Goal: Task Accomplishment & Management: Use online tool/utility

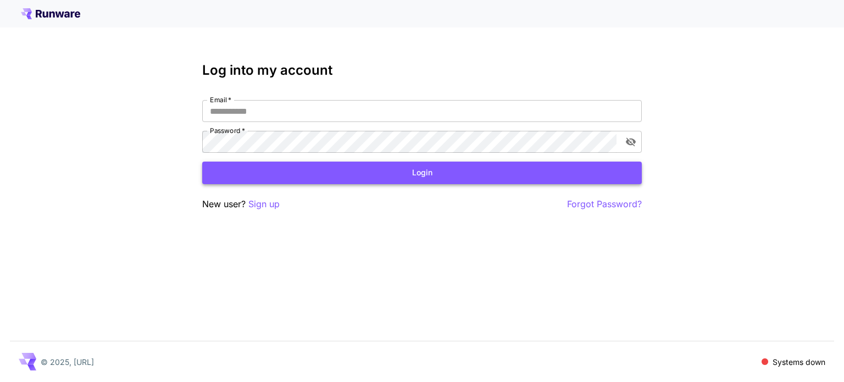
type input "**********"
click at [421, 175] on button "Login" at bounding box center [422, 173] width 440 height 23
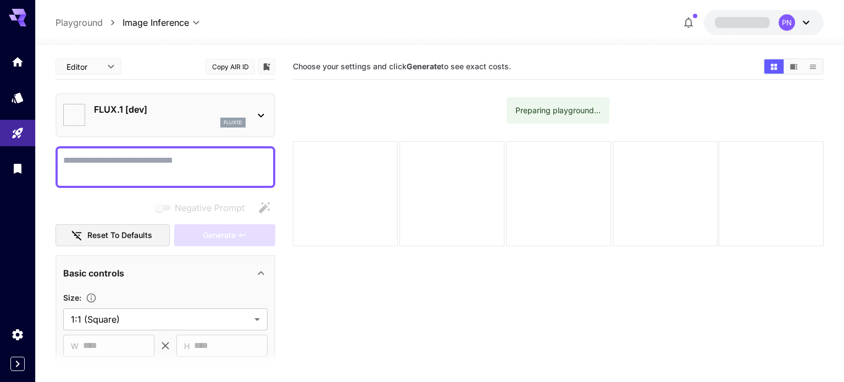
type input "**********"
click at [150, 104] on p "FLUX.1 [dev]" at bounding box center [170, 109] width 152 height 13
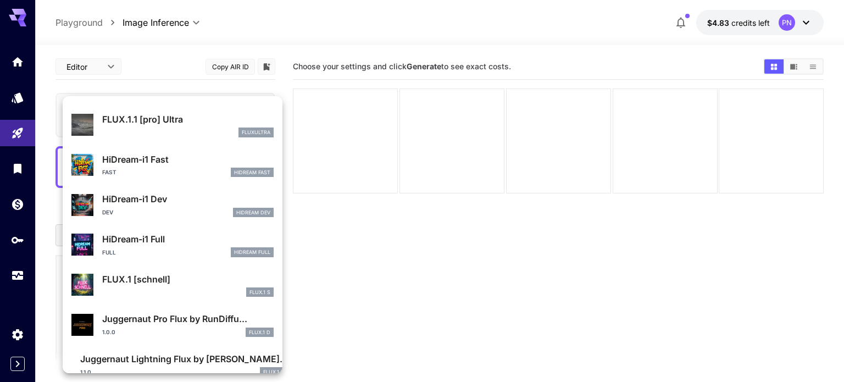
scroll to position [849, 0]
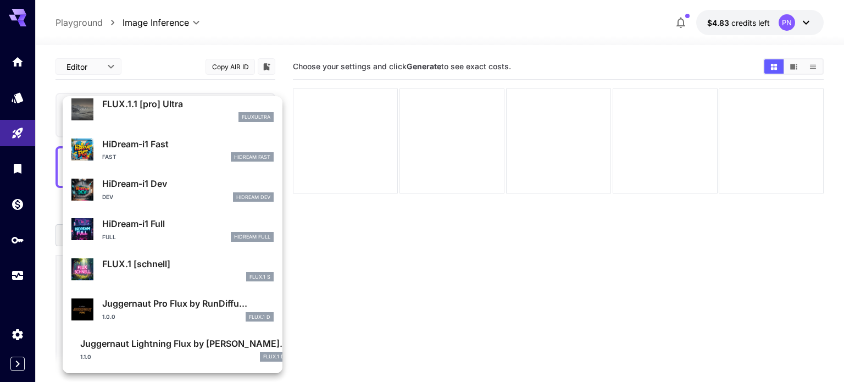
click at [322, 229] on div at bounding box center [422, 191] width 844 height 382
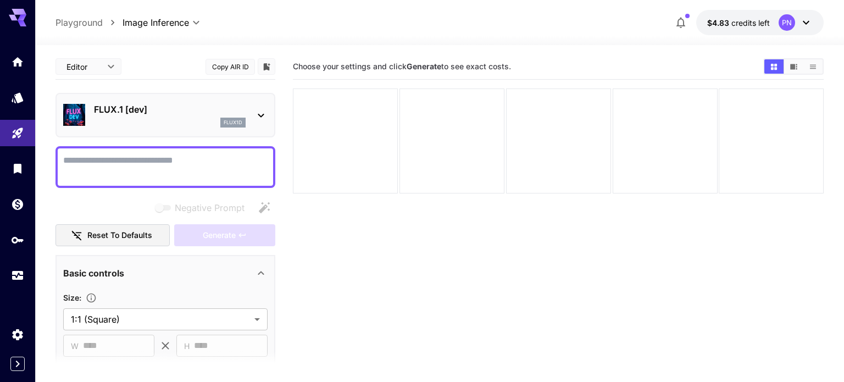
click at [98, 67] on body "**********" at bounding box center [422, 234] width 844 height 469
click at [98, 67] on div at bounding box center [422, 191] width 844 height 382
click at [148, 32] on div at bounding box center [439, 38] width 809 height 13
click at [145, 19] on body "**********" at bounding box center [422, 234] width 844 height 469
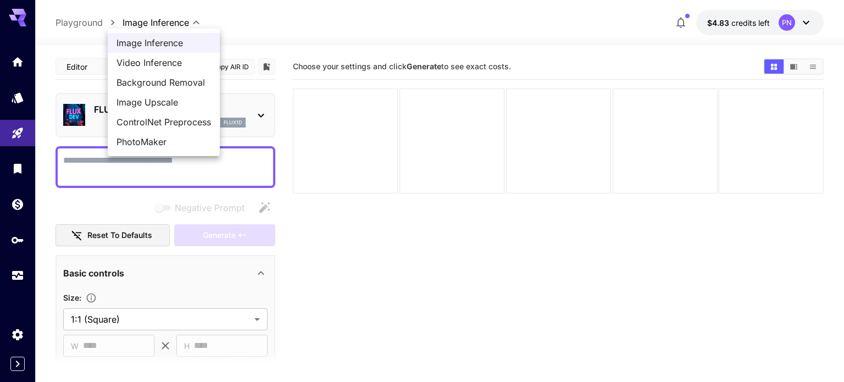
click at [140, 118] on span "ControlNet Preprocess" at bounding box center [164, 121] width 95 height 13
type input "**********"
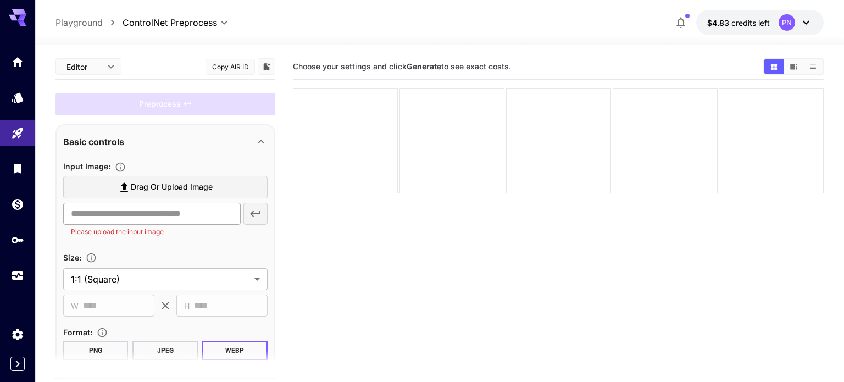
click at [145, 209] on input "text" at bounding box center [152, 214] width 178 height 22
paste input "**********"
type input "**********"
click at [258, 211] on icon "button" at bounding box center [255, 213] width 13 height 13
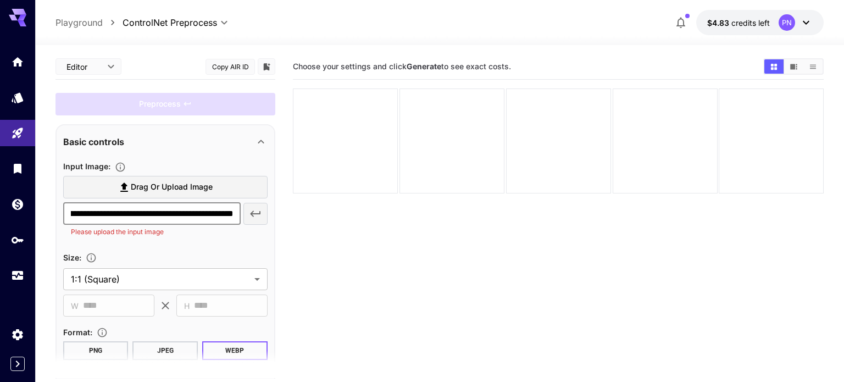
scroll to position [0, 0]
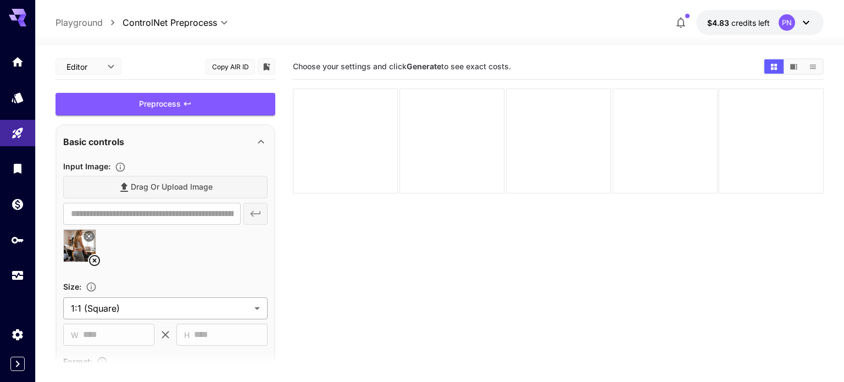
click at [112, 300] on body "**********" at bounding box center [422, 234] width 844 height 469
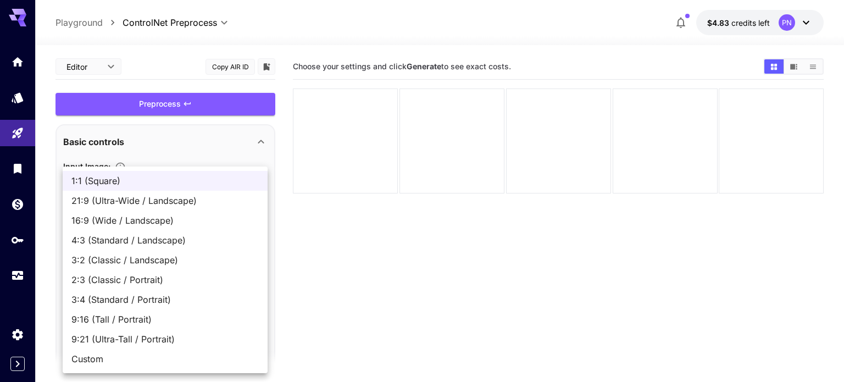
click at [126, 297] on span "3:4 (Standard / Portrait)" at bounding box center [164, 299] width 187 height 13
type input "**********"
type input "***"
type input "****"
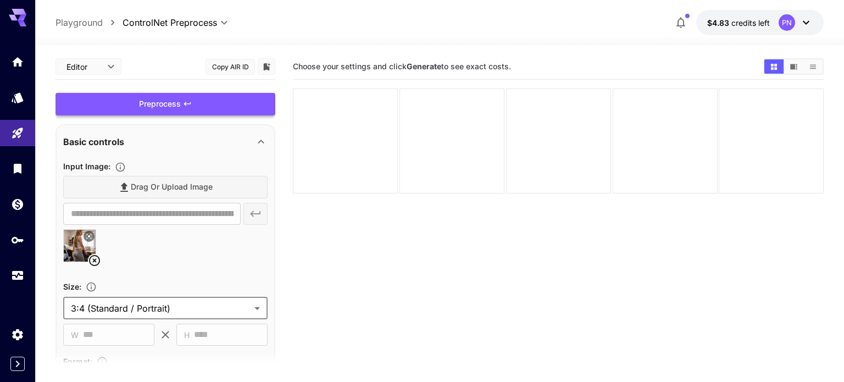
click at [186, 110] on div "Preprocess" at bounding box center [166, 104] width 220 height 23
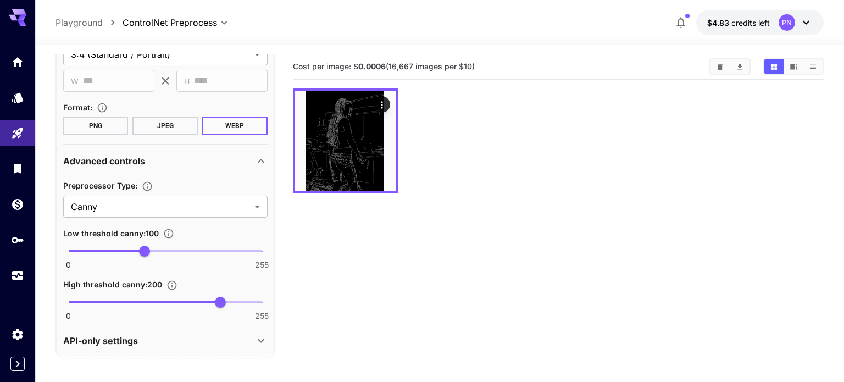
scroll to position [255, 0]
click at [162, 201] on body "**********" at bounding box center [422, 234] width 844 height 469
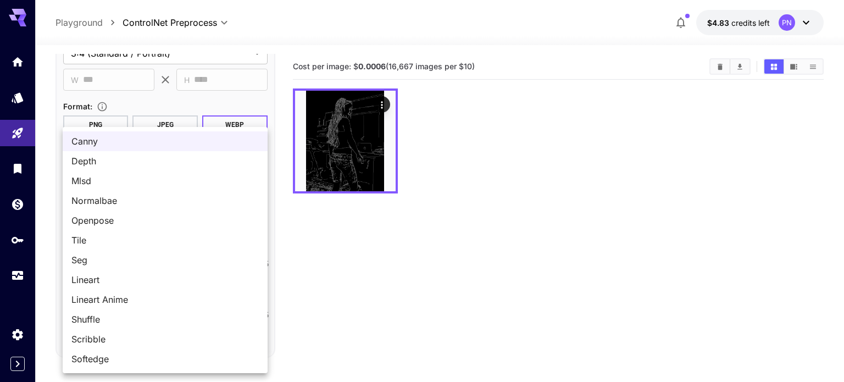
click at [380, 107] on div at bounding box center [422, 191] width 844 height 382
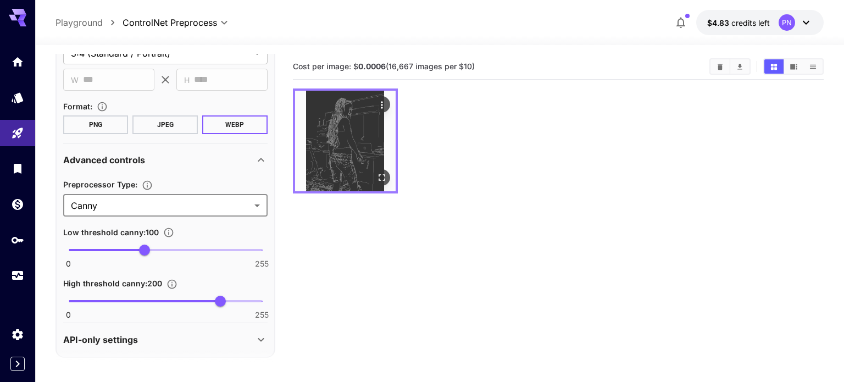
click at [355, 139] on img at bounding box center [345, 141] width 101 height 101
click at [385, 107] on icon "Actions" at bounding box center [382, 104] width 11 height 11
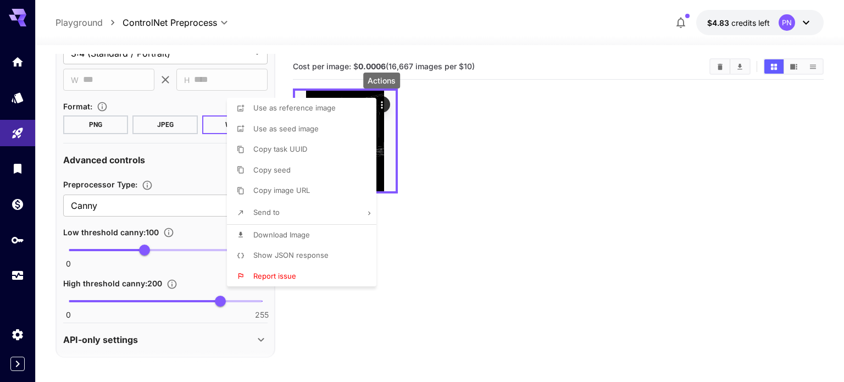
click at [295, 232] on span "Download Image" at bounding box center [281, 234] width 57 height 9
click at [220, 209] on div at bounding box center [422, 191] width 844 height 382
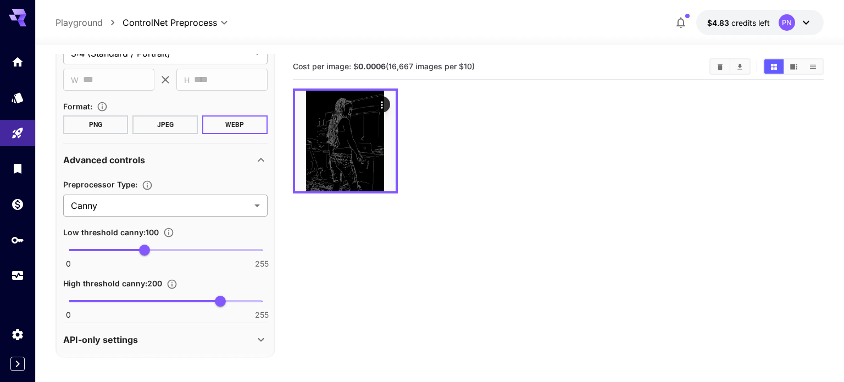
click at [219, 209] on body "**********" at bounding box center [422, 234] width 844 height 469
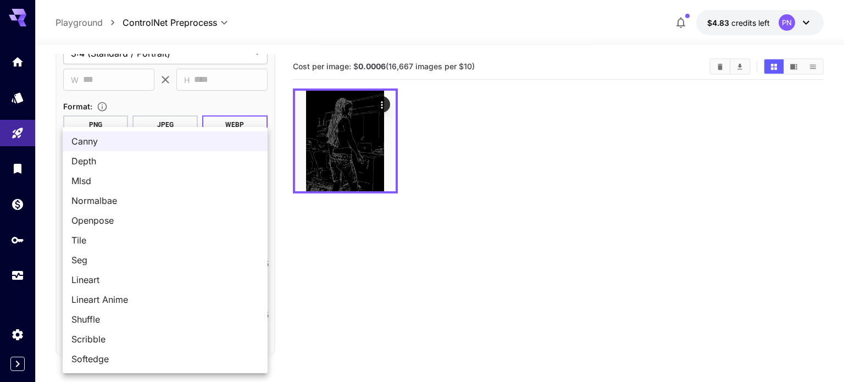
click at [206, 217] on span "Openpose" at bounding box center [164, 220] width 187 height 13
type input "********"
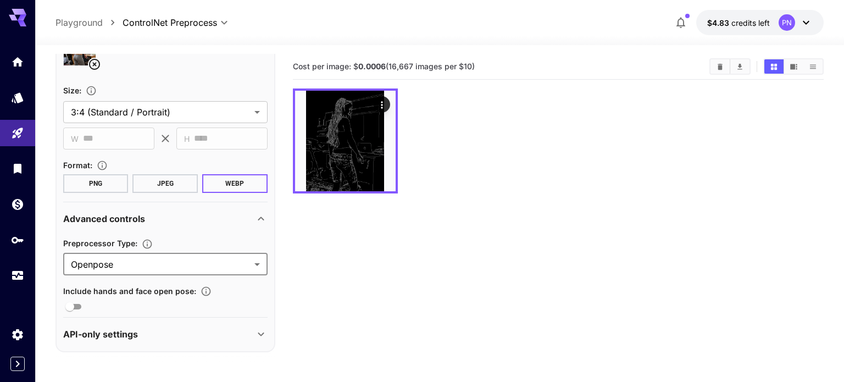
scroll to position [0, 0]
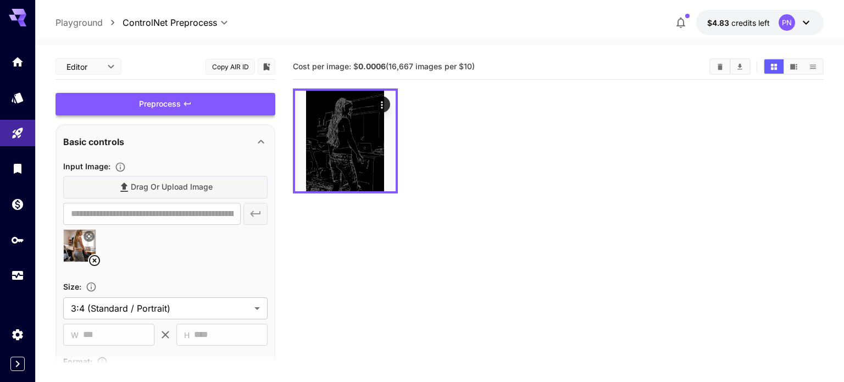
click at [165, 103] on div "Preprocess" at bounding box center [166, 104] width 220 height 23
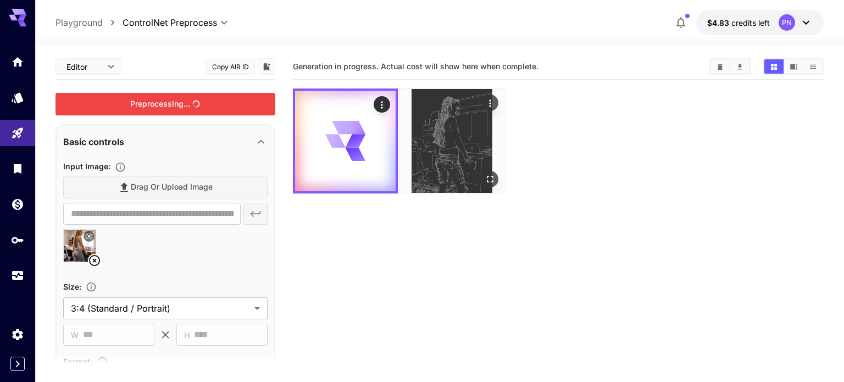
click at [419, 162] on img at bounding box center [452, 141] width 104 height 104
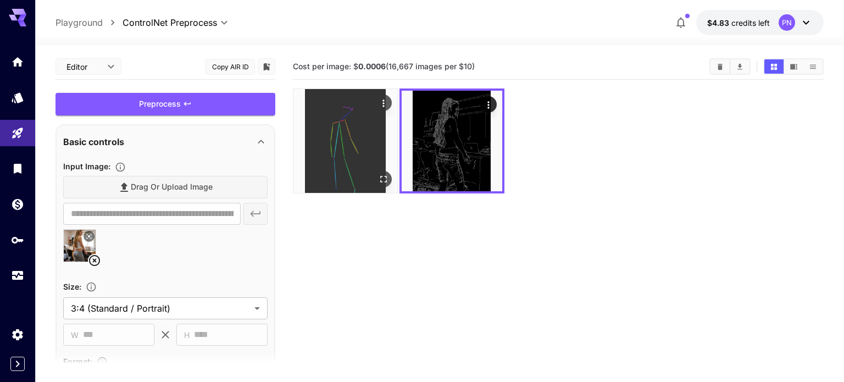
click at [355, 165] on img at bounding box center [346, 141] width 104 height 104
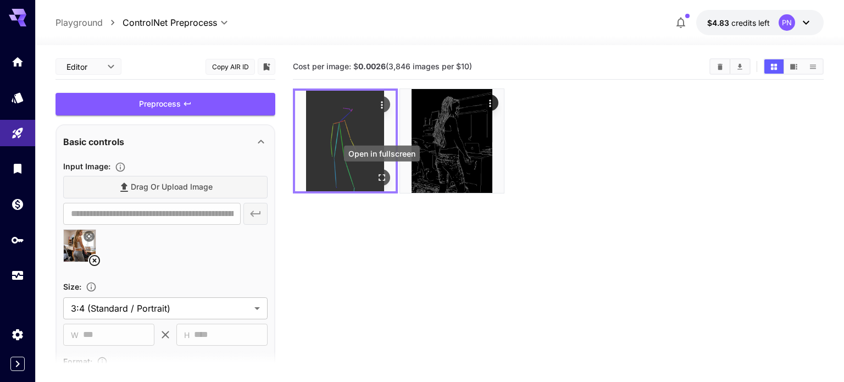
click at [383, 181] on icon "Open in fullscreen" at bounding box center [382, 177] width 11 height 11
click at [385, 108] on icon "Actions" at bounding box center [382, 104] width 11 height 11
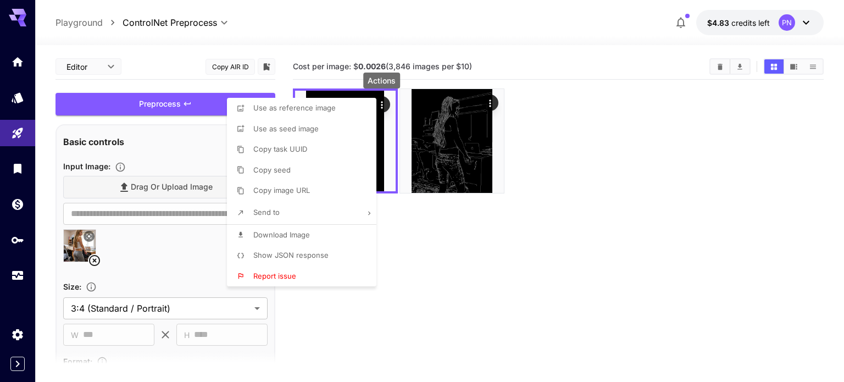
click at [279, 231] on span "Download Image" at bounding box center [281, 234] width 57 height 9
click at [370, 335] on div at bounding box center [422, 191] width 844 height 382
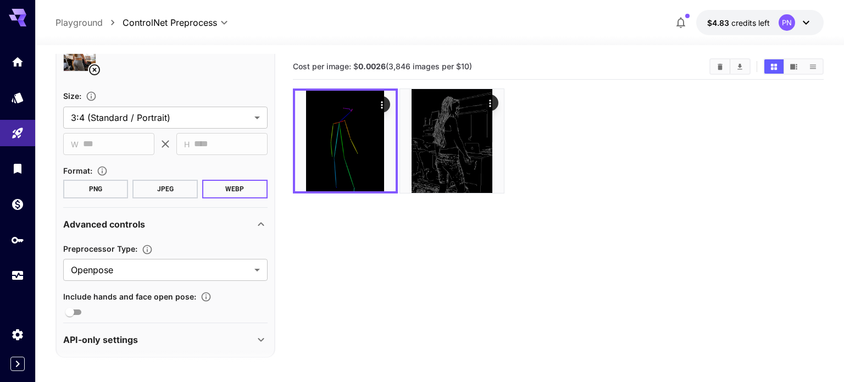
scroll to position [195, 0]
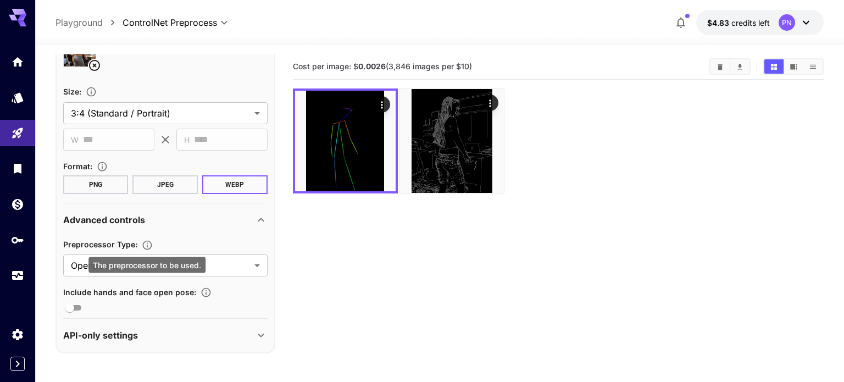
click at [150, 247] on icon "The preprocessor to be used." at bounding box center [146, 244] width 9 height 9
click at [142, 258] on div "The preprocessor to be used." at bounding box center [146, 265] width 117 height 16
click at [146, 260] on body "**********" at bounding box center [422, 234] width 844 height 469
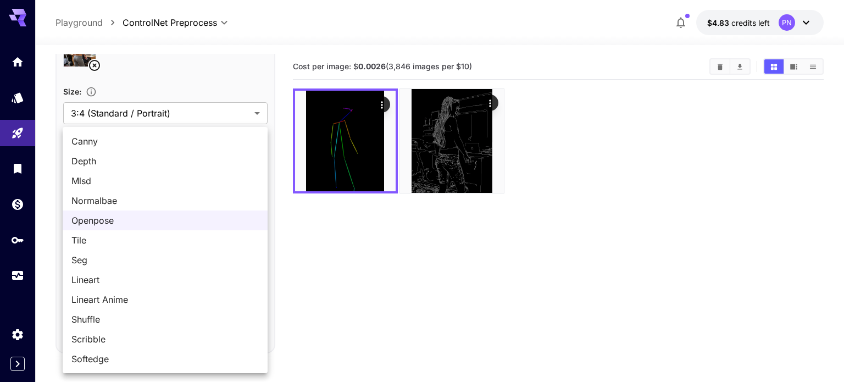
click at [308, 263] on div at bounding box center [422, 191] width 844 height 382
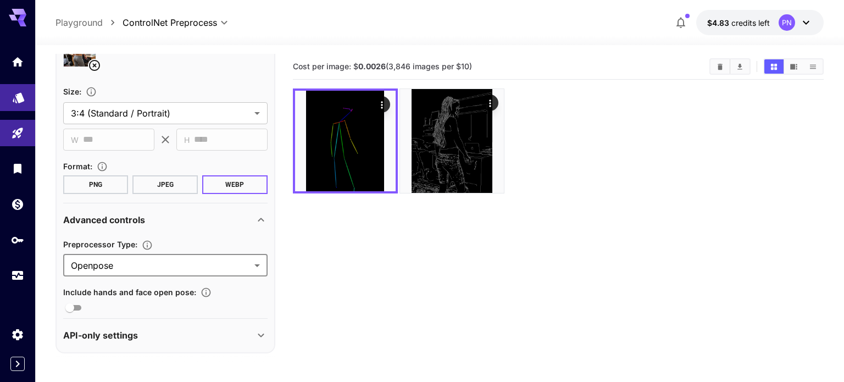
click at [29, 104] on link at bounding box center [17, 97] width 35 height 27
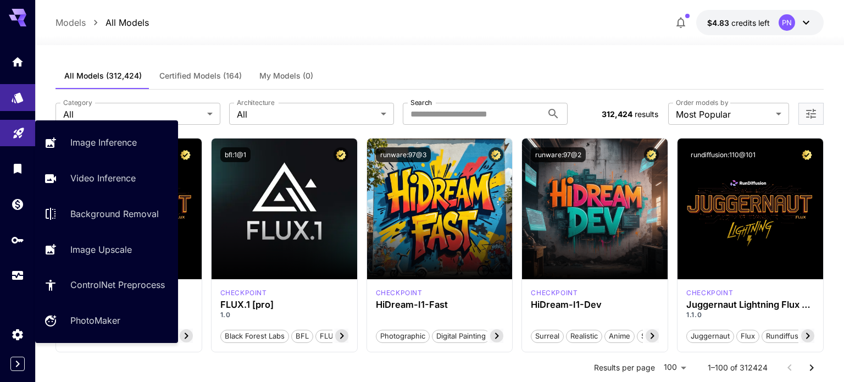
click at [15, 134] on icon "Playground" at bounding box center [18, 130] width 10 height 10
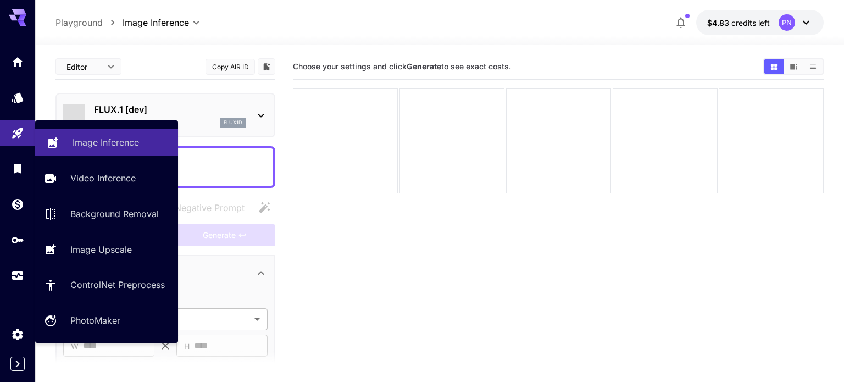
click at [80, 148] on p "Image Inference" at bounding box center [106, 142] width 67 height 13
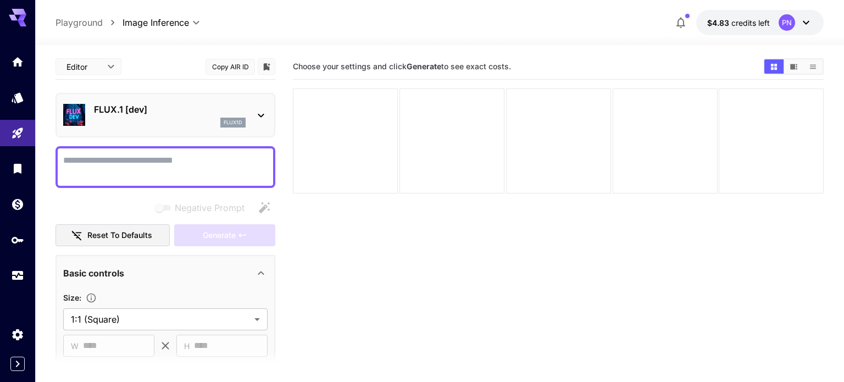
click at [193, 116] on div "FLUX.1 [dev] flux1d" at bounding box center [170, 115] width 152 height 25
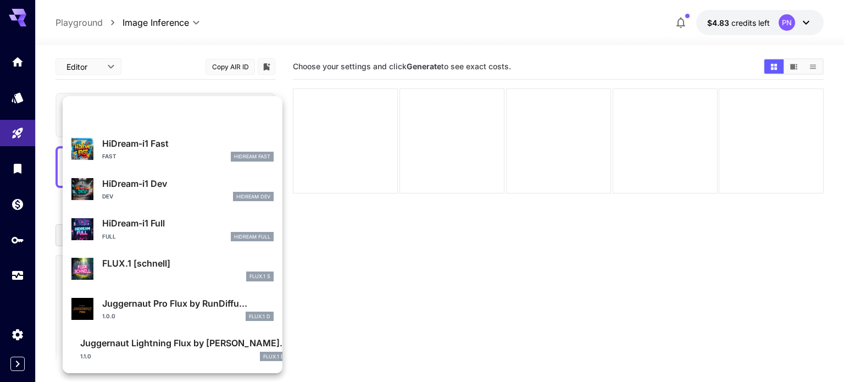
scroll to position [1198, 0]
click at [132, 340] on p "Juggernaut Lightning Flux by [PERSON_NAME]..." at bounding box center [184, 342] width 208 height 13
type input "*"
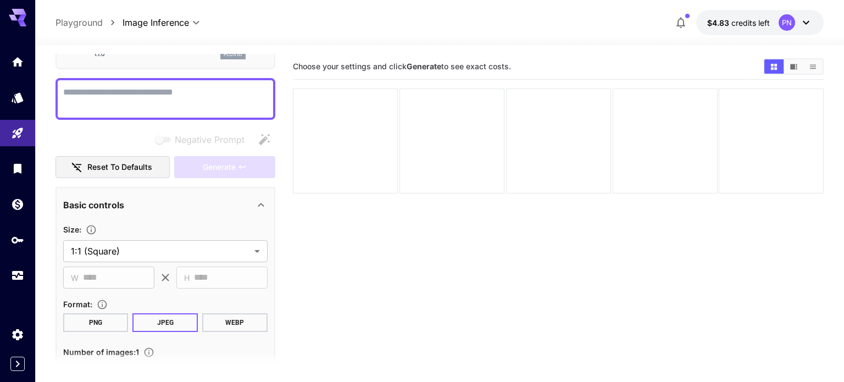
scroll to position [86, 0]
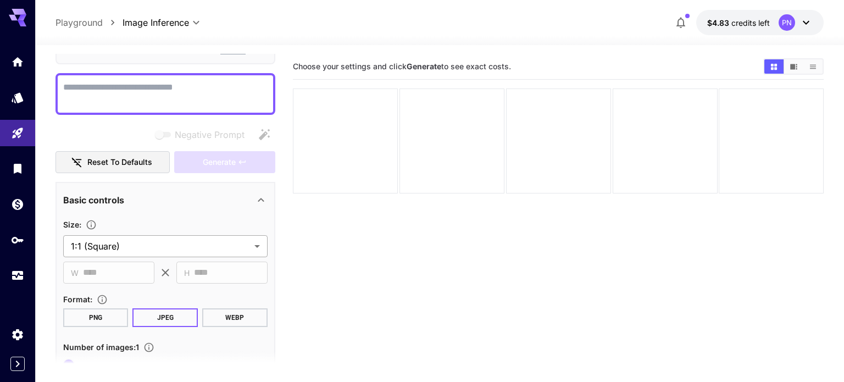
click at [130, 239] on body "**********" at bounding box center [422, 234] width 844 height 469
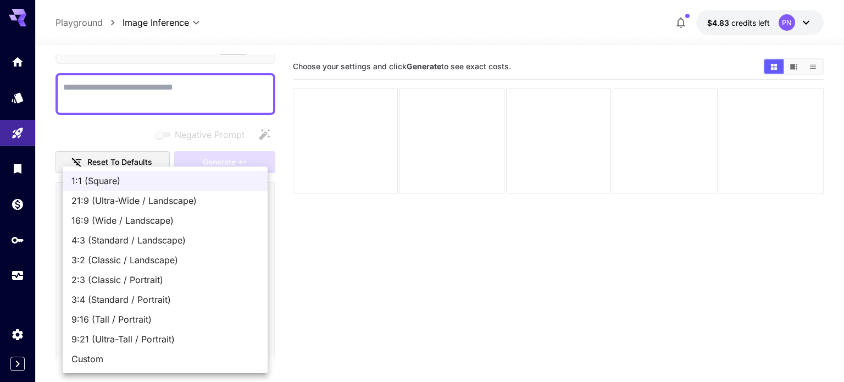
click at [104, 297] on span "3:4 (Standard / Portrait)" at bounding box center [164, 299] width 187 height 13
type input "**********"
type input "***"
type input "****"
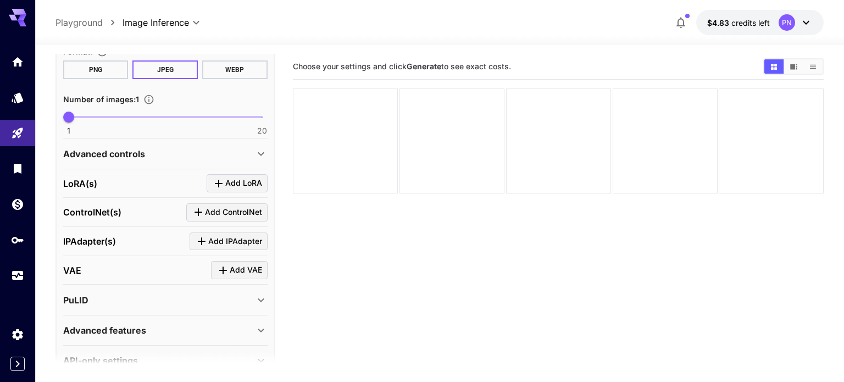
scroll to position [343, 0]
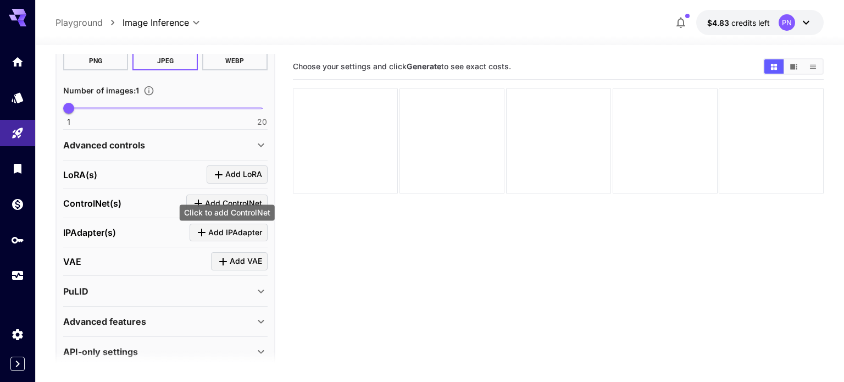
click at [219, 197] on span "Add ControlNet" at bounding box center [233, 204] width 57 height 14
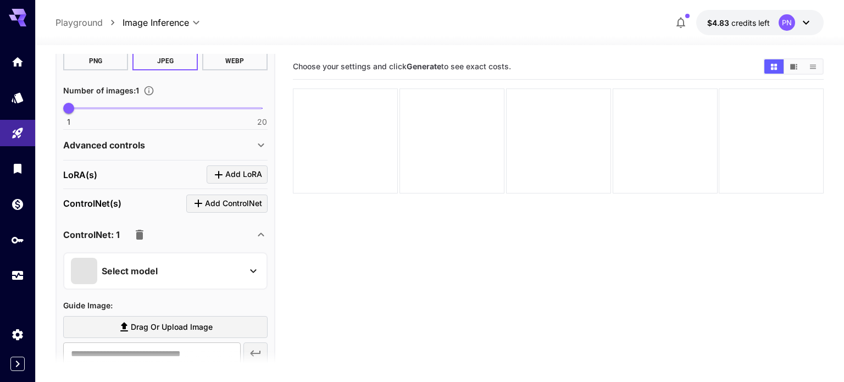
click at [175, 258] on div "Select model" at bounding box center [156, 271] width 171 height 26
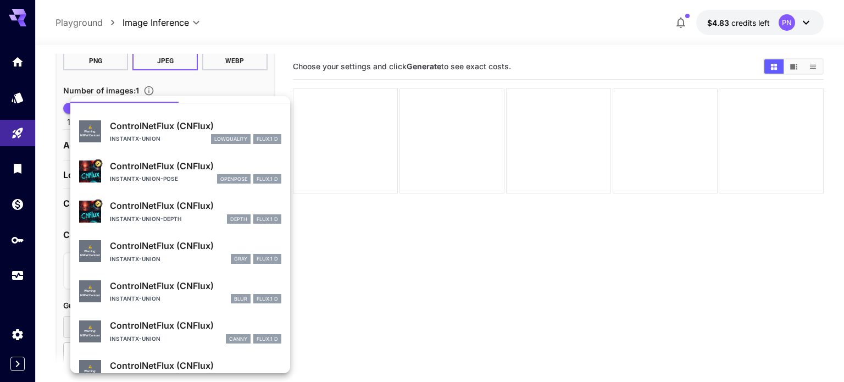
scroll to position [46, 0]
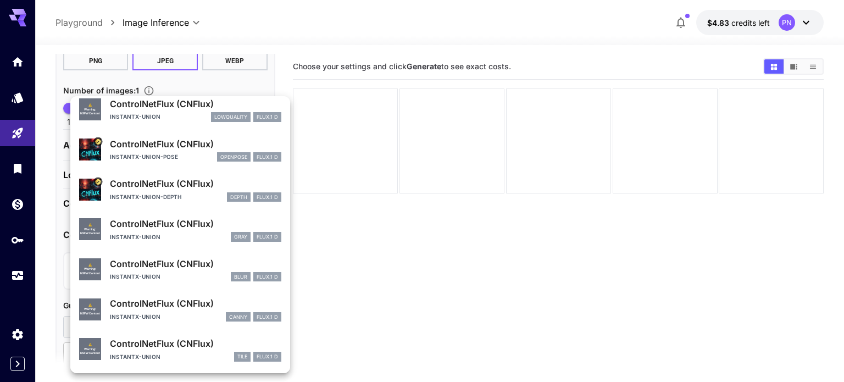
click at [140, 153] on p "instantx-union-pose" at bounding box center [144, 157] width 68 height 8
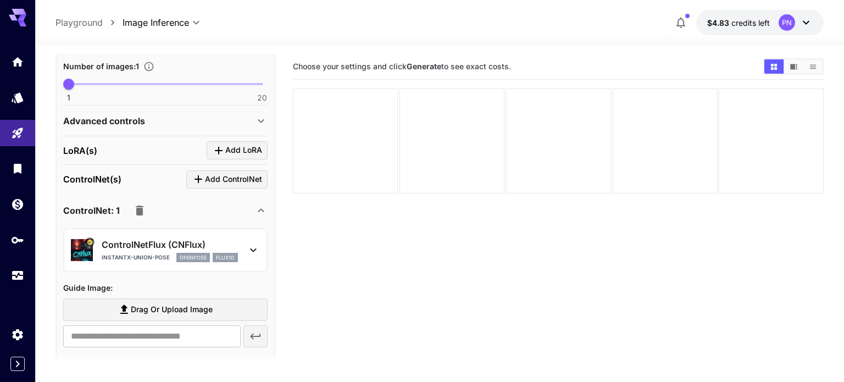
scroll to position [370, 0]
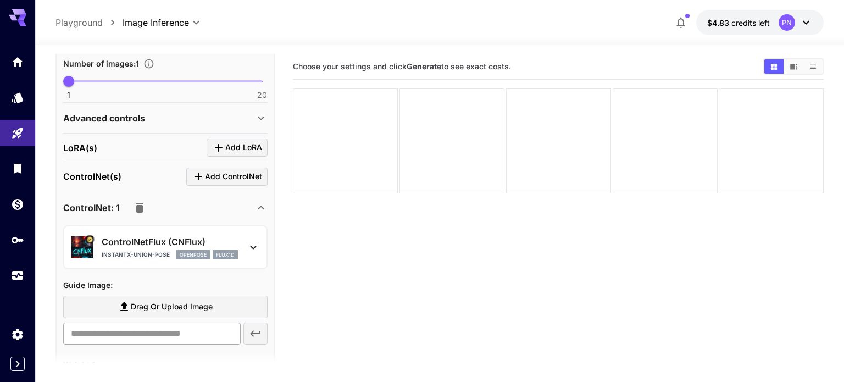
click at [148, 323] on input "text" at bounding box center [152, 334] width 178 height 22
click at [325, 281] on section "Choose your settings and click Generate to see exact costs." at bounding box center [558, 245] width 531 height 382
click at [207, 323] on input "text" at bounding box center [152, 334] width 178 height 22
click at [203, 323] on input "text" at bounding box center [152, 334] width 178 height 22
click at [88, 296] on label "Drag or upload image" at bounding box center [165, 307] width 204 height 23
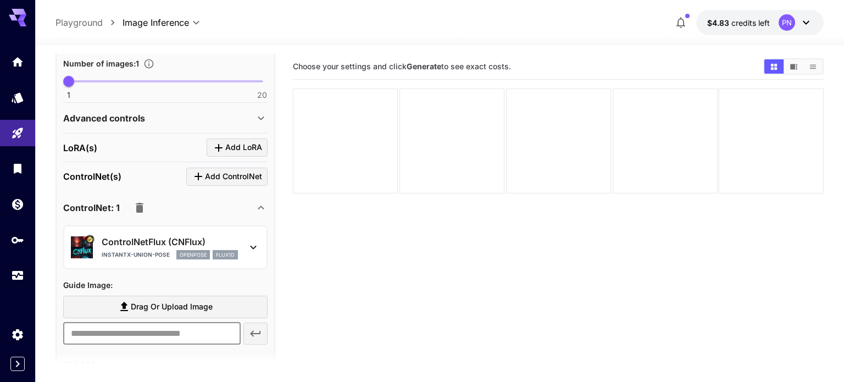
click at [0, 0] on input "Drag or upload image" at bounding box center [0, 0] width 0 height 0
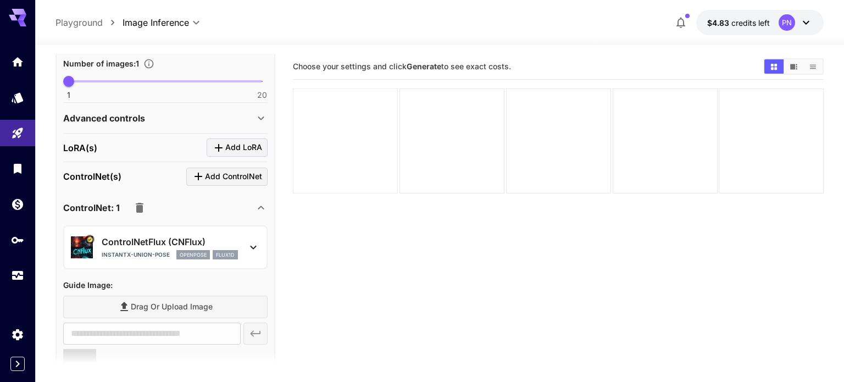
type input "**********"
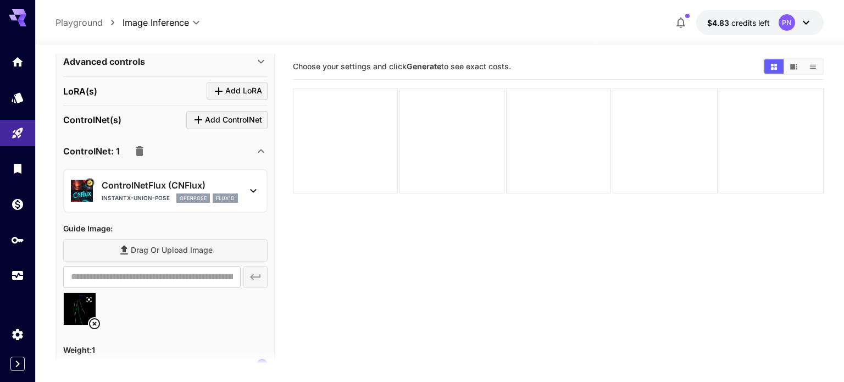
scroll to position [0, 0]
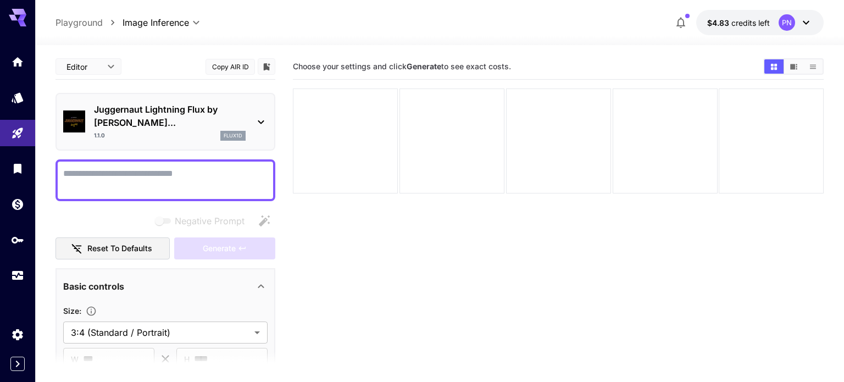
click at [169, 167] on textarea "Negative Prompt" at bounding box center [165, 180] width 204 height 26
paste textarea "**********"
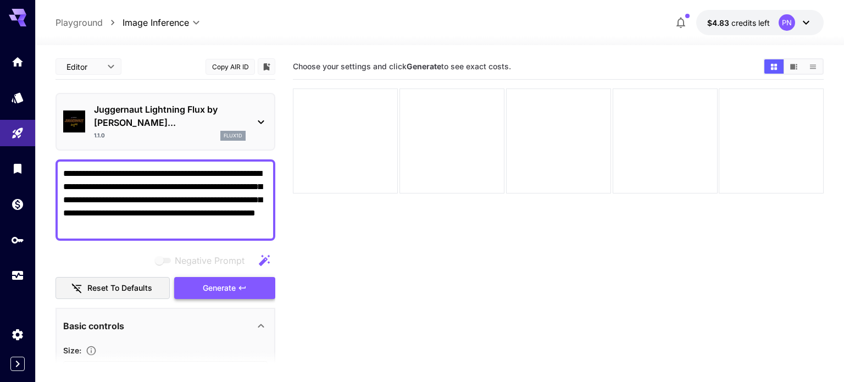
click at [227, 281] on span "Generate" at bounding box center [219, 288] width 33 height 14
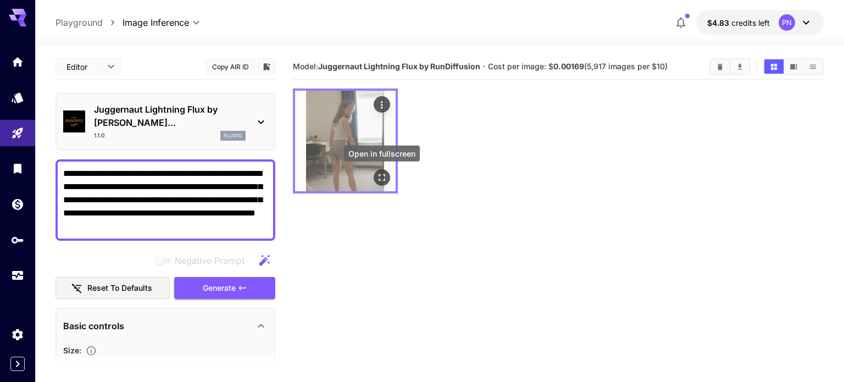
click at [378, 178] on icon "Open in fullscreen" at bounding box center [382, 177] width 11 height 11
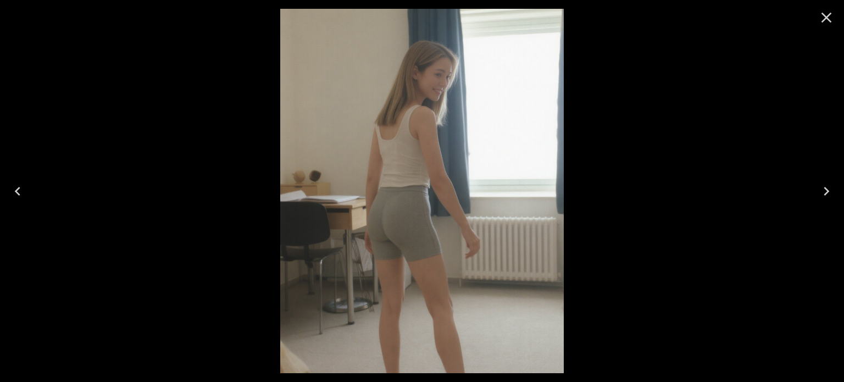
click at [408, 187] on img at bounding box center [422, 191] width 284 height 364
click at [823, 21] on icon "Close" at bounding box center [827, 18] width 18 height 18
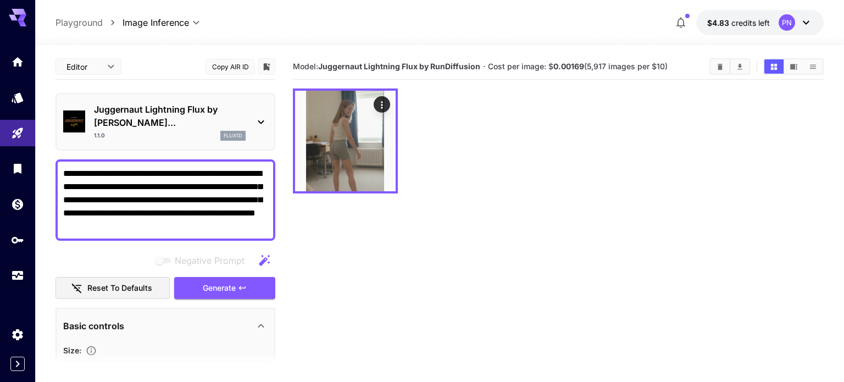
click at [129, 218] on textarea "**********" at bounding box center [165, 200] width 204 height 66
paste textarea "**********"
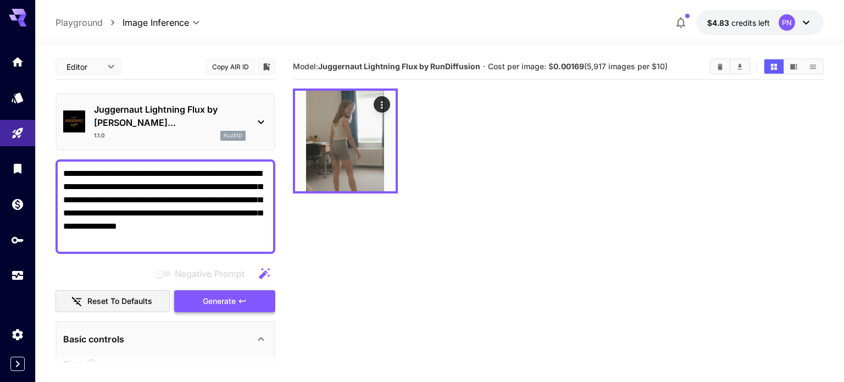
click at [226, 295] on span "Generate" at bounding box center [219, 302] width 33 height 14
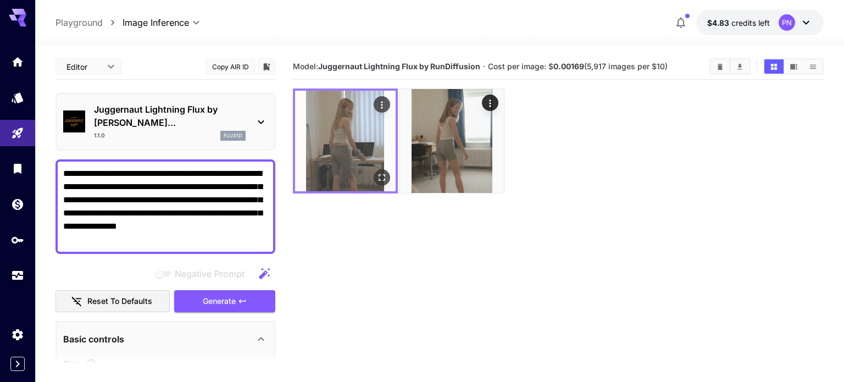
click at [386, 173] on icon "Open in fullscreen" at bounding box center [382, 177] width 11 height 11
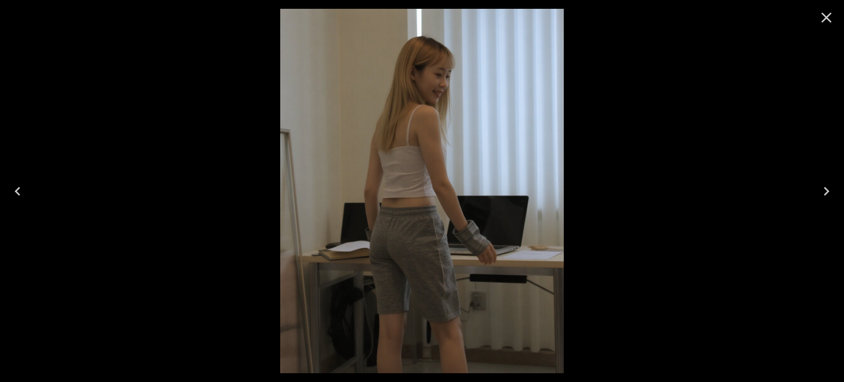
click at [472, 196] on img at bounding box center [422, 191] width 284 height 364
click at [431, 214] on img at bounding box center [422, 191] width 284 height 364
click at [831, 20] on icon "Close" at bounding box center [827, 18] width 10 height 10
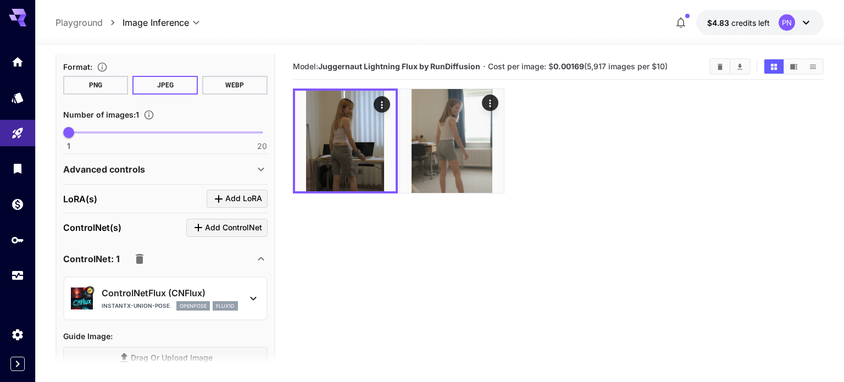
scroll to position [346, 0]
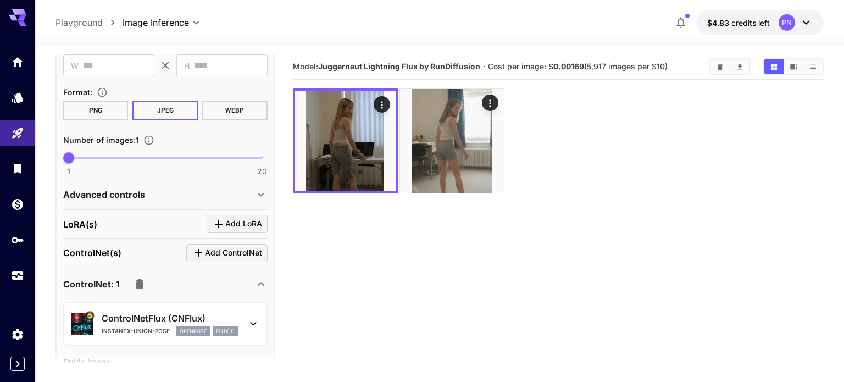
click at [165, 188] on div "Advanced controls" at bounding box center [158, 194] width 191 height 13
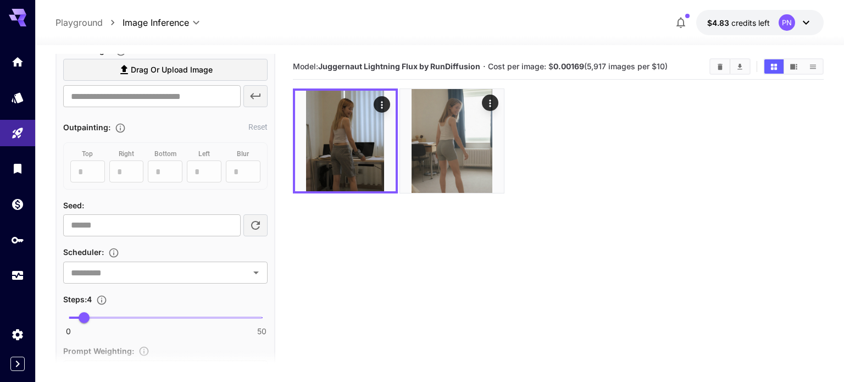
scroll to position [595, 0]
click at [138, 263] on input "text" at bounding box center [149, 270] width 165 height 15
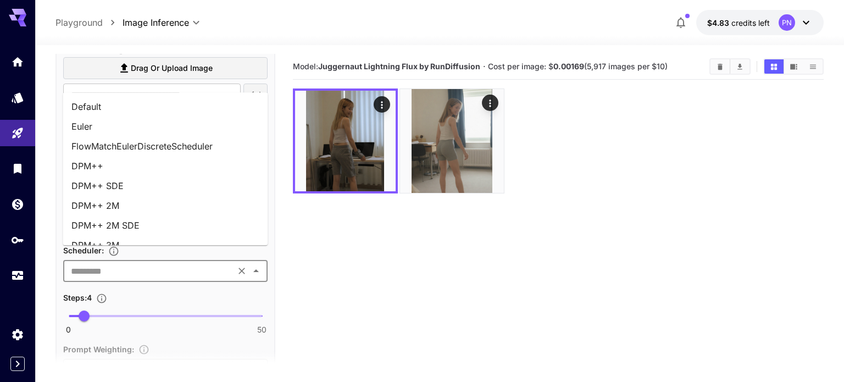
click at [140, 130] on li "Euler" at bounding box center [165, 127] width 205 height 20
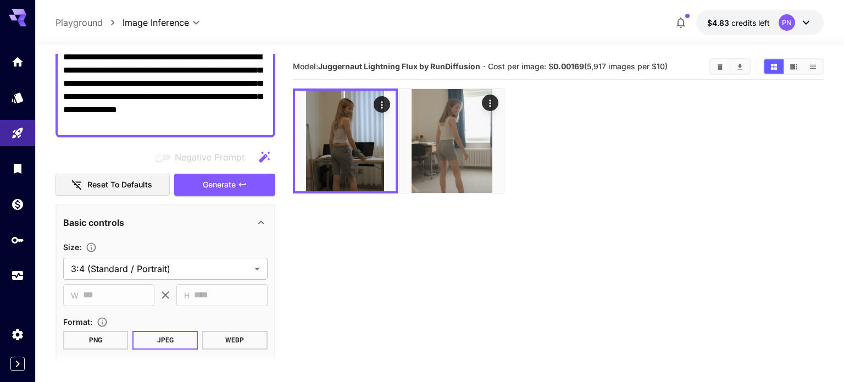
scroll to position [18, 0]
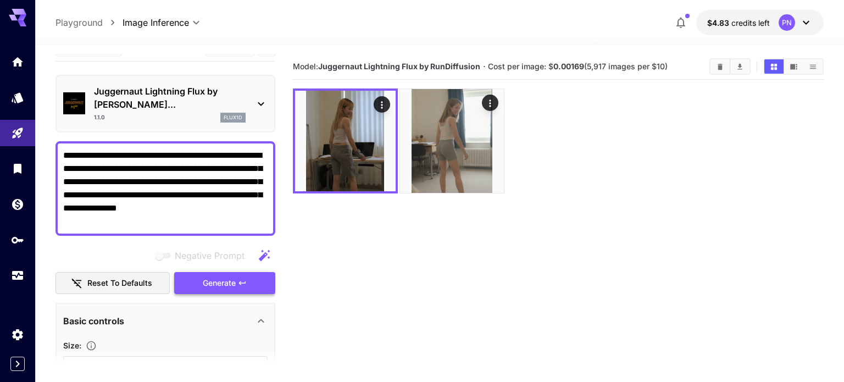
click at [189, 272] on button "Generate" at bounding box center [224, 283] width 101 height 23
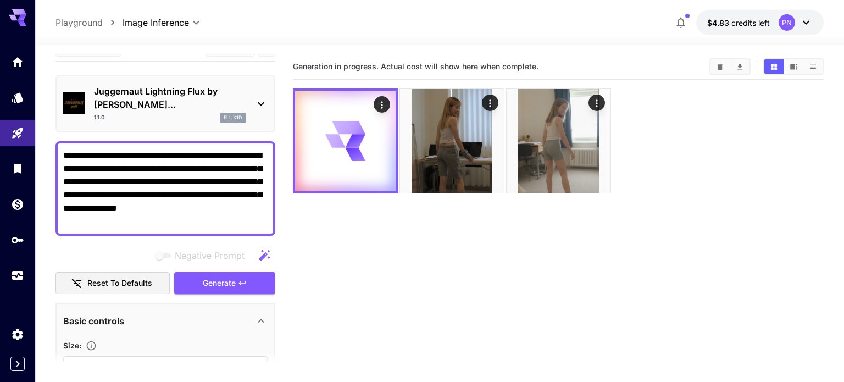
click at [203, 163] on textarea "**********" at bounding box center [165, 188] width 204 height 79
click at [205, 175] on textarea "**********" at bounding box center [165, 188] width 204 height 79
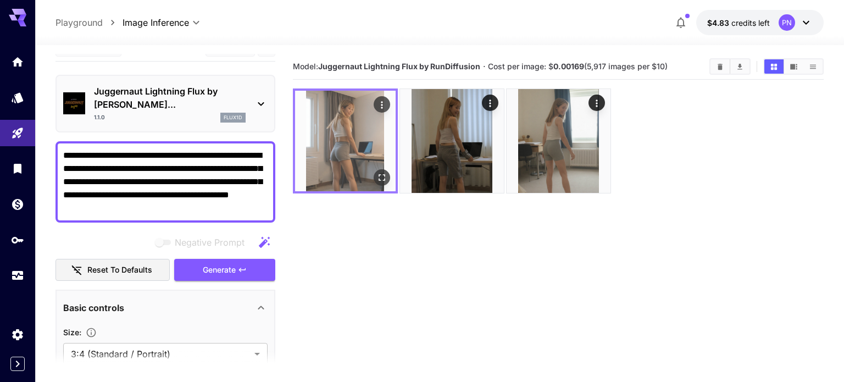
click at [353, 165] on img at bounding box center [345, 141] width 101 height 101
click at [386, 177] on icon "Open in fullscreen" at bounding box center [382, 177] width 11 height 11
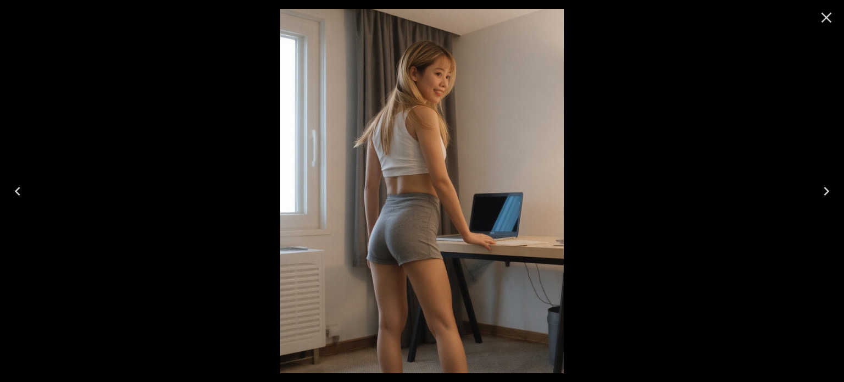
click at [407, 202] on img at bounding box center [422, 191] width 284 height 364
click at [832, 20] on icon "Close" at bounding box center [827, 18] width 18 height 18
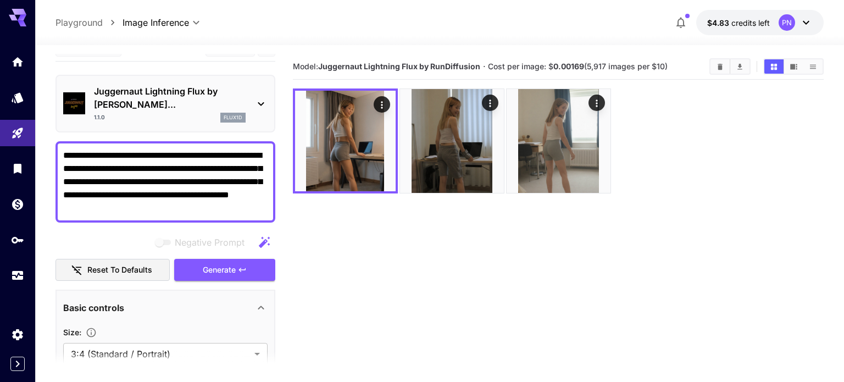
click at [167, 168] on textarea "**********" at bounding box center [165, 182] width 204 height 66
type textarea "**********"
click at [238, 265] on icon "button" at bounding box center [242, 269] width 9 height 9
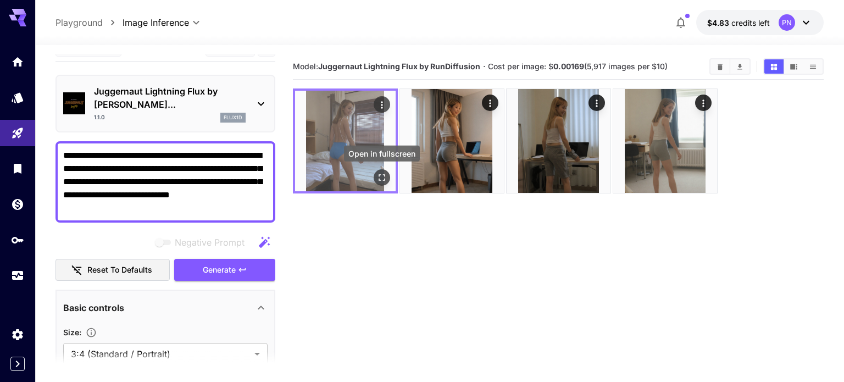
click at [386, 176] on icon "Open in fullscreen" at bounding box center [382, 177] width 11 height 11
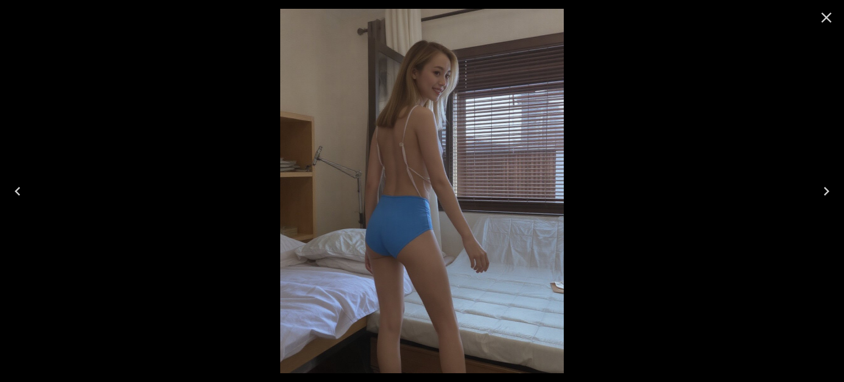
click at [462, 202] on img at bounding box center [422, 191] width 284 height 364
click at [829, 19] on icon "Close" at bounding box center [827, 18] width 18 height 18
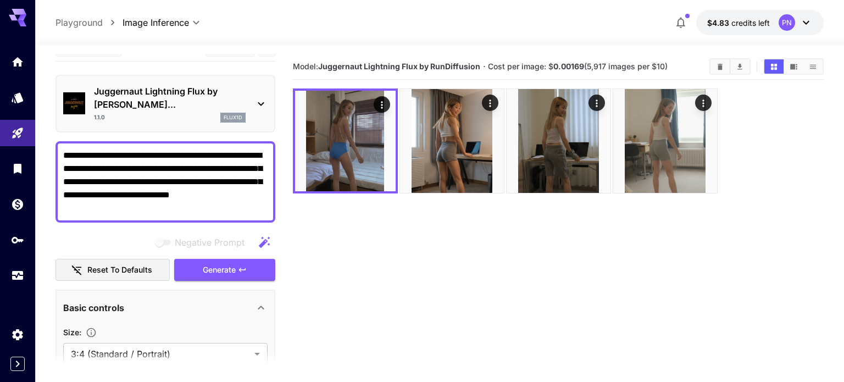
click at [147, 95] on p "Juggernaut Lightning Flux by [PERSON_NAME]..." at bounding box center [170, 98] width 152 height 26
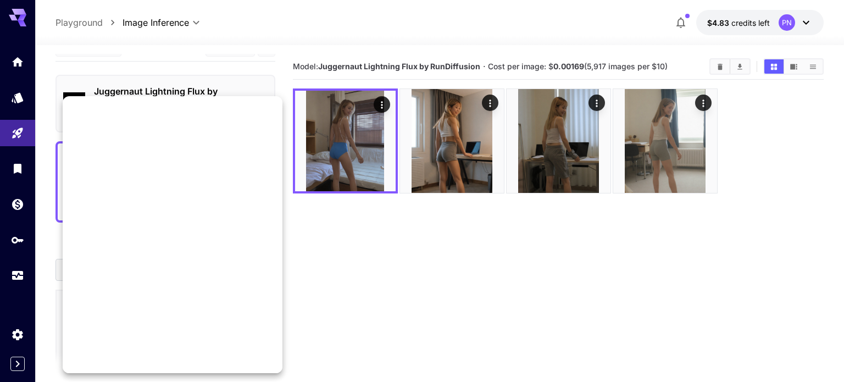
scroll to position [1547, 0]
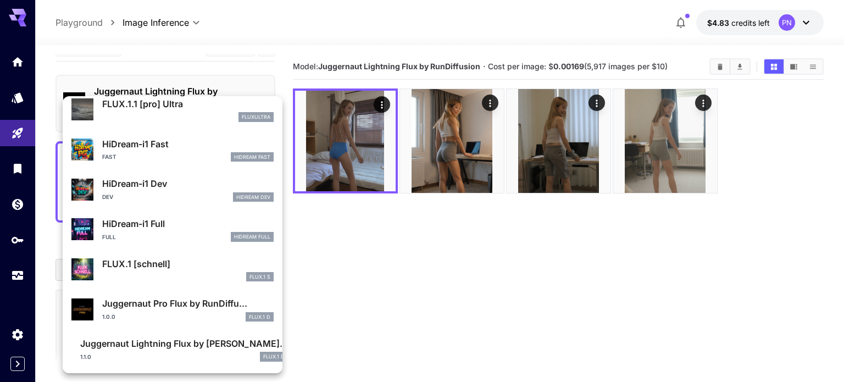
click at [186, 315] on div "1.0.0 FLUX.1 D" at bounding box center [187, 317] width 171 height 10
type input "**"
type input "*"
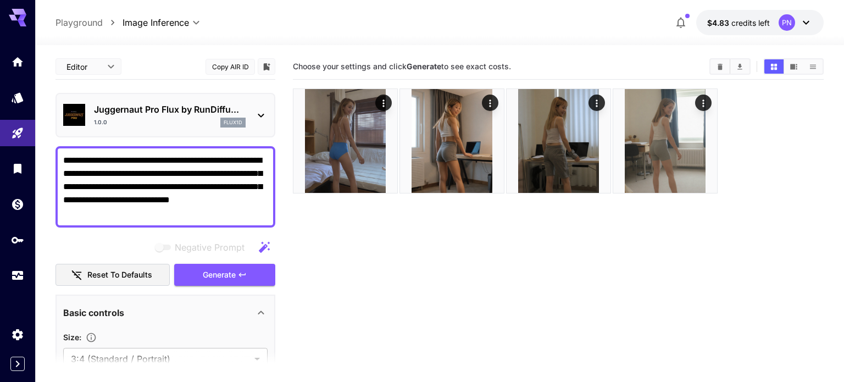
click at [186, 132] on div "Juggernaut Pro Flux by RunDiffu... 1.0.0 flux1d" at bounding box center [166, 115] width 220 height 45
click at [182, 129] on div "Juggernaut Pro Flux by RunDiffu... 1.0.0 flux1d" at bounding box center [165, 115] width 204 height 34
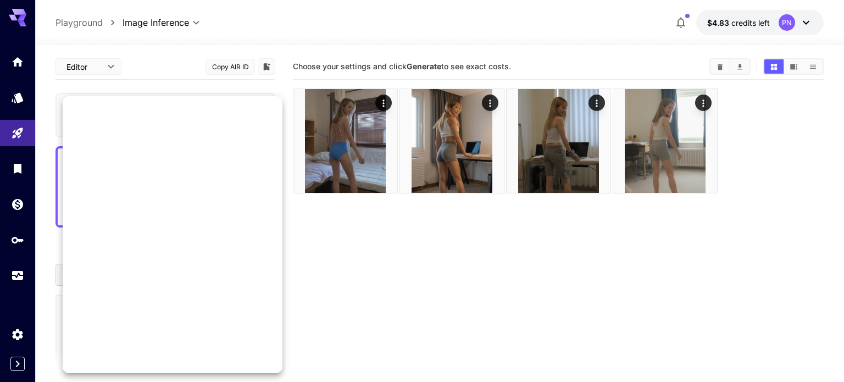
scroll to position [1268, 0]
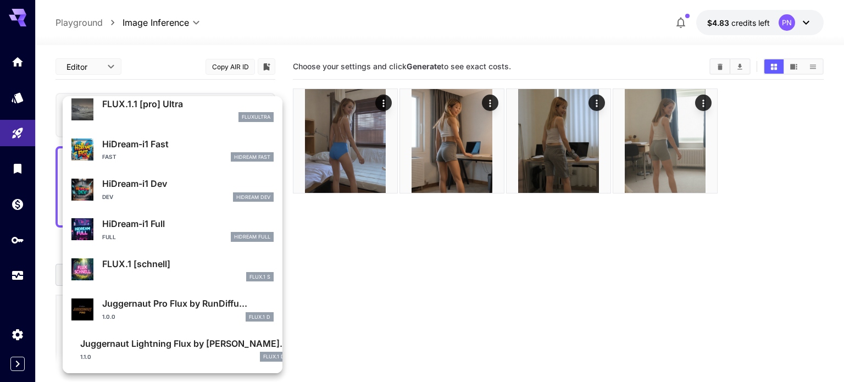
click at [154, 337] on p "Juggernaut Lightning Flux by [PERSON_NAME]..." at bounding box center [184, 343] width 208 height 13
type input "*"
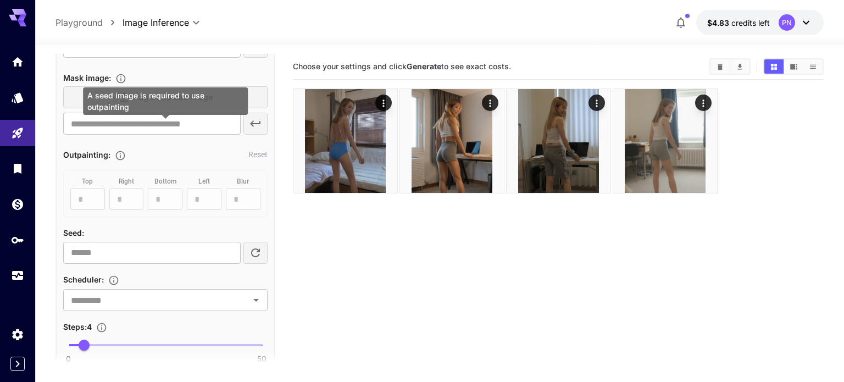
scroll to position [591, 0]
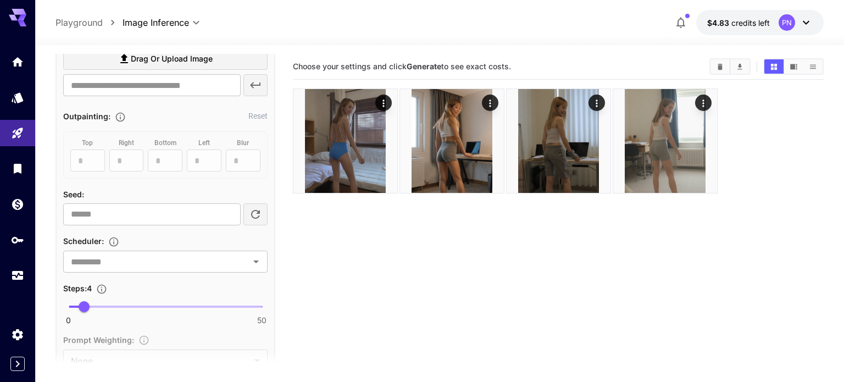
click at [96, 306] on span at bounding box center [165, 307] width 193 height 2
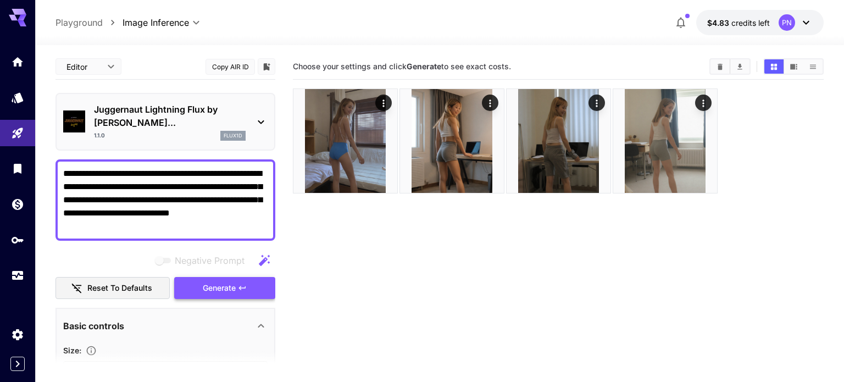
click at [228, 281] on span "Generate" at bounding box center [219, 288] width 33 height 14
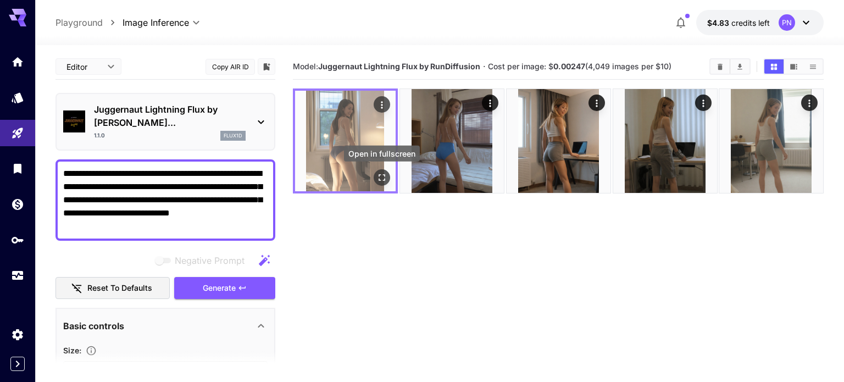
click at [384, 177] on icon "Open in fullscreen" at bounding box center [382, 177] width 11 height 11
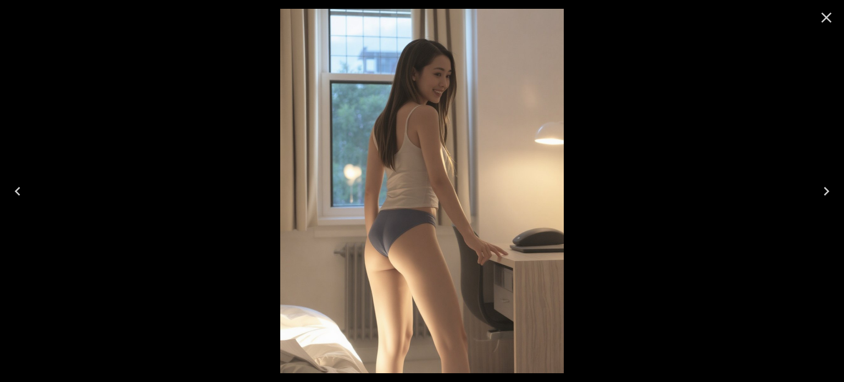
click at [826, 15] on icon "Close" at bounding box center [827, 18] width 18 height 18
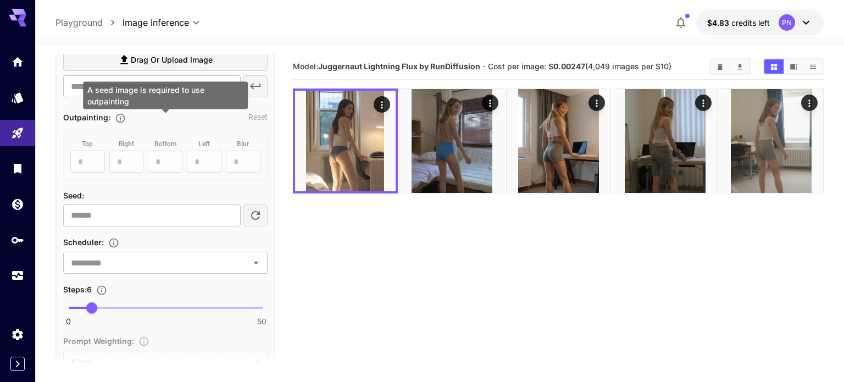
scroll to position [593, 0]
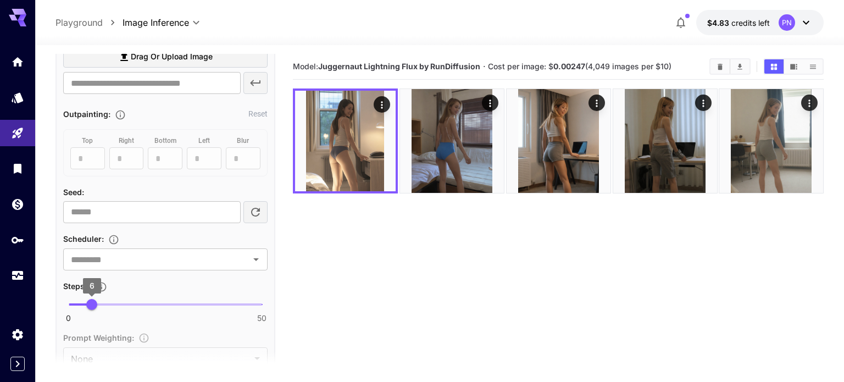
click at [86, 299] on span "6" at bounding box center [91, 304] width 11 height 11
type input "*"
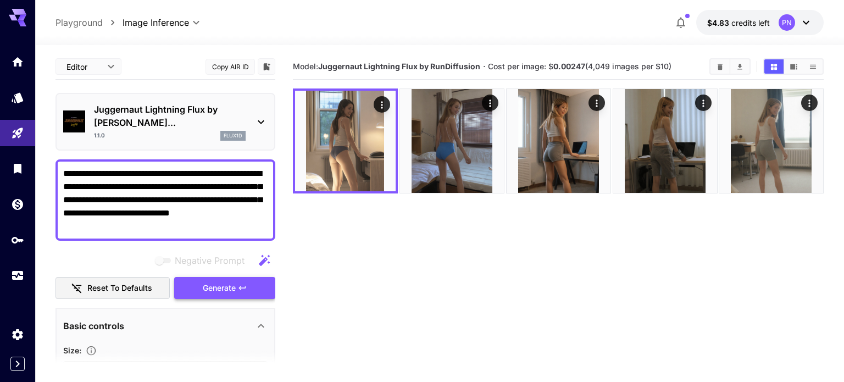
click at [223, 281] on span "Generate" at bounding box center [219, 288] width 33 height 14
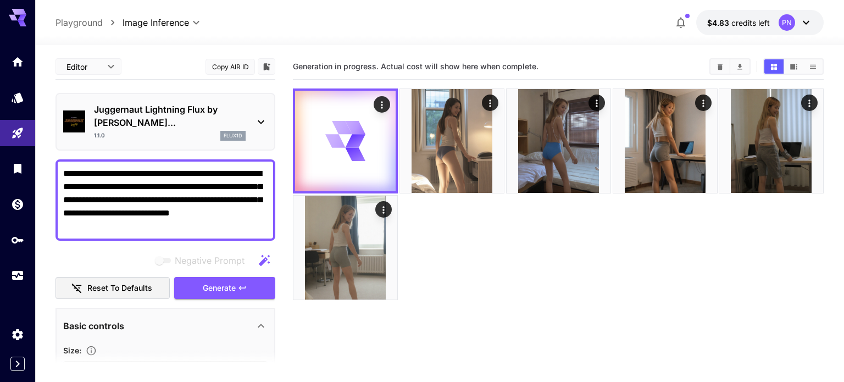
click at [159, 182] on textarea "**********" at bounding box center [165, 200] width 204 height 66
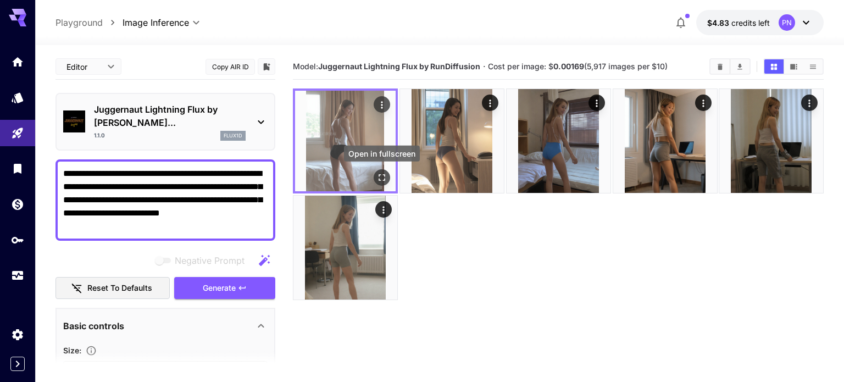
click at [375, 180] on button "Open in fullscreen" at bounding box center [382, 177] width 16 height 16
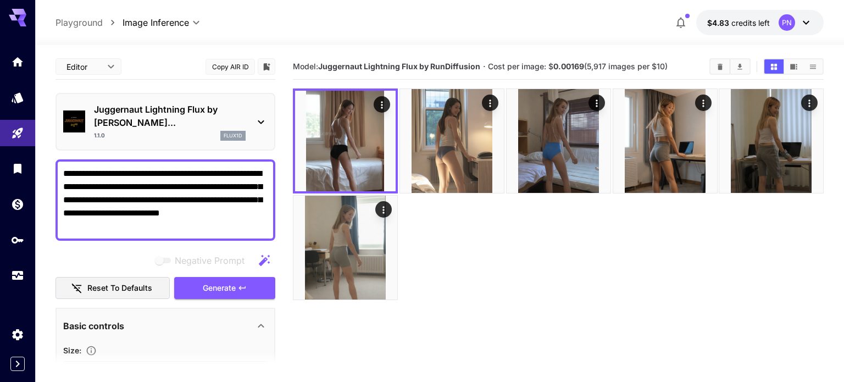
click at [186, 167] on textarea "**********" at bounding box center [165, 200] width 204 height 66
type textarea "**********"
click at [250, 277] on button "Generate" at bounding box center [224, 288] width 101 height 23
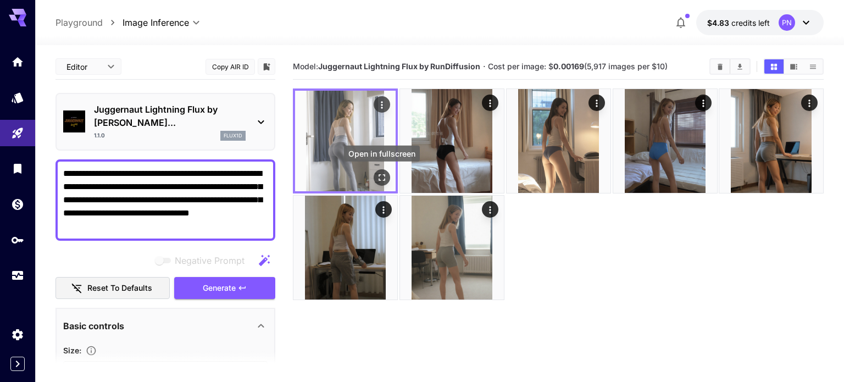
click at [386, 180] on icon "Open in fullscreen" at bounding box center [382, 177] width 11 height 11
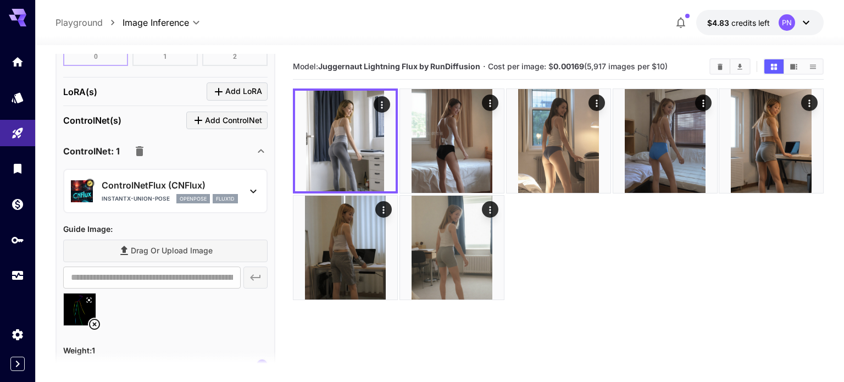
scroll to position [1015, 0]
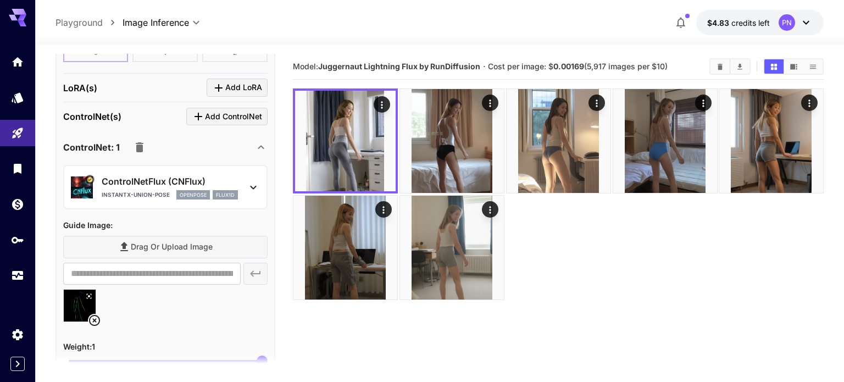
click at [93, 315] on icon at bounding box center [94, 320] width 11 height 11
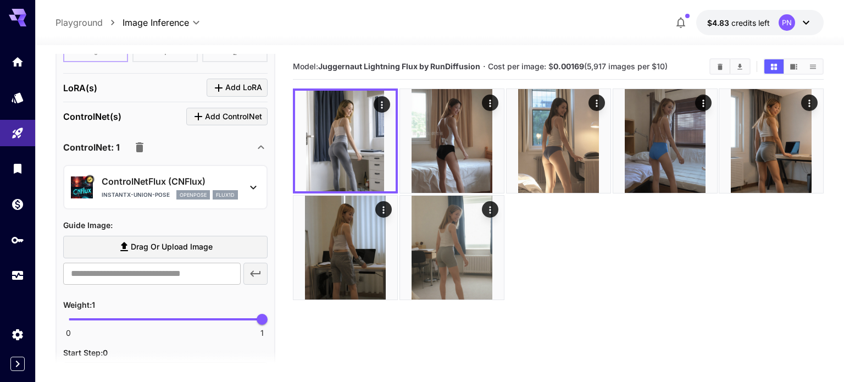
click at [201, 240] on span "Drag or upload image" at bounding box center [172, 247] width 82 height 14
click at [0, 0] on input "Drag or upload image" at bounding box center [0, 0] width 0 height 0
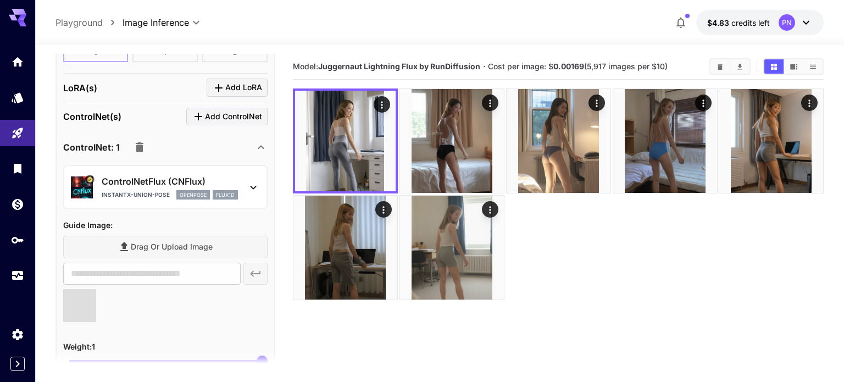
type input "**********"
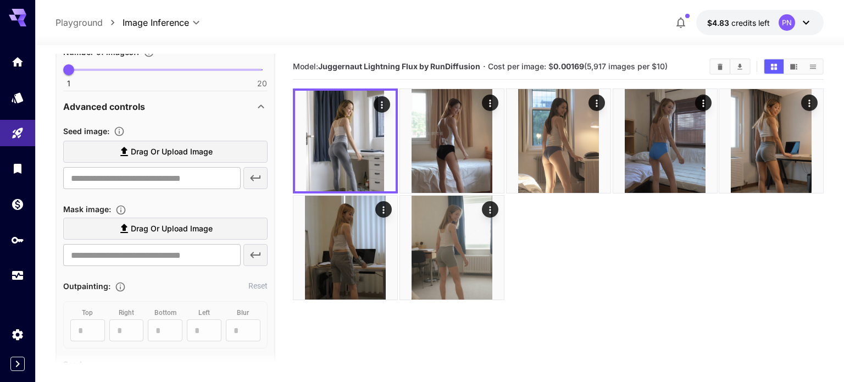
scroll to position [0, 0]
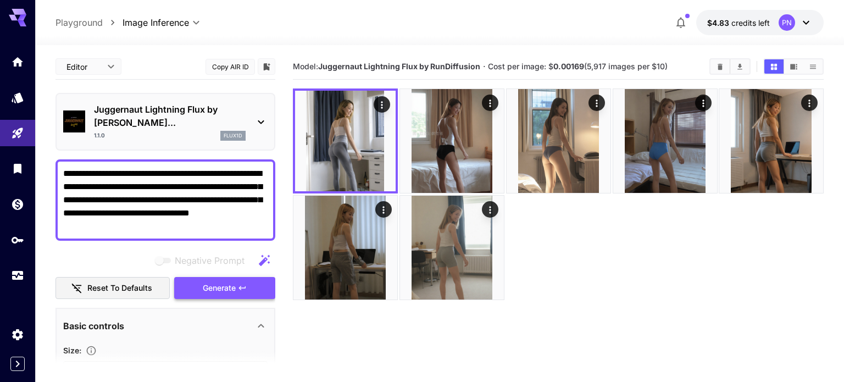
click at [195, 277] on button "Generate" at bounding box center [224, 288] width 101 height 23
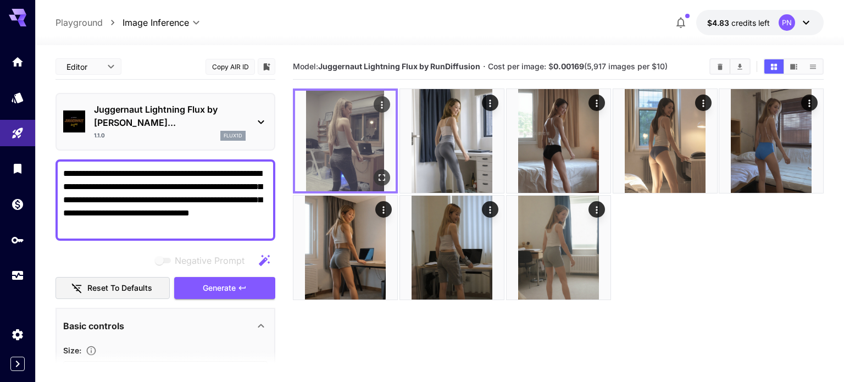
click at [356, 162] on img at bounding box center [345, 141] width 101 height 101
click at [381, 176] on icon "Open in fullscreen" at bounding box center [382, 177] width 11 height 11
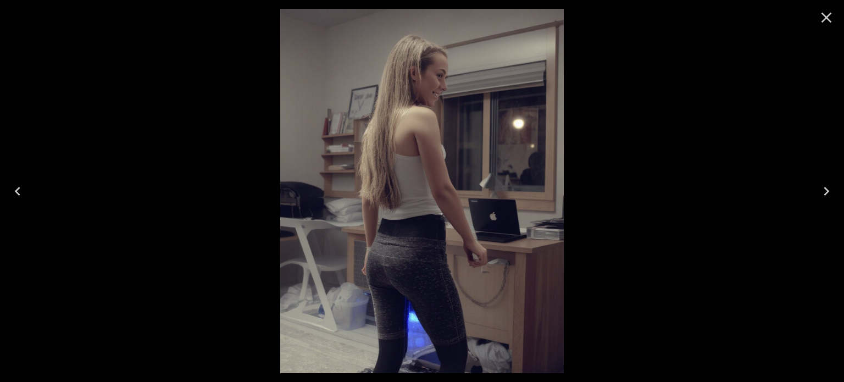
click at [442, 200] on img at bounding box center [422, 191] width 284 height 364
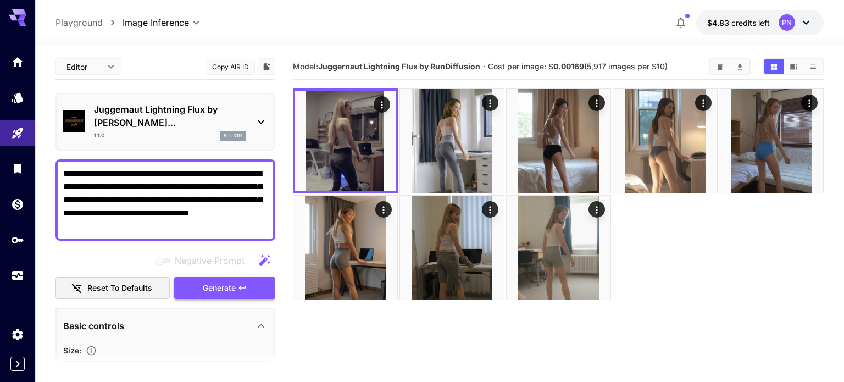
click at [202, 277] on button "Generate" at bounding box center [224, 288] width 101 height 23
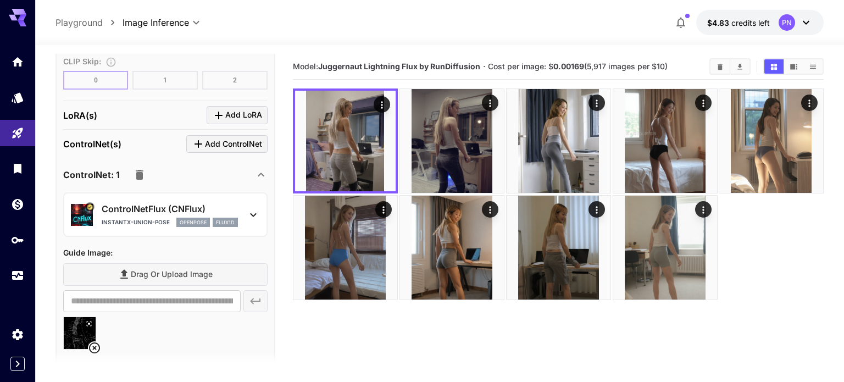
scroll to position [988, 0]
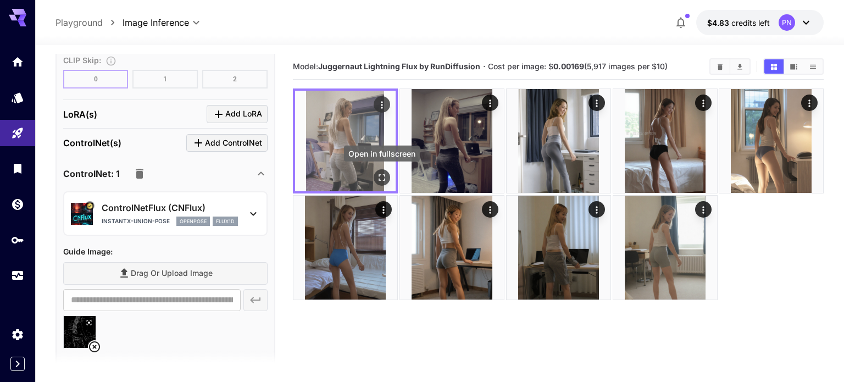
click at [384, 180] on icon "Open in fullscreen" at bounding box center [382, 177] width 7 height 7
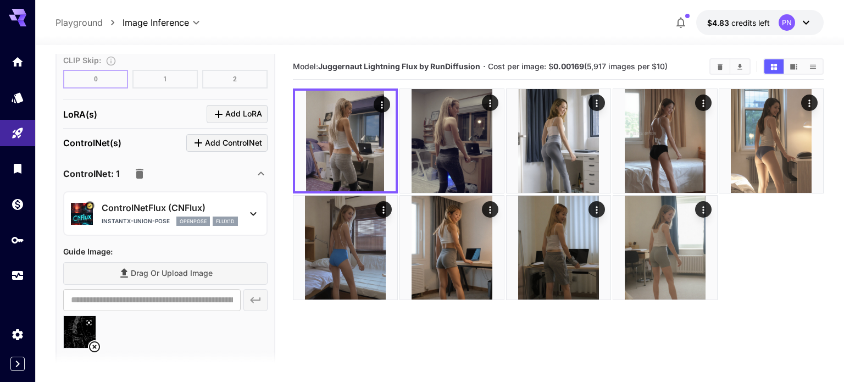
scroll to position [998, 0]
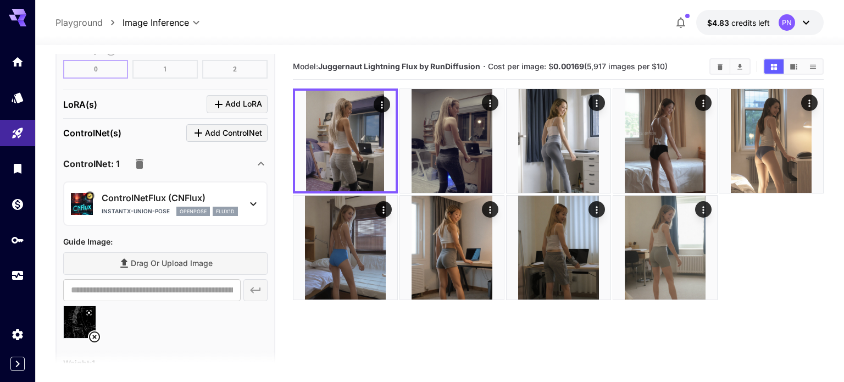
click at [154, 205] on div "ControlNetFlux (CNFlux) instantx-union-pose openpose flux1d" at bounding box center [165, 203] width 204 height 45
click at [143, 207] on p "instantx-union-pose" at bounding box center [136, 211] width 68 height 8
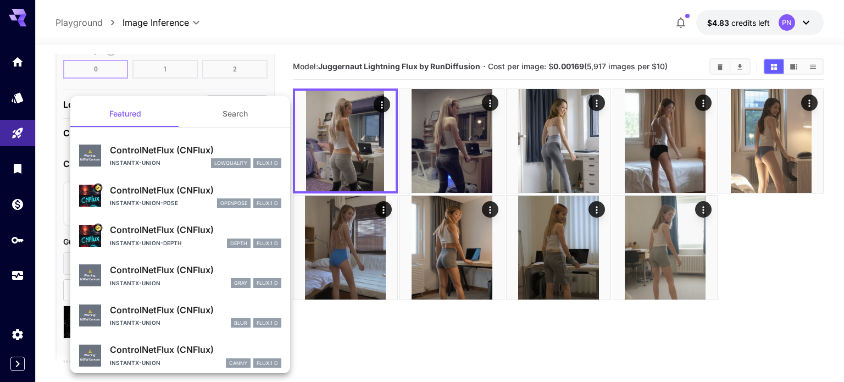
click at [170, 167] on div "instantx-union lowquality FLUX.1 D" at bounding box center [195, 163] width 171 height 10
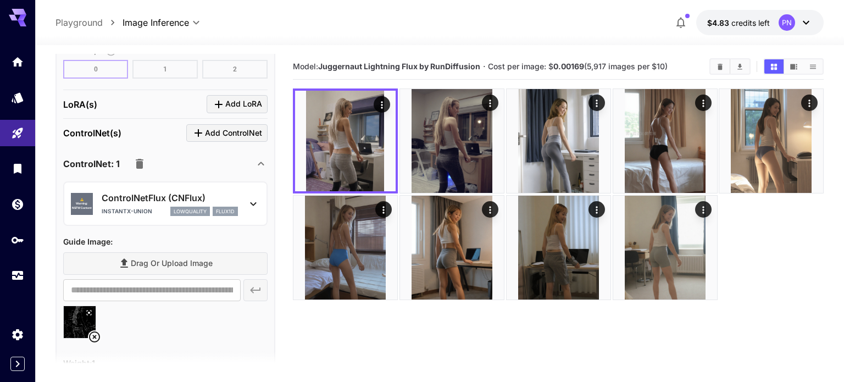
scroll to position [0, 0]
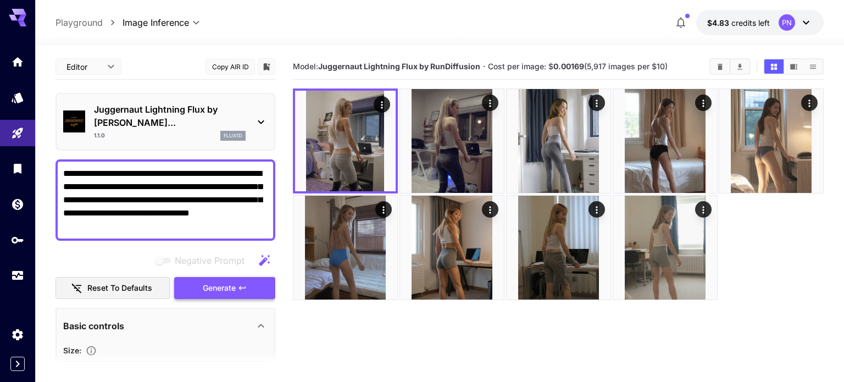
click at [198, 277] on button "Generate" at bounding box center [224, 288] width 101 height 23
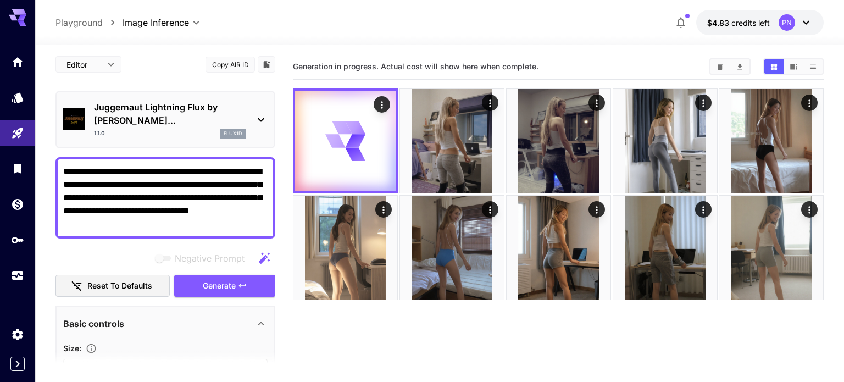
scroll to position [4, 0]
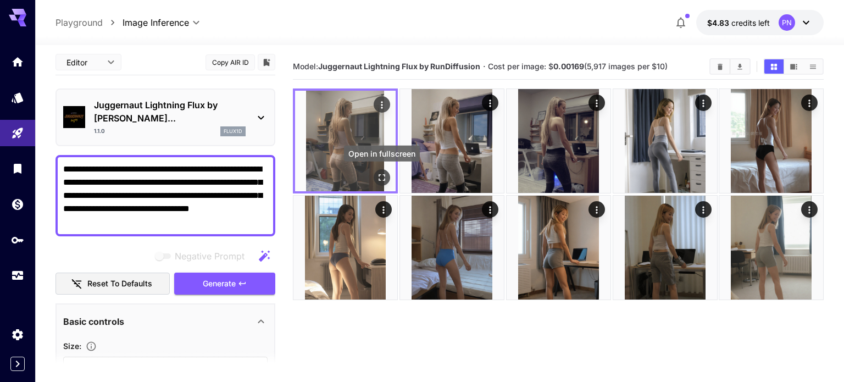
click at [380, 176] on icon "Open in fullscreen" at bounding box center [382, 177] width 11 height 11
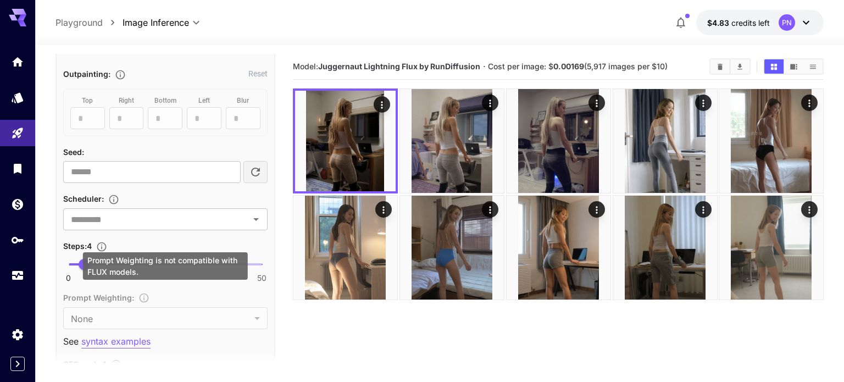
scroll to position [620, 0]
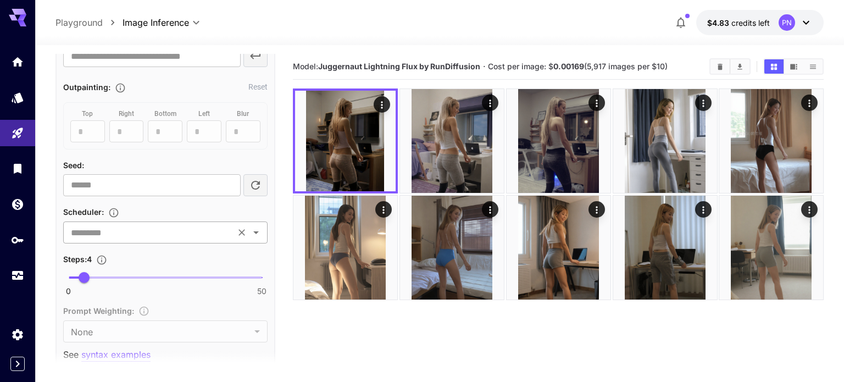
click at [145, 225] on input "text" at bounding box center [149, 232] width 165 height 15
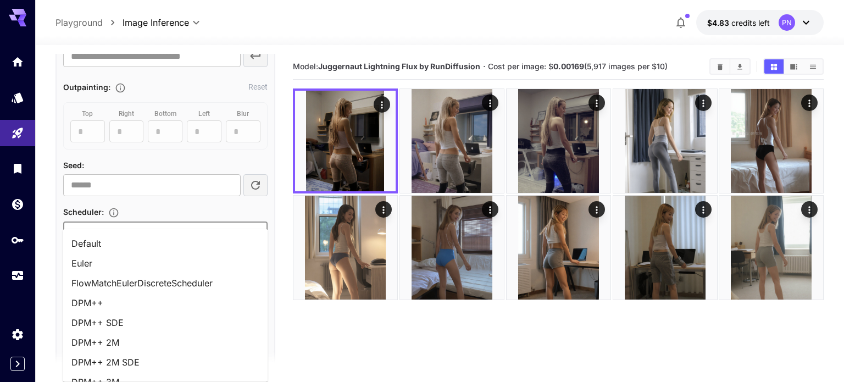
click at [130, 239] on li "Default" at bounding box center [165, 244] width 205 height 20
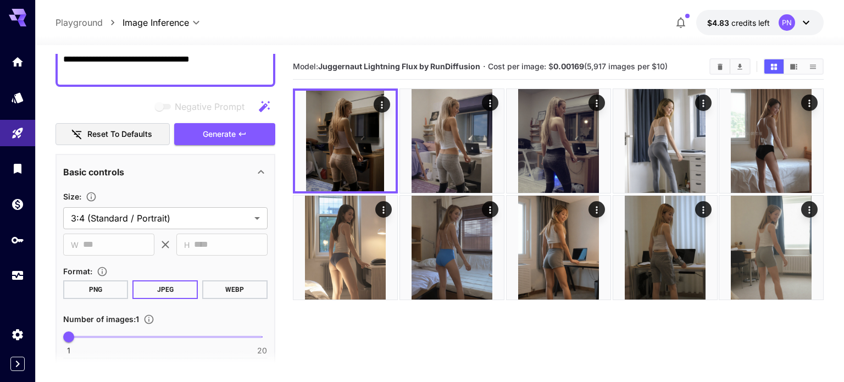
scroll to position [0, 0]
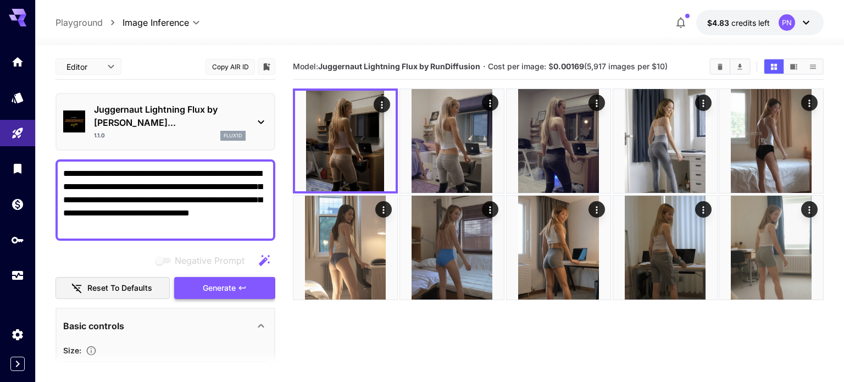
click at [211, 281] on span "Generate" at bounding box center [219, 288] width 33 height 14
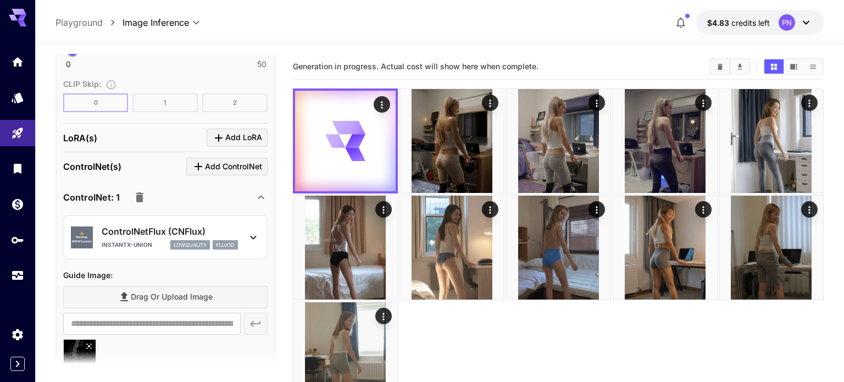
scroll to position [965, 0]
click at [203, 241] on p "lowquality" at bounding box center [190, 245] width 33 height 8
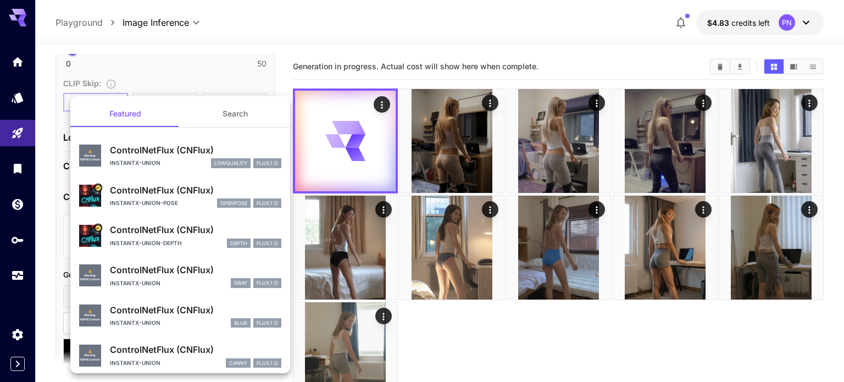
click at [154, 233] on p "ControlNetFlux (CNFlux)" at bounding box center [195, 229] width 171 height 13
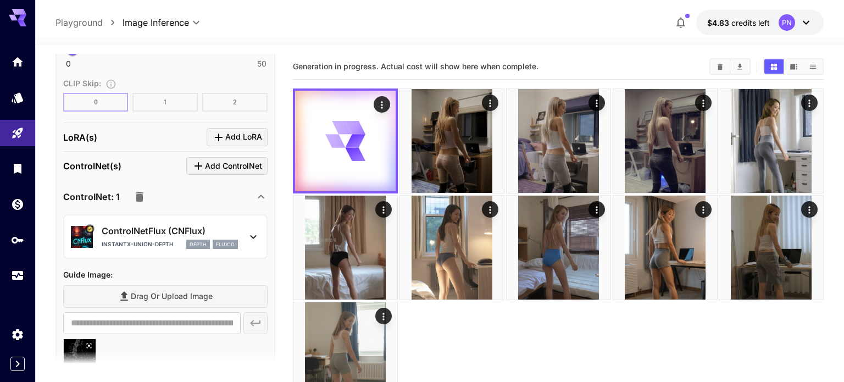
scroll to position [0, 0]
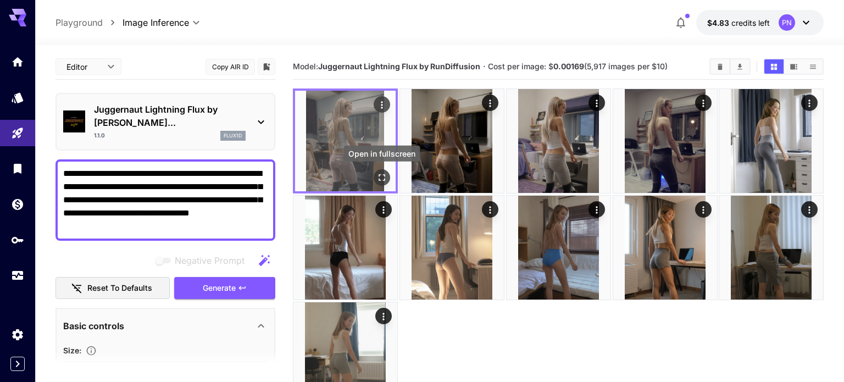
click at [380, 180] on icon "Open in fullscreen" at bounding box center [382, 177] width 11 height 11
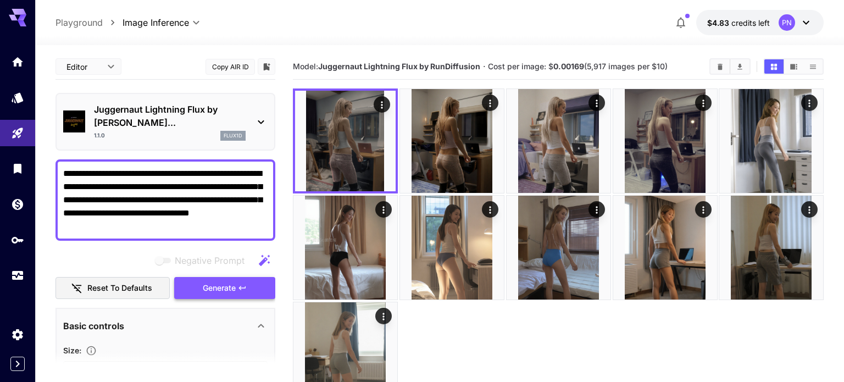
click at [207, 281] on span "Generate" at bounding box center [219, 288] width 33 height 14
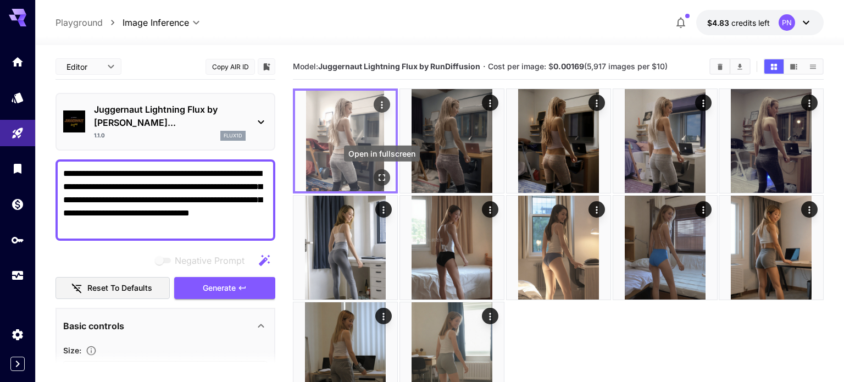
click at [377, 174] on icon "Open in fullscreen" at bounding box center [382, 177] width 11 height 11
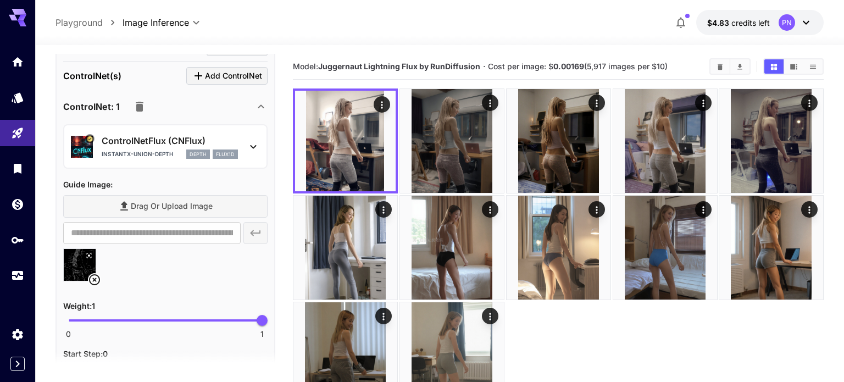
scroll to position [1063, 0]
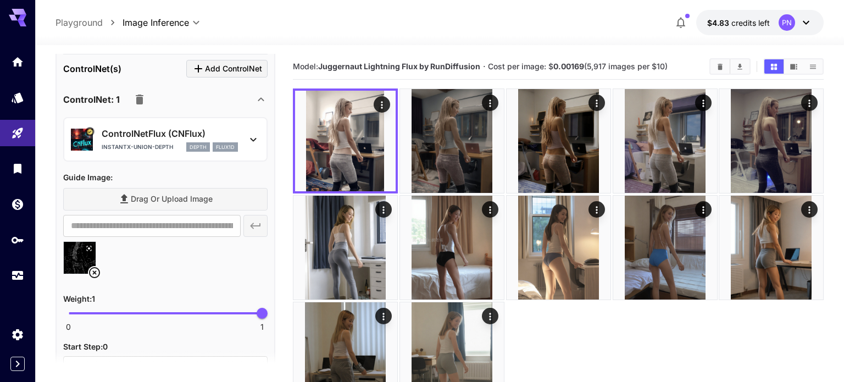
click at [96, 266] on icon at bounding box center [94, 272] width 13 height 13
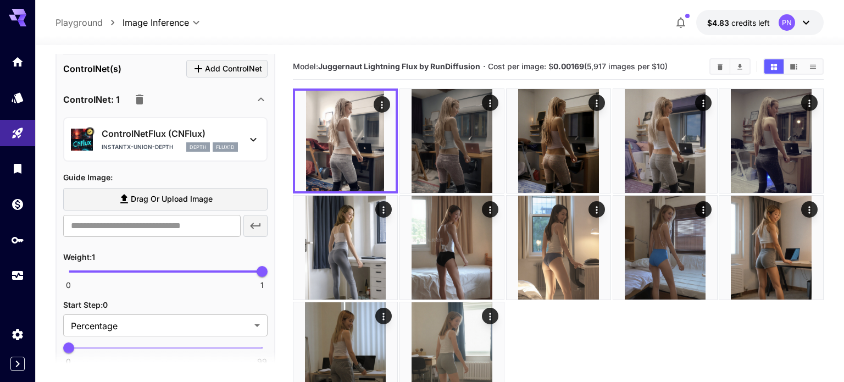
click at [170, 170] on div "Guide Image : Drag or upload image ​" at bounding box center [165, 205] width 204 height 71
click at [135, 192] on span "Drag or upload image" at bounding box center [172, 199] width 82 height 14
click at [0, 0] on input "Drag or upload image" at bounding box center [0, 0] width 0 height 0
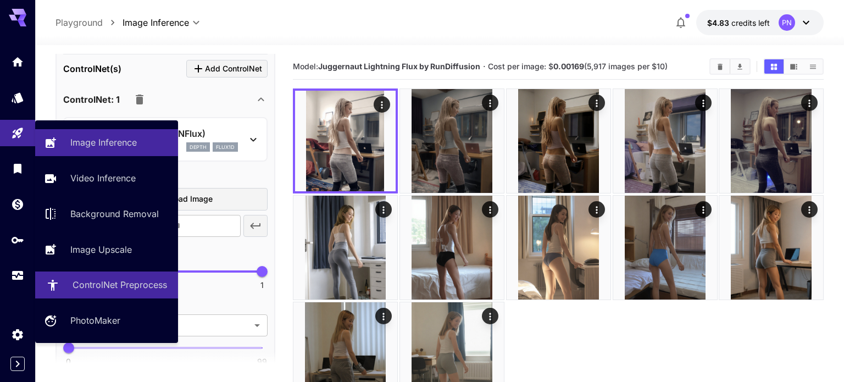
click at [76, 287] on p "ControlNet Preprocess" at bounding box center [120, 284] width 95 height 13
type input "**********"
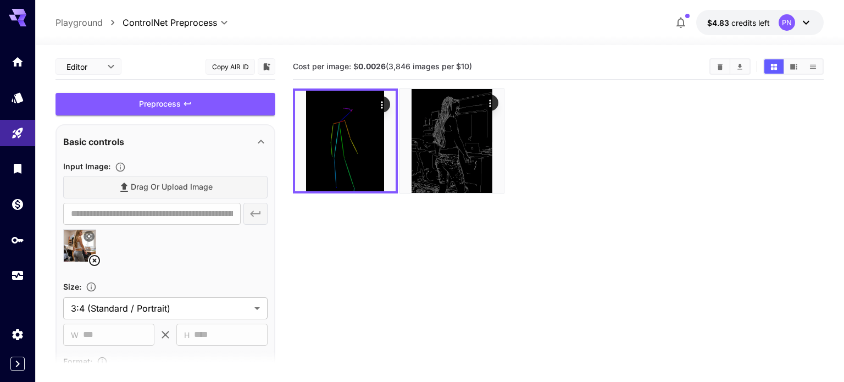
click at [99, 259] on icon at bounding box center [94, 260] width 11 height 11
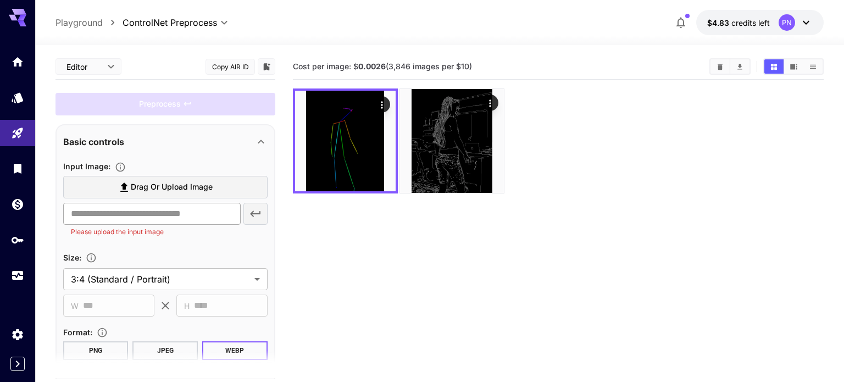
click at [158, 219] on input "text" at bounding box center [152, 214] width 178 height 22
paste input "**********"
type input "**********"
click at [137, 208] on input "text" at bounding box center [152, 214] width 178 height 22
paste input "**********"
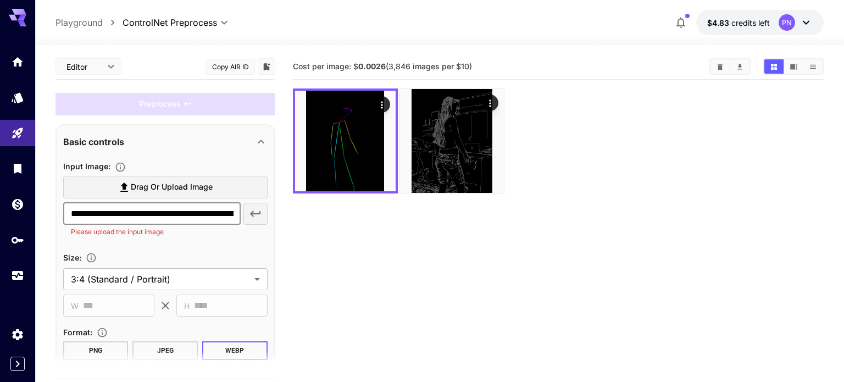
scroll to position [0, 185]
type input "**********"
click at [254, 212] on icon "button" at bounding box center [255, 213] width 13 height 13
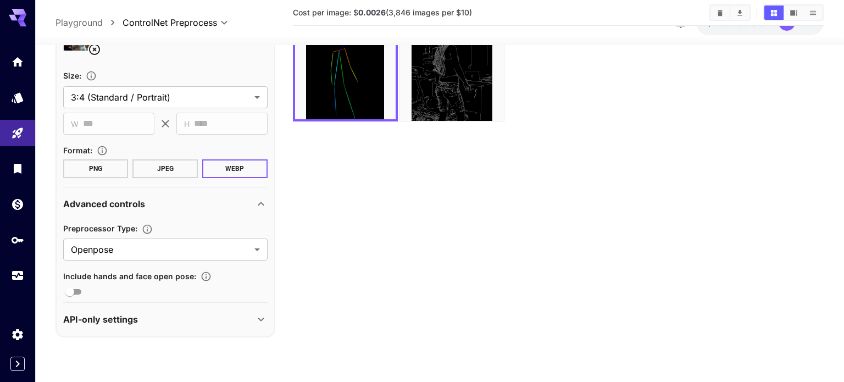
scroll to position [0, 0]
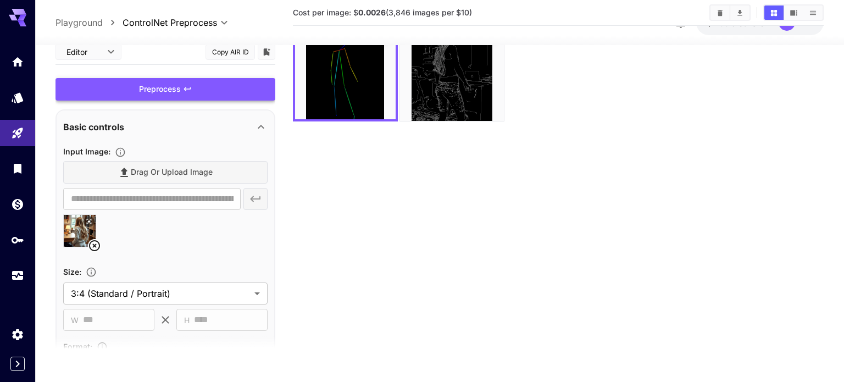
click at [170, 97] on div "Preprocess" at bounding box center [166, 89] width 220 height 23
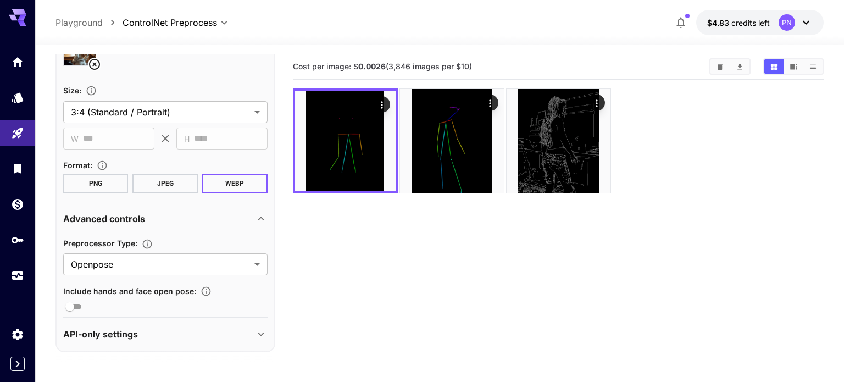
scroll to position [87, 0]
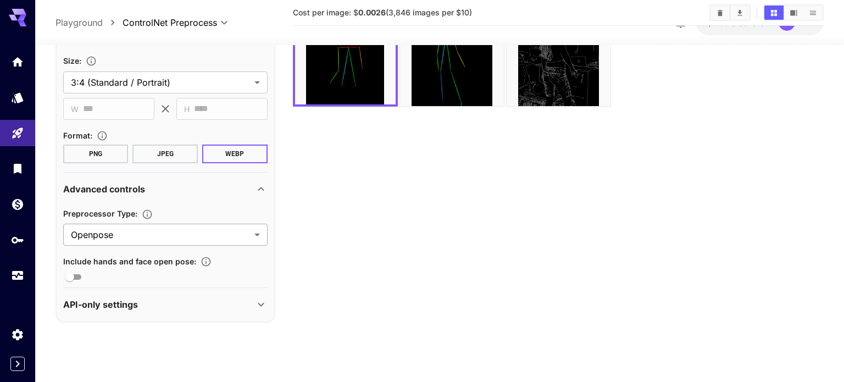
click at [207, 231] on body "**********" at bounding box center [422, 147] width 844 height 469
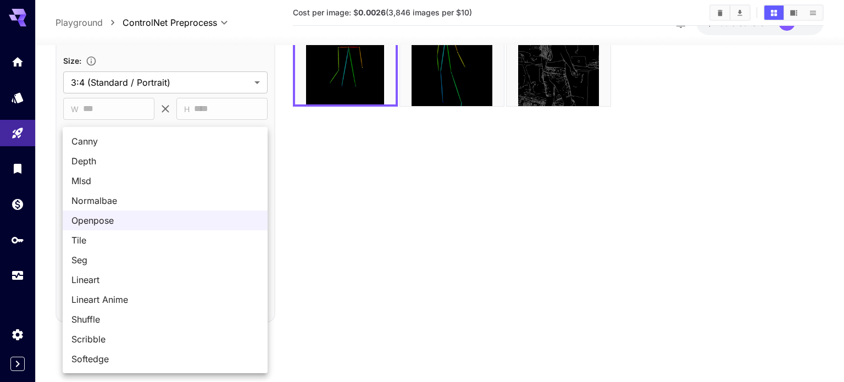
click at [127, 144] on span "Canny" at bounding box center [164, 141] width 187 height 13
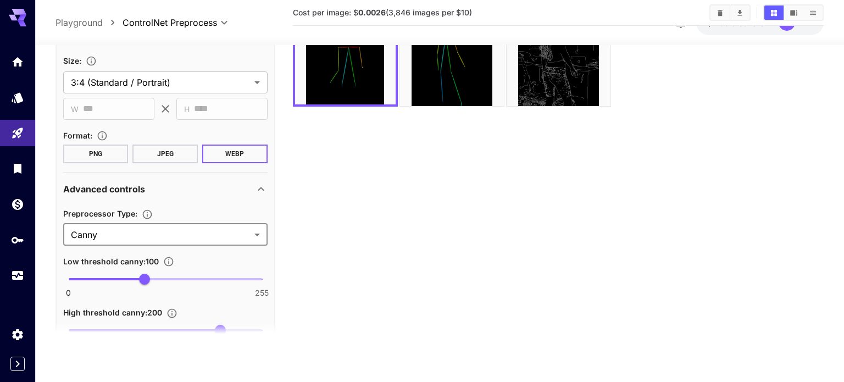
scroll to position [0, 0]
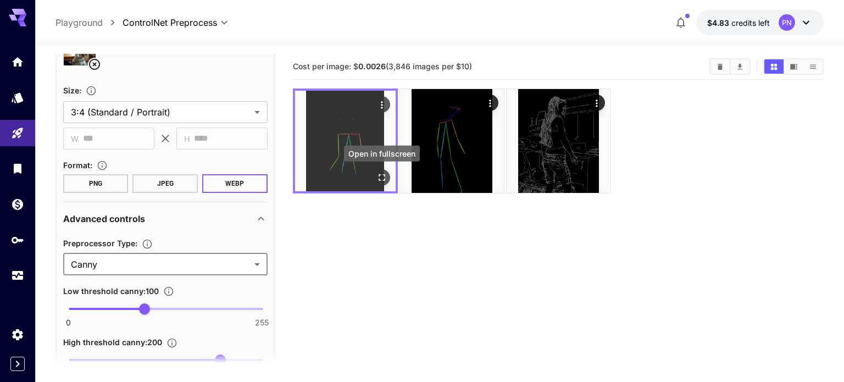
click at [378, 176] on icon "Open in fullscreen" at bounding box center [382, 177] width 11 height 11
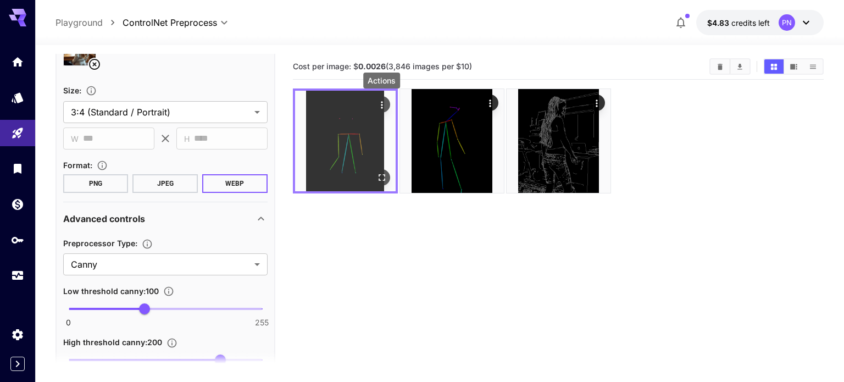
click at [381, 109] on icon "Actions" at bounding box center [382, 104] width 11 height 11
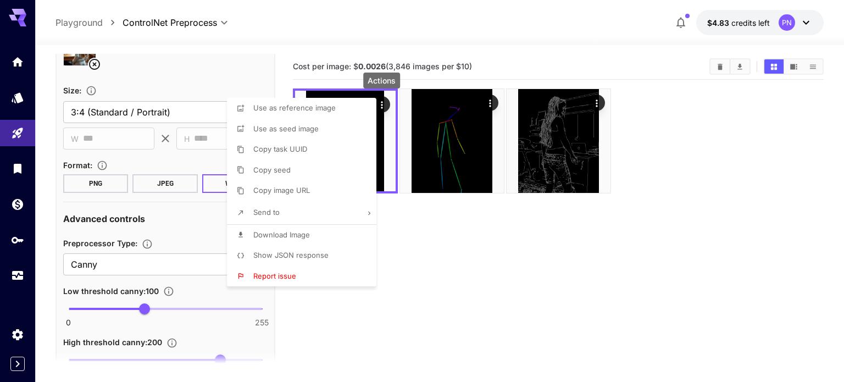
click at [295, 235] on span "Download Image" at bounding box center [281, 234] width 57 height 9
click at [302, 327] on div at bounding box center [422, 191] width 844 height 382
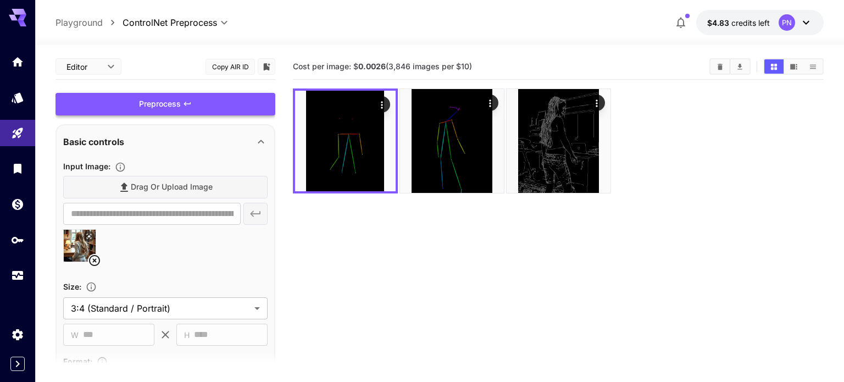
click at [182, 111] on div "Preprocess" at bounding box center [166, 104] width 220 height 23
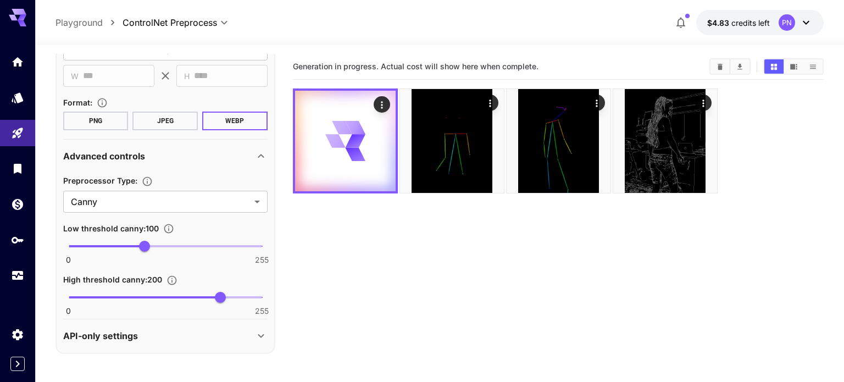
scroll to position [259, 0]
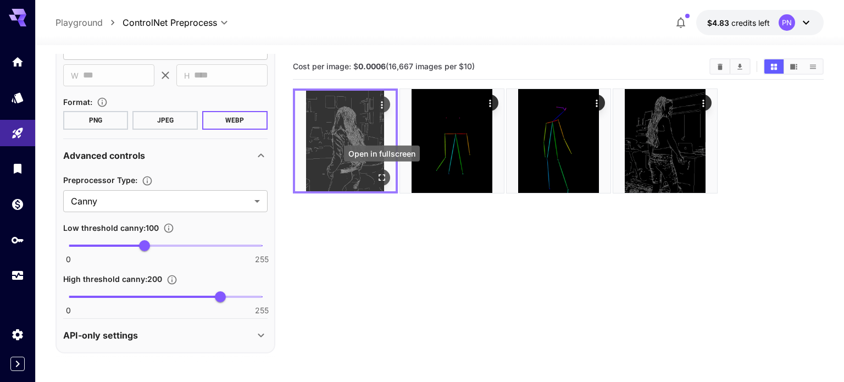
click at [379, 180] on icon "Open in fullscreen" at bounding box center [382, 177] width 7 height 7
click at [383, 105] on icon "Actions" at bounding box center [382, 104] width 11 height 11
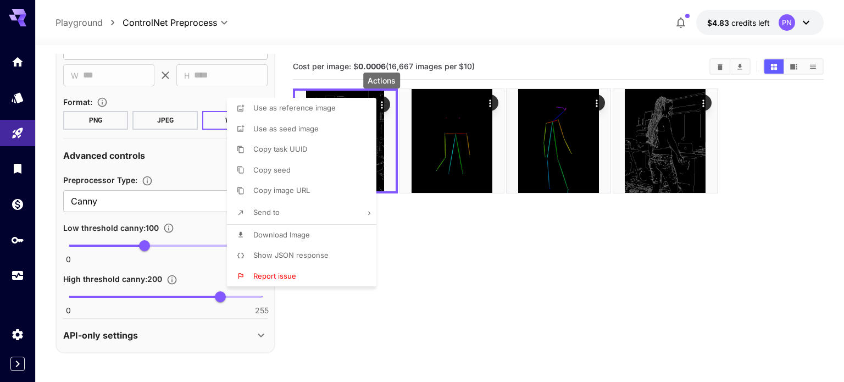
click at [279, 231] on span "Download Image" at bounding box center [281, 234] width 57 height 9
click at [179, 226] on div at bounding box center [422, 191] width 844 height 382
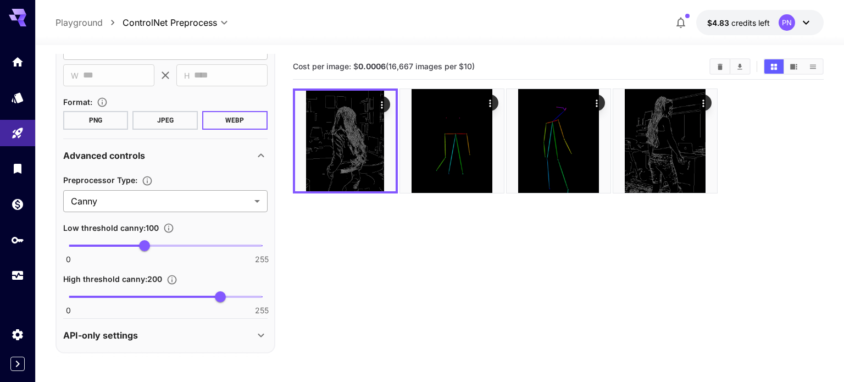
click at [166, 209] on body "**********" at bounding box center [422, 234] width 844 height 469
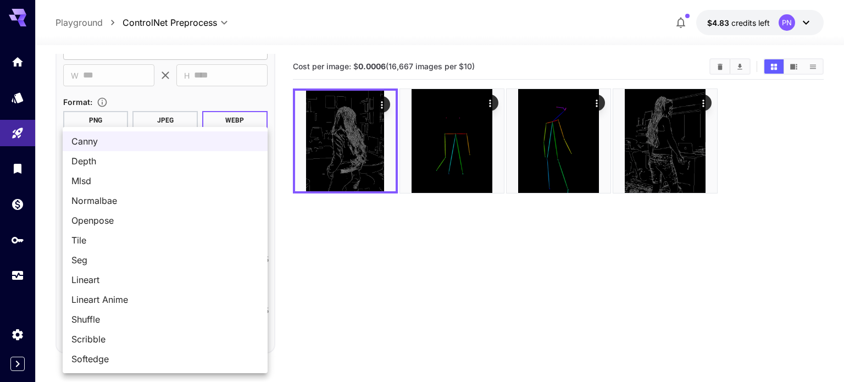
click at [130, 164] on span "Depth" at bounding box center [164, 160] width 187 height 13
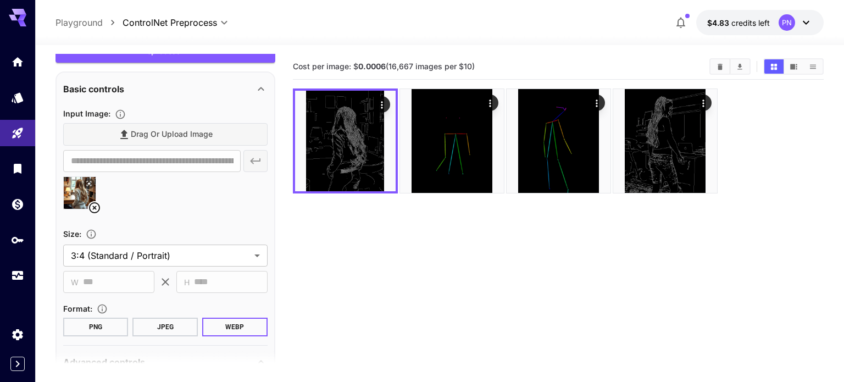
scroll to position [0, 0]
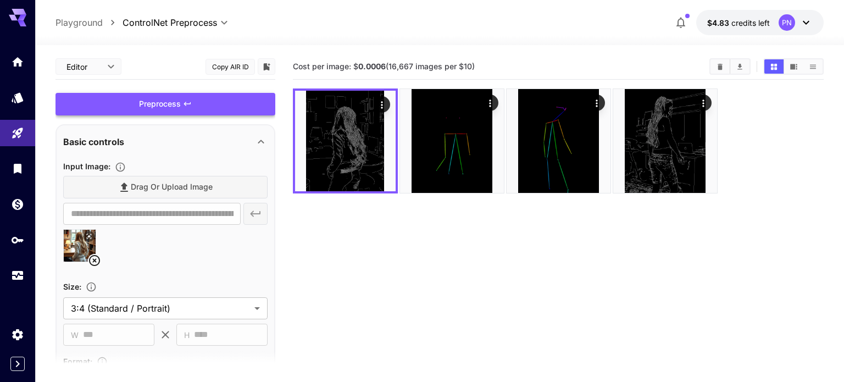
click at [177, 111] on div "Preprocess" at bounding box center [166, 104] width 220 height 23
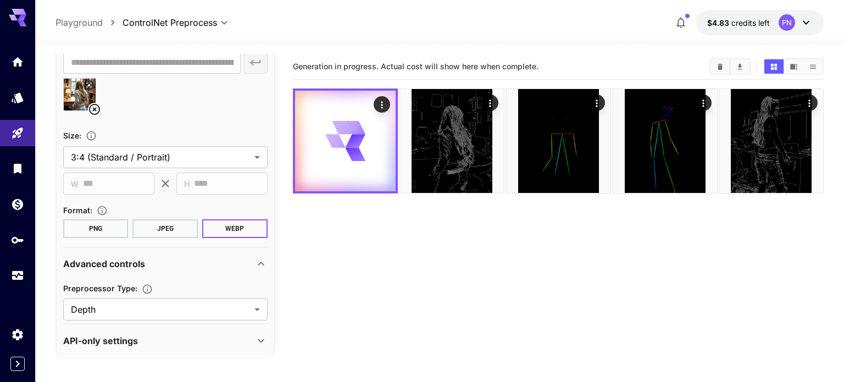
scroll to position [158, 0]
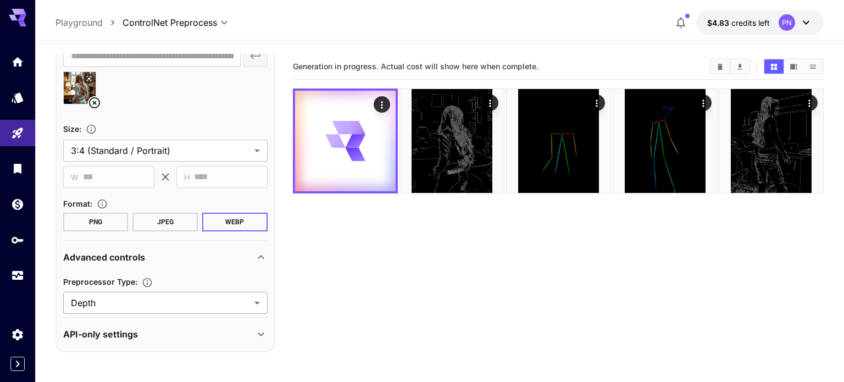
click at [110, 298] on body "**********" at bounding box center [422, 234] width 844 height 469
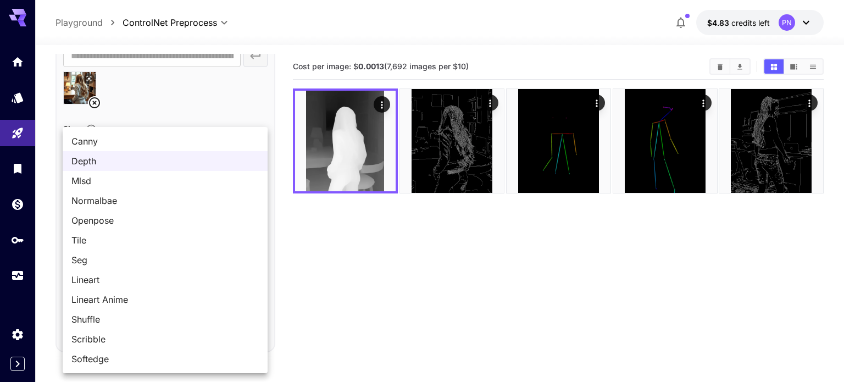
click at [133, 178] on span "Mlsd" at bounding box center [164, 180] width 187 height 13
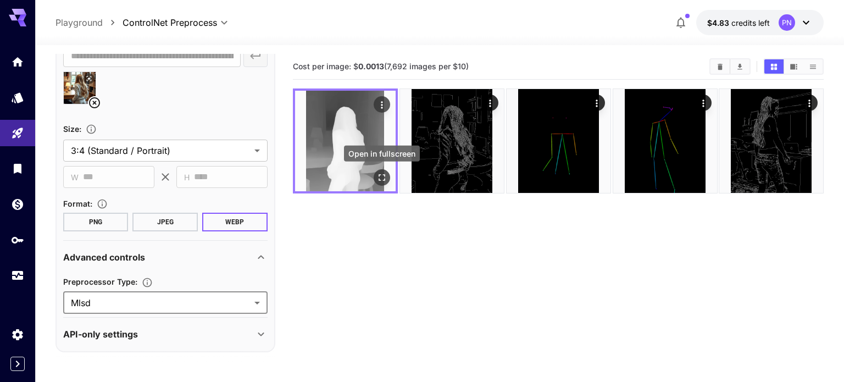
click at [377, 177] on icon "Open in fullscreen" at bounding box center [382, 177] width 11 height 11
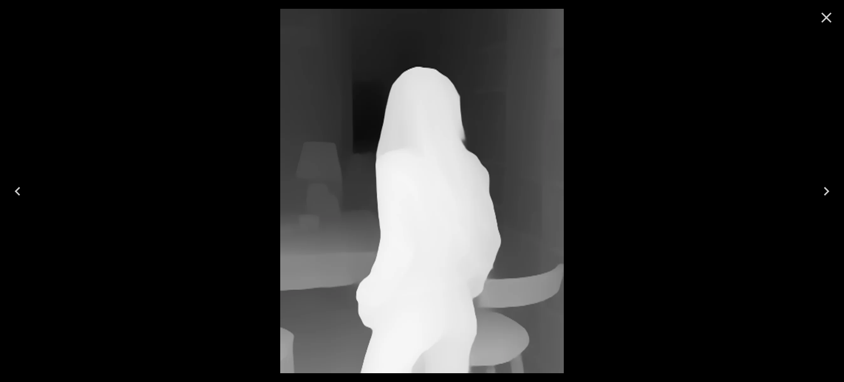
click at [830, 21] on icon "Close" at bounding box center [827, 18] width 10 height 10
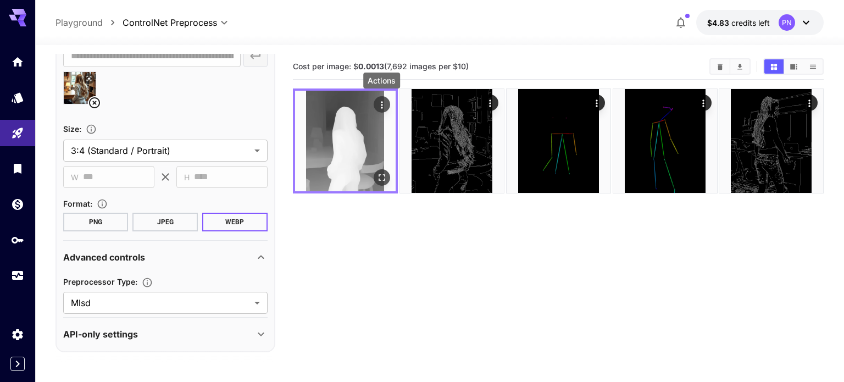
click at [387, 102] on button "Actions" at bounding box center [382, 104] width 16 height 16
click at [385, 103] on icon "Actions" at bounding box center [382, 104] width 11 height 11
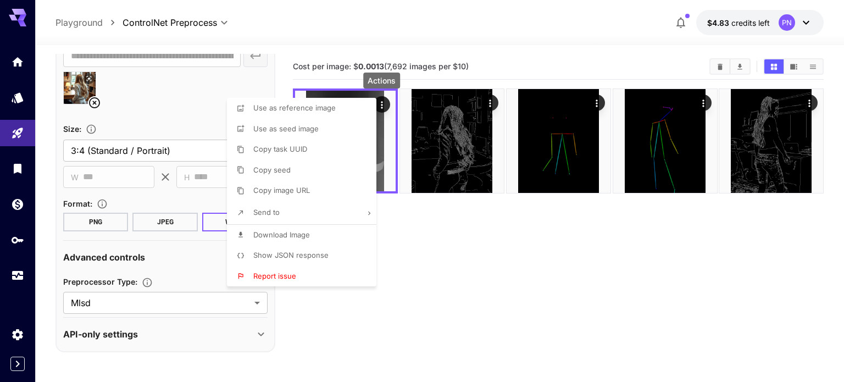
click at [272, 232] on span "Download Image" at bounding box center [281, 234] width 57 height 9
click at [189, 237] on div at bounding box center [422, 191] width 844 height 382
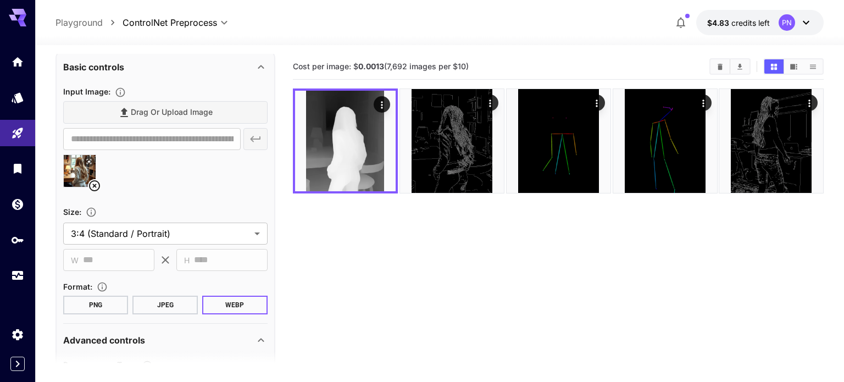
scroll to position [0, 0]
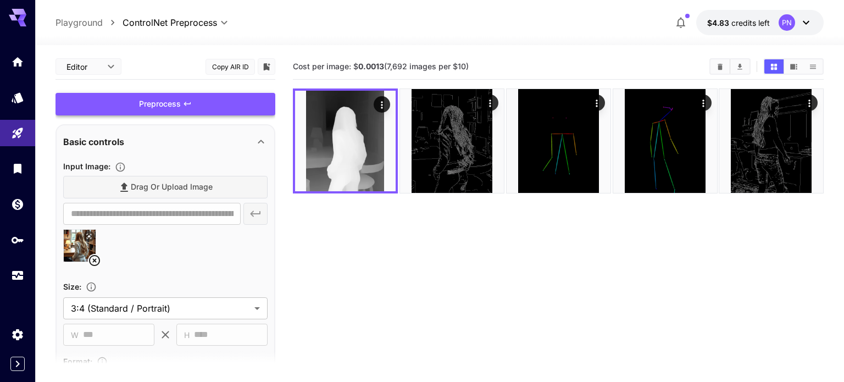
click at [163, 102] on div "Preprocess" at bounding box center [166, 104] width 220 height 23
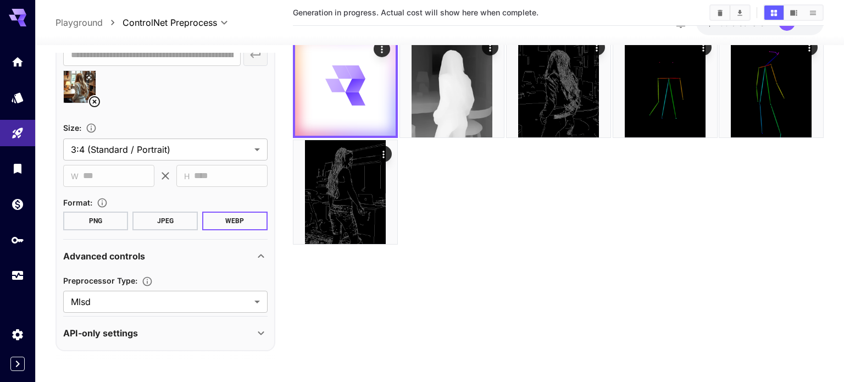
scroll to position [59, 0]
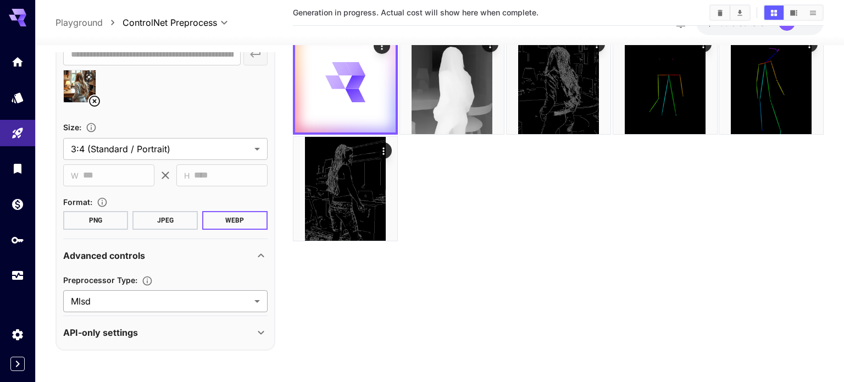
click at [150, 309] on body "**********" at bounding box center [422, 175] width 844 height 469
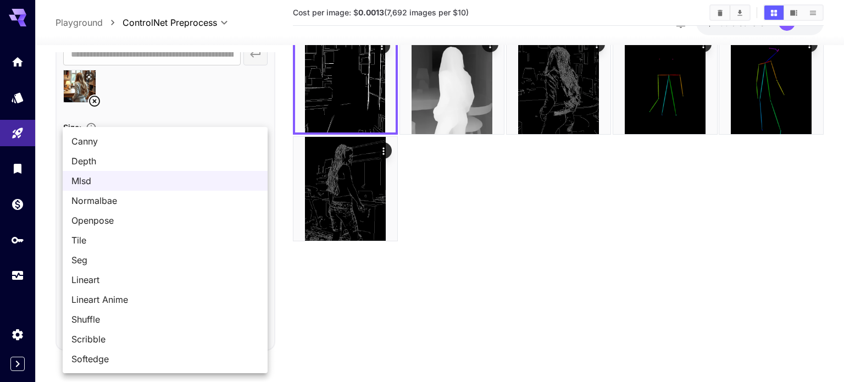
click at [108, 204] on span "Normalbae" at bounding box center [164, 200] width 187 height 13
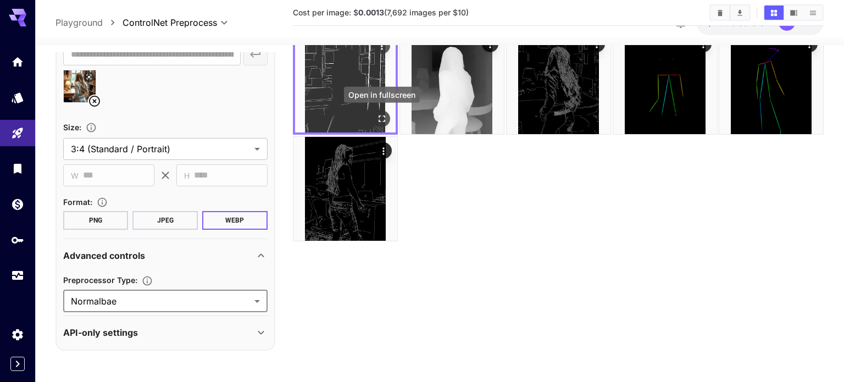
click at [388, 118] on button "Open in fullscreen" at bounding box center [382, 118] width 16 height 16
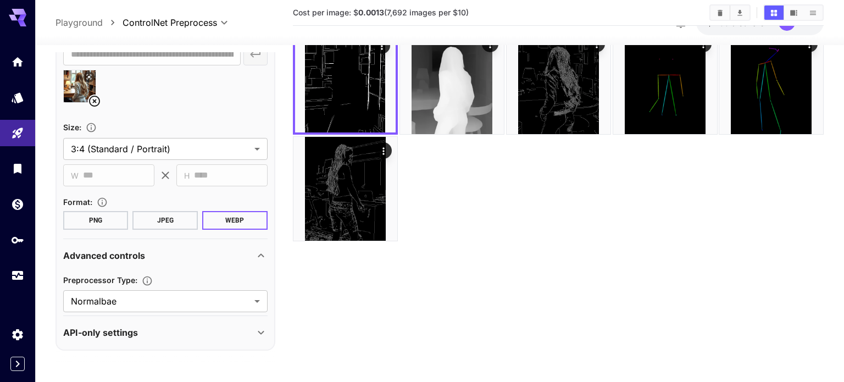
scroll to position [0, 0]
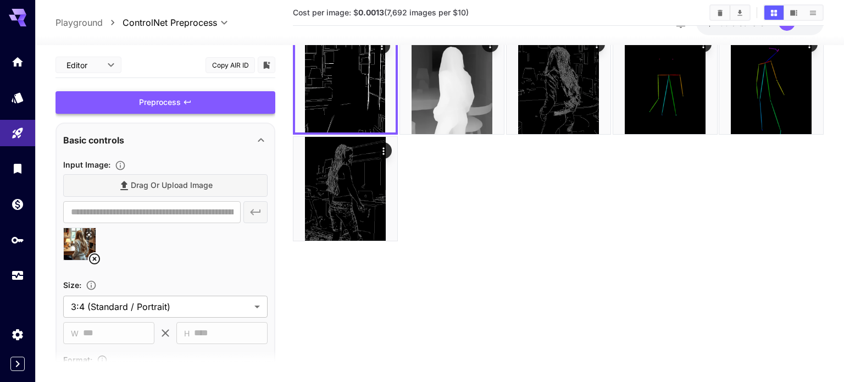
click at [206, 96] on div "Preprocess" at bounding box center [166, 102] width 220 height 23
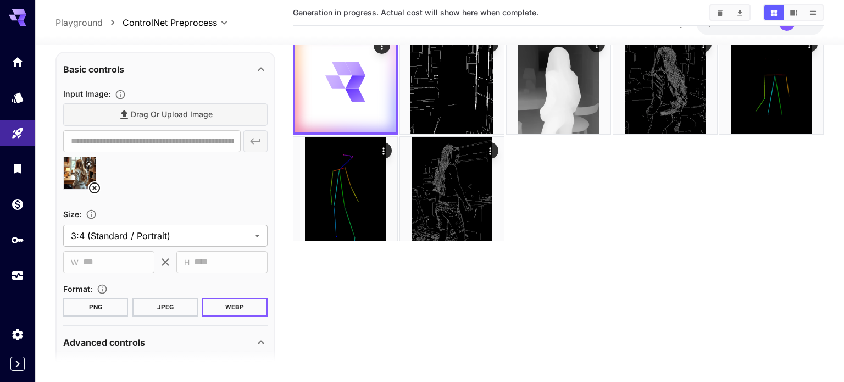
scroll to position [157, 0]
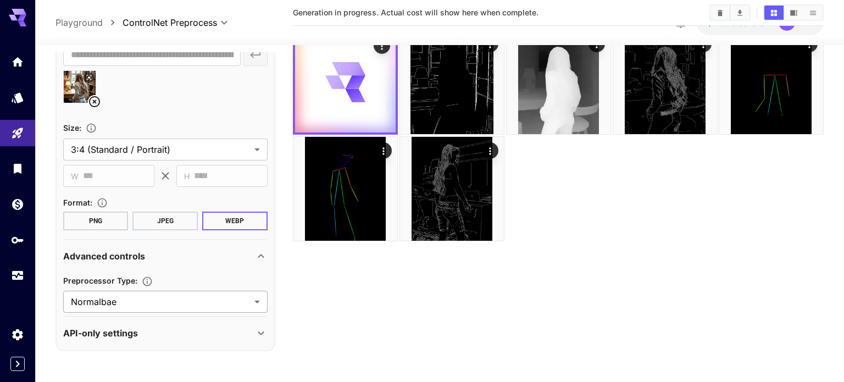
click at [143, 301] on body "**********" at bounding box center [422, 175] width 844 height 469
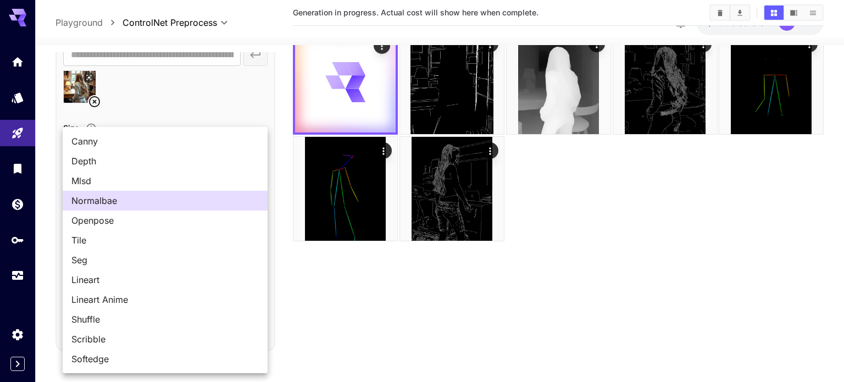
click at [149, 237] on span "Tile" at bounding box center [164, 240] width 187 height 13
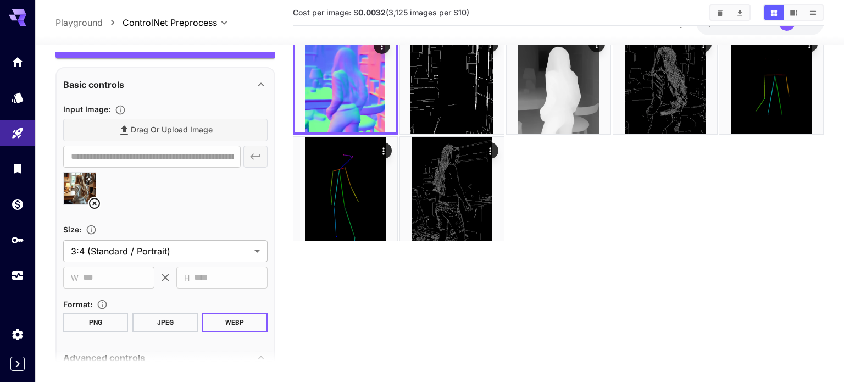
scroll to position [0, 0]
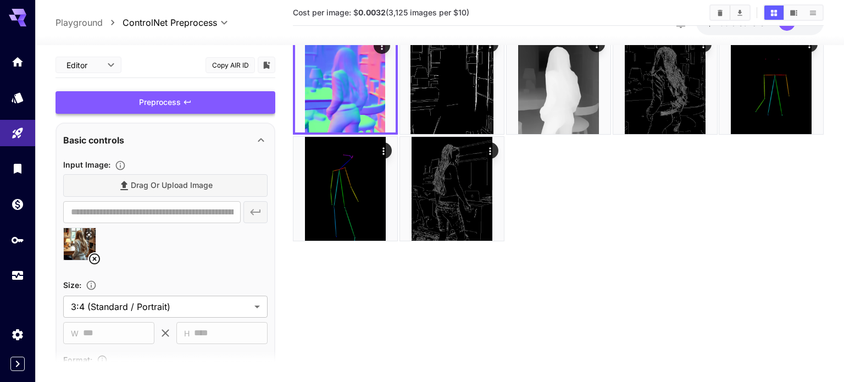
click at [237, 103] on div "Preprocess" at bounding box center [166, 102] width 220 height 23
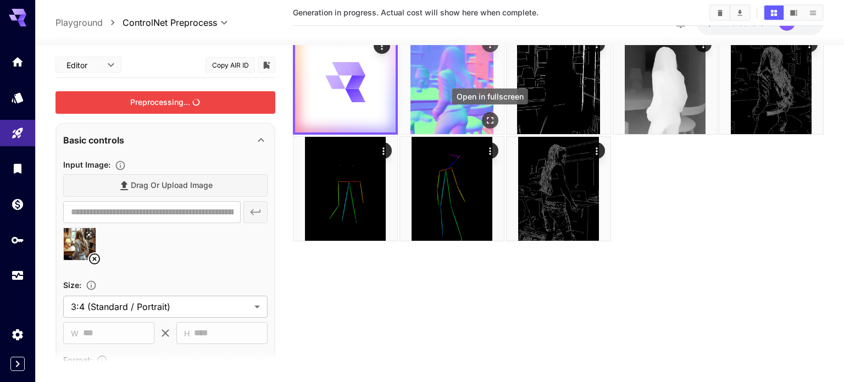
click at [488, 117] on icon "Open in fullscreen" at bounding box center [489, 120] width 11 height 11
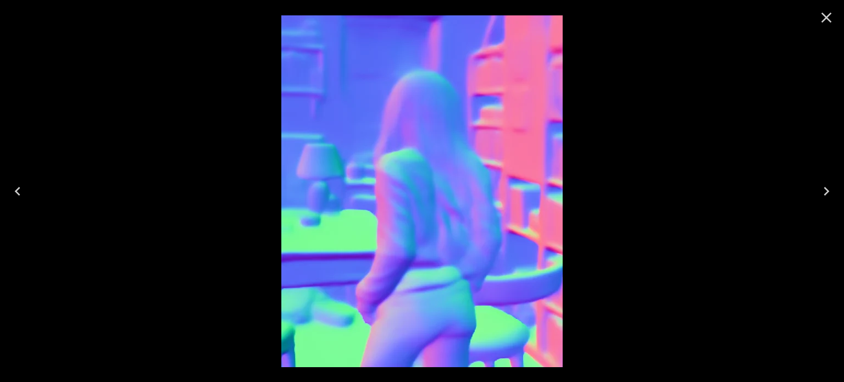
click at [827, 17] on icon "Close" at bounding box center [827, 18] width 10 height 10
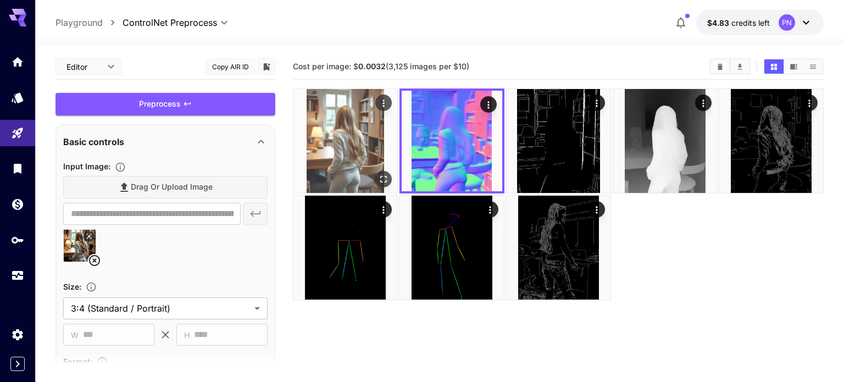
click at [380, 176] on icon "Open in fullscreen" at bounding box center [383, 179] width 7 height 7
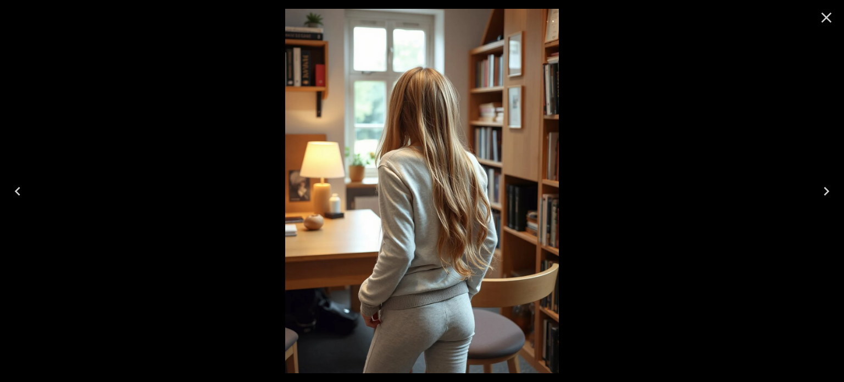
click at [831, 18] on icon "Close" at bounding box center [827, 18] width 18 height 18
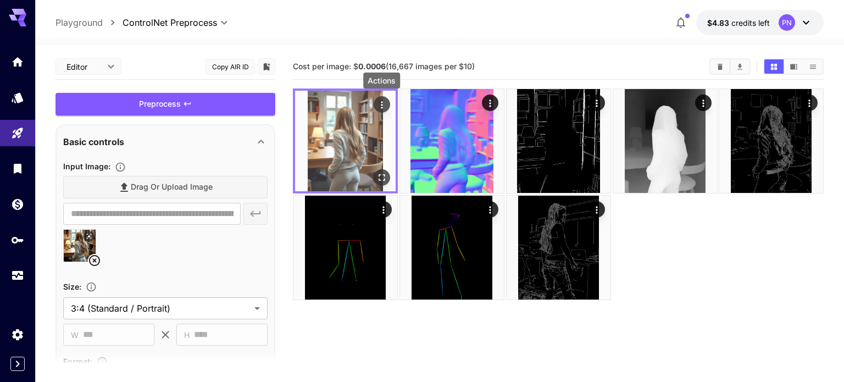
click at [380, 106] on icon "Actions" at bounding box center [382, 104] width 11 height 11
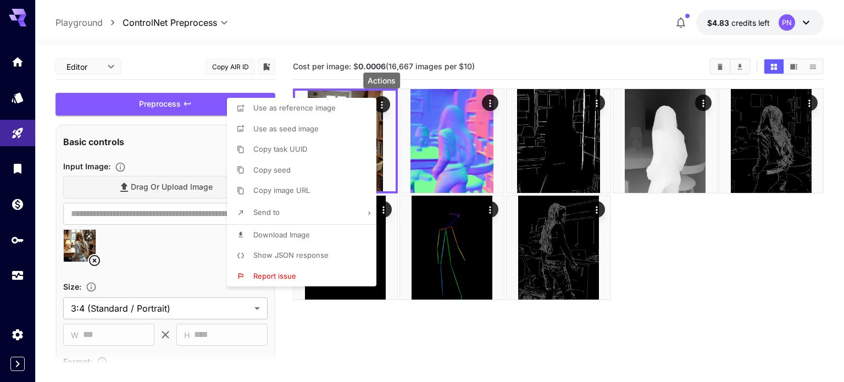
click at [579, 264] on div at bounding box center [422, 191] width 844 height 382
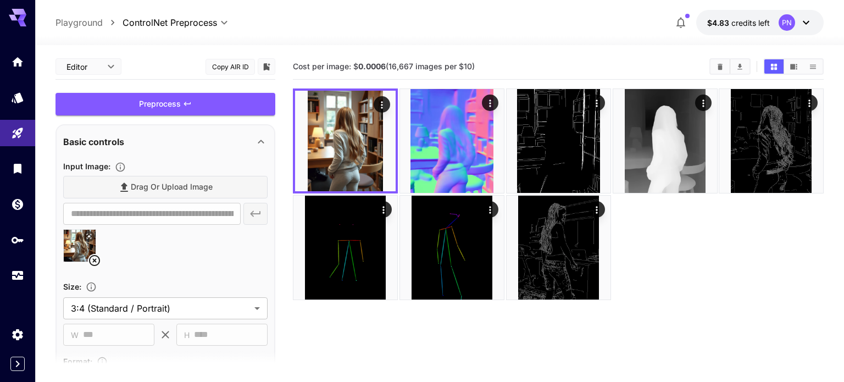
scroll to position [158, 0]
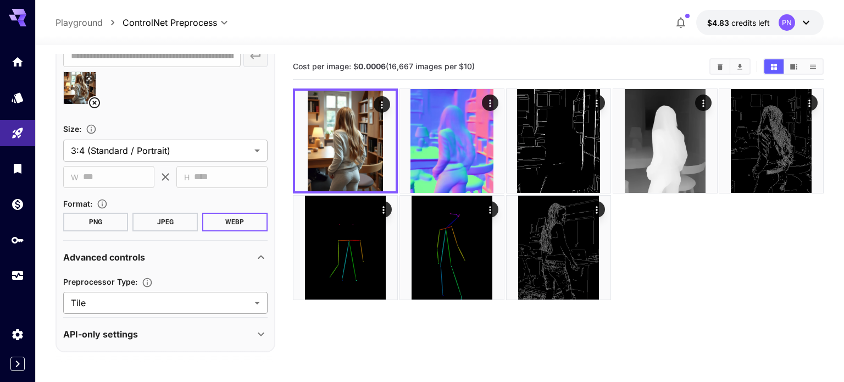
click at [140, 298] on body "**********" at bounding box center [422, 234] width 844 height 469
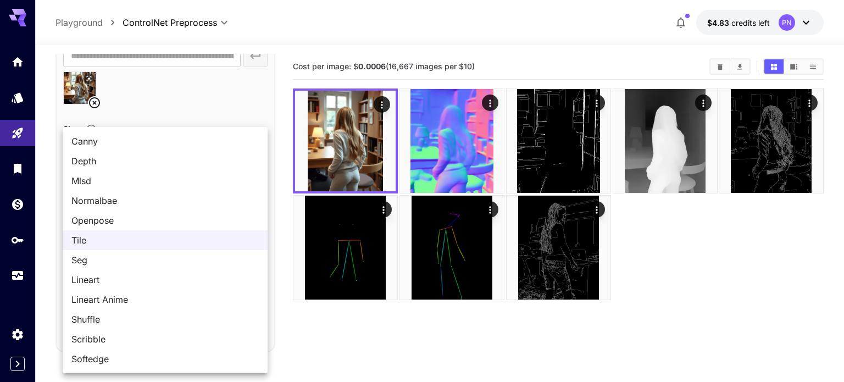
click at [123, 266] on span "Seg" at bounding box center [164, 259] width 187 height 13
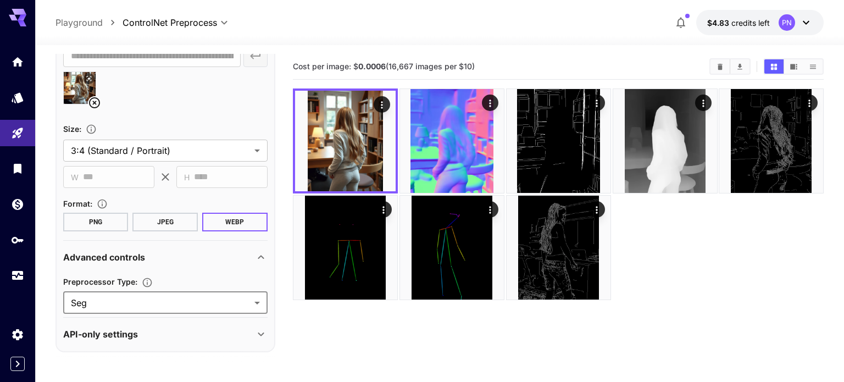
scroll to position [0, 0]
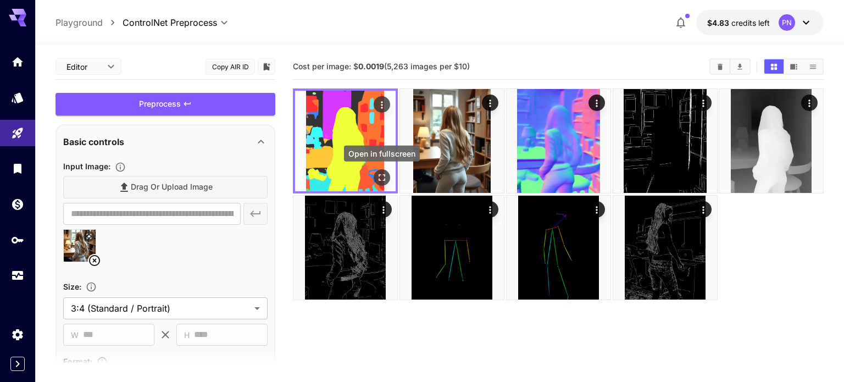
click at [379, 173] on icon "Open in fullscreen" at bounding box center [382, 177] width 11 height 11
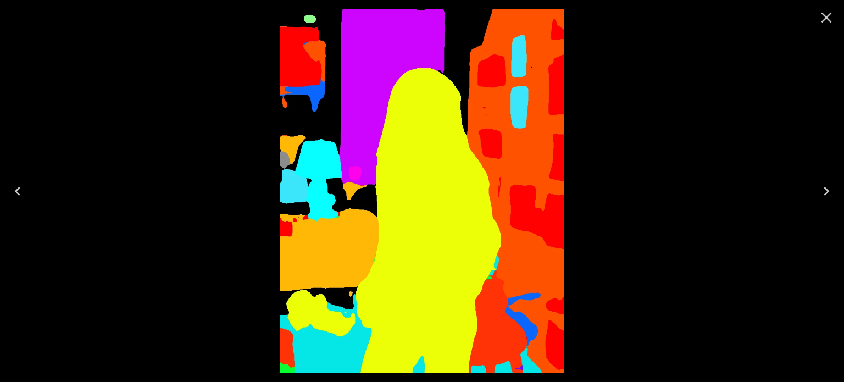
click at [827, 24] on icon "Close" at bounding box center [827, 18] width 18 height 18
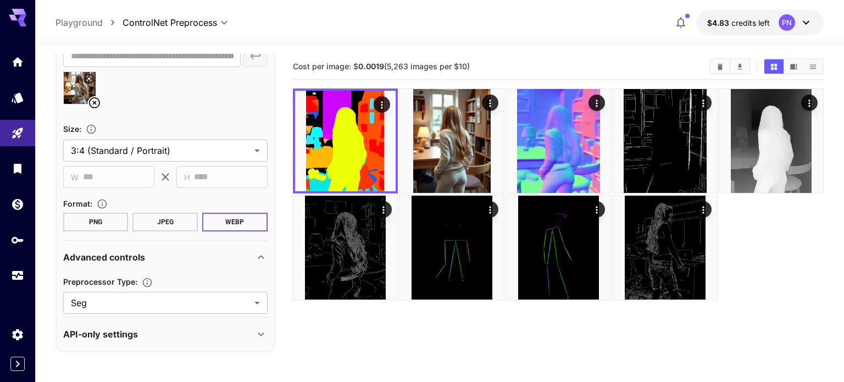
scroll to position [87, 0]
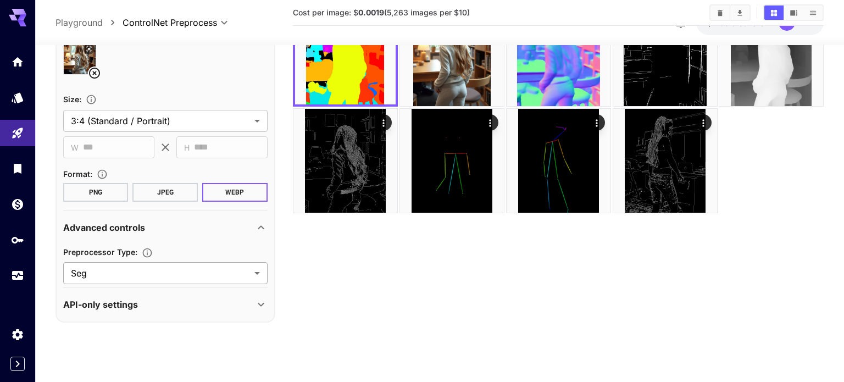
click at [121, 275] on body "**********" at bounding box center [422, 147] width 844 height 469
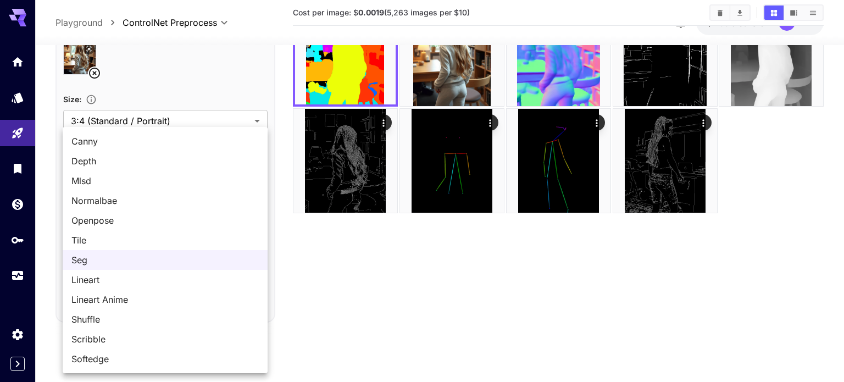
click at [122, 281] on span "Lineart" at bounding box center [164, 279] width 187 height 13
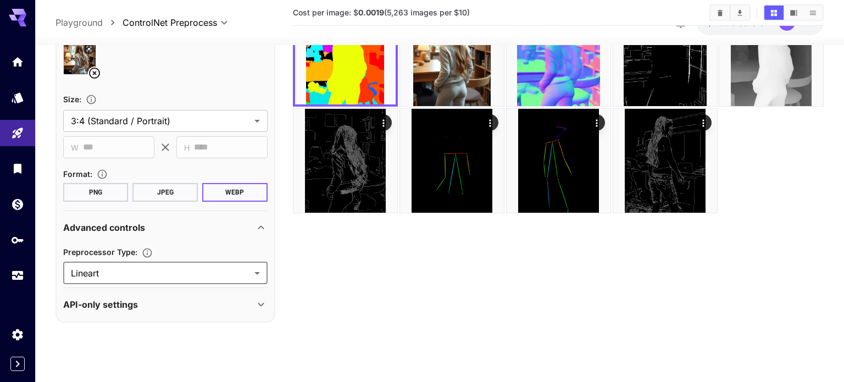
scroll to position [0, 0]
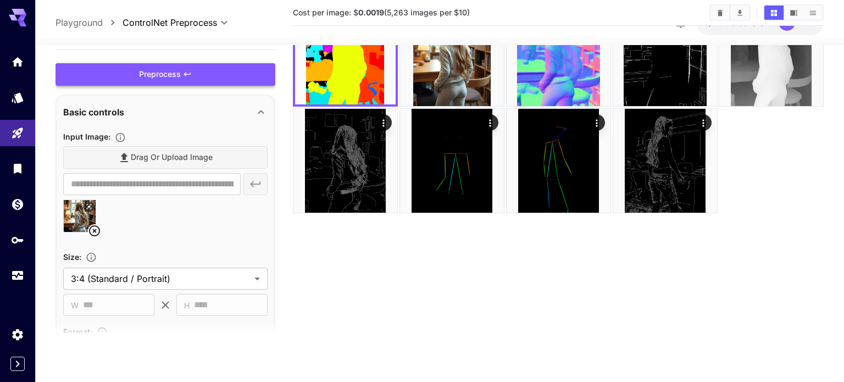
click at [173, 80] on div "Preprocess" at bounding box center [166, 74] width 220 height 23
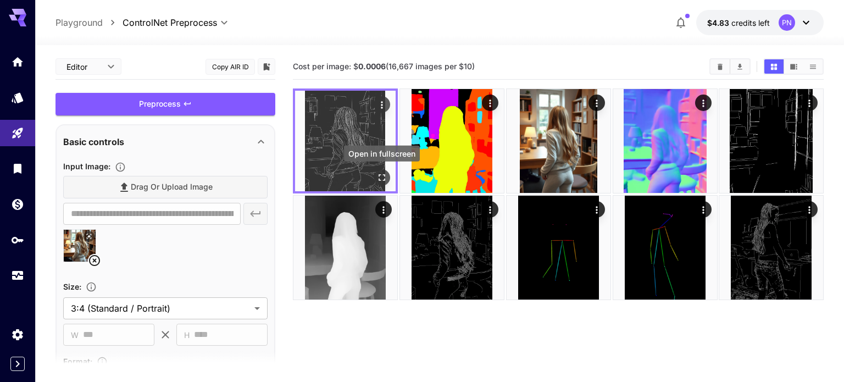
click at [380, 179] on icon "Open in fullscreen" at bounding box center [382, 177] width 7 height 7
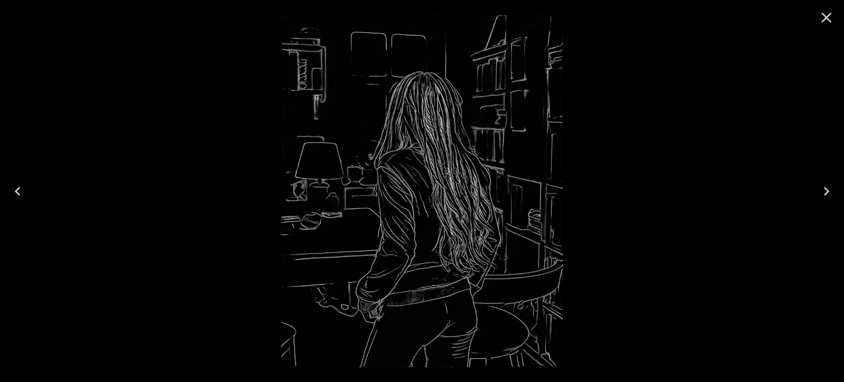
click at [831, 20] on icon "Close" at bounding box center [827, 18] width 18 height 18
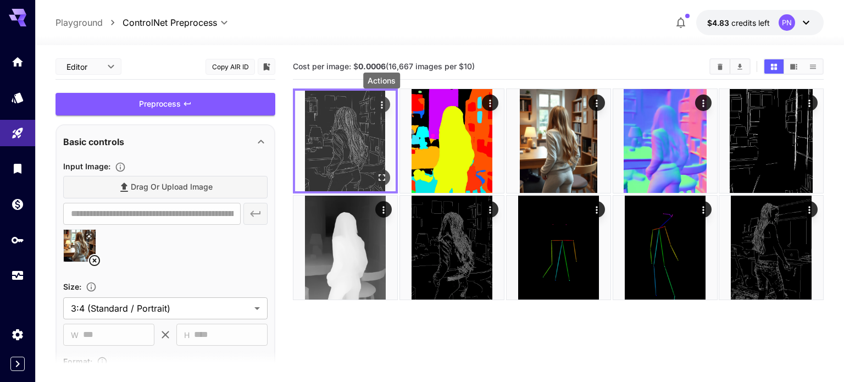
click at [384, 104] on icon "Actions" at bounding box center [382, 104] width 11 height 11
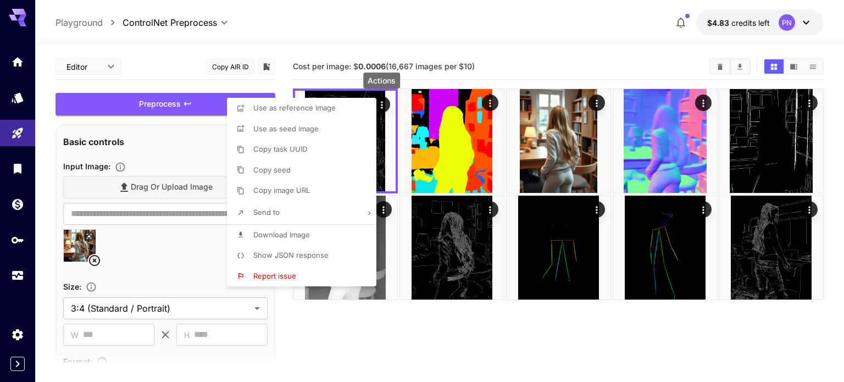
click at [283, 234] on span "Download Image" at bounding box center [281, 234] width 57 height 9
click at [171, 234] on div at bounding box center [422, 191] width 844 height 382
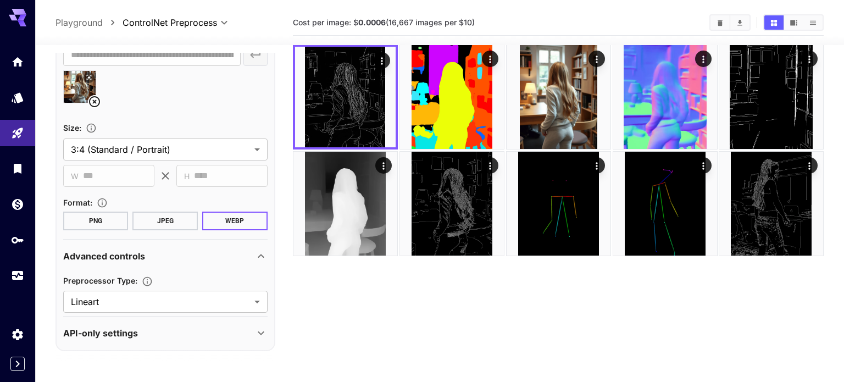
scroll to position [48, 0]
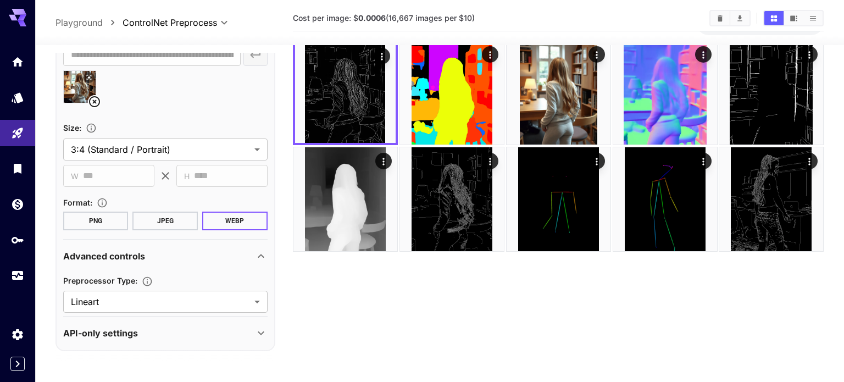
click at [134, 312] on section "Advanced controls Preprocessor Type : Lineart ******* ​" at bounding box center [165, 278] width 204 height 77
click at [127, 306] on body "**********" at bounding box center [422, 186] width 844 height 469
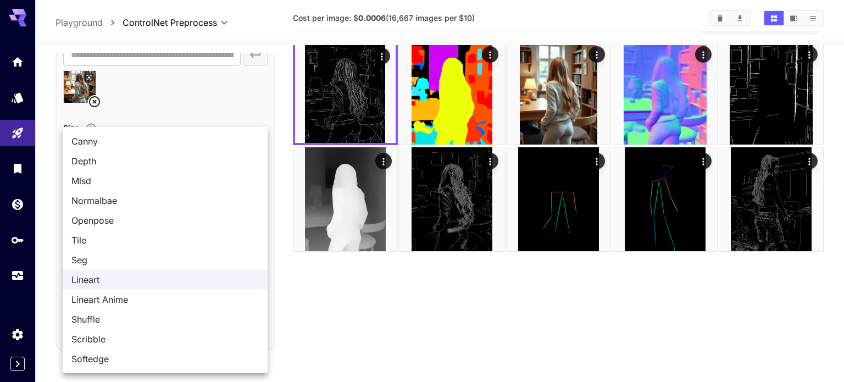
click at [114, 316] on span "Shuffle" at bounding box center [164, 319] width 187 height 13
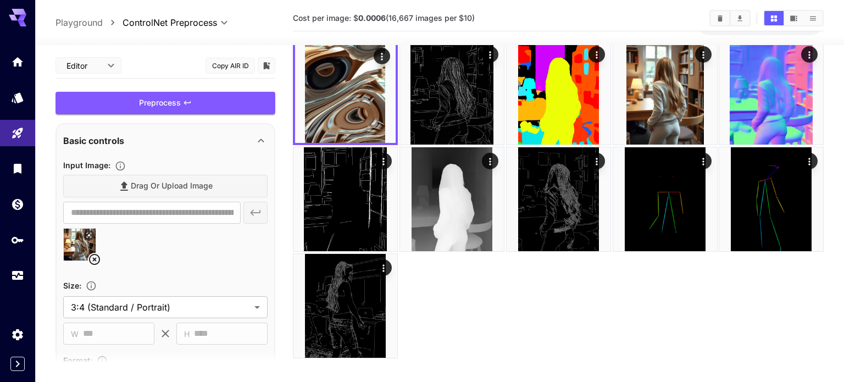
scroll to position [158, 0]
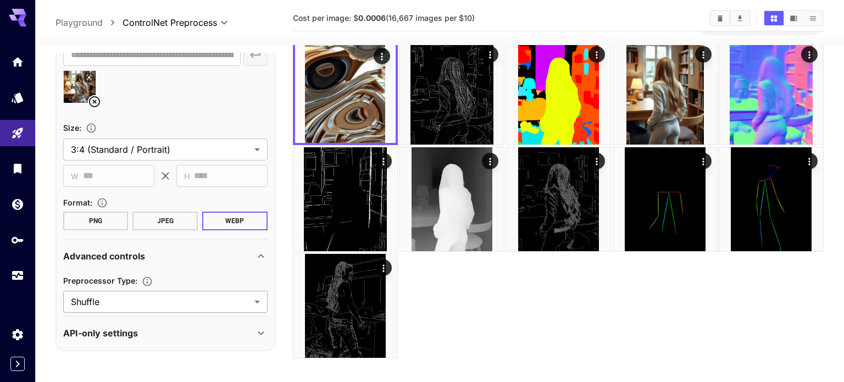
click at [140, 308] on body "**********" at bounding box center [422, 186] width 844 height 469
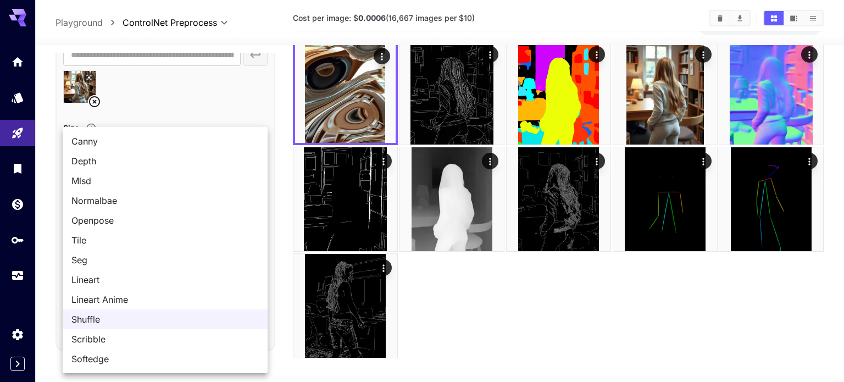
click at [107, 334] on span "Scribble" at bounding box center [164, 339] width 187 height 13
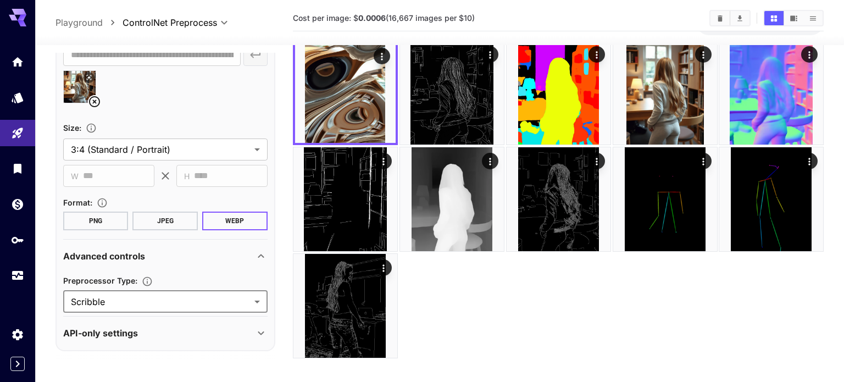
scroll to position [0, 0]
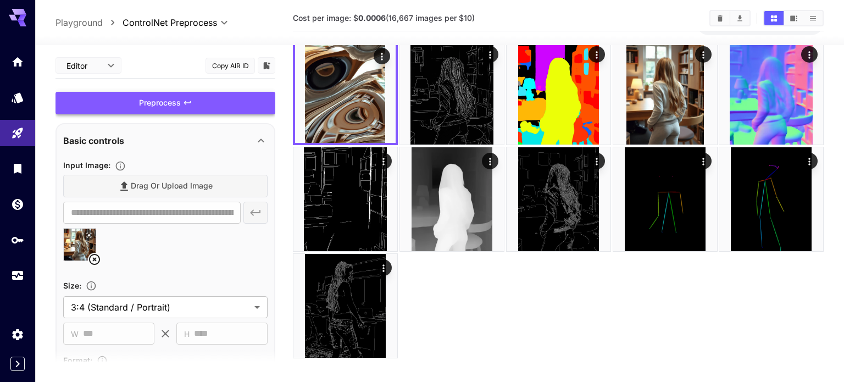
click at [190, 109] on div "Preprocess" at bounding box center [166, 103] width 220 height 23
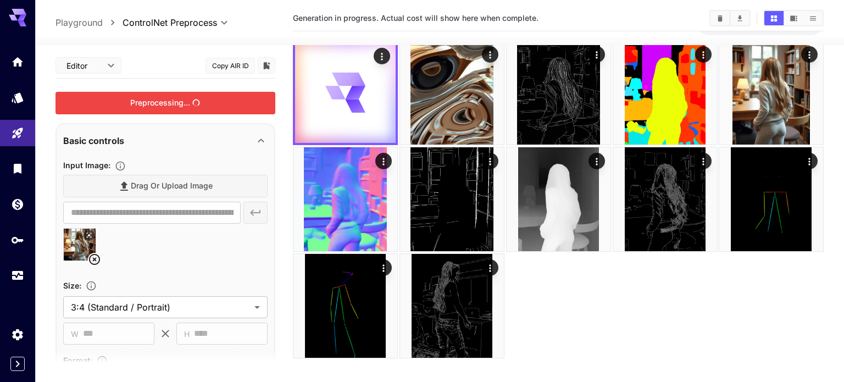
scroll to position [158, 0]
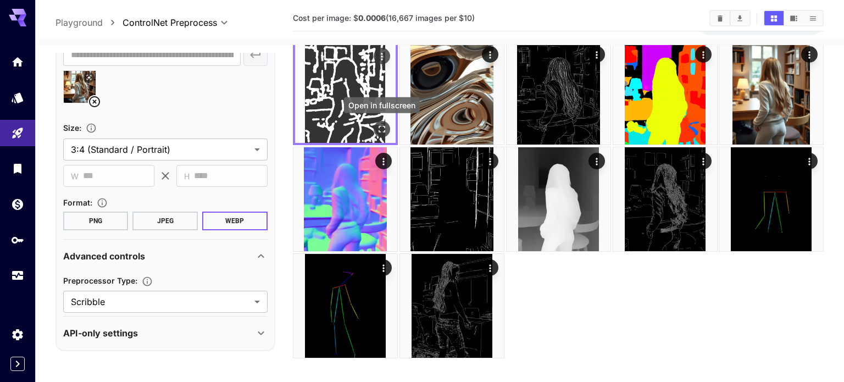
click at [379, 128] on icon "Open in fullscreen" at bounding box center [382, 129] width 11 height 11
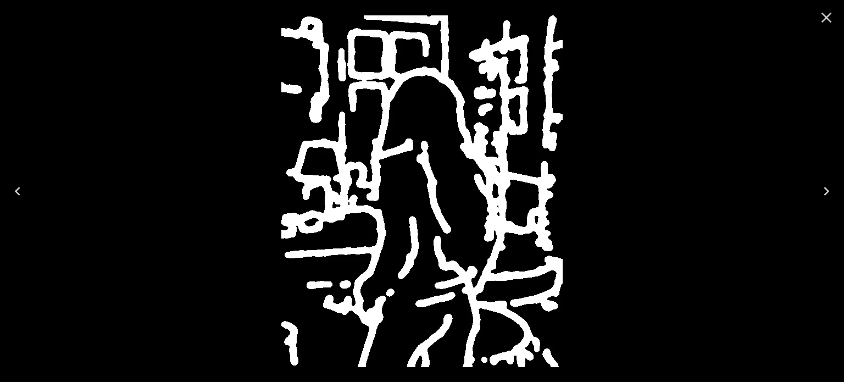
click at [828, 17] on icon "Close" at bounding box center [827, 18] width 18 height 18
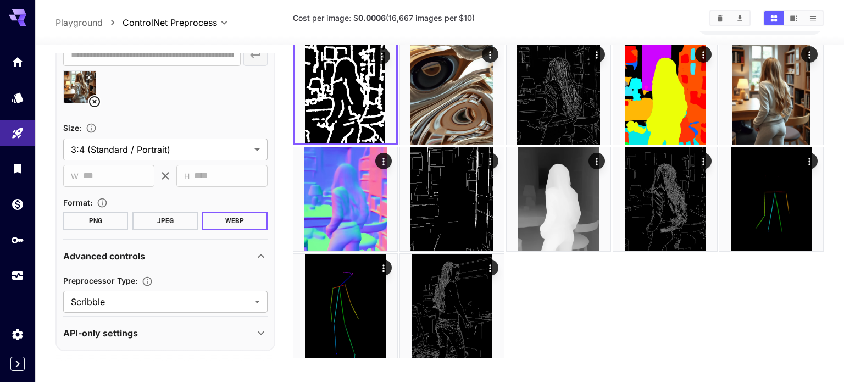
click at [142, 317] on section "API-only settings Display Cost : Display cost in response Output type : URL ​" at bounding box center [165, 334] width 204 height 34
click at [130, 303] on body "**********" at bounding box center [422, 186] width 844 height 469
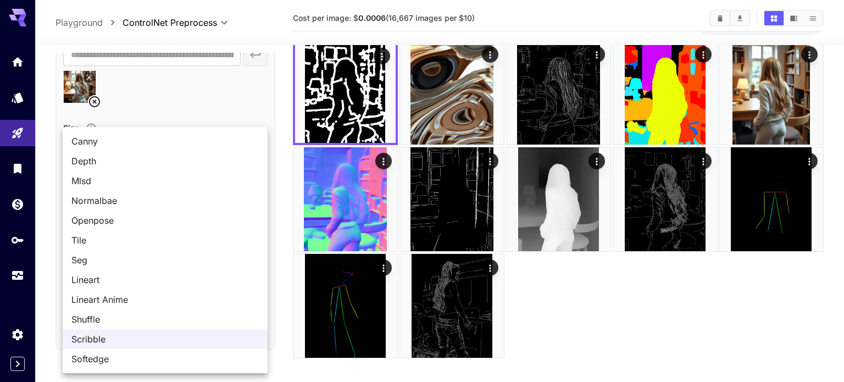
click at [100, 349] on li "Softedge" at bounding box center [165, 359] width 205 height 20
type input "********"
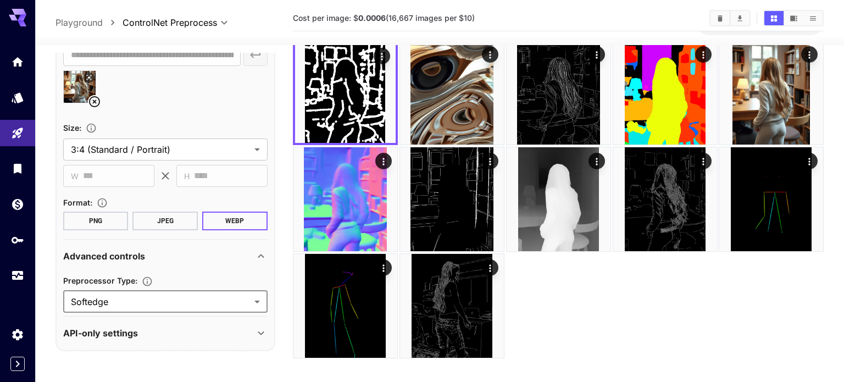
scroll to position [0, 0]
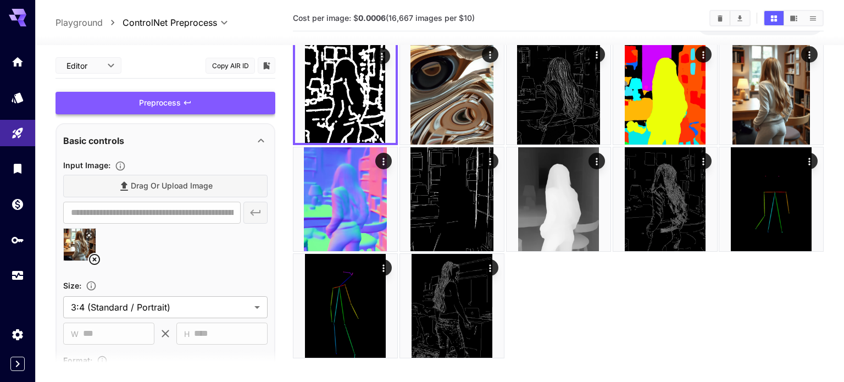
click at [214, 102] on div "Preprocess" at bounding box center [166, 103] width 220 height 23
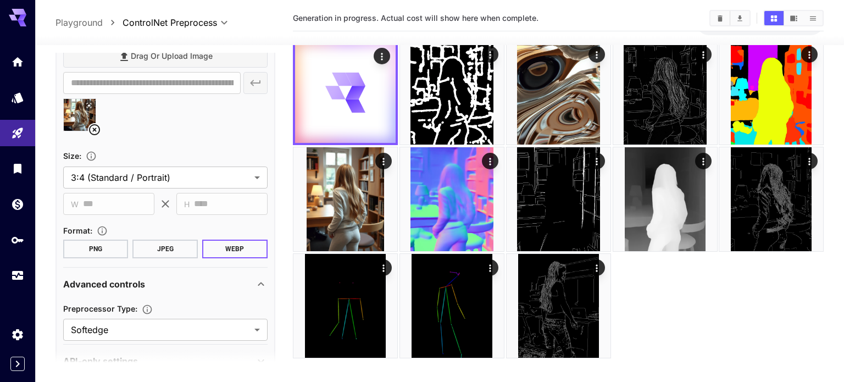
scroll to position [158, 0]
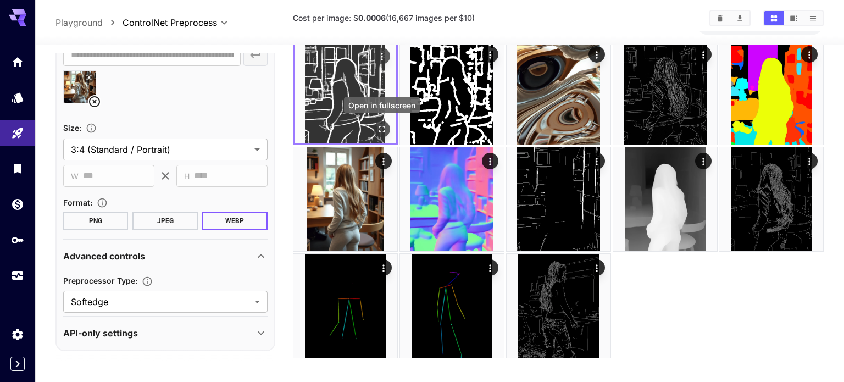
click at [378, 129] on icon "Open in fullscreen" at bounding box center [382, 129] width 11 height 11
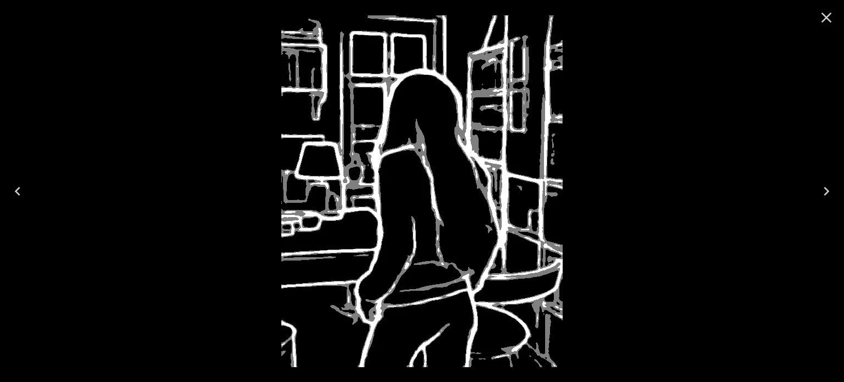
click at [831, 18] on icon "Close" at bounding box center [827, 18] width 18 height 18
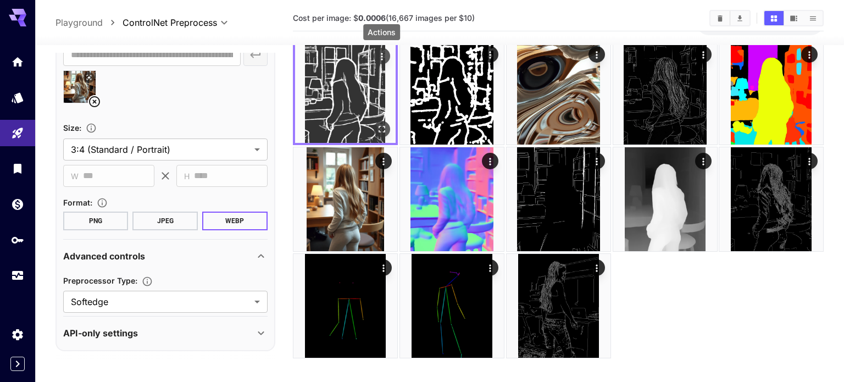
click at [385, 56] on icon "Actions" at bounding box center [382, 56] width 11 height 11
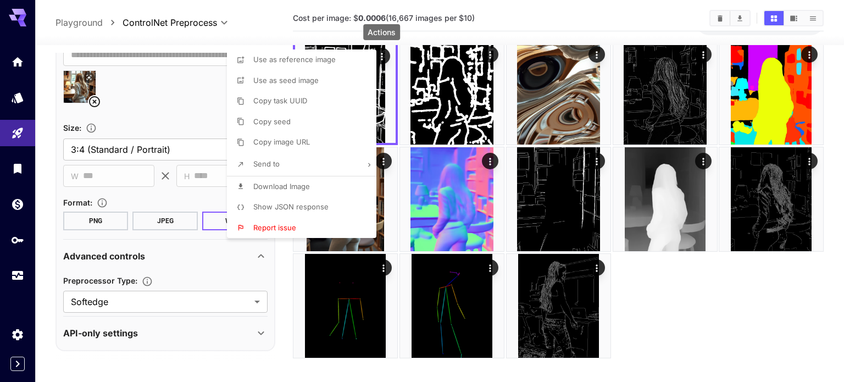
click at [302, 183] on span "Download Image" at bounding box center [281, 186] width 57 height 9
click at [152, 253] on div at bounding box center [422, 191] width 844 height 382
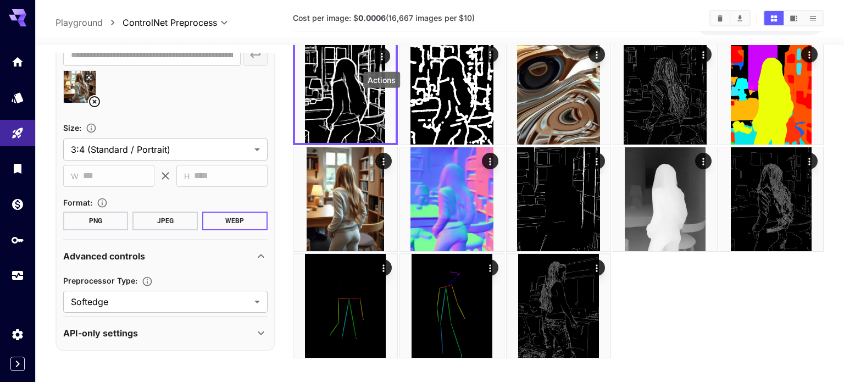
scroll to position [87, 0]
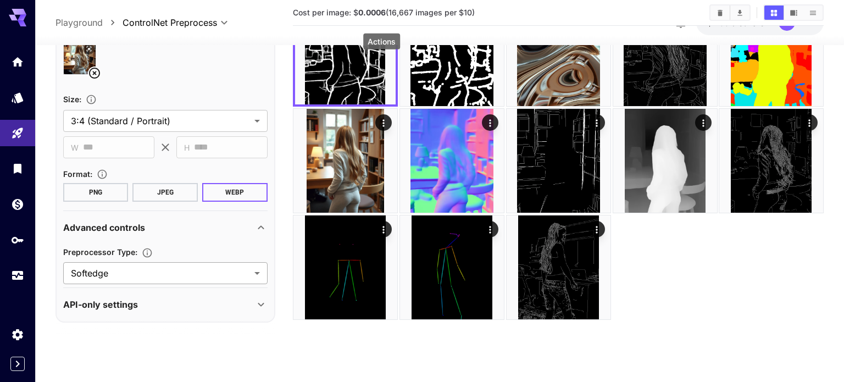
click at [85, 267] on body "**********" at bounding box center [422, 147] width 844 height 469
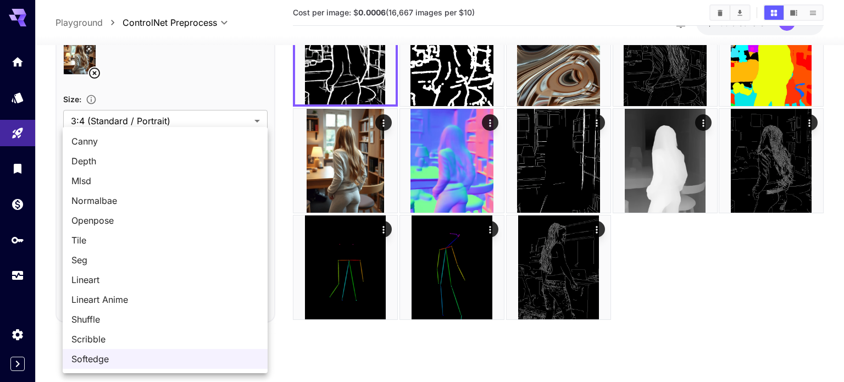
click at [85, 267] on li "Seg" at bounding box center [165, 260] width 205 height 20
type input "***"
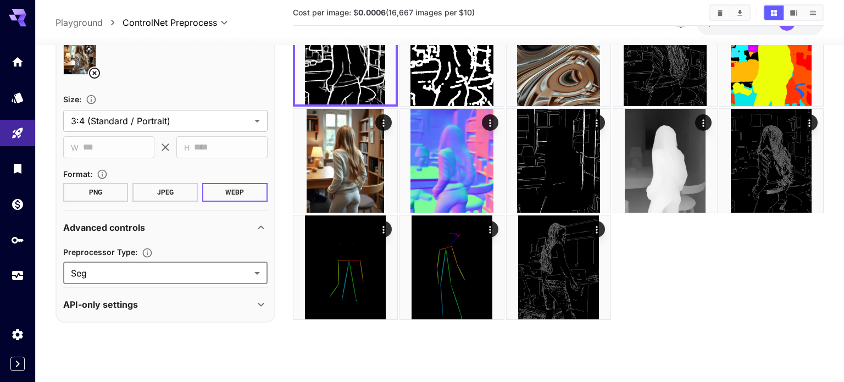
scroll to position [0, 0]
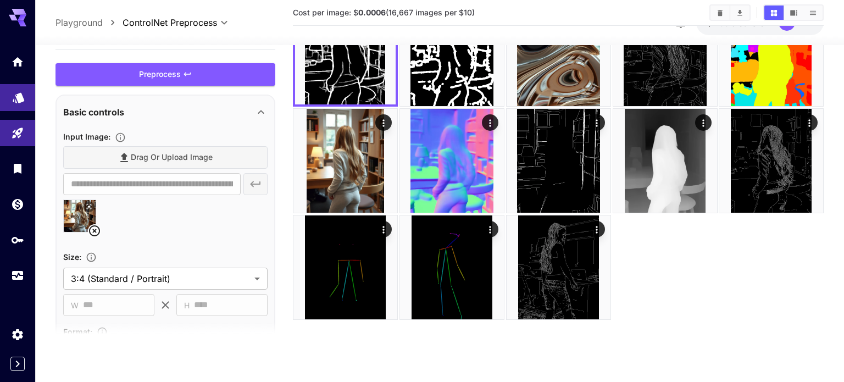
click at [30, 108] on link at bounding box center [17, 97] width 35 height 27
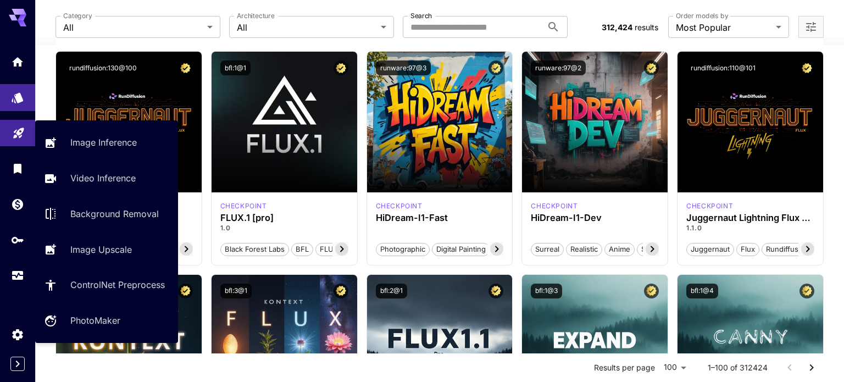
click at [19, 140] on link at bounding box center [17, 133] width 35 height 27
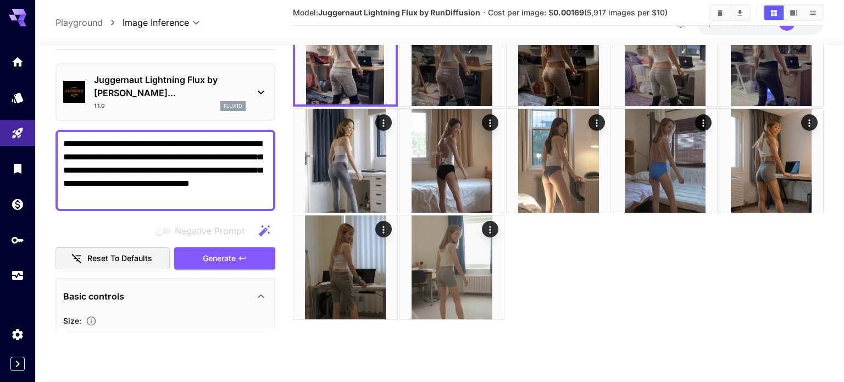
click at [237, 141] on textarea "**********" at bounding box center [165, 170] width 204 height 66
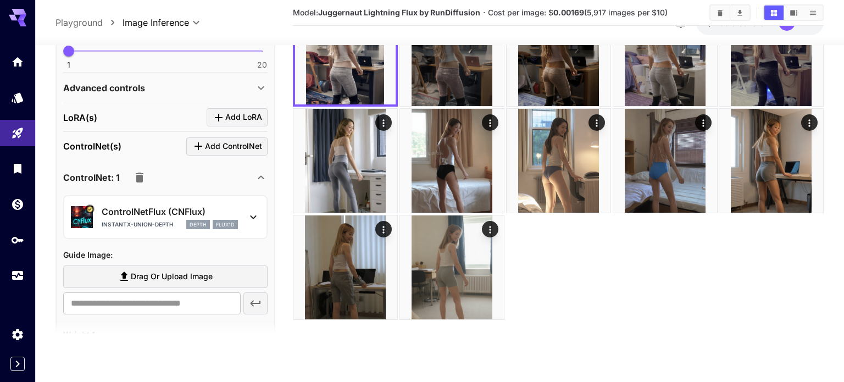
scroll to position [412, 0]
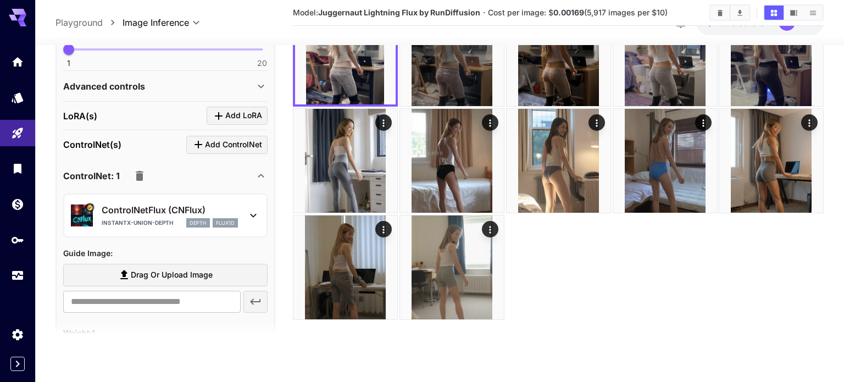
click at [188, 268] on span "Drag or upload image" at bounding box center [172, 275] width 82 height 14
click at [0, 0] on input "Drag or upload image" at bounding box center [0, 0] width 0 height 0
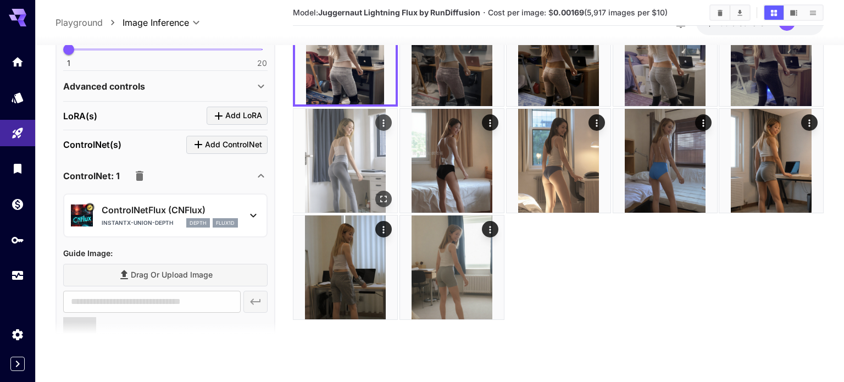
type input "**********"
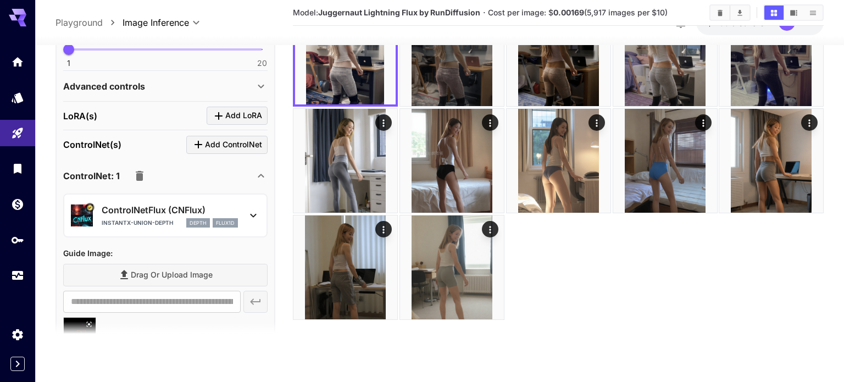
scroll to position [0, 0]
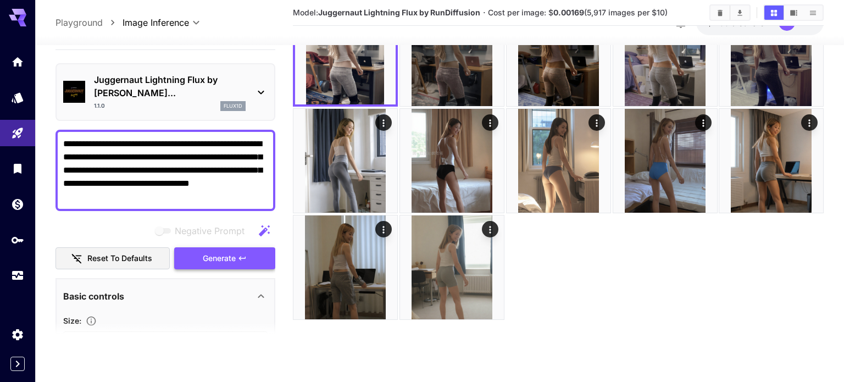
click at [200, 247] on button "Generate" at bounding box center [224, 258] width 101 height 23
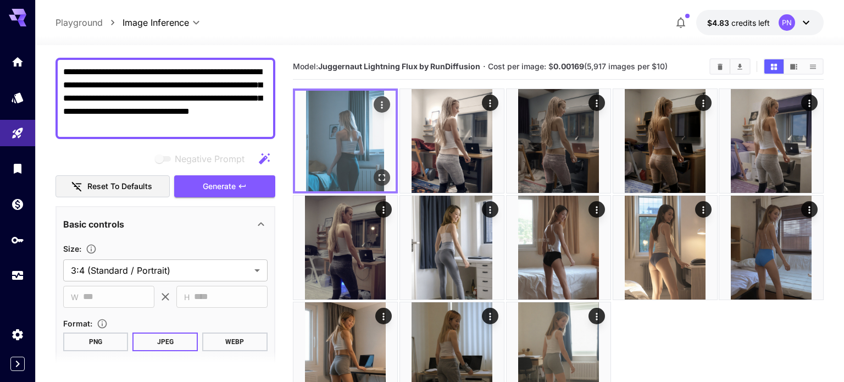
click at [385, 179] on icon "Open in fullscreen" at bounding box center [382, 177] width 11 height 11
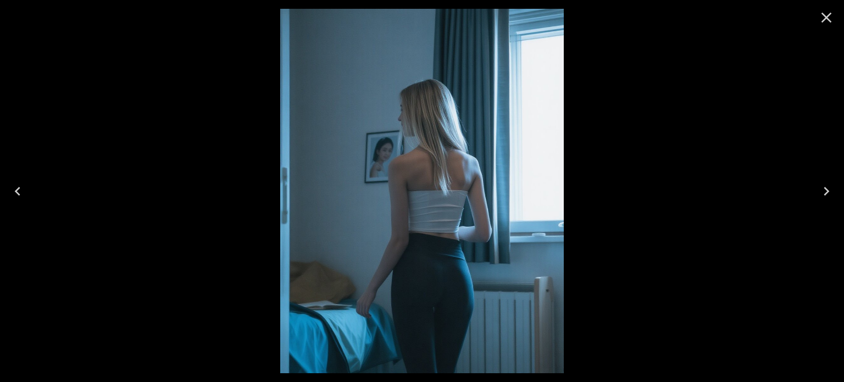
click at [824, 21] on icon "Close" at bounding box center [827, 18] width 18 height 18
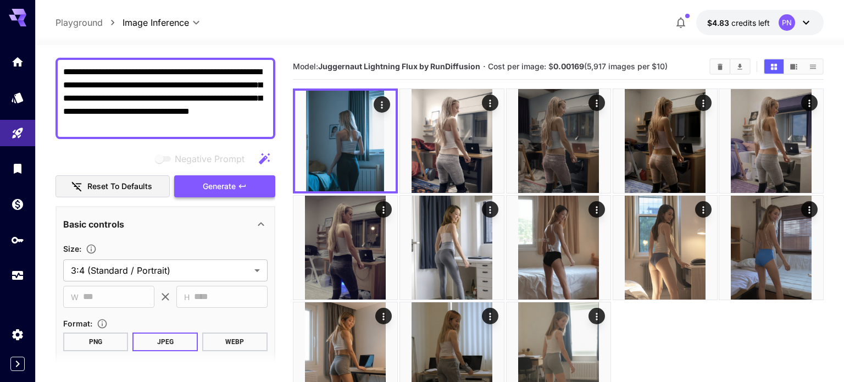
click at [256, 175] on button "Generate" at bounding box center [224, 186] width 101 height 23
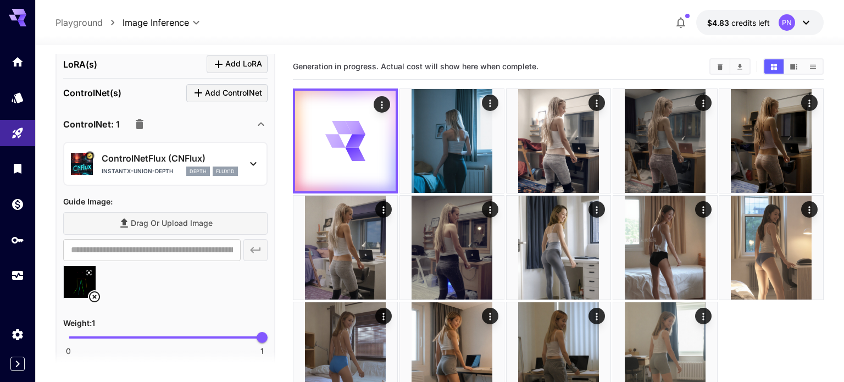
scroll to position [495, 0]
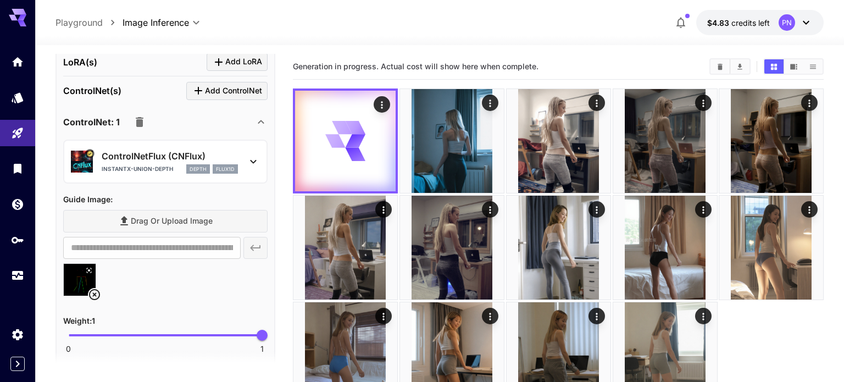
click at [97, 288] on icon at bounding box center [94, 294] width 13 height 13
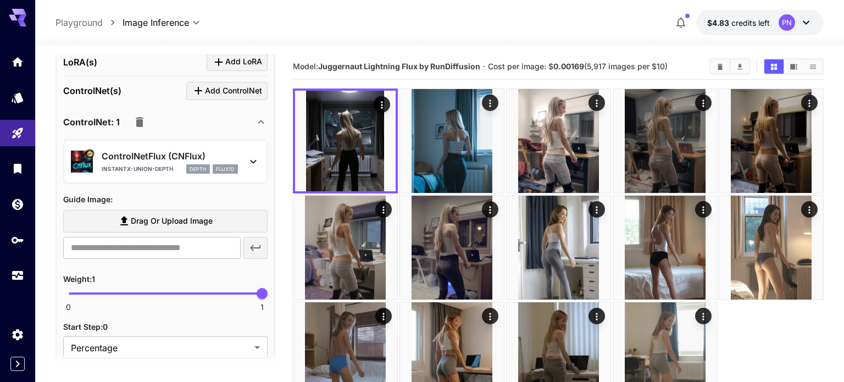
click at [179, 214] on span "Drag or upload image" at bounding box center [172, 221] width 82 height 14
click at [0, 0] on input "Drag or upload image" at bounding box center [0, 0] width 0 height 0
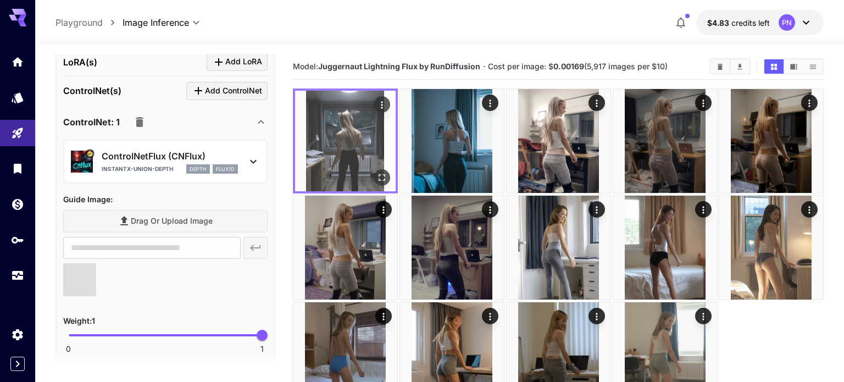
type input "**********"
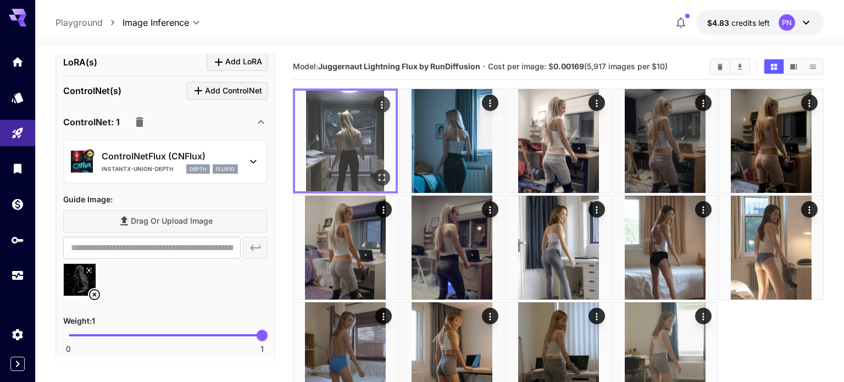
click at [327, 170] on img at bounding box center [345, 141] width 101 height 101
click at [377, 177] on icon "Open in fullscreen" at bounding box center [382, 177] width 11 height 11
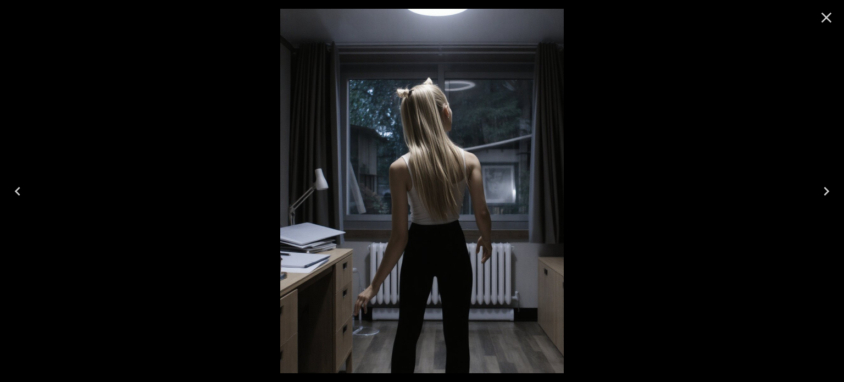
click at [828, 15] on icon "Close" at bounding box center [827, 18] width 10 height 10
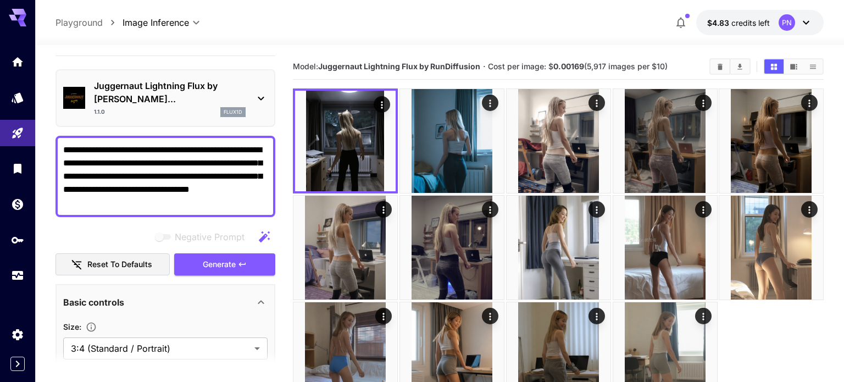
scroll to position [0, 0]
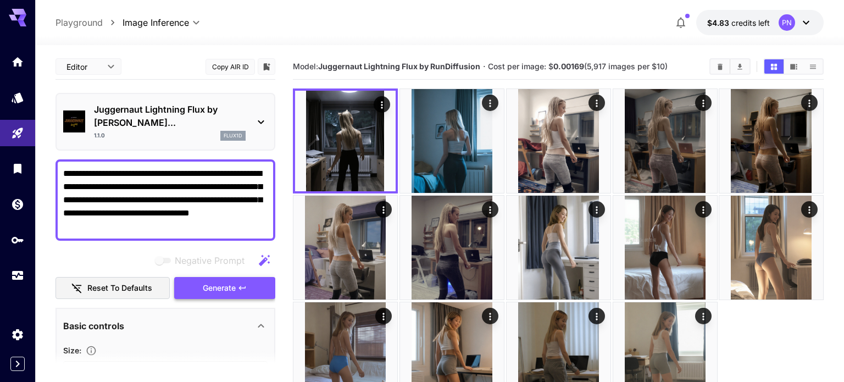
click at [206, 281] on span "Generate" at bounding box center [219, 288] width 33 height 14
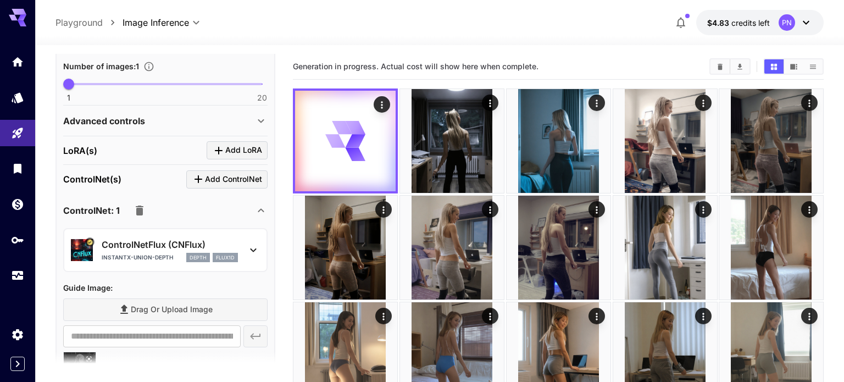
scroll to position [408, 0]
click at [246, 233] on div "ControlNetFlux (CNFlux) instantx-union-depth depth flux1d" at bounding box center [165, 250] width 189 height 34
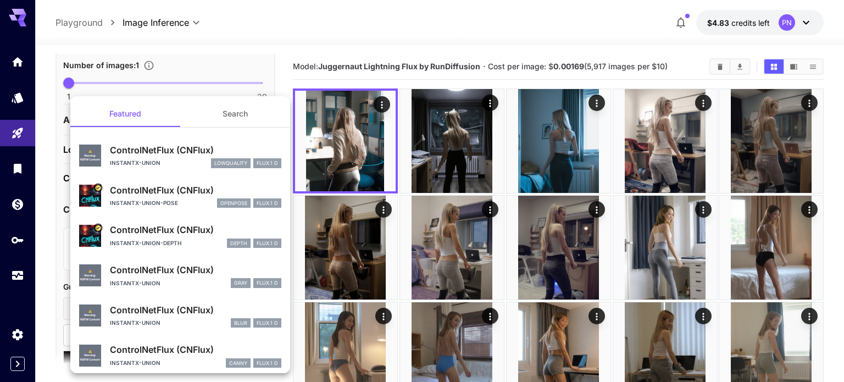
click at [179, 215] on li "ControlNetFlux (CNFlux) instantx-union-depth depth FLUX.1 D" at bounding box center [180, 235] width 220 height 40
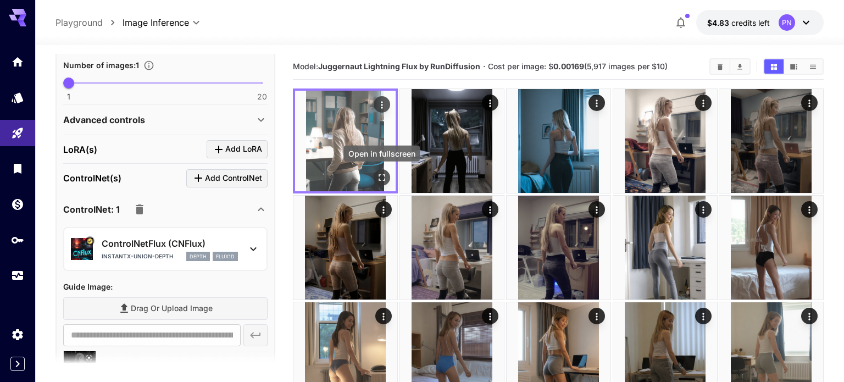
click at [380, 180] on icon "Open in fullscreen" at bounding box center [382, 177] width 11 height 11
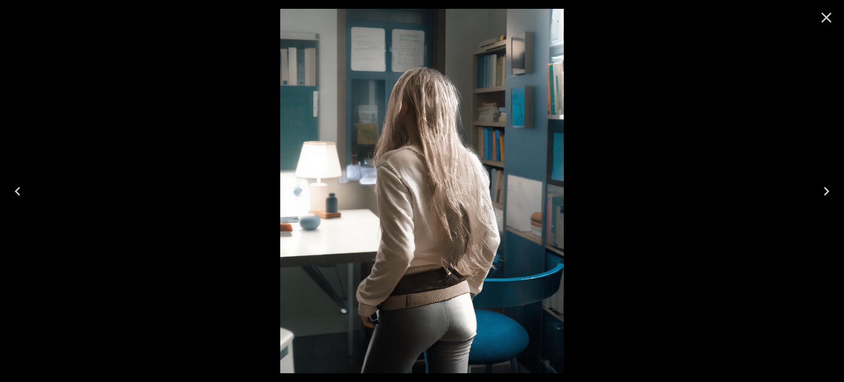
click at [831, 18] on icon "Close" at bounding box center [827, 18] width 18 height 18
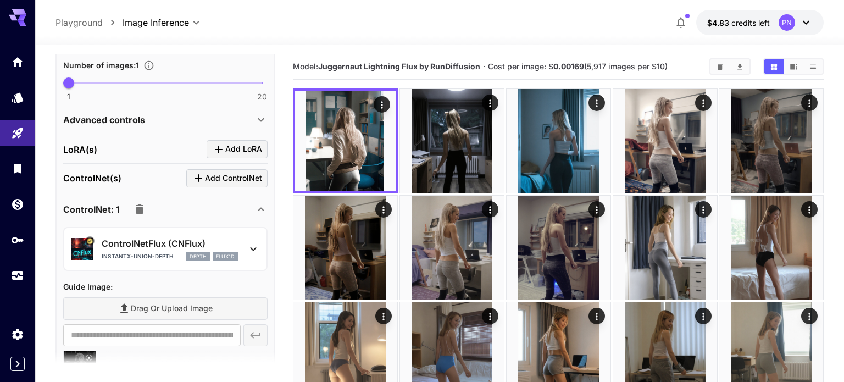
scroll to position [0, 0]
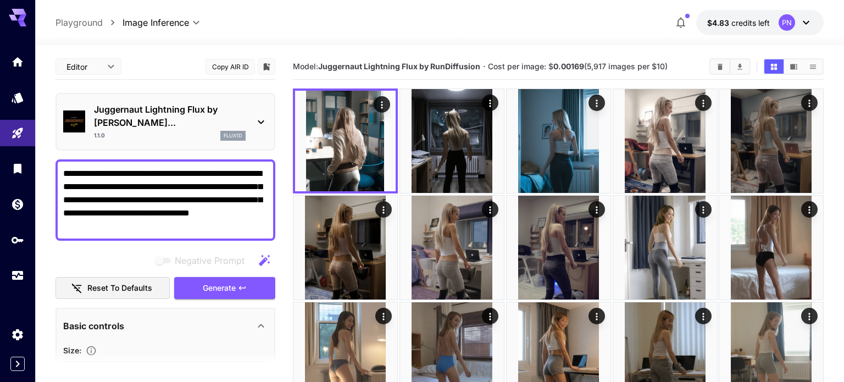
click at [157, 168] on textarea "**********" at bounding box center [165, 200] width 204 height 66
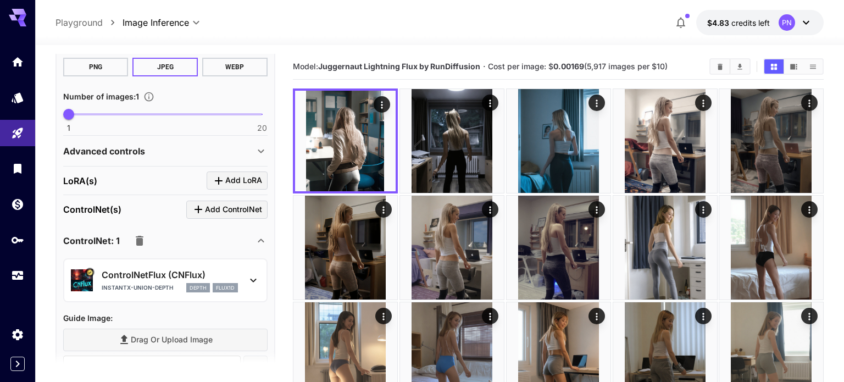
scroll to position [450, 0]
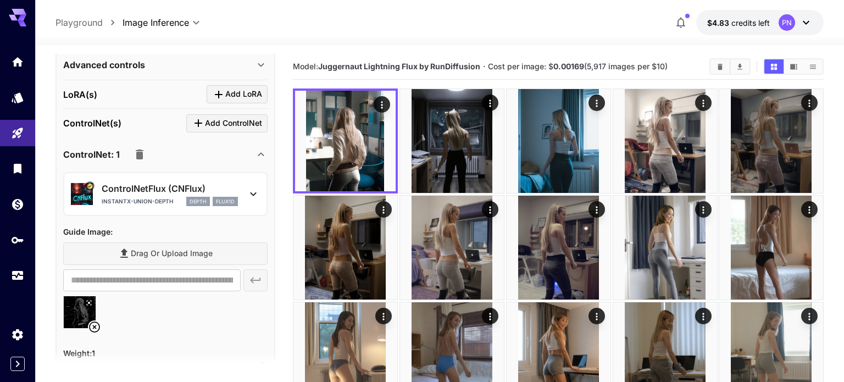
type textarea "**********"
click at [94, 322] on icon at bounding box center [94, 327] width 11 height 11
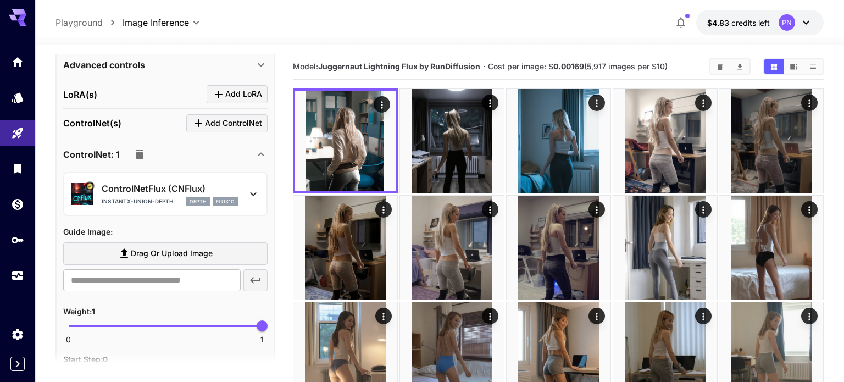
click at [204, 247] on span "Drag or upload image" at bounding box center [172, 254] width 82 height 14
click at [0, 0] on input "Drag or upload image" at bounding box center [0, 0] width 0 height 0
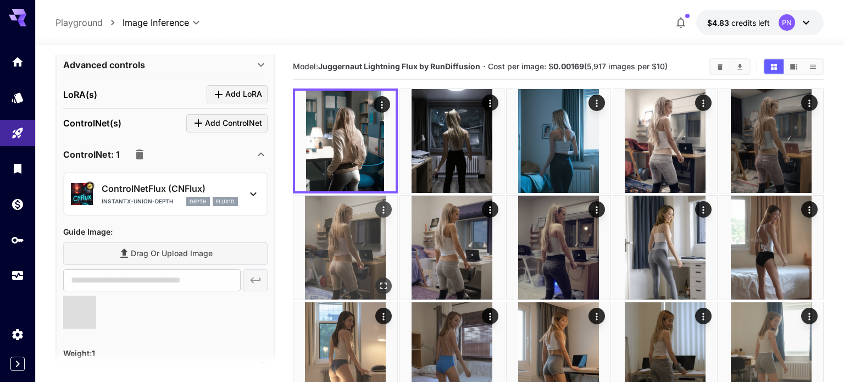
type input "**********"
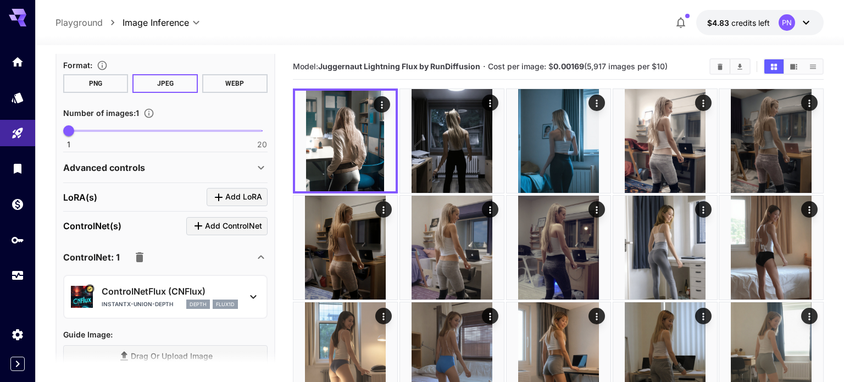
scroll to position [348, 0]
click at [165, 274] on div "ControlNetFlux (CNFlux) instantx-union-depth depth flux1d" at bounding box center [165, 296] width 204 height 45
click at [152, 284] on p "ControlNetFlux (CNFlux)" at bounding box center [170, 290] width 136 height 13
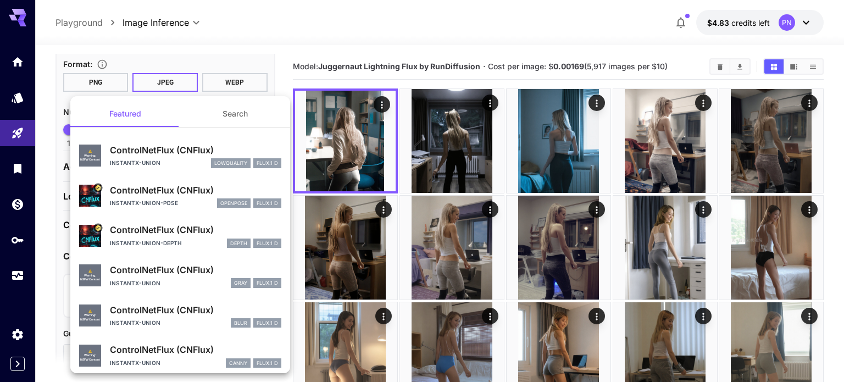
click at [174, 202] on p "instantx-union-pose" at bounding box center [144, 203] width 68 height 8
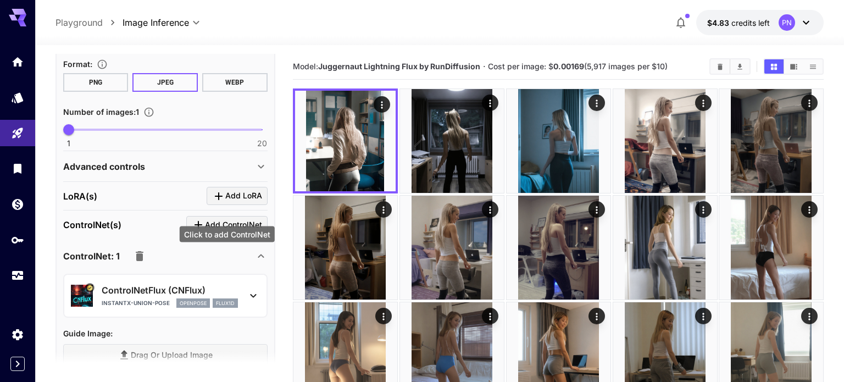
scroll to position [0, 0]
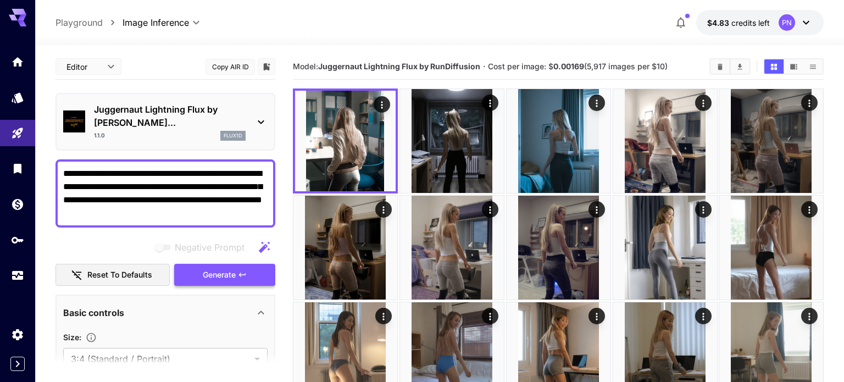
click at [215, 268] on span "Generate" at bounding box center [219, 275] width 33 height 14
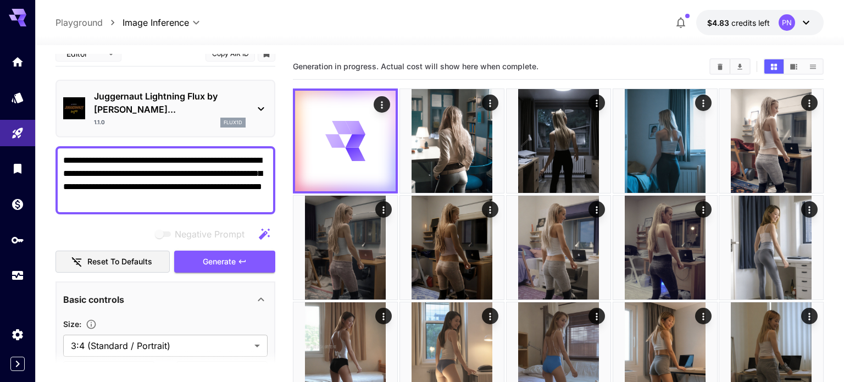
scroll to position [14, 0]
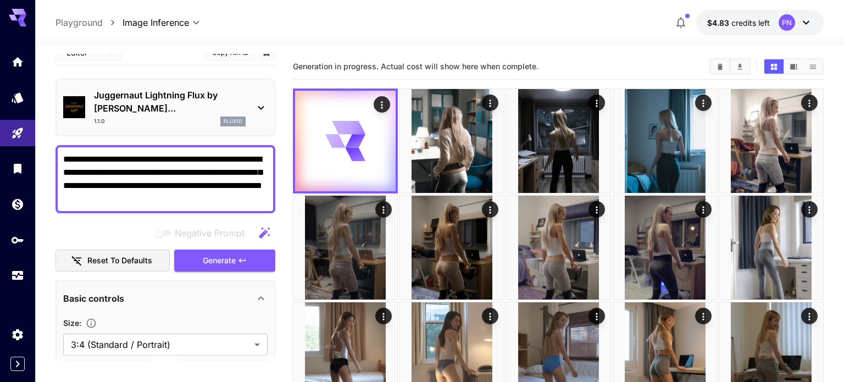
click at [221, 153] on textarea "**********" at bounding box center [165, 179] width 204 height 53
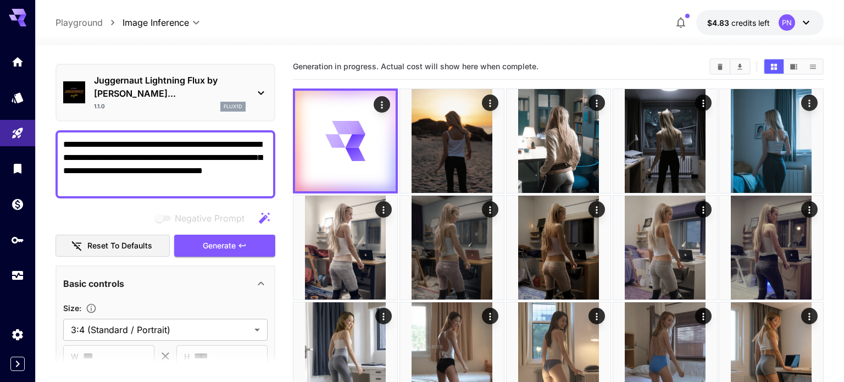
scroll to position [30, 0]
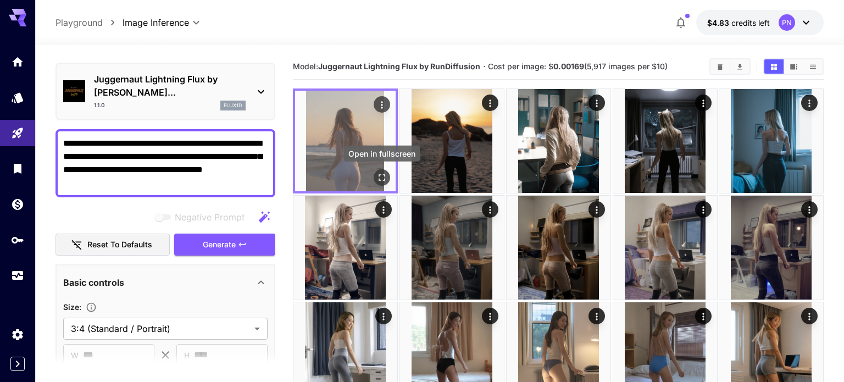
type textarea "**********"
click at [384, 178] on icon "Open in fullscreen" at bounding box center [382, 177] width 7 height 7
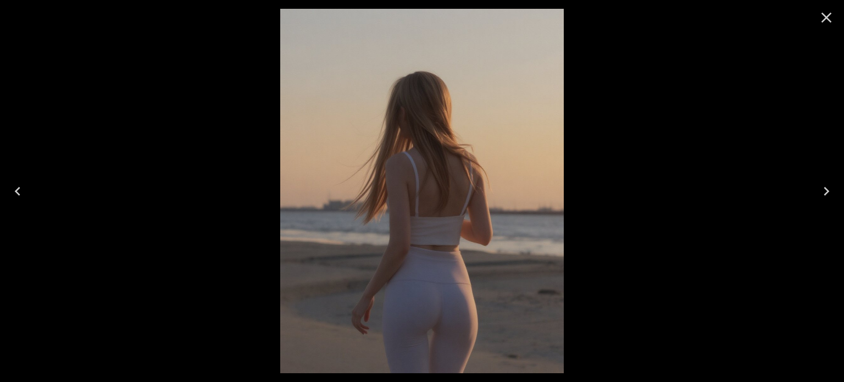
click at [825, 23] on icon "Close" at bounding box center [827, 18] width 18 height 18
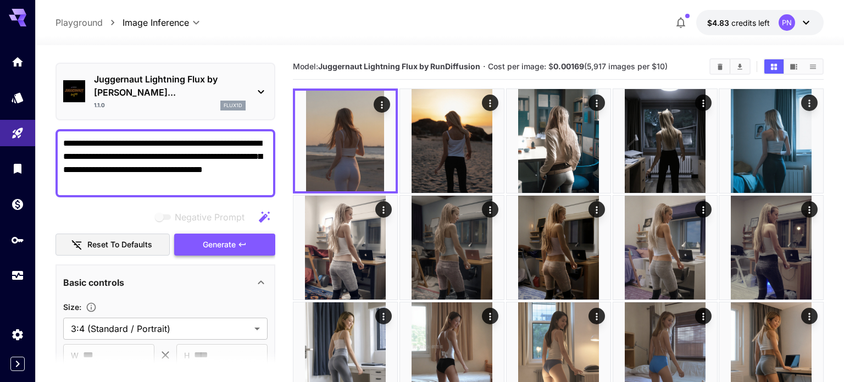
click at [219, 238] on span "Generate" at bounding box center [219, 245] width 33 height 14
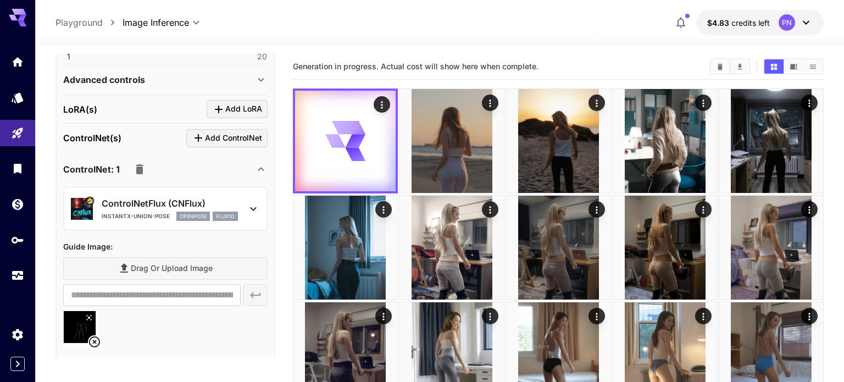
scroll to position [436, 0]
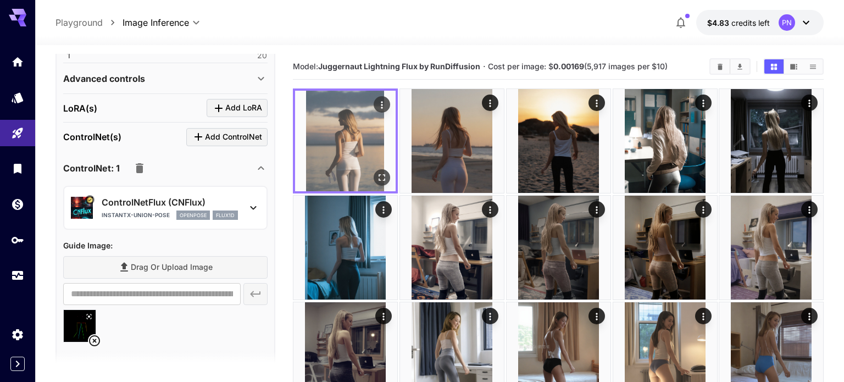
click at [377, 172] on icon "Open in fullscreen" at bounding box center [382, 177] width 11 height 11
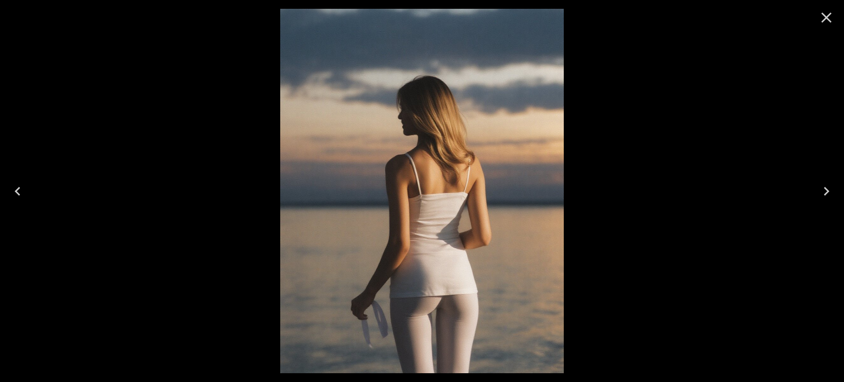
click at [830, 21] on icon "Close" at bounding box center [827, 18] width 10 height 10
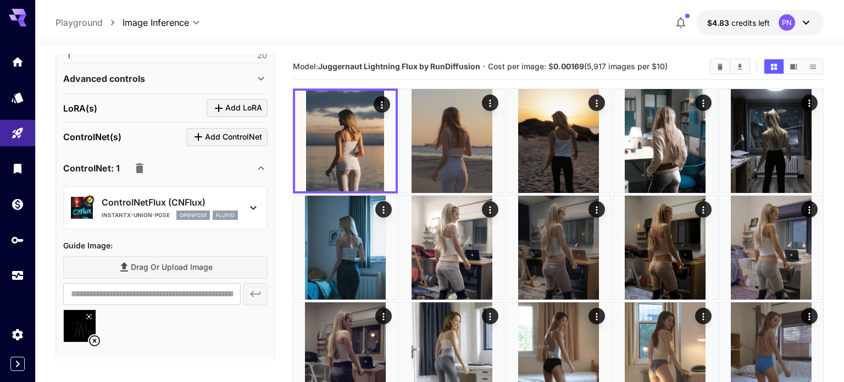
click at [91, 334] on icon at bounding box center [94, 340] width 13 height 13
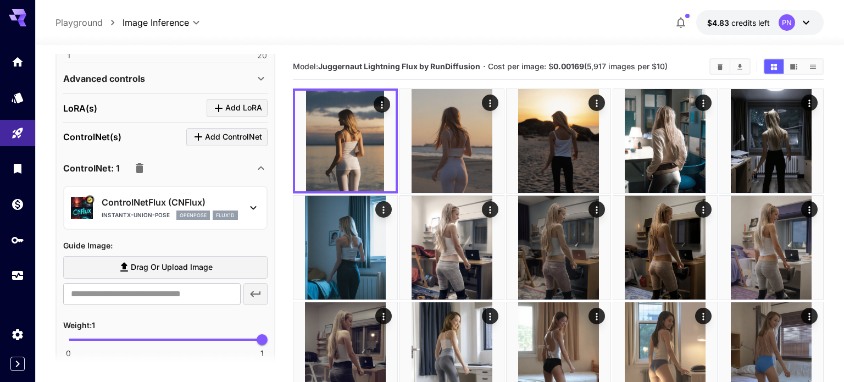
click at [167, 261] on span "Drag or upload image" at bounding box center [172, 268] width 82 height 14
click at [0, 0] on input "Drag or upload image" at bounding box center [0, 0] width 0 height 0
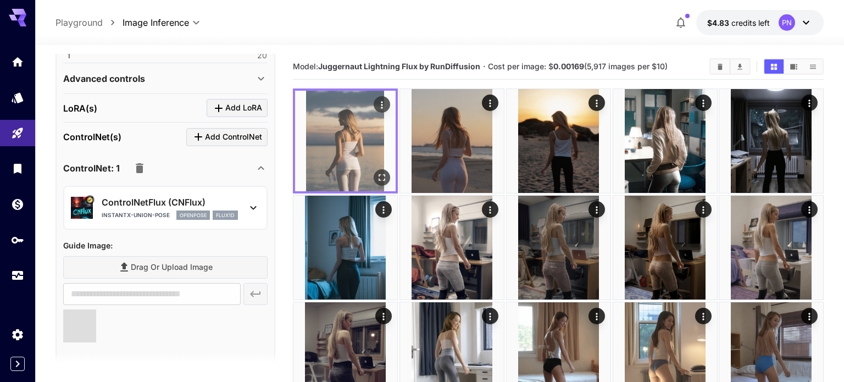
type input "**********"
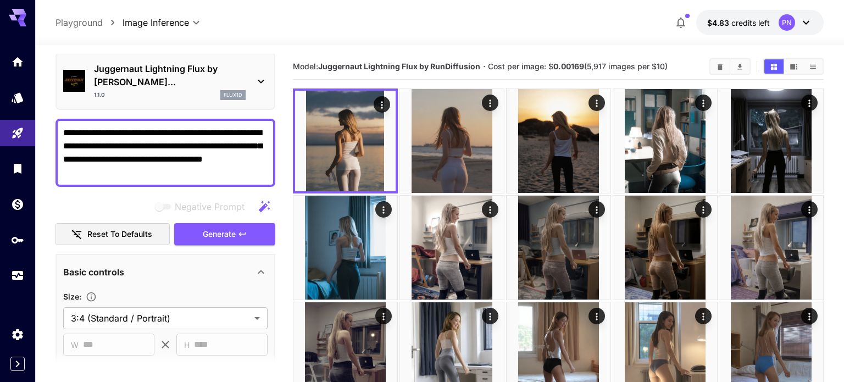
scroll to position [0, 0]
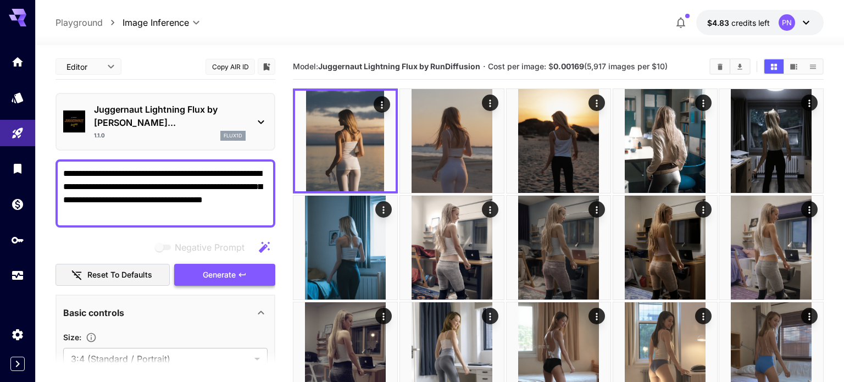
click at [223, 268] on span "Generate" at bounding box center [219, 275] width 33 height 14
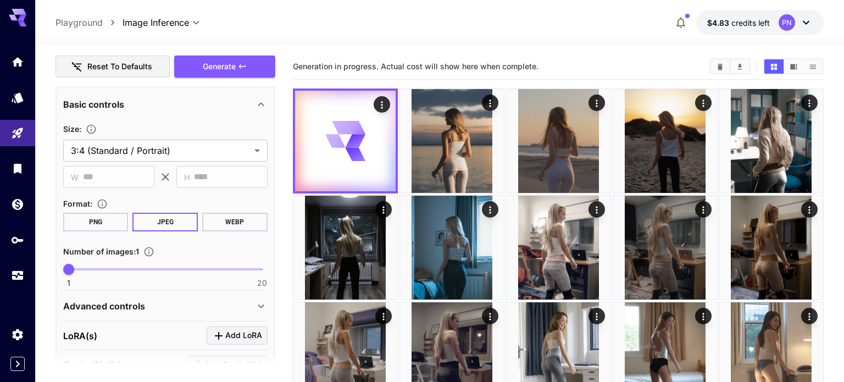
scroll to position [209, 0]
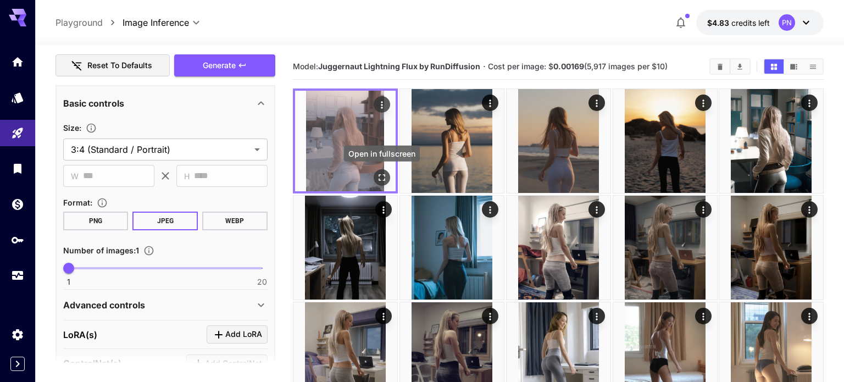
click at [380, 174] on icon "Open in fullscreen" at bounding box center [382, 177] width 7 height 7
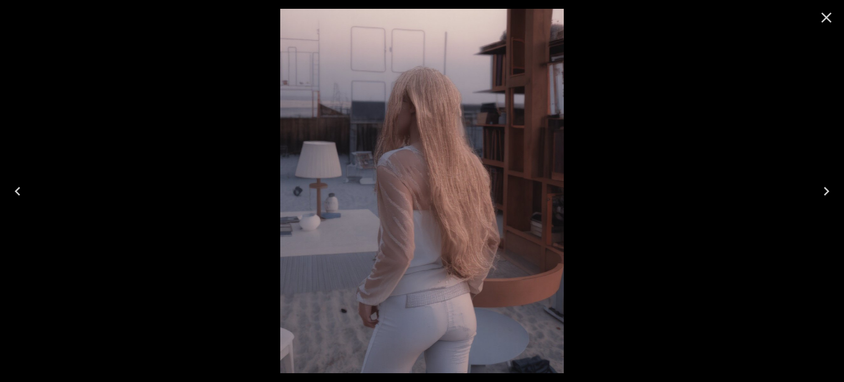
click at [827, 20] on icon "Close" at bounding box center [827, 18] width 18 height 18
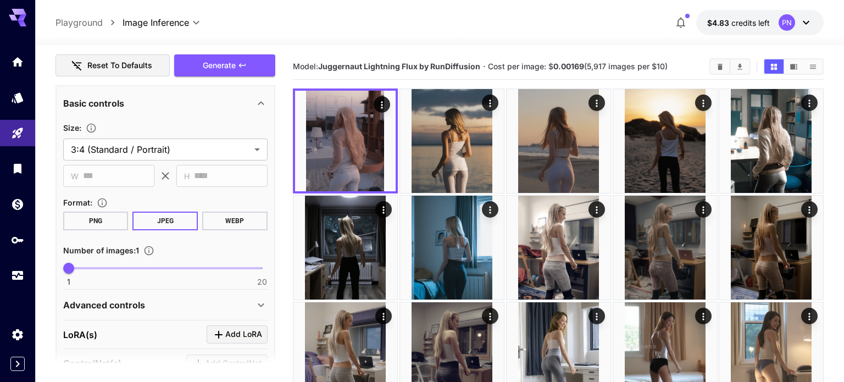
scroll to position [0, 0]
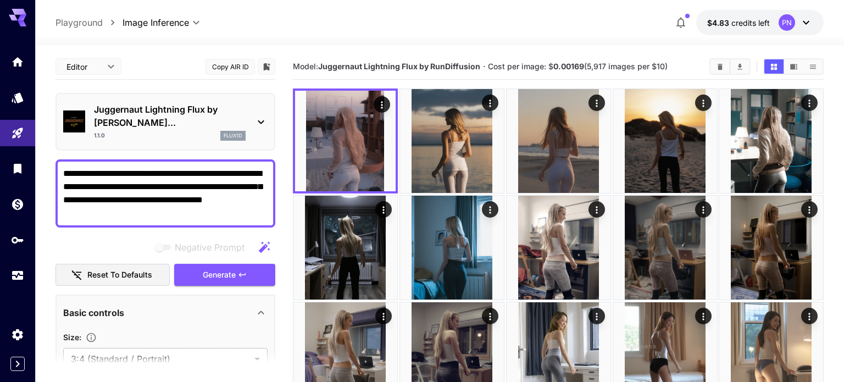
click at [136, 187] on textarea "**********" at bounding box center [165, 193] width 204 height 53
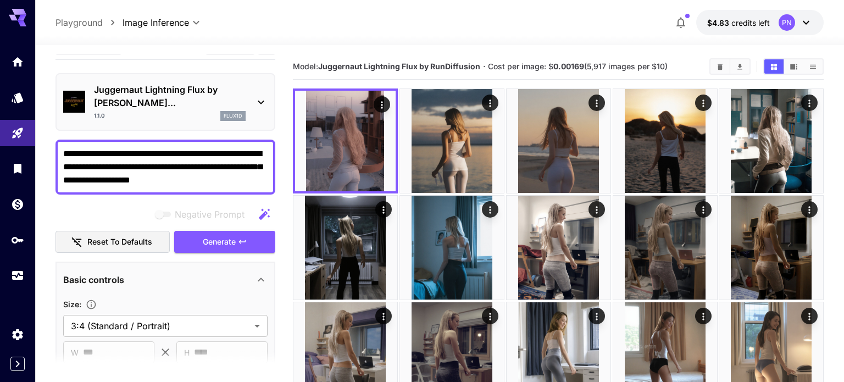
scroll to position [21, 0]
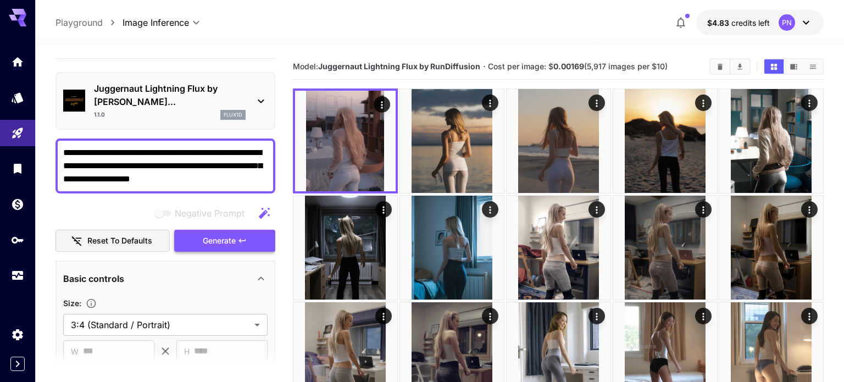
type textarea "**********"
click at [204, 234] on span "Generate" at bounding box center [219, 241] width 33 height 14
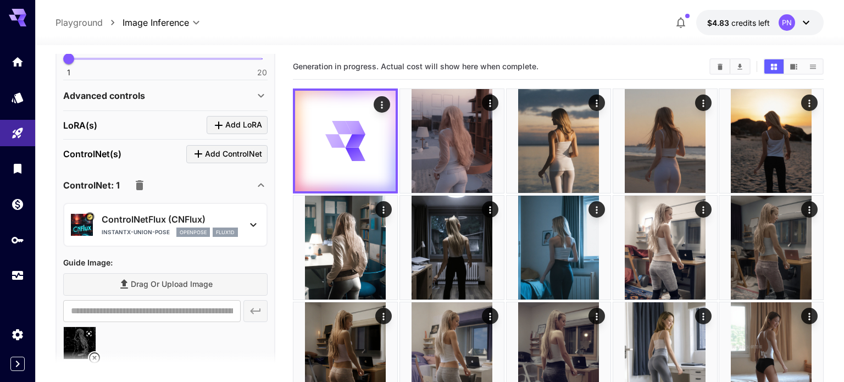
scroll to position [410, 0]
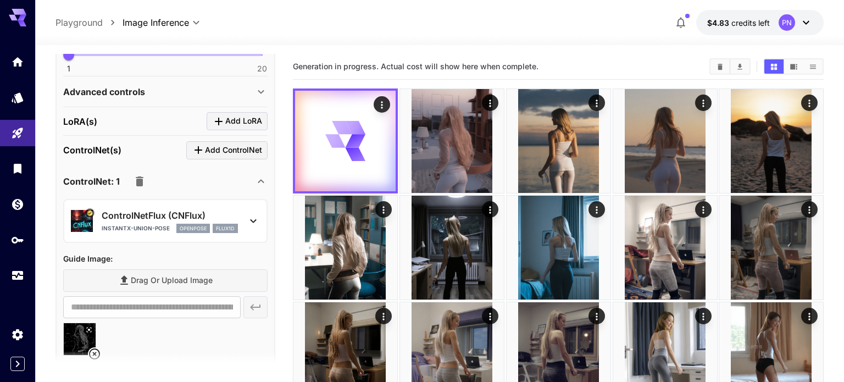
click at [156, 209] on div "ControlNetFlux (CNFlux) instantx-union-pose openpose flux1d" at bounding box center [170, 221] width 136 height 25
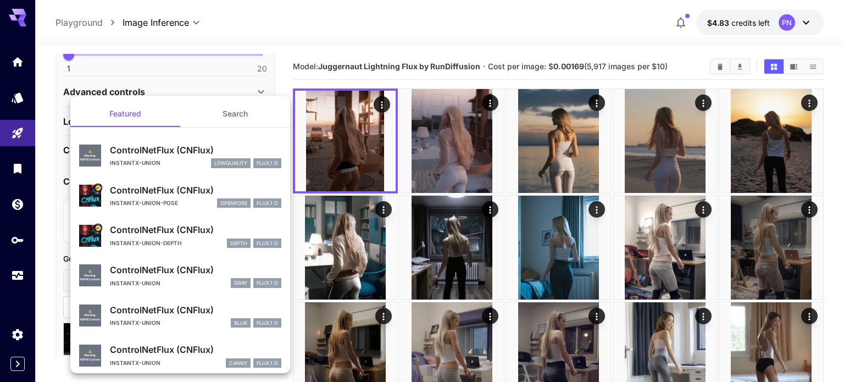
click at [129, 156] on p "ControlNetFlux (CNFlux)" at bounding box center [195, 149] width 171 height 13
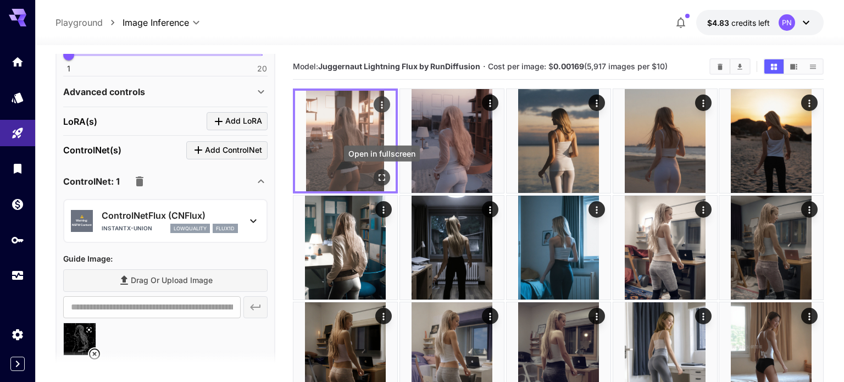
click at [379, 175] on icon "Open in fullscreen" at bounding box center [382, 177] width 7 height 7
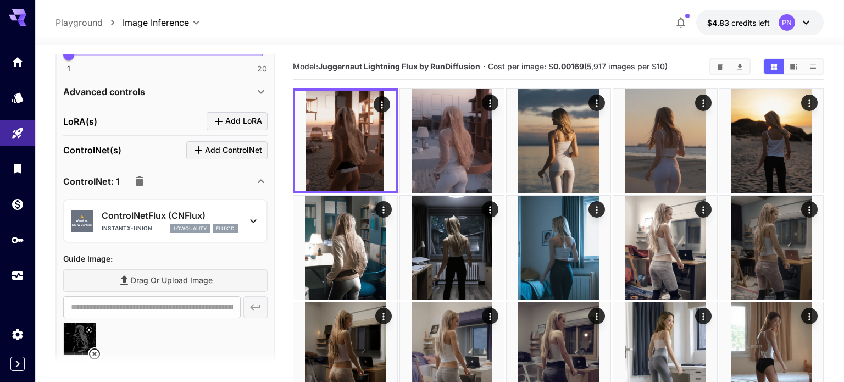
scroll to position [0, 0]
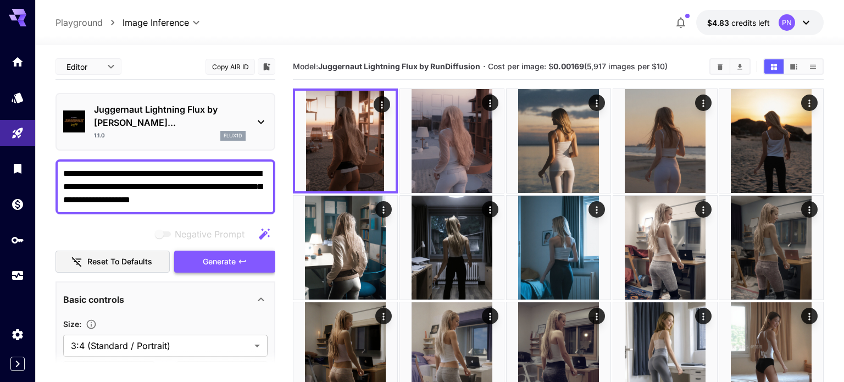
click at [220, 255] on span "Generate" at bounding box center [219, 262] width 33 height 14
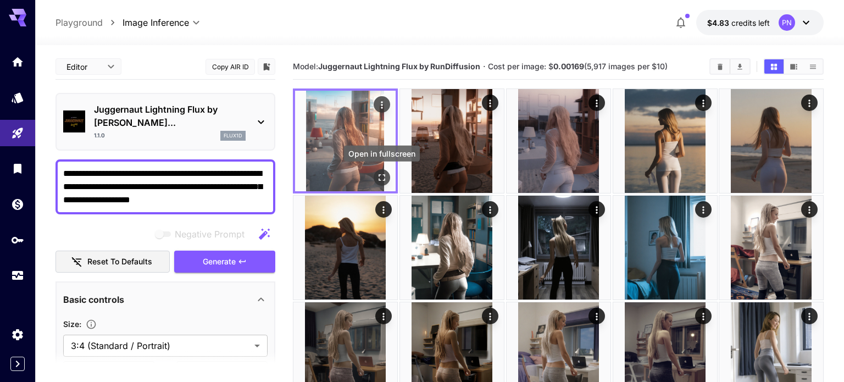
click at [386, 178] on icon "Open in fullscreen" at bounding box center [382, 177] width 11 height 11
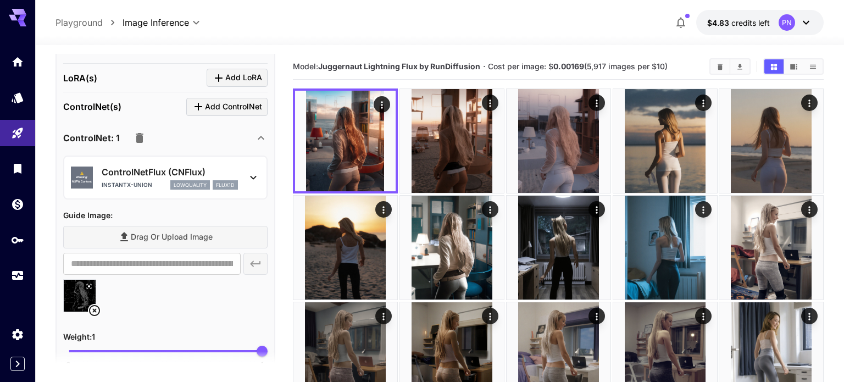
scroll to position [453, 0]
click at [138, 179] on div "⚠️ Warning: NSFW Content ControlNetFlux (CNFlux) instantx-union lowquality flux…" at bounding box center [165, 178] width 204 height 45
click at [134, 174] on div "⚠️ Warning: NSFW Content ControlNetFlux (CNFlux) instantx-union lowquality flux…" at bounding box center [165, 178] width 189 height 34
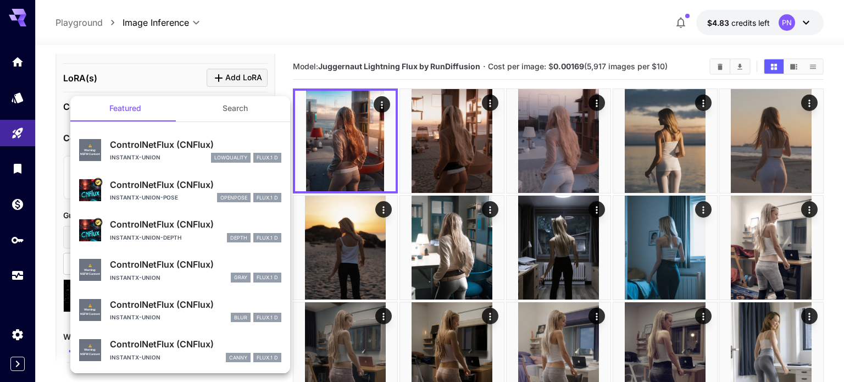
scroll to position [0, 0]
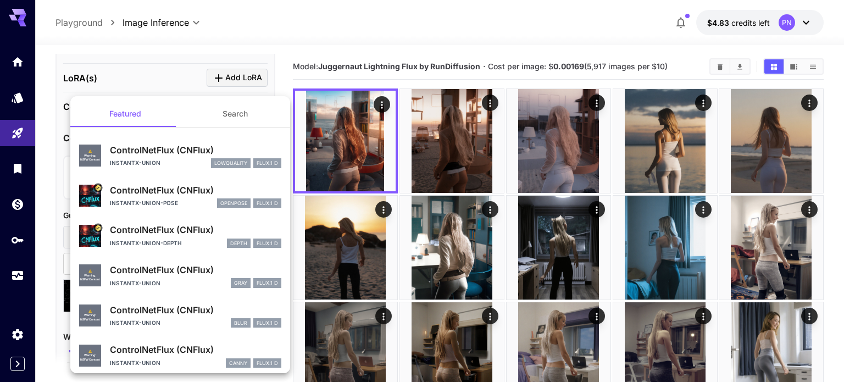
click at [147, 247] on div "instantx-union-depth depth FLUX.1 D" at bounding box center [195, 244] width 171 height 10
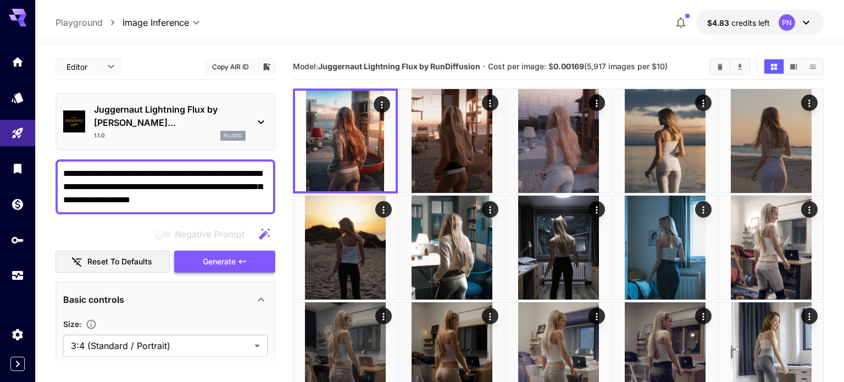
click at [198, 251] on button "Generate" at bounding box center [224, 262] width 101 height 23
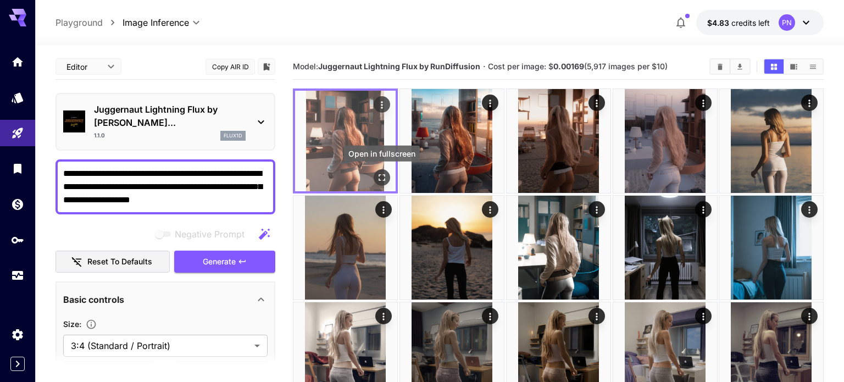
click at [384, 178] on icon "Open in fullscreen" at bounding box center [382, 177] width 11 height 11
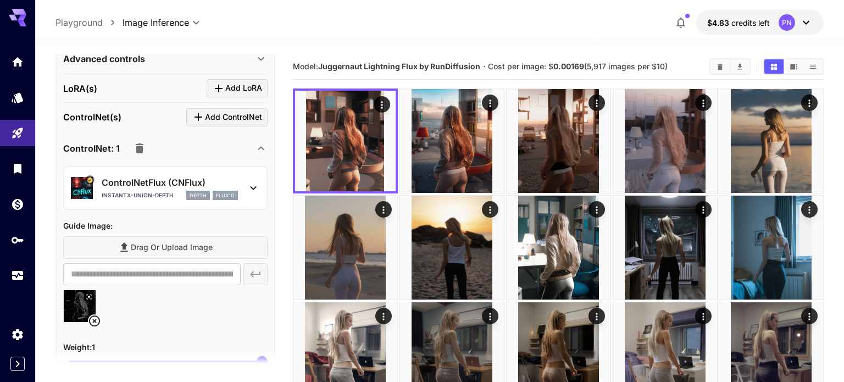
scroll to position [444, 0]
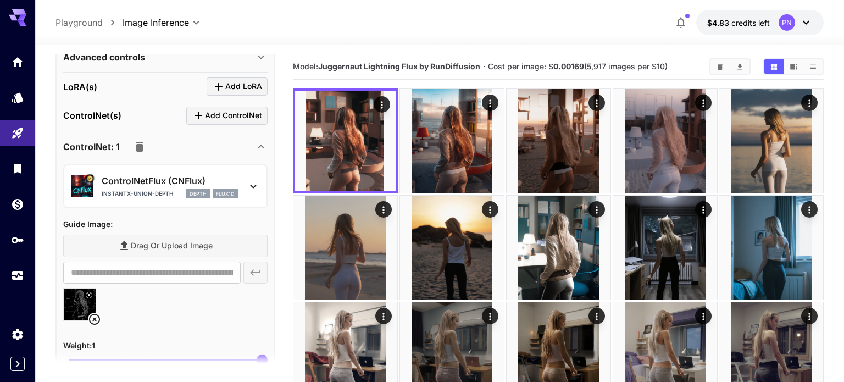
click at [159, 190] on p "instantx-union-depth" at bounding box center [137, 194] width 71 height 8
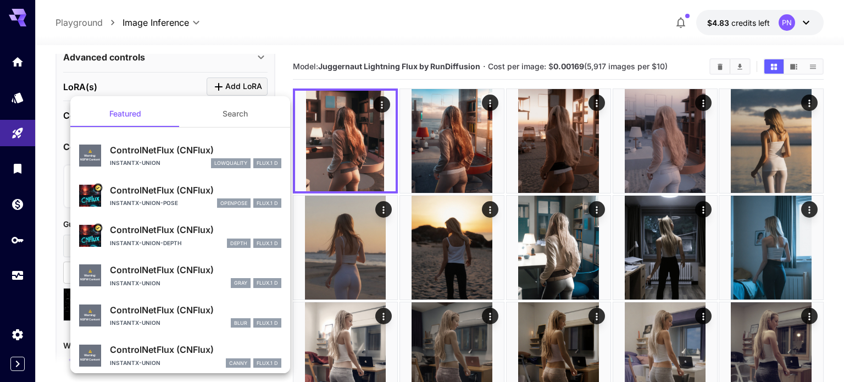
click at [37, 251] on div at bounding box center [422, 191] width 844 height 382
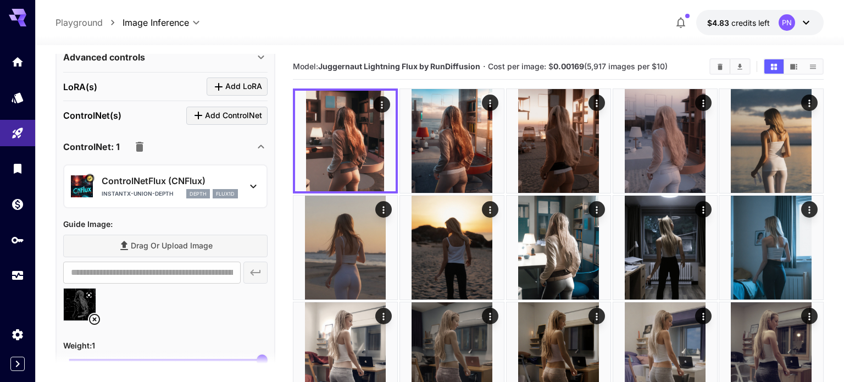
click at [94, 313] on icon at bounding box center [94, 319] width 13 height 13
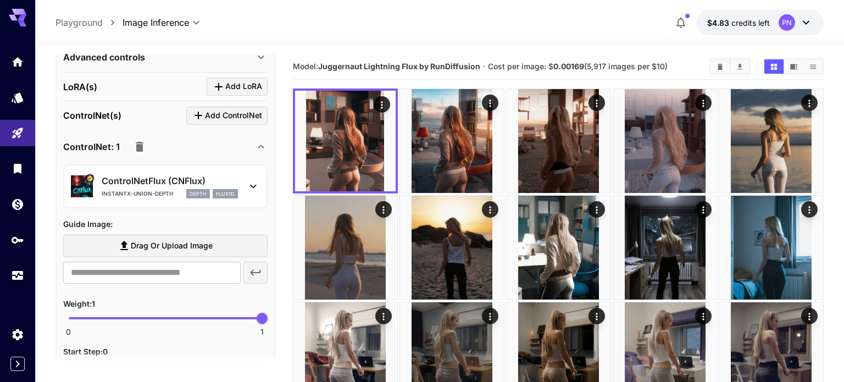
click at [169, 237] on label "Drag or upload image" at bounding box center [165, 246] width 204 height 23
click at [0, 0] on input "Drag or upload image" at bounding box center [0, 0] width 0 height 0
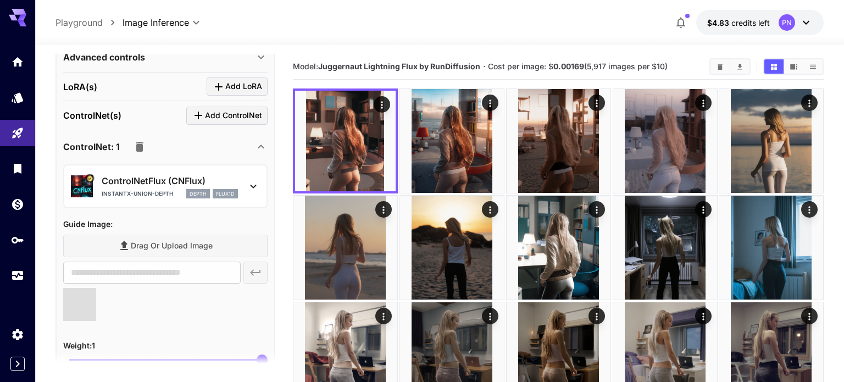
type input "**********"
click at [78, 291] on img at bounding box center [80, 305] width 32 height 32
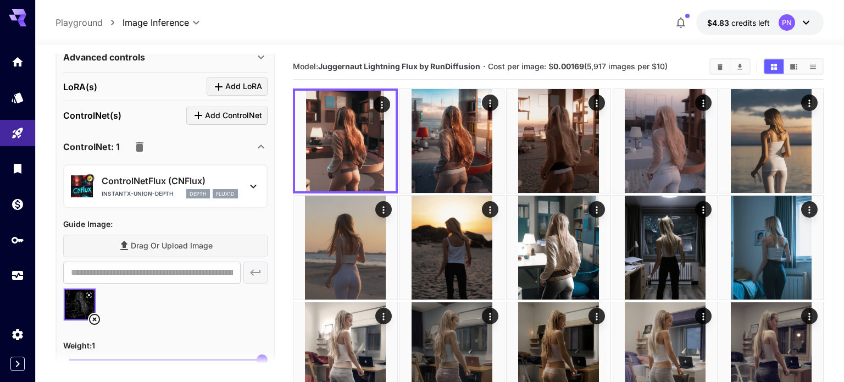
click at [78, 291] on img at bounding box center [80, 305] width 32 height 32
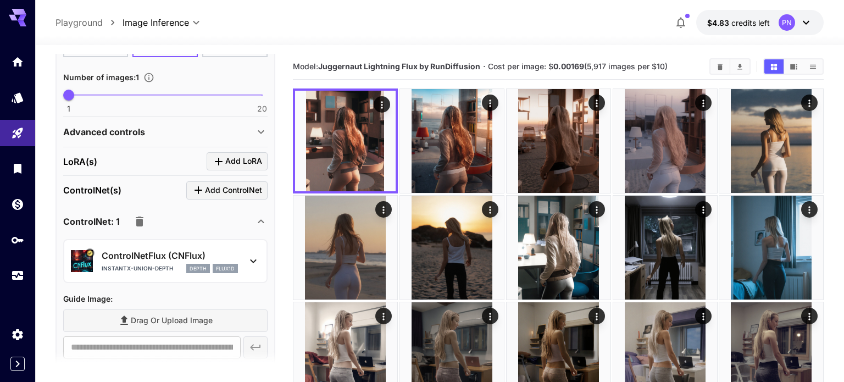
scroll to position [379, 0]
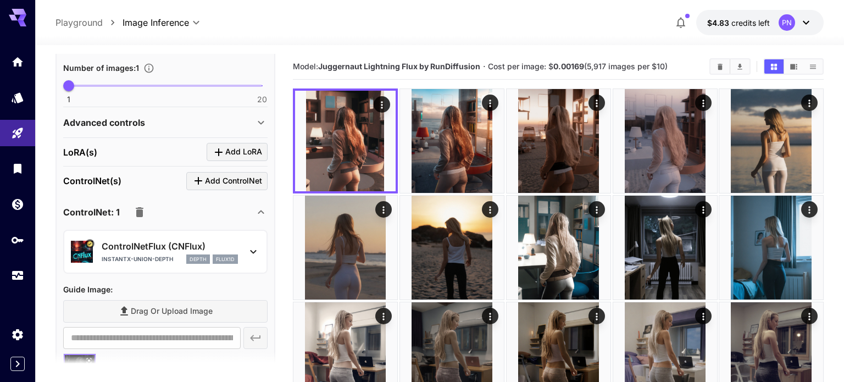
click at [136, 240] on p "ControlNetFlux (CNFlux)" at bounding box center [170, 246] width 136 height 13
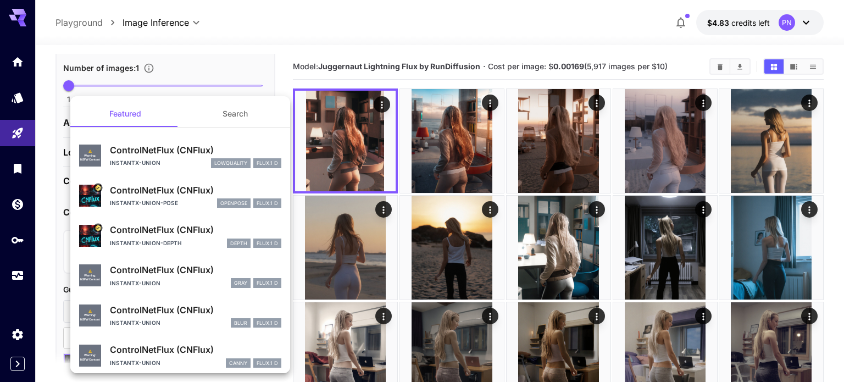
click at [153, 204] on p "instantx-union-pose" at bounding box center [144, 203] width 68 height 8
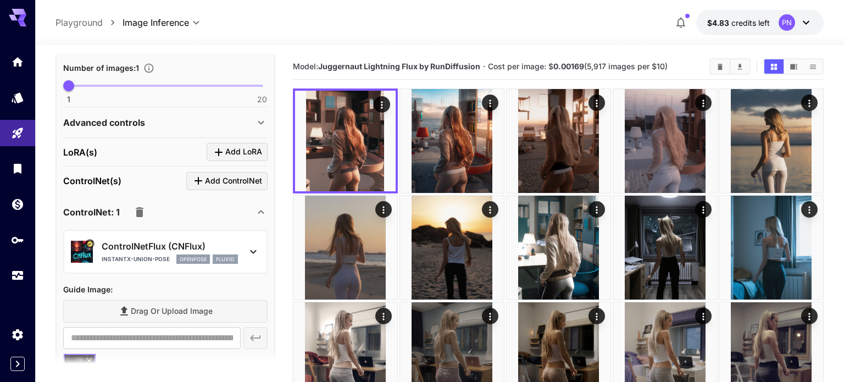
scroll to position [0, 0]
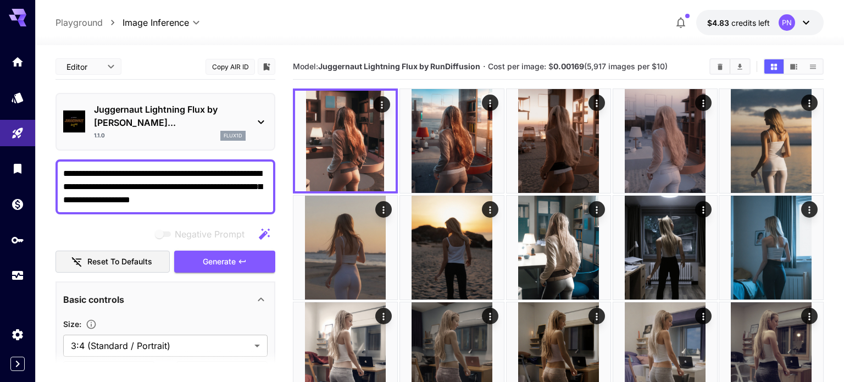
click at [198, 233] on div "Negative Prompt Reset to defaults Generate" at bounding box center [166, 248] width 220 height 50
click at [195, 251] on button "Generate" at bounding box center [224, 262] width 101 height 23
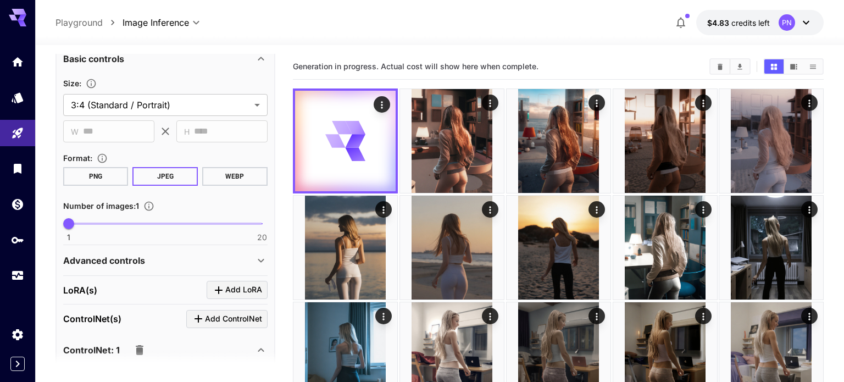
scroll to position [244, 0]
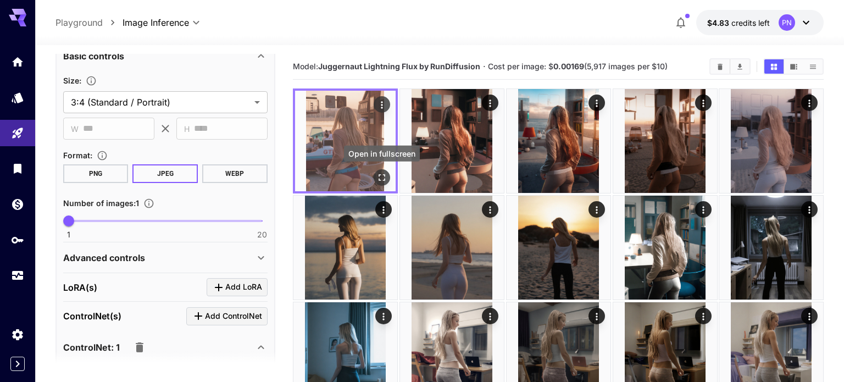
click at [386, 183] on button "Open in fullscreen" at bounding box center [382, 177] width 16 height 16
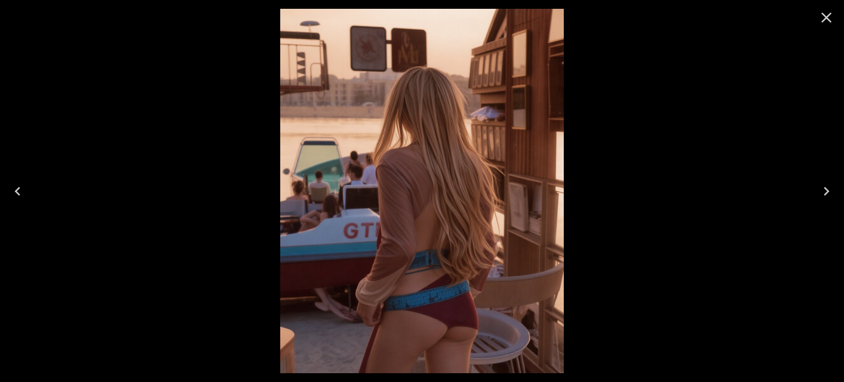
click at [831, 16] on icon "Close" at bounding box center [827, 18] width 18 height 18
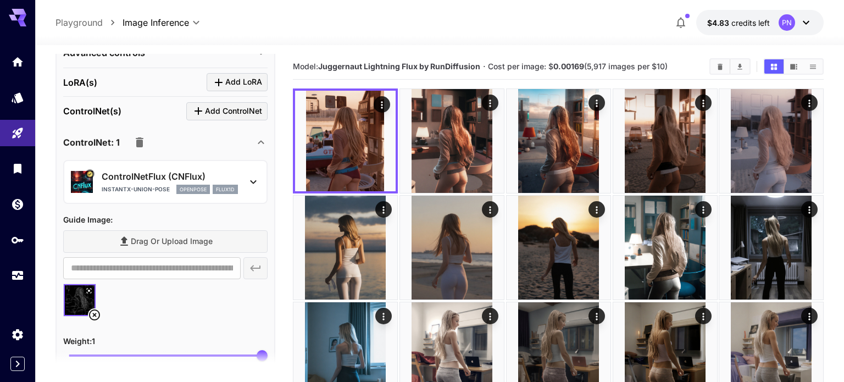
scroll to position [453, 0]
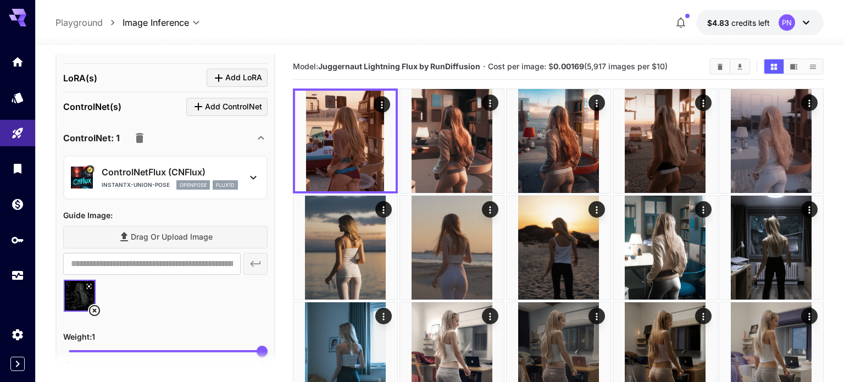
click at [164, 350] on span at bounding box center [165, 351] width 193 height 2
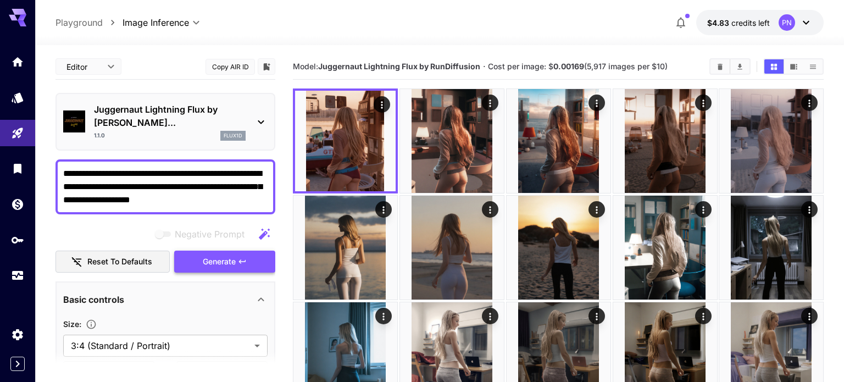
click at [190, 251] on button "Generate" at bounding box center [224, 262] width 101 height 23
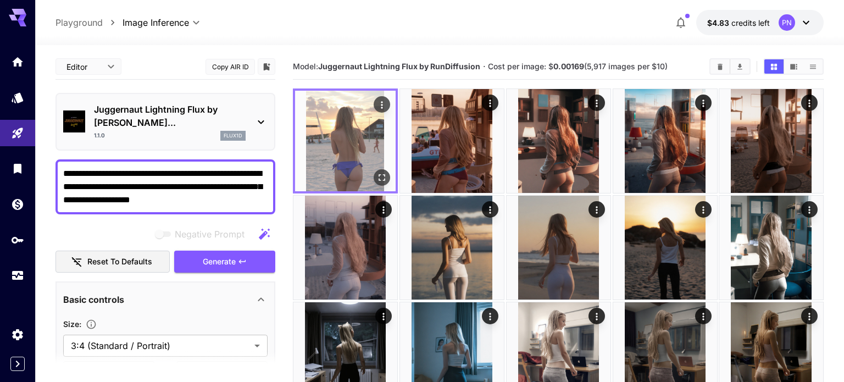
click at [389, 178] on button "Open in fullscreen" at bounding box center [382, 177] width 16 height 16
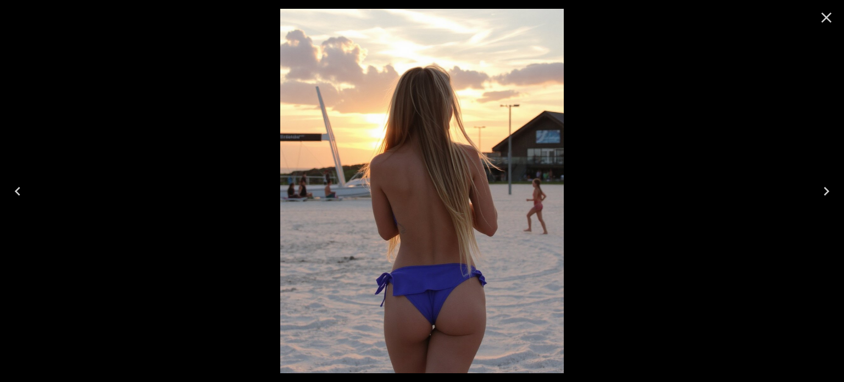
click at [827, 20] on icon "Close" at bounding box center [827, 18] width 18 height 18
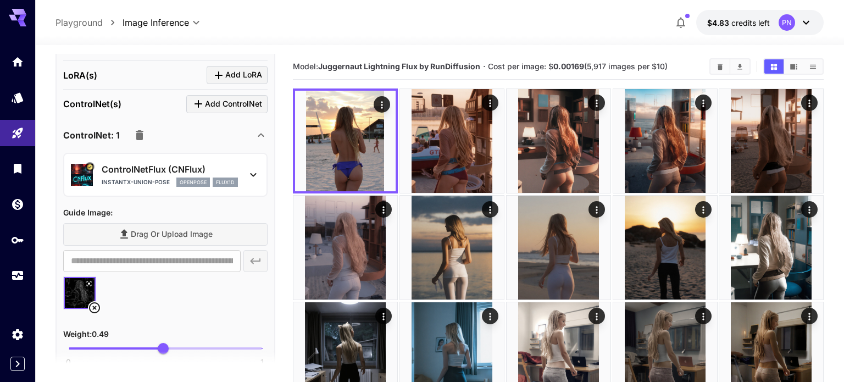
scroll to position [462, 0]
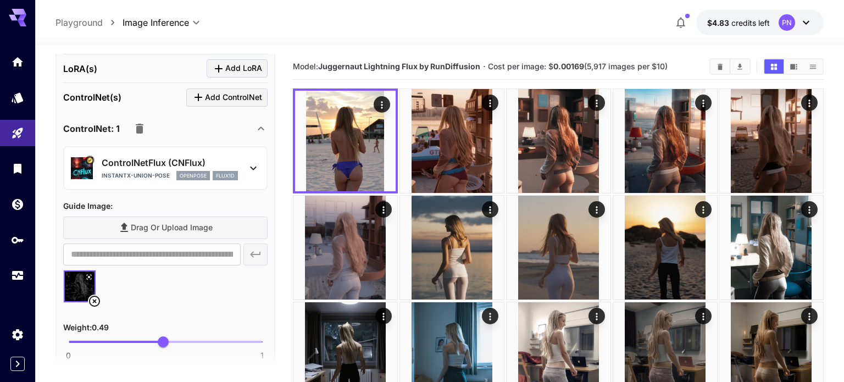
click at [210, 341] on span at bounding box center [165, 342] width 193 height 2
type input "****"
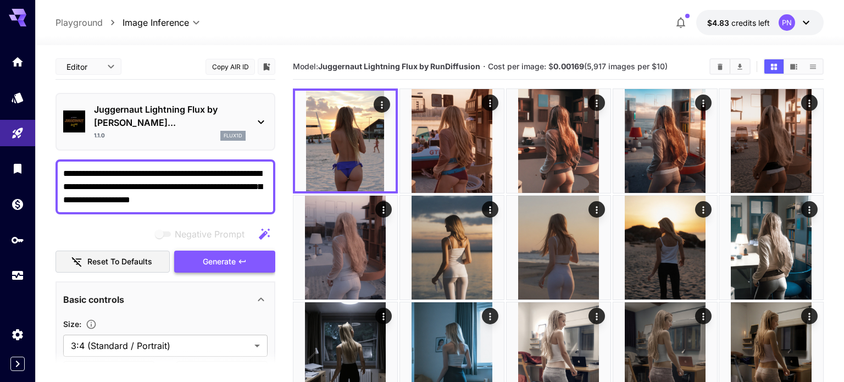
click at [222, 255] on span "Generate" at bounding box center [219, 262] width 33 height 14
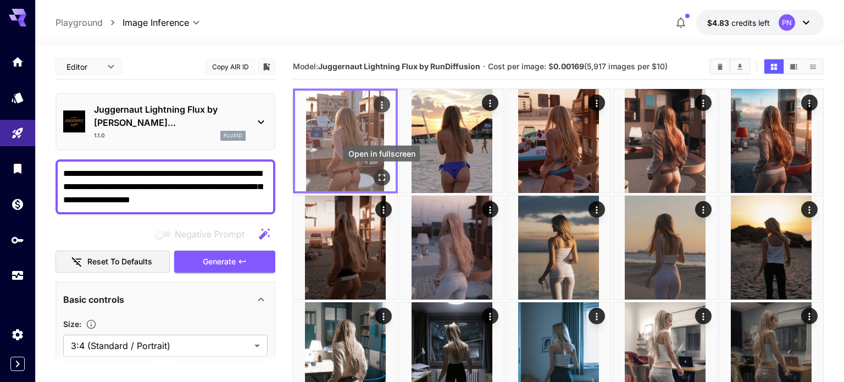
click at [385, 176] on icon "Open in fullscreen" at bounding box center [382, 177] width 11 height 11
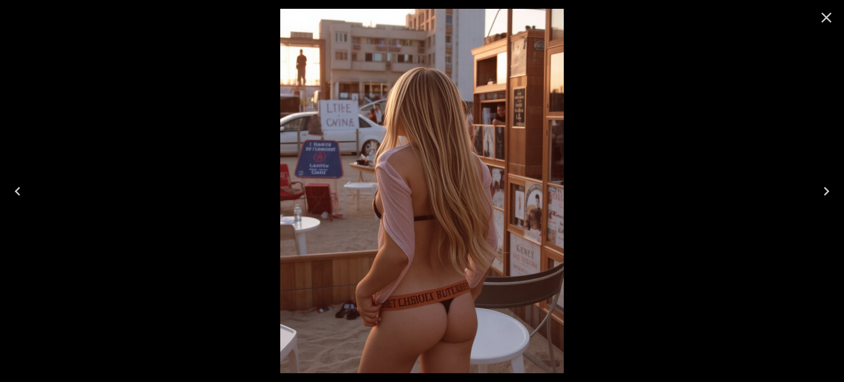
click at [829, 19] on icon "Close" at bounding box center [827, 18] width 10 height 10
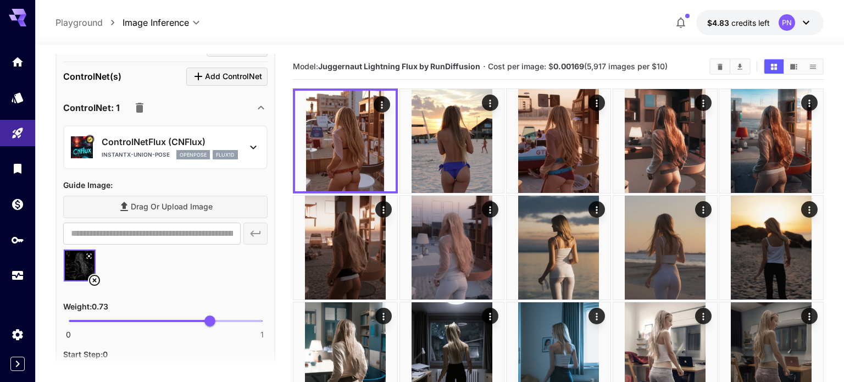
scroll to position [506, 0]
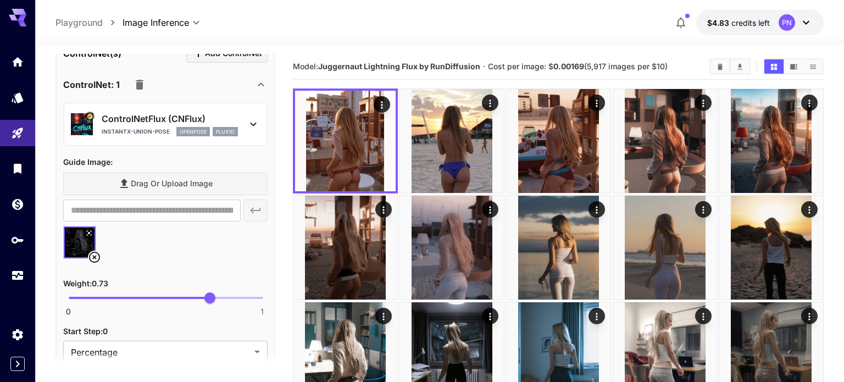
click at [144, 124] on div "ControlNetFlux (CNFlux) instantx-union-pose openpose flux1d" at bounding box center [165, 125] width 189 height 34
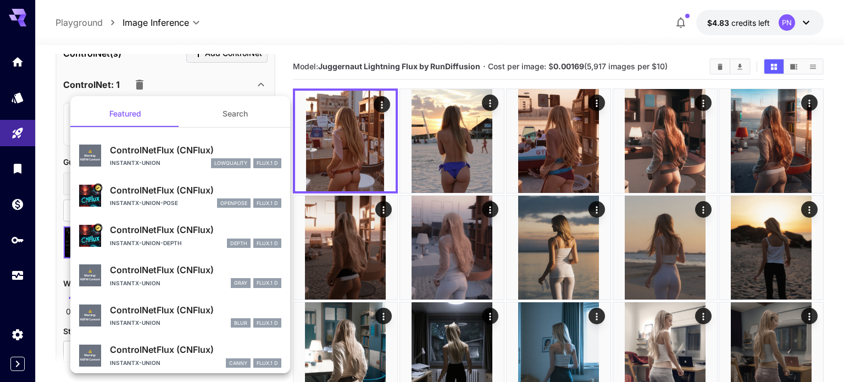
click at [135, 153] on p "ControlNetFlux (CNFlux)" at bounding box center [195, 149] width 171 height 13
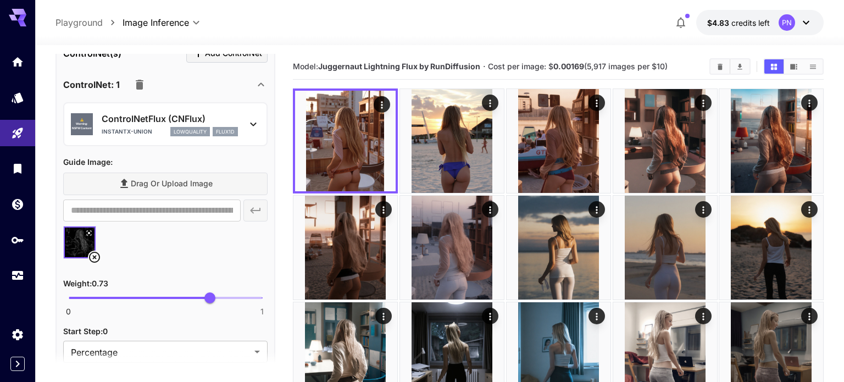
scroll to position [0, 0]
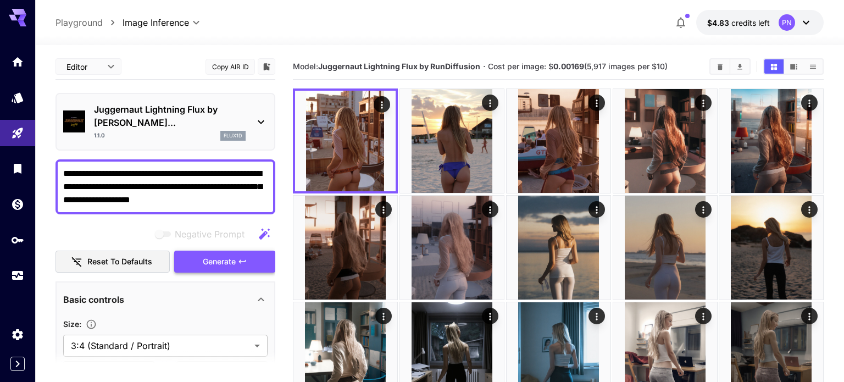
click at [196, 251] on button "Generate" at bounding box center [224, 262] width 101 height 23
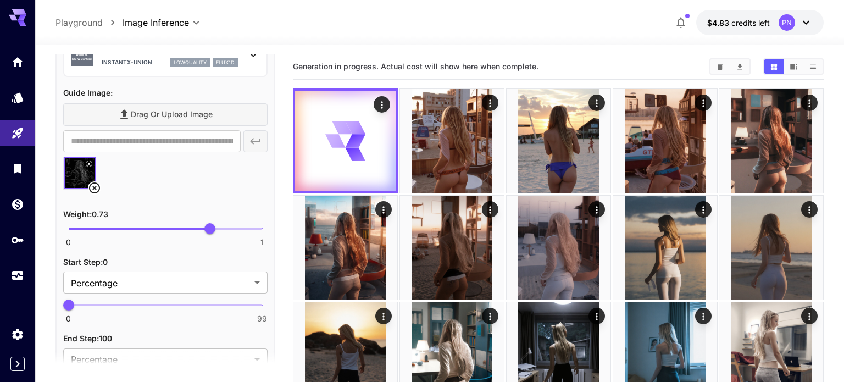
scroll to position [578, 0]
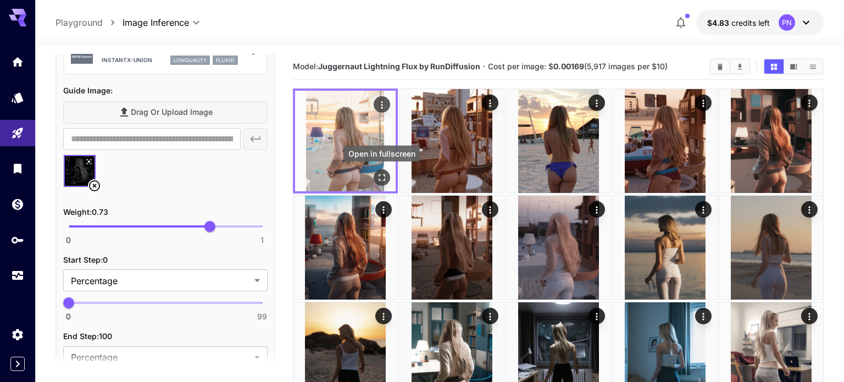
click at [380, 180] on icon "Open in fullscreen" at bounding box center [382, 177] width 7 height 7
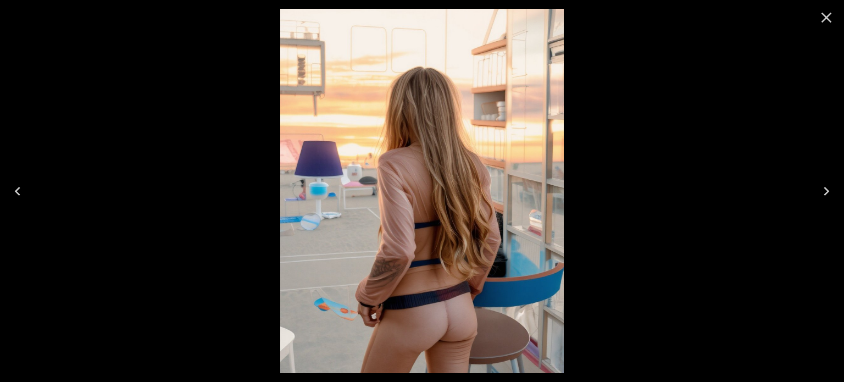
click at [833, 20] on icon "Close" at bounding box center [827, 18] width 18 height 18
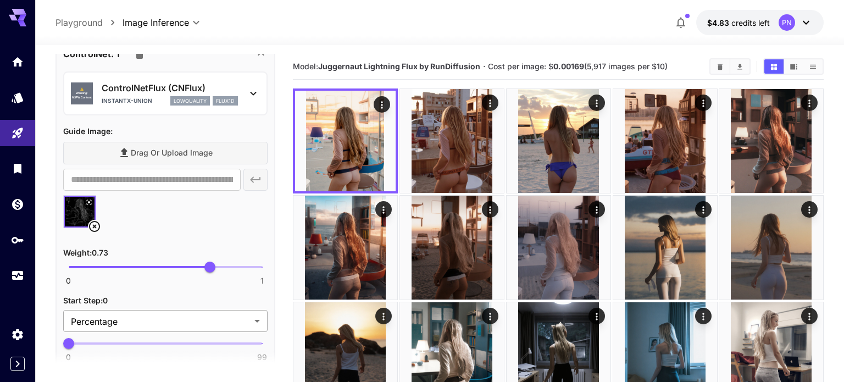
scroll to position [510, 0]
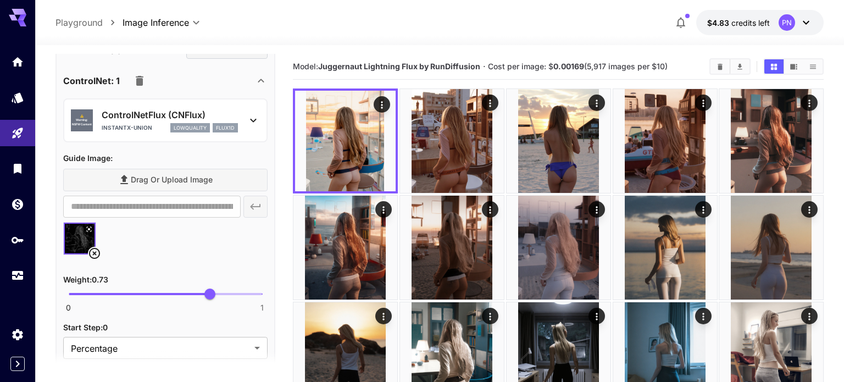
click at [94, 248] on icon at bounding box center [94, 253] width 11 height 11
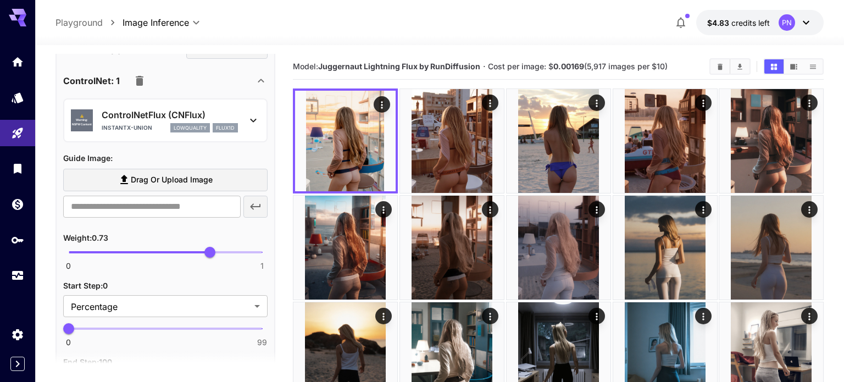
click at [170, 173] on span "Drag or upload image" at bounding box center [172, 180] width 82 height 14
click at [0, 0] on input "Drag or upload image" at bounding box center [0, 0] width 0 height 0
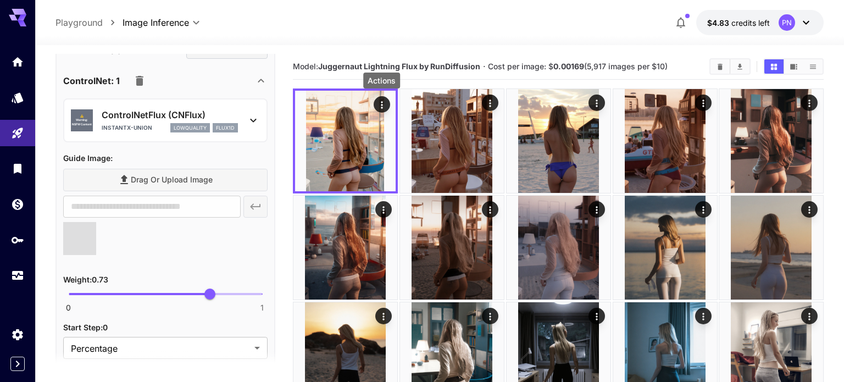
type input "**********"
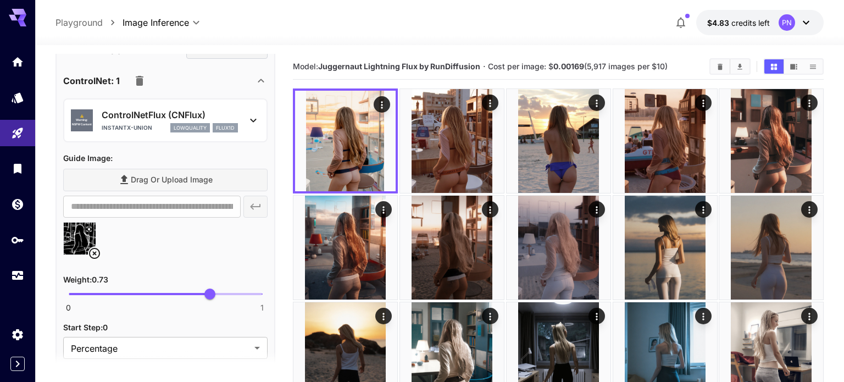
scroll to position [0, 0]
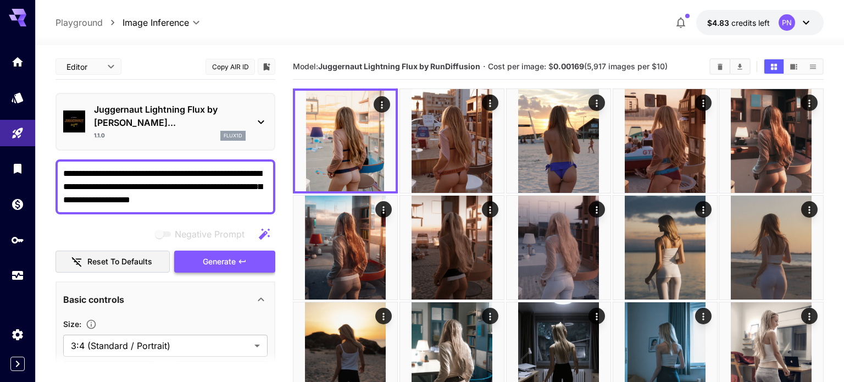
click at [191, 251] on button "Generate" at bounding box center [224, 262] width 101 height 23
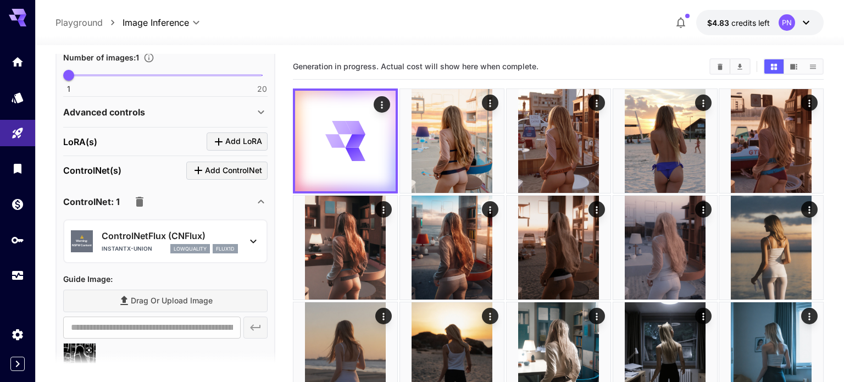
scroll to position [392, 0]
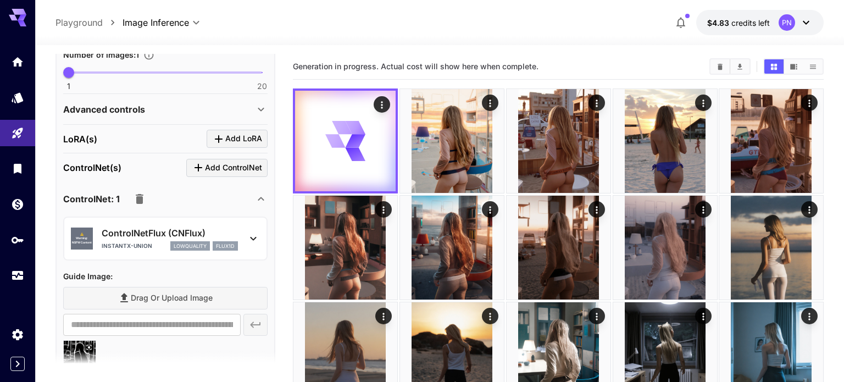
click at [150, 226] on div "ControlNetFlux (CNFlux) instantx-union lowquality flux1d" at bounding box center [170, 238] width 136 height 25
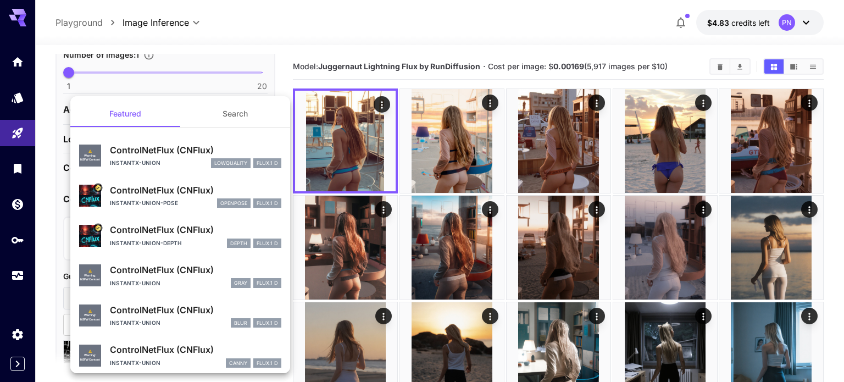
click at [186, 206] on div "instantx-union-pose openpose FLUX.1 D" at bounding box center [195, 203] width 171 height 10
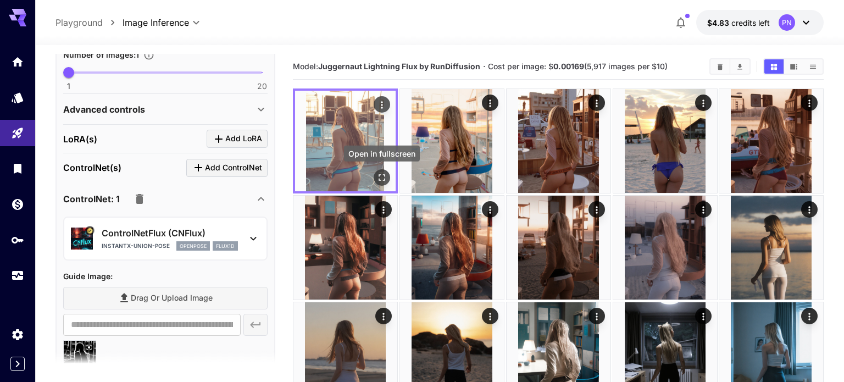
click at [380, 177] on icon "Open in fullscreen" at bounding box center [382, 177] width 11 height 11
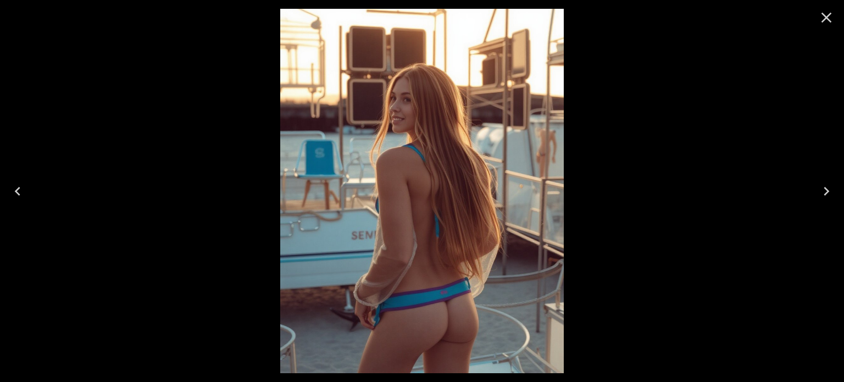
click at [827, 24] on icon "Close" at bounding box center [827, 18] width 18 height 18
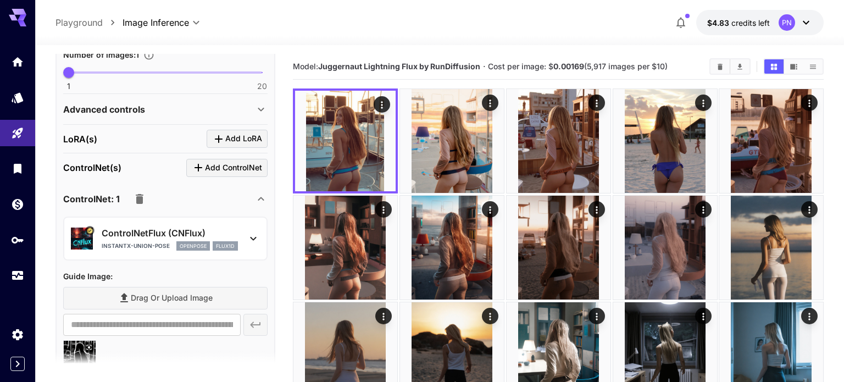
scroll to position [0, 0]
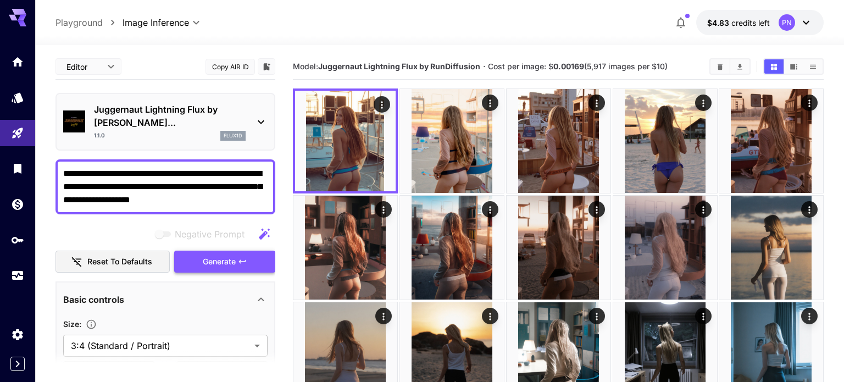
click at [214, 255] on span "Generate" at bounding box center [219, 262] width 33 height 14
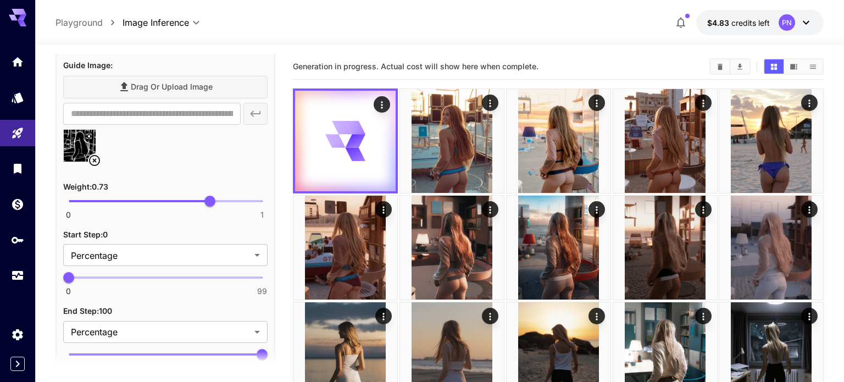
scroll to position [605, 0]
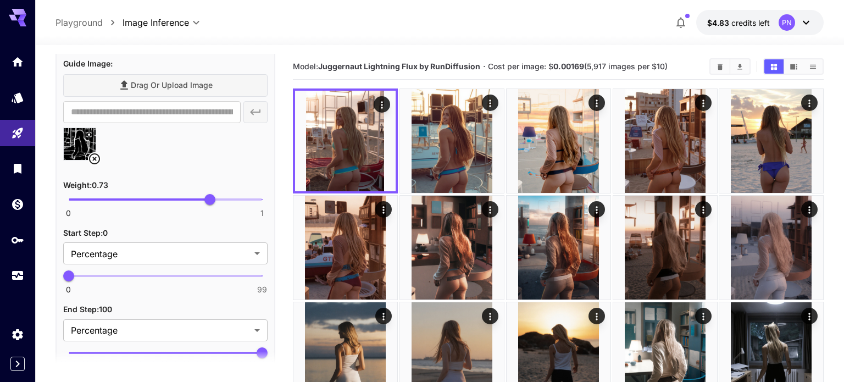
click at [98, 153] on icon at bounding box center [94, 158] width 11 height 11
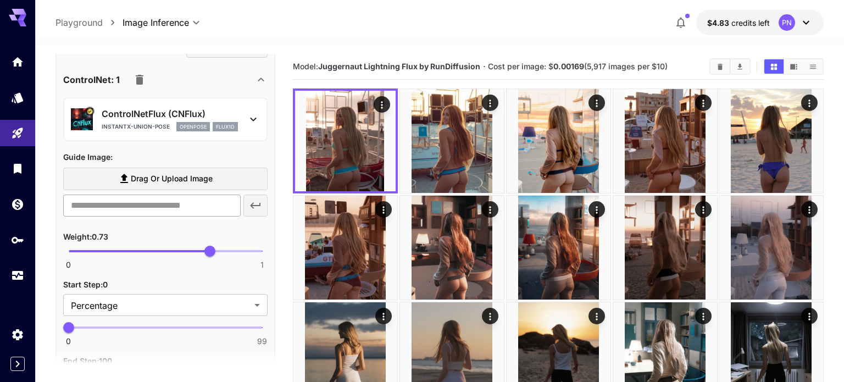
scroll to position [501, 0]
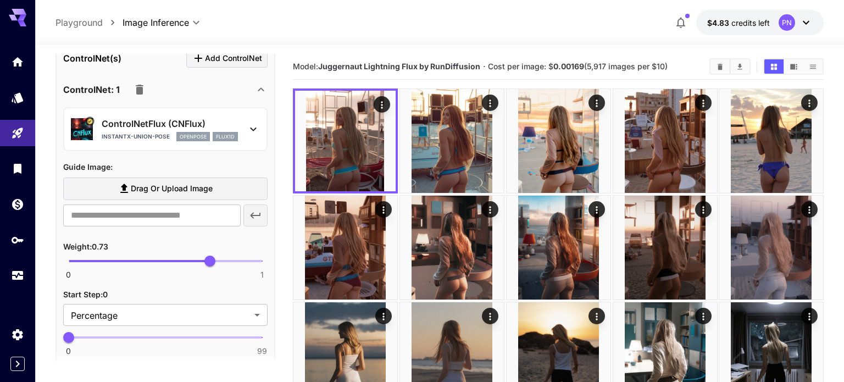
click at [172, 182] on span "Drag or upload image" at bounding box center [172, 189] width 82 height 14
click at [0, 0] on input "Drag or upload image" at bounding box center [0, 0] width 0 height 0
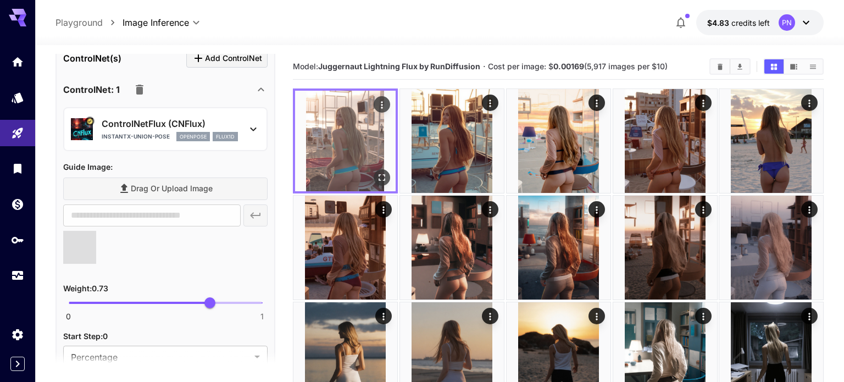
type input "**********"
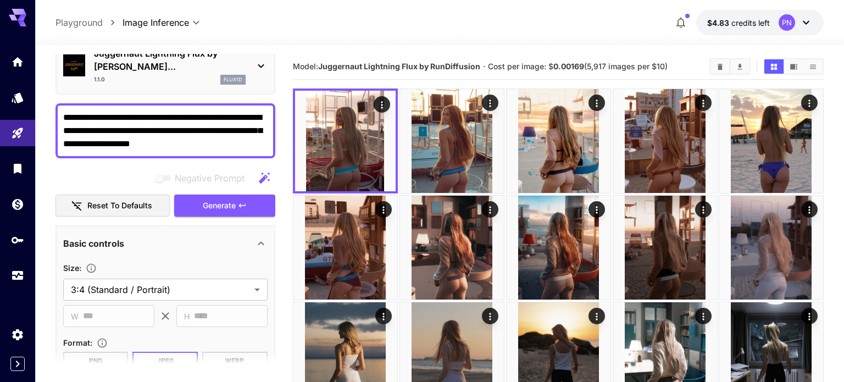
scroll to position [0, 0]
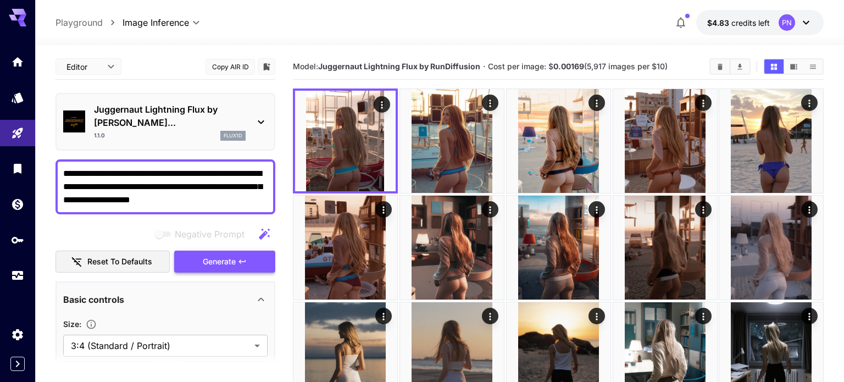
click at [201, 251] on button "Generate" at bounding box center [224, 262] width 101 height 23
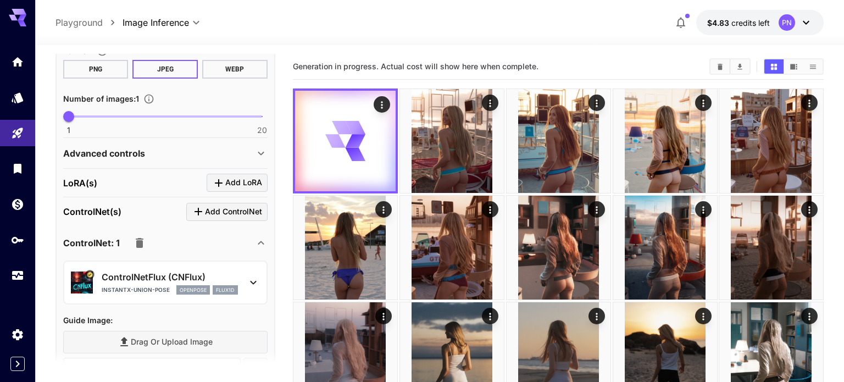
scroll to position [350, 0]
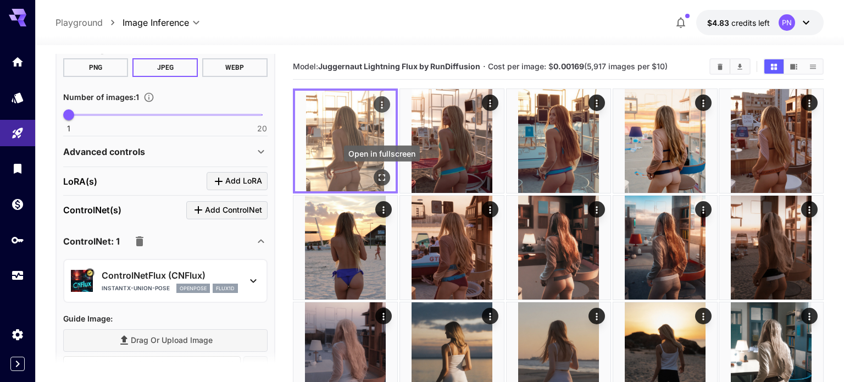
click at [379, 180] on icon "Open in fullscreen" at bounding box center [382, 177] width 7 height 7
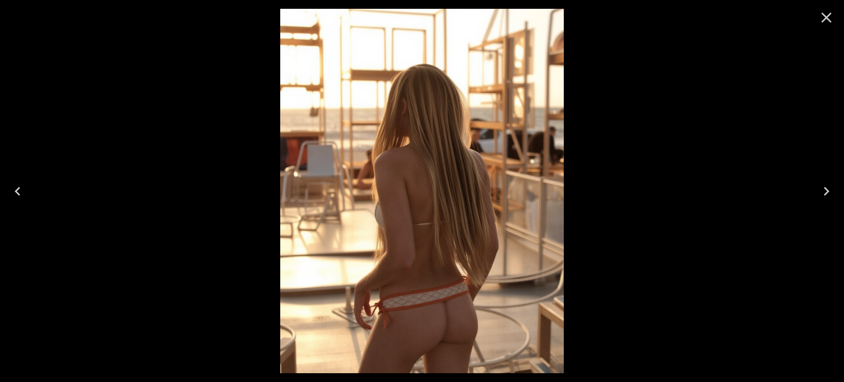
click at [835, 19] on icon "Close" at bounding box center [827, 18] width 18 height 18
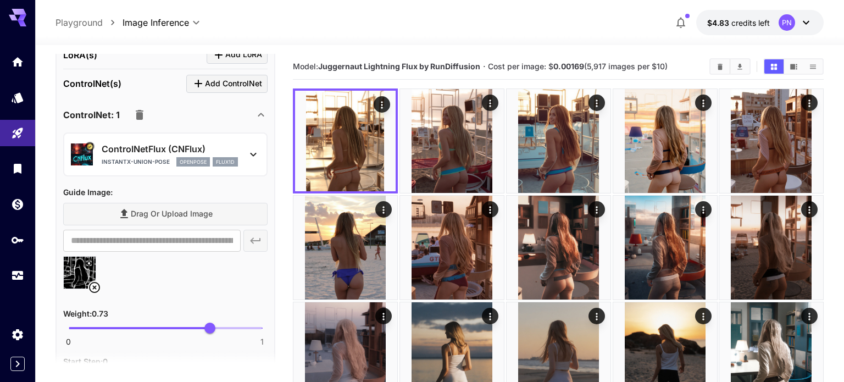
scroll to position [478, 0]
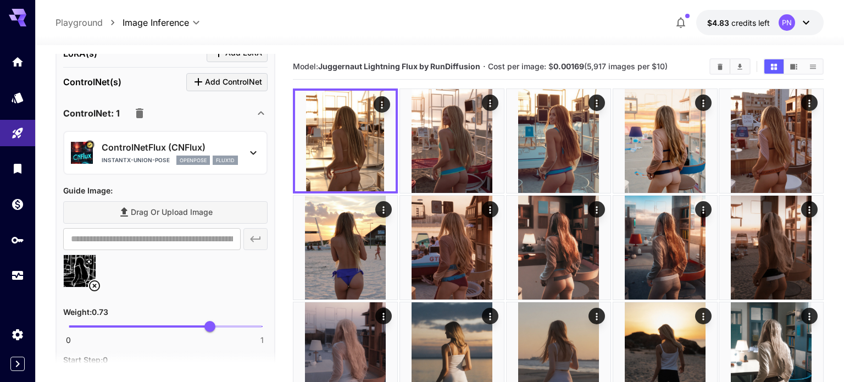
click at [147, 318] on span "0 1 0.73" at bounding box center [165, 326] width 193 height 16
type input "****"
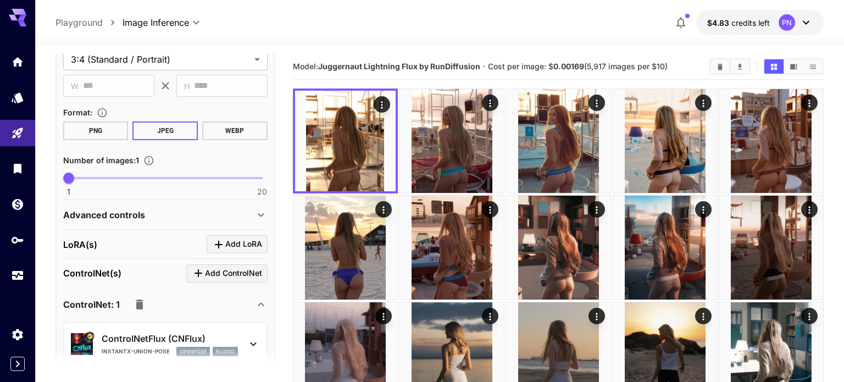
scroll to position [286, 0]
click at [171, 209] on div "Advanced controls" at bounding box center [158, 215] width 191 height 13
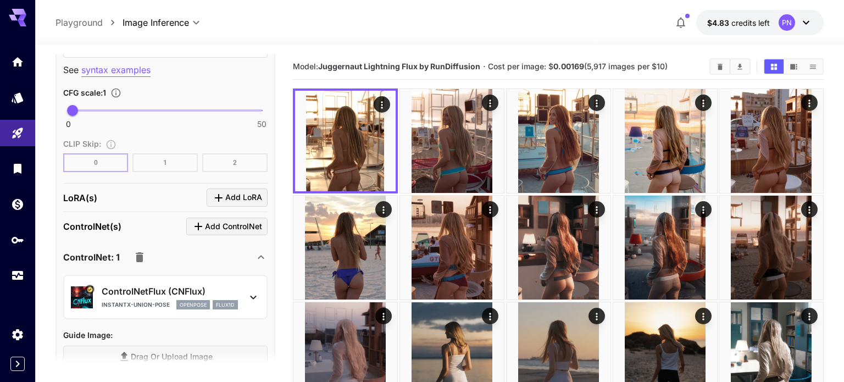
scroll to position [879, 0]
click at [142, 252] on icon "button" at bounding box center [140, 257] width 8 height 10
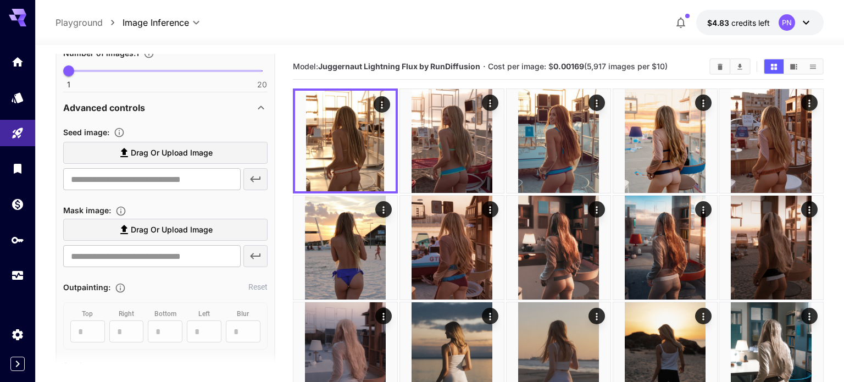
scroll to position [379, 0]
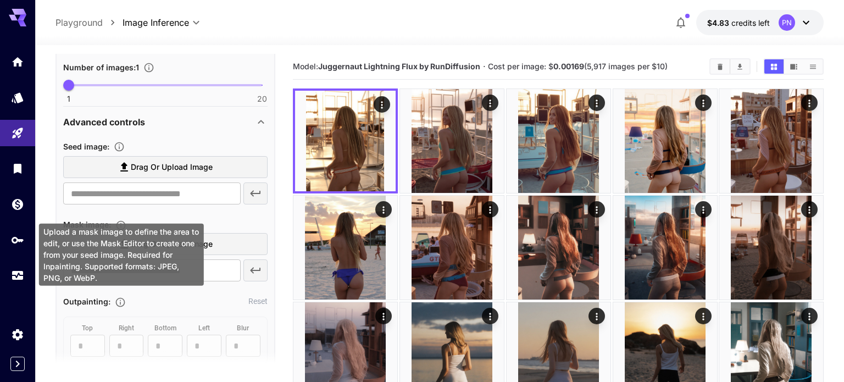
click at [125, 220] on icon "Upload a mask image to define the area to edit, or use the Mask Editor to creat…" at bounding box center [120, 225] width 11 height 11
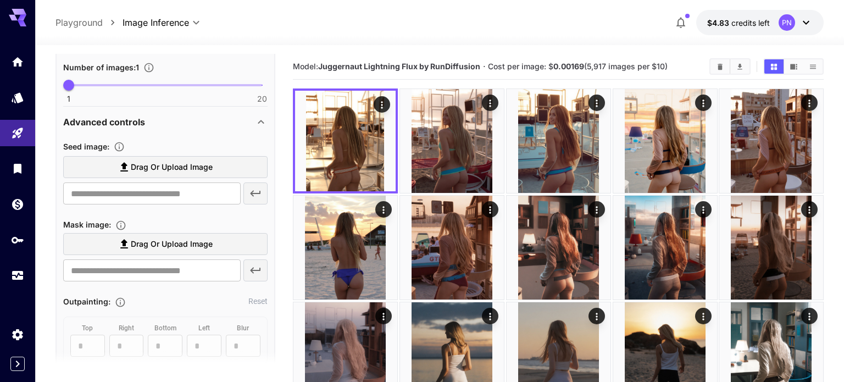
click at [175, 161] on span "Drag or upload image" at bounding box center [172, 168] width 82 height 14
click at [0, 0] on input "Drag or upload image" at bounding box center [0, 0] width 0 height 0
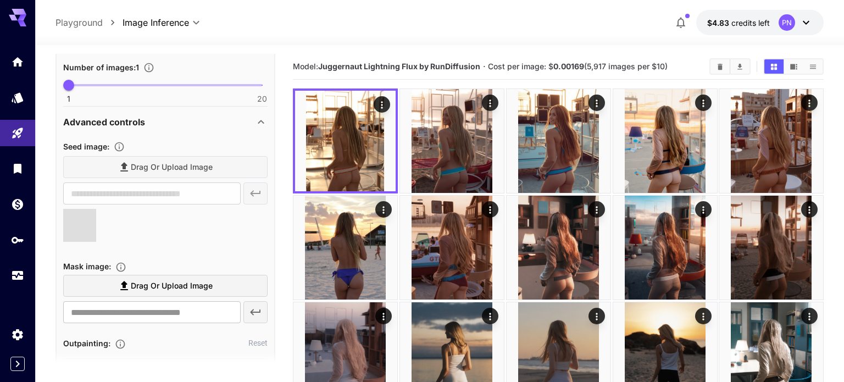
type input "**********"
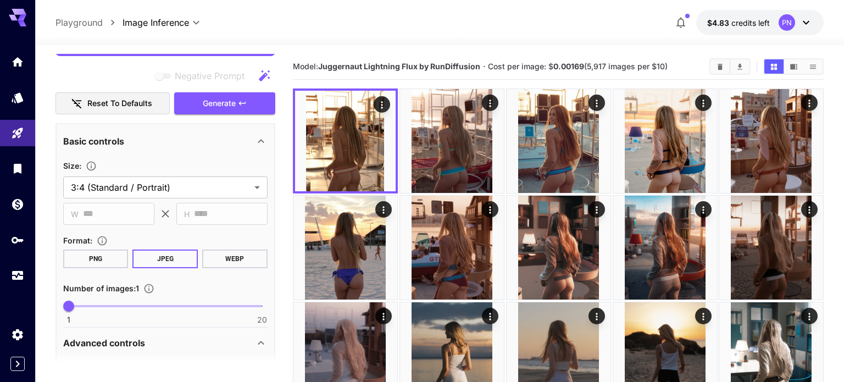
scroll to position [152, 0]
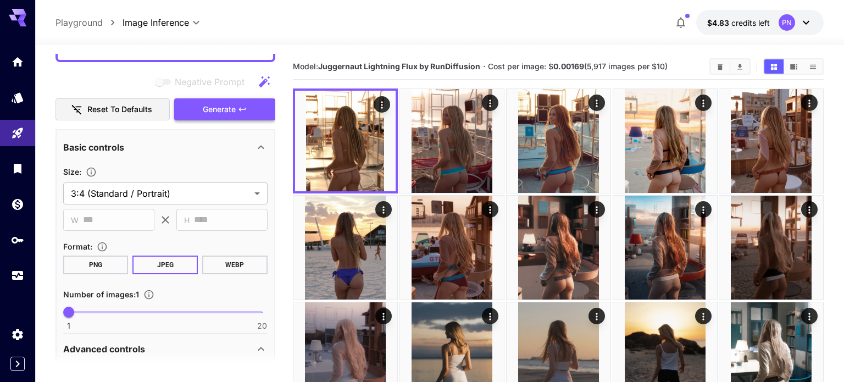
click at [219, 103] on span "Generate" at bounding box center [219, 110] width 33 height 14
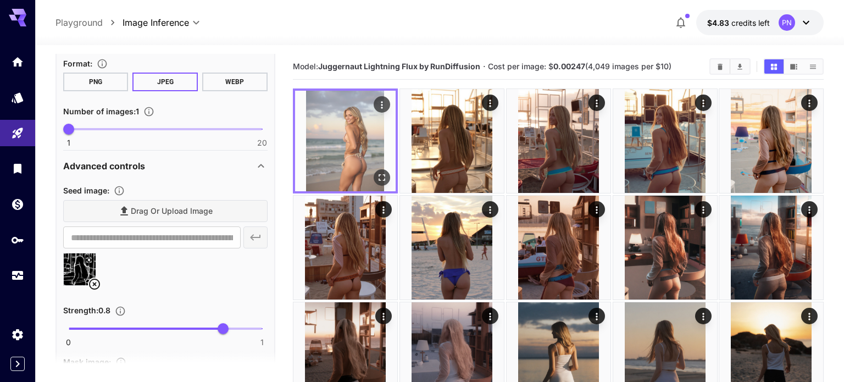
scroll to position [336, 0]
click at [381, 174] on icon "Open in fullscreen" at bounding box center [382, 177] width 11 height 11
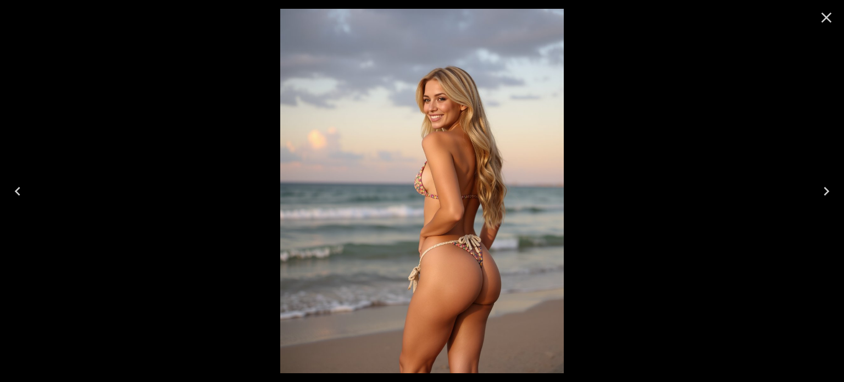
click at [833, 23] on icon "Close" at bounding box center [827, 18] width 18 height 18
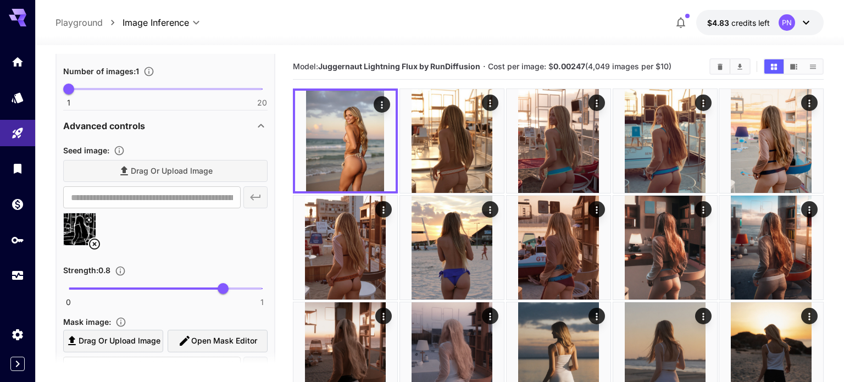
scroll to position [369, 0]
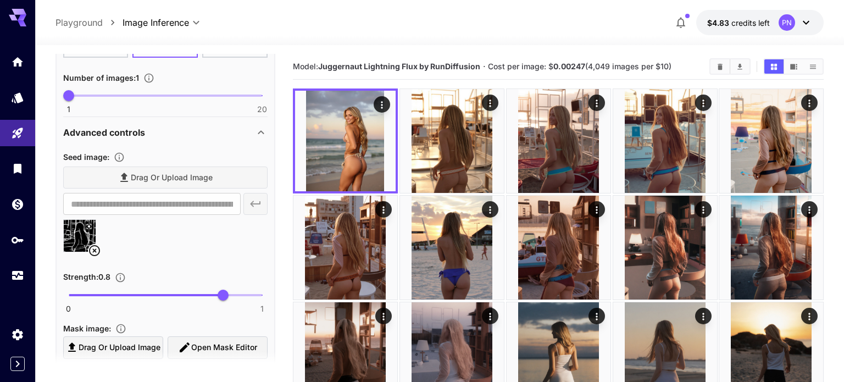
click at [199, 287] on span "0 1 0.8" at bounding box center [165, 295] width 193 height 16
type input "****"
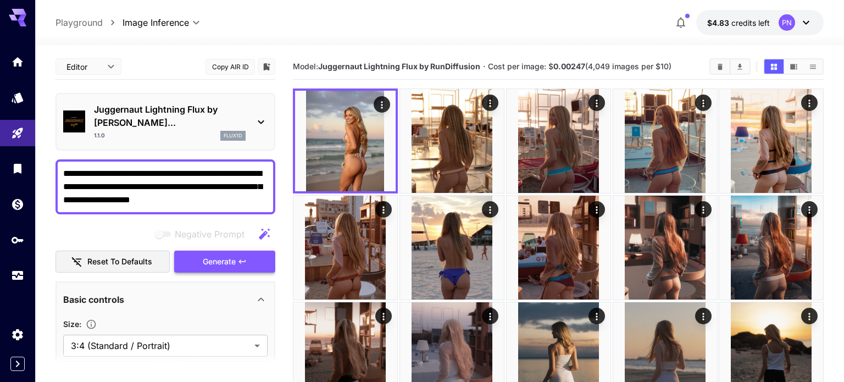
click at [212, 255] on span "Generate" at bounding box center [219, 262] width 33 height 14
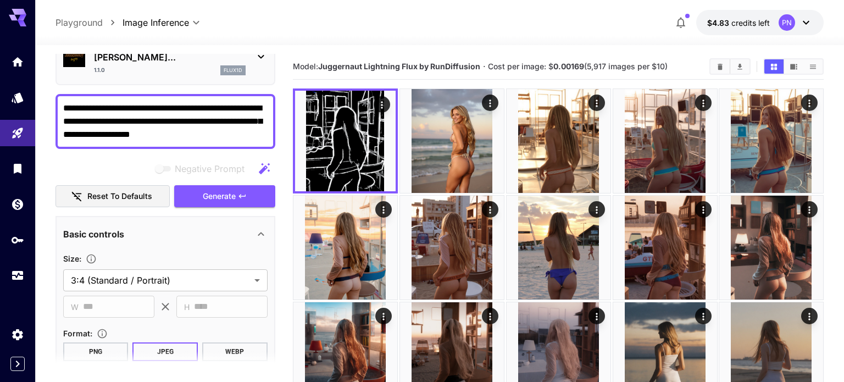
scroll to position [45, 0]
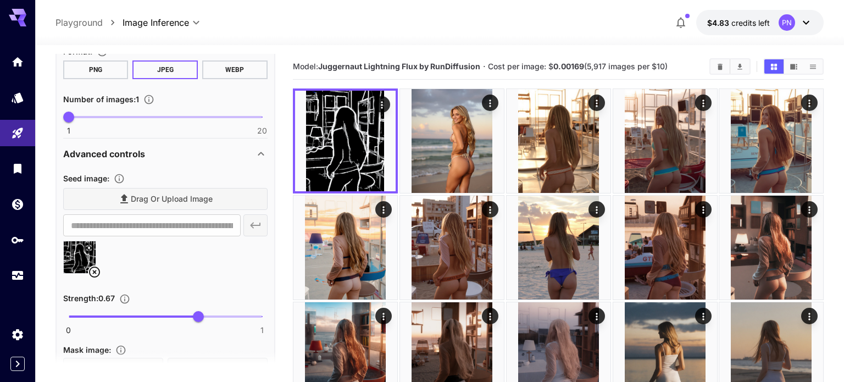
scroll to position [349, 0]
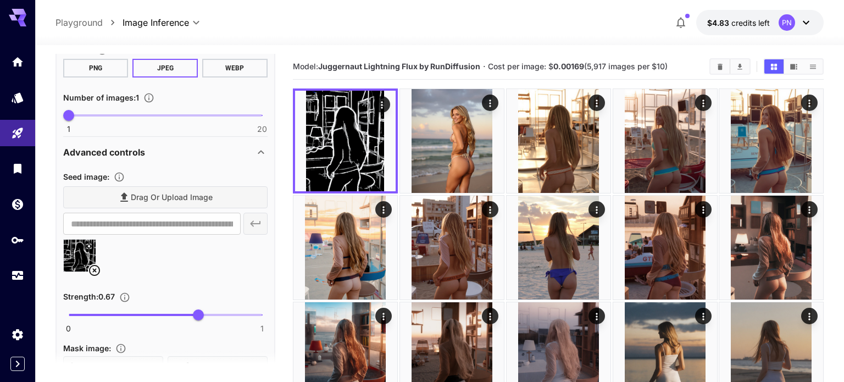
click at [250, 314] on span at bounding box center [165, 315] width 193 height 2
type input "****"
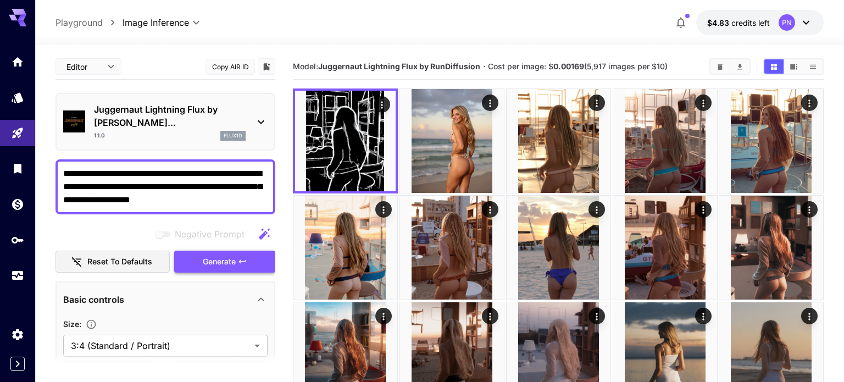
click at [229, 255] on span "Generate" at bounding box center [219, 262] width 33 height 14
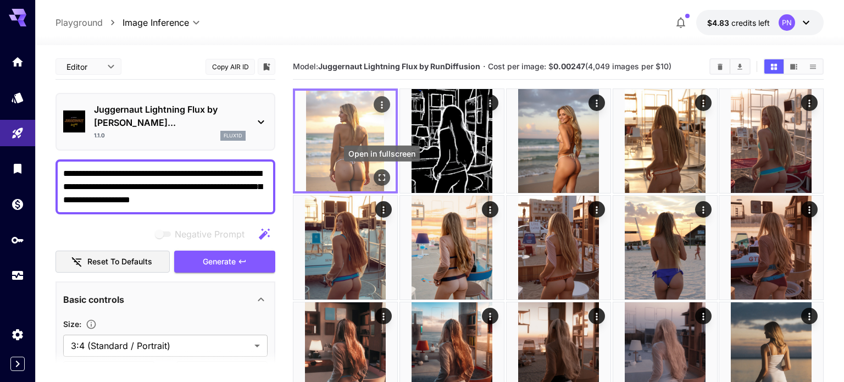
click at [382, 180] on icon "Open in fullscreen" at bounding box center [382, 177] width 11 height 11
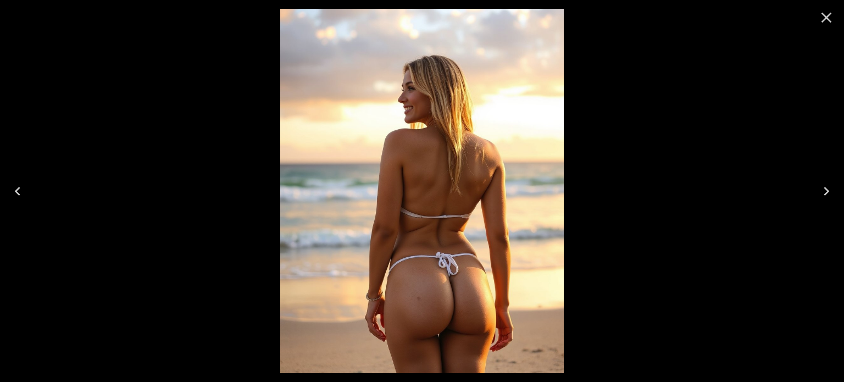
click at [830, 16] on icon "Close" at bounding box center [827, 18] width 18 height 18
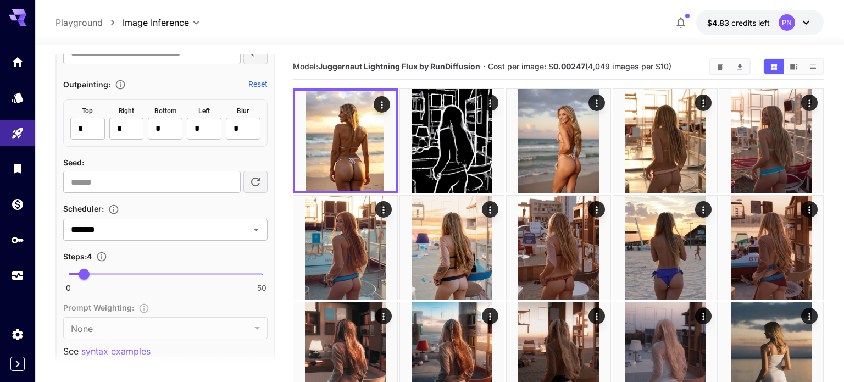
scroll to position [690, 0]
click at [138, 170] on input "number" at bounding box center [152, 181] width 178 height 22
paste input "*"
click at [163, 170] on input "number" at bounding box center [152, 181] width 178 height 22
type input "*"
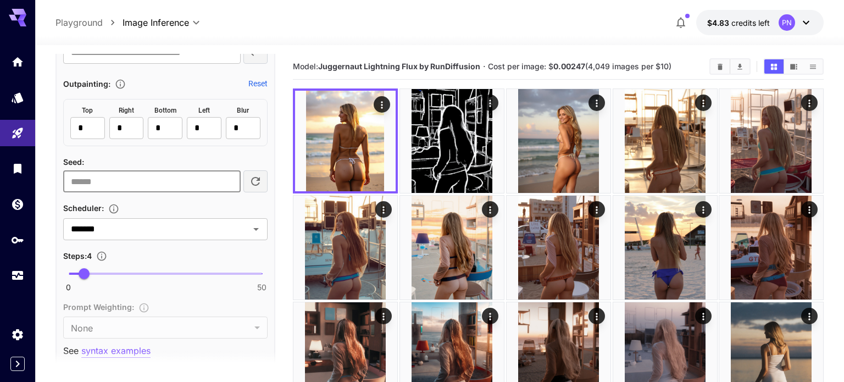
click at [120, 175] on input "*" at bounding box center [152, 181] width 178 height 22
paste input "number"
click at [156, 170] on input "number" at bounding box center [152, 181] width 178 height 22
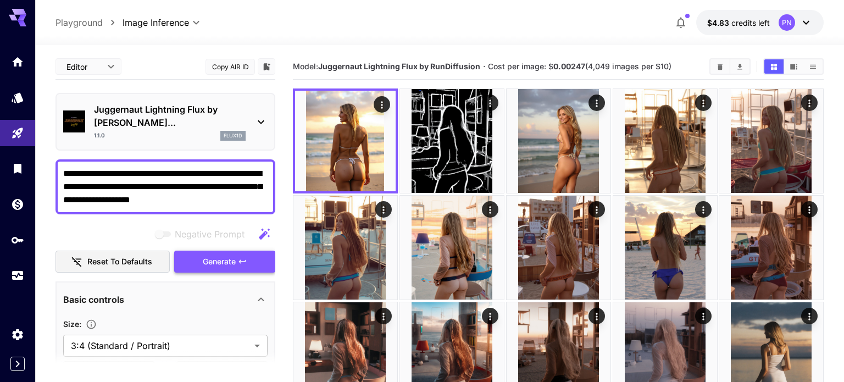
click at [215, 255] on span "Generate" at bounding box center [219, 262] width 33 height 14
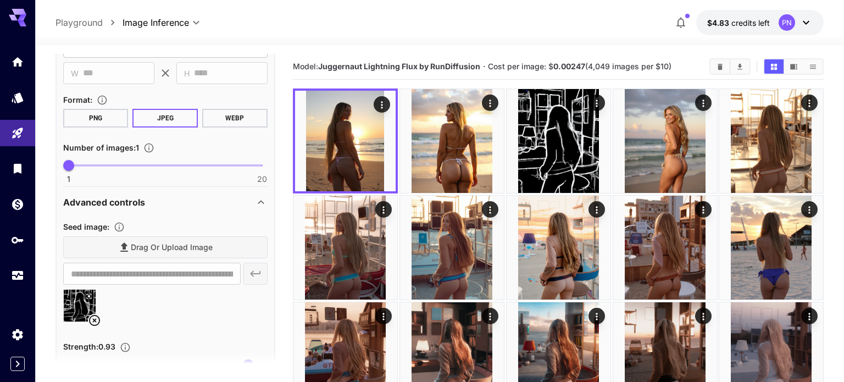
scroll to position [305, 0]
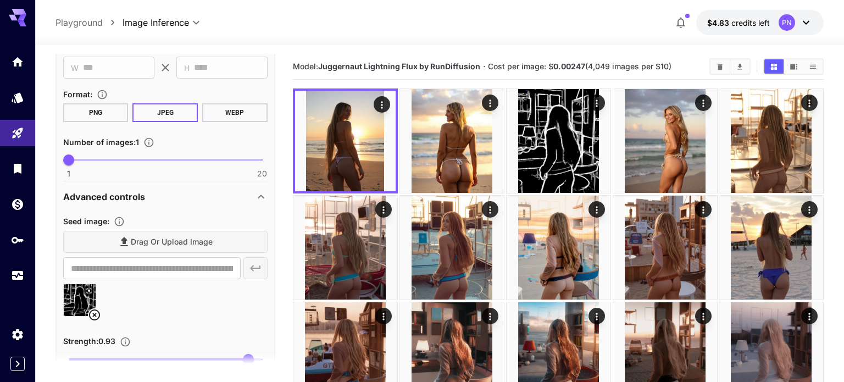
click at [96, 309] on icon at bounding box center [94, 314] width 11 height 11
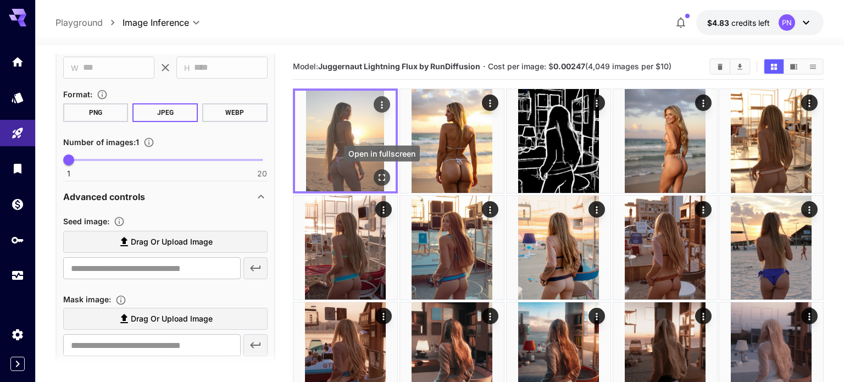
click at [388, 176] on button "Open in fullscreen" at bounding box center [382, 177] width 16 height 16
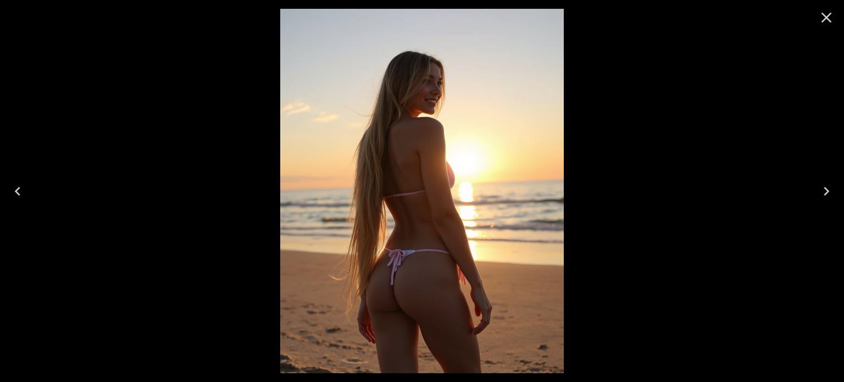
click at [829, 18] on icon "Close" at bounding box center [827, 18] width 18 height 18
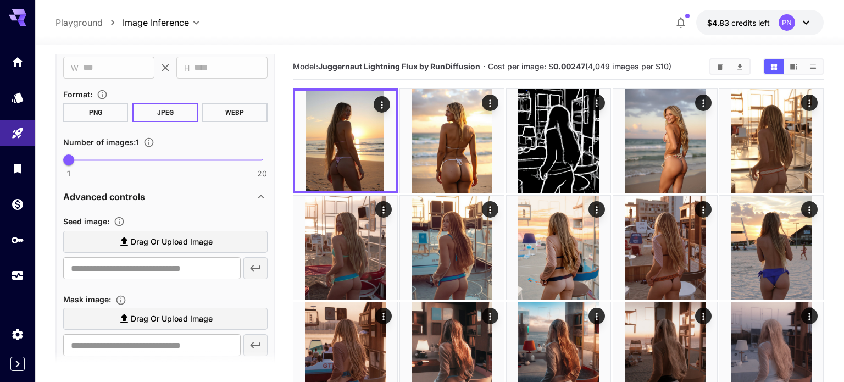
scroll to position [0, 0]
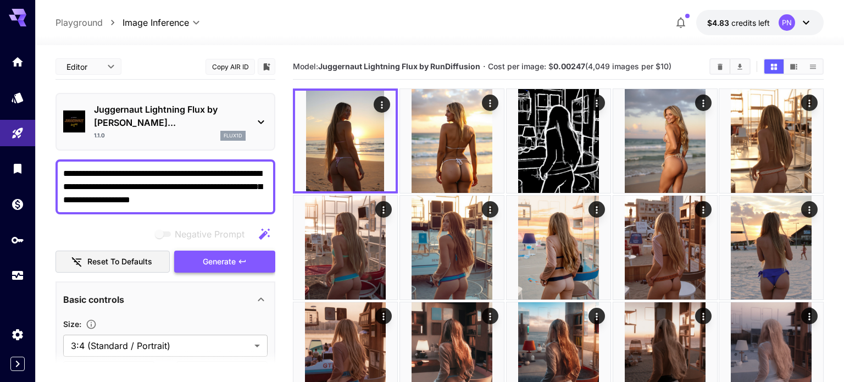
click at [212, 255] on span "Generate" at bounding box center [219, 262] width 33 height 14
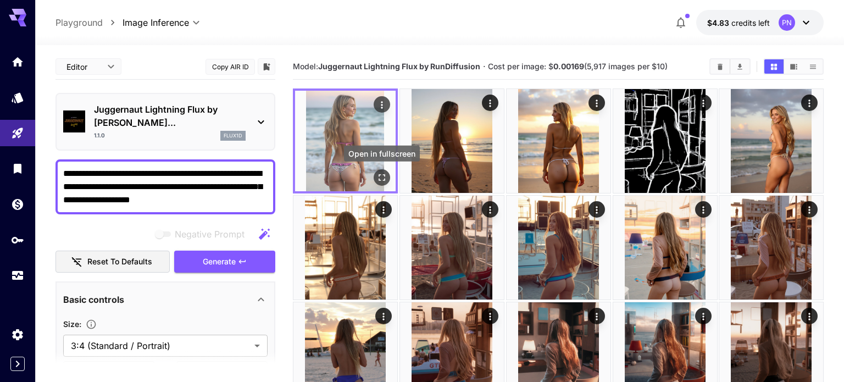
click at [380, 180] on icon "Open in fullscreen" at bounding box center [382, 177] width 7 height 7
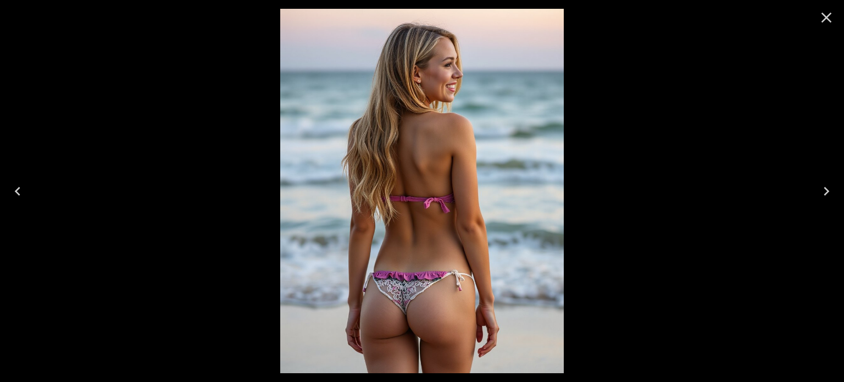
click at [828, 13] on icon "Close" at bounding box center [827, 18] width 18 height 18
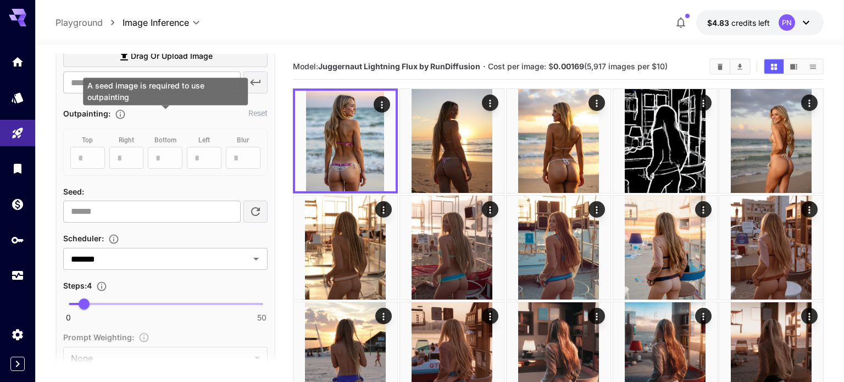
scroll to position [568, 0]
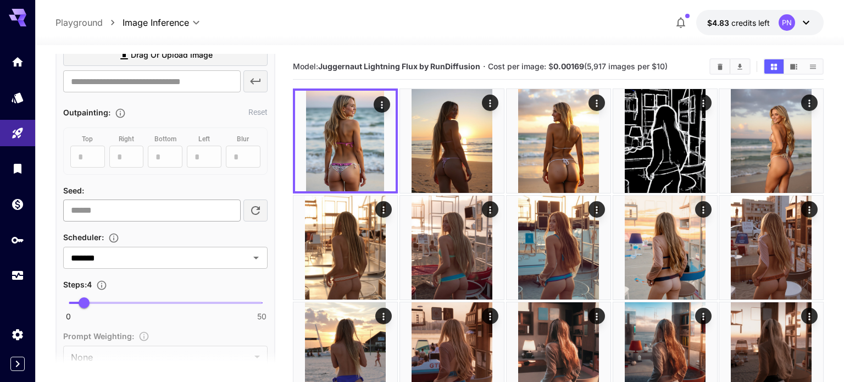
click at [214, 200] on input "number" at bounding box center [152, 211] width 178 height 22
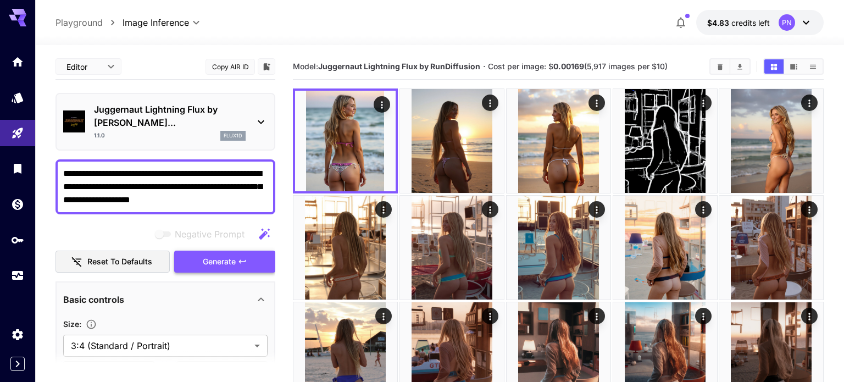
click at [212, 255] on span "Generate" at bounding box center [219, 262] width 33 height 14
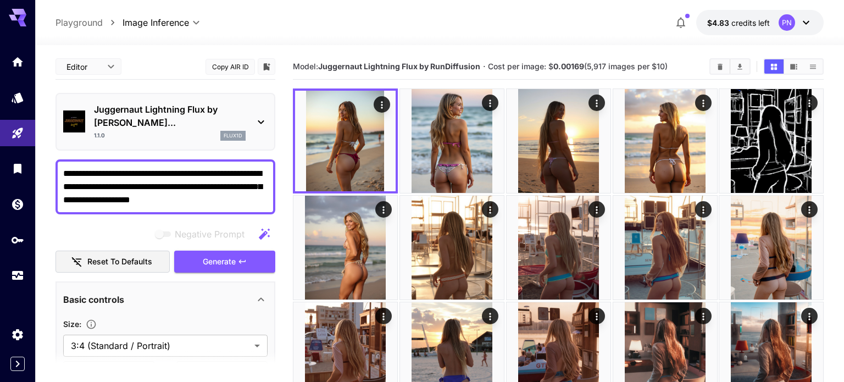
click at [134, 167] on textarea "**********" at bounding box center [165, 187] width 204 height 40
paste textarea "**********"
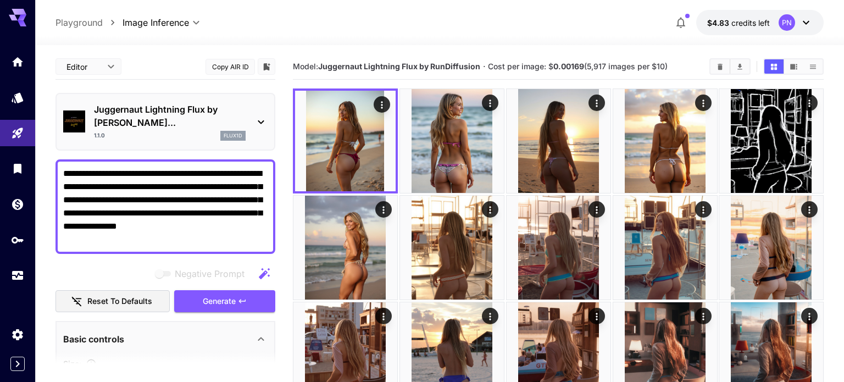
click at [195, 167] on textarea "**********" at bounding box center [165, 206] width 204 height 79
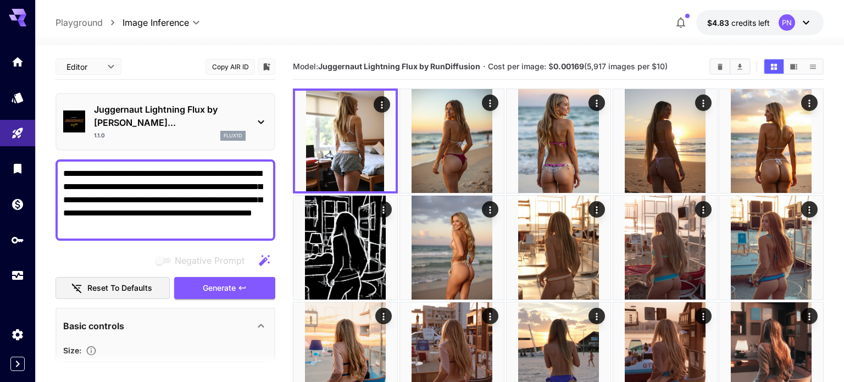
click at [159, 182] on textarea "**********" at bounding box center [165, 200] width 204 height 66
click at [141, 203] on textarea "**********" at bounding box center [165, 200] width 204 height 66
type textarea "**********"
click at [205, 281] on span "Generate" at bounding box center [219, 288] width 33 height 14
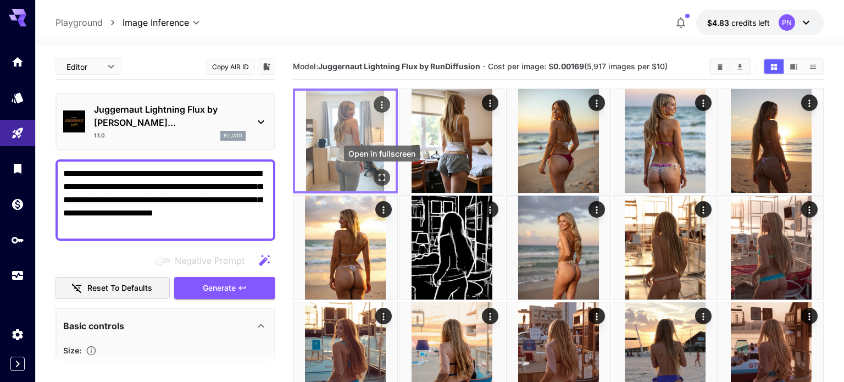
click at [380, 183] on button "Open in fullscreen" at bounding box center [382, 177] width 16 height 16
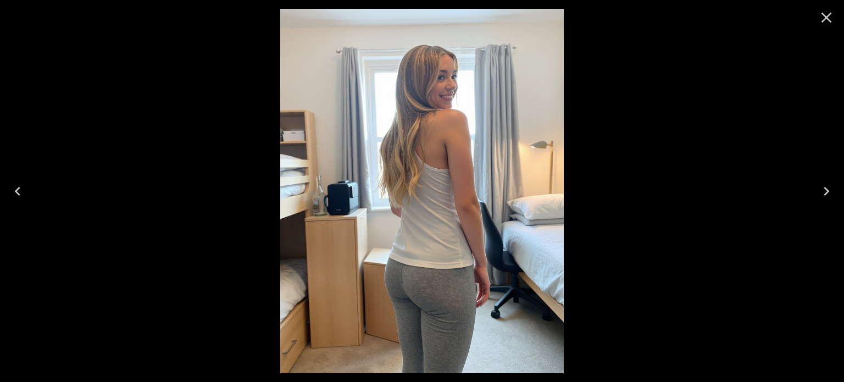
click at [832, 18] on icon "Close" at bounding box center [827, 18] width 18 height 18
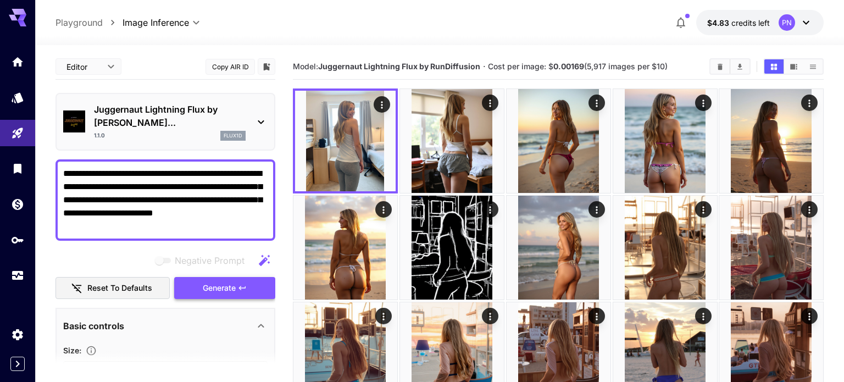
click at [218, 281] on span "Generate" at bounding box center [219, 288] width 33 height 14
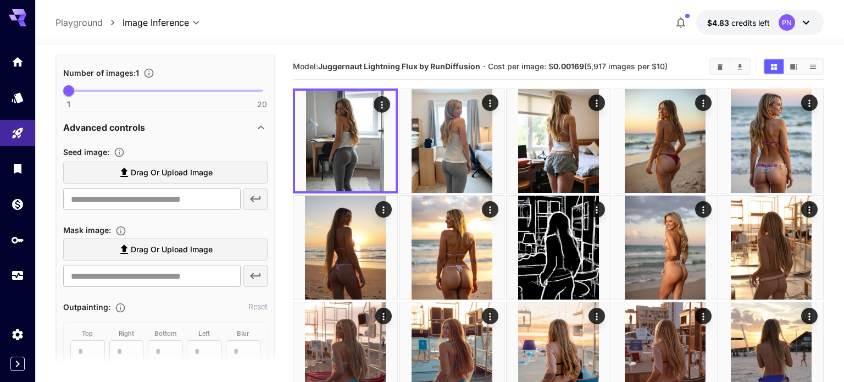
scroll to position [446, 0]
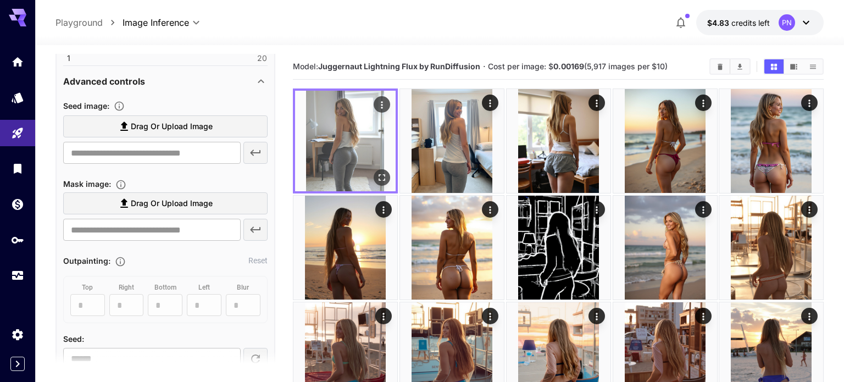
click at [385, 176] on icon "Open in fullscreen" at bounding box center [382, 177] width 11 height 11
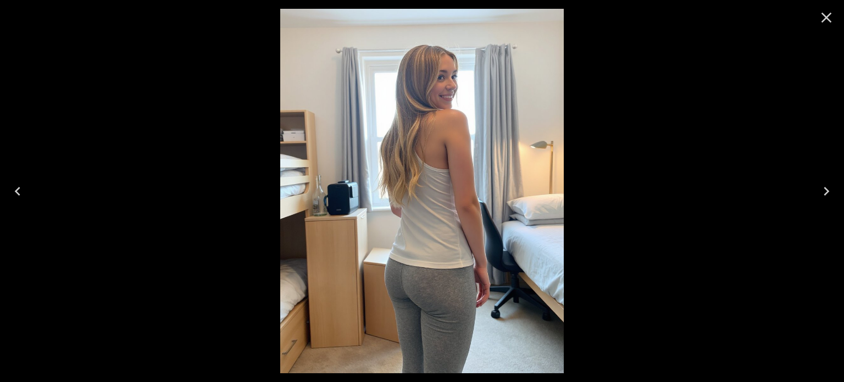
click at [825, 15] on icon "Close" at bounding box center [827, 18] width 10 height 10
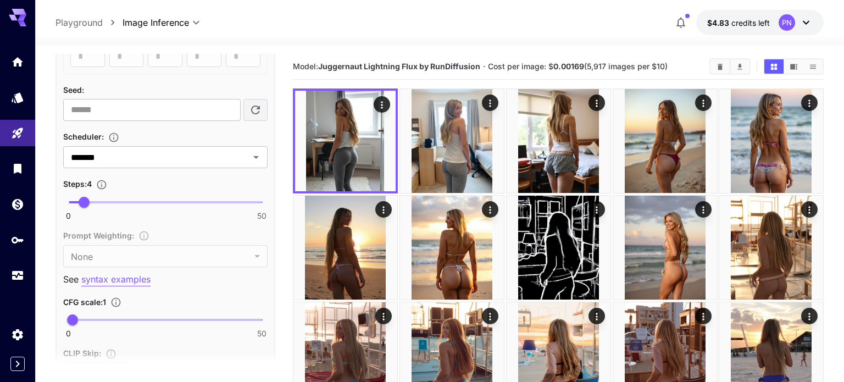
scroll to position [697, 0]
click at [118, 148] on input "*******" at bounding box center [149, 155] width 165 height 15
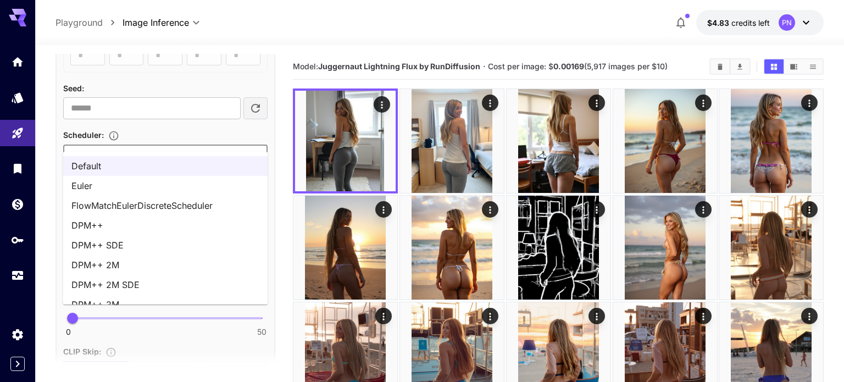
click at [106, 190] on li "Euler" at bounding box center [165, 186] width 205 height 20
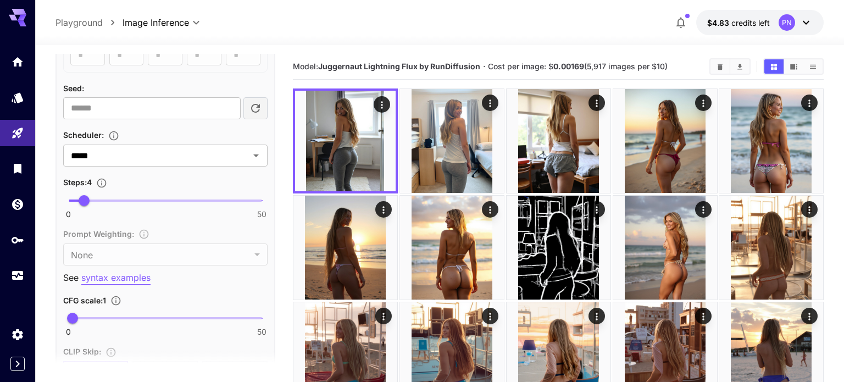
scroll to position [0, 0]
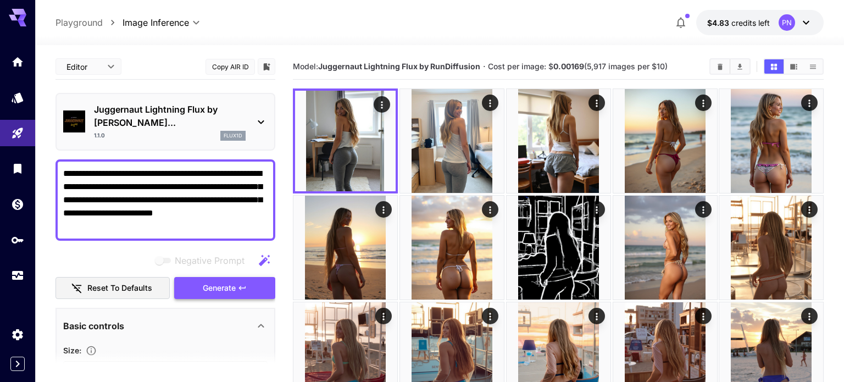
click at [219, 281] on span "Generate" at bounding box center [219, 288] width 33 height 14
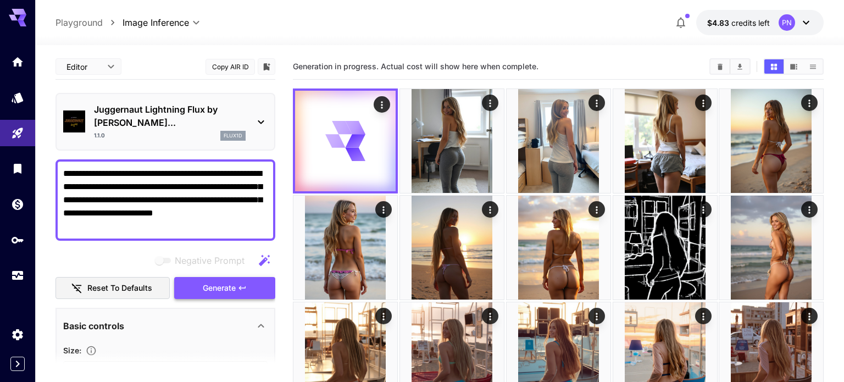
click at [210, 281] on span "Generate" at bounding box center [219, 288] width 33 height 14
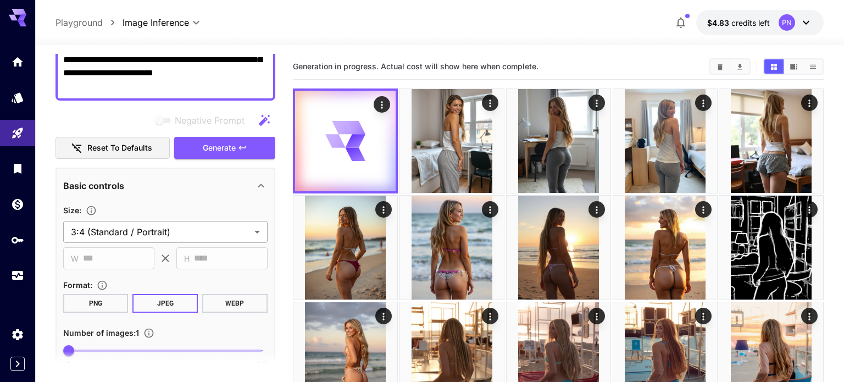
scroll to position [163, 0]
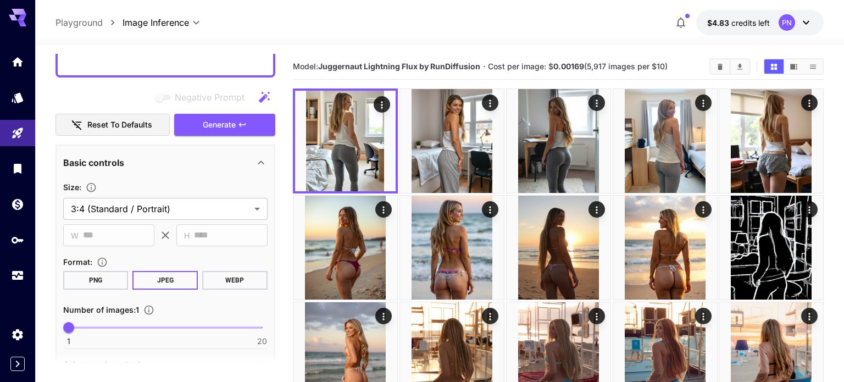
click at [74, 322] on span "1" at bounding box center [68, 327] width 11 height 11
type input "*"
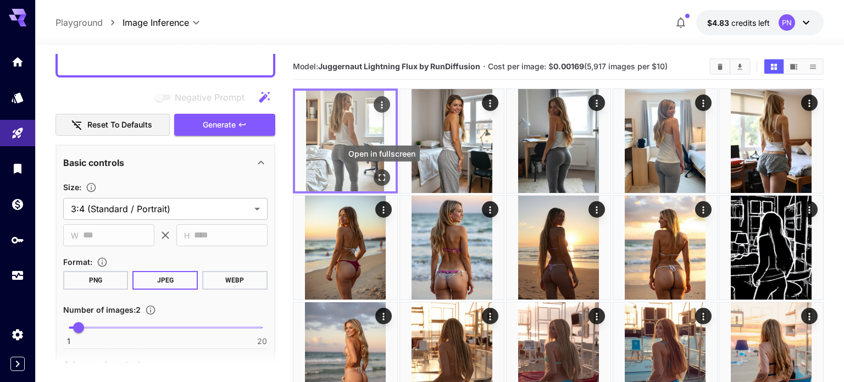
click at [381, 176] on icon "Open in fullscreen" at bounding box center [382, 177] width 11 height 11
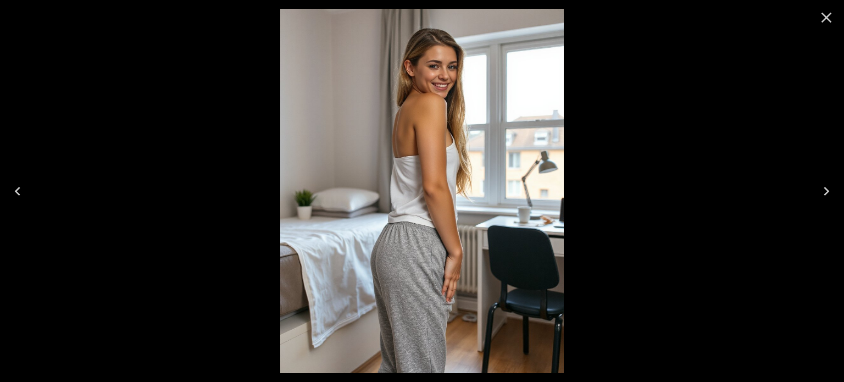
click at [834, 18] on icon "Close" at bounding box center [827, 18] width 18 height 18
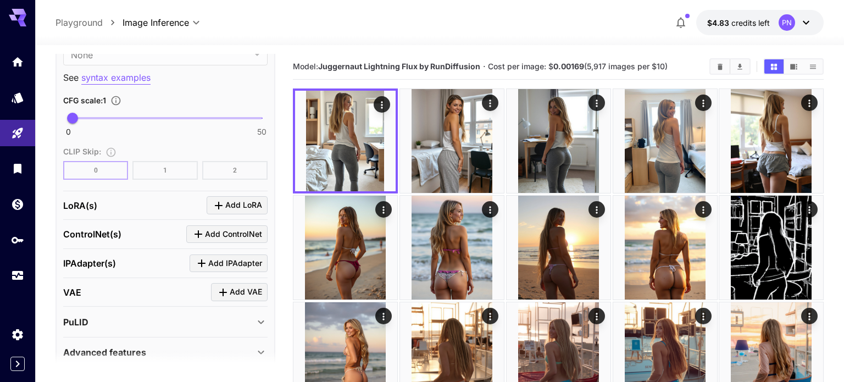
scroll to position [903, 0]
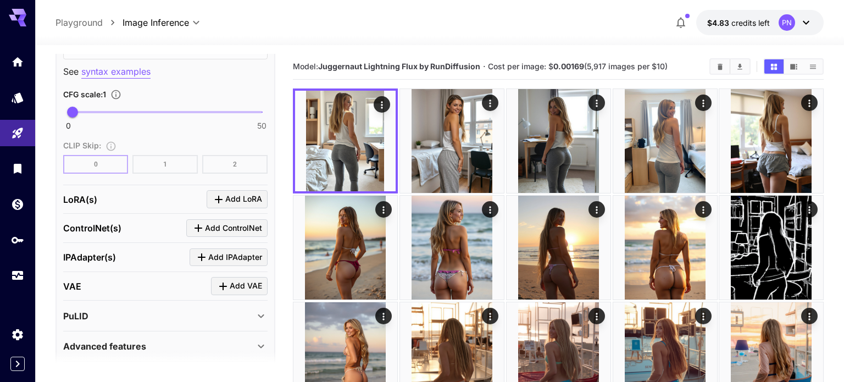
click at [156, 309] on div "PuLID" at bounding box center [158, 315] width 191 height 13
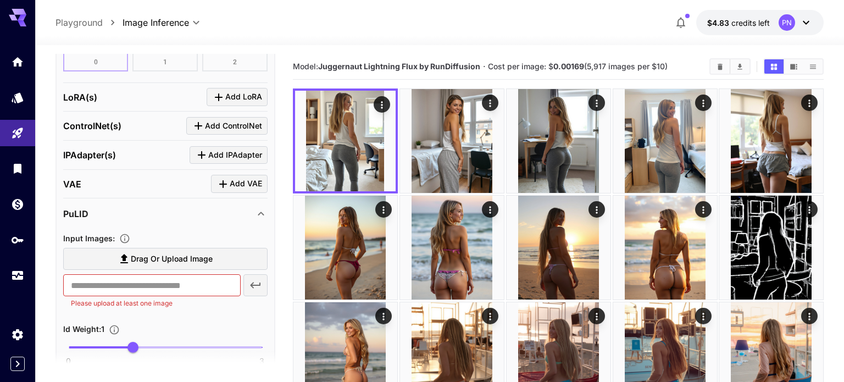
scroll to position [1006, 0]
click at [106, 207] on div "PuLID" at bounding box center [158, 213] width 191 height 13
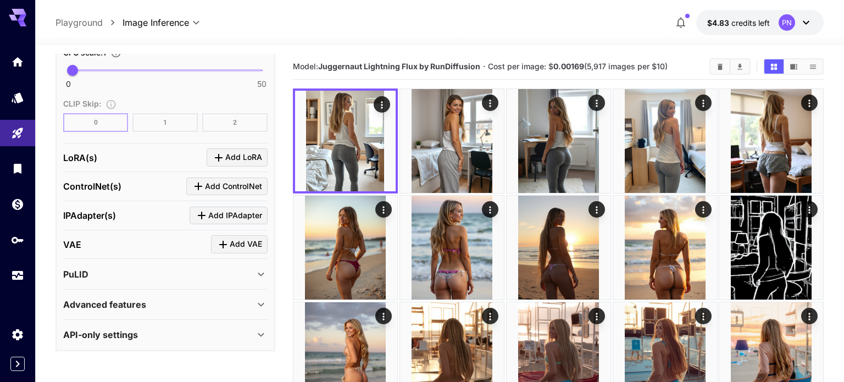
scroll to position [927, 0]
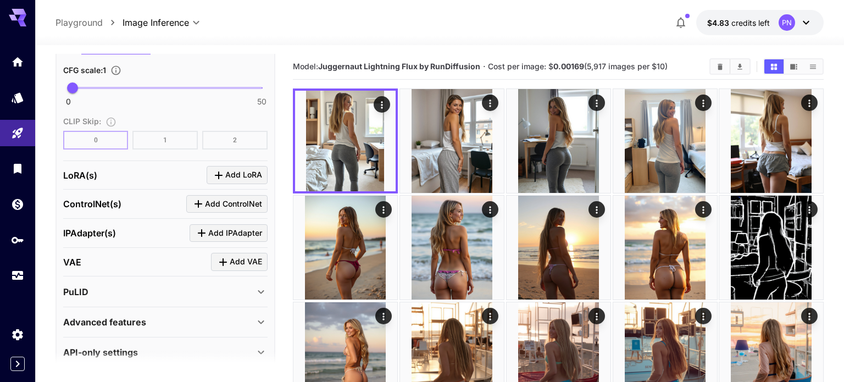
click at [103, 253] on div "VAE Add VAE" at bounding box center [165, 262] width 204 height 18
click at [244, 255] on span "Add VAE" at bounding box center [246, 262] width 32 height 14
click at [143, 323] on p "Select model" at bounding box center [130, 329] width 56 height 13
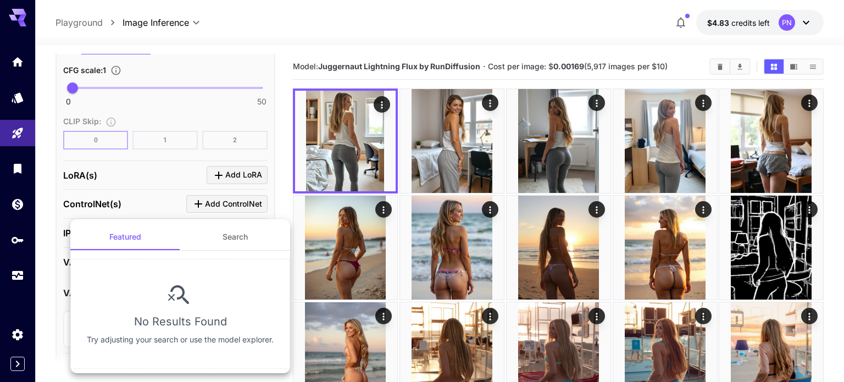
click at [150, 214] on div at bounding box center [422, 191] width 844 height 382
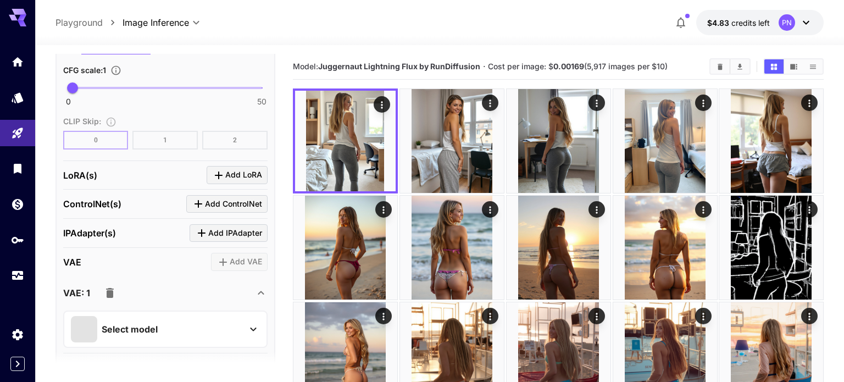
click at [110, 282] on button "button" at bounding box center [110, 293] width 22 height 22
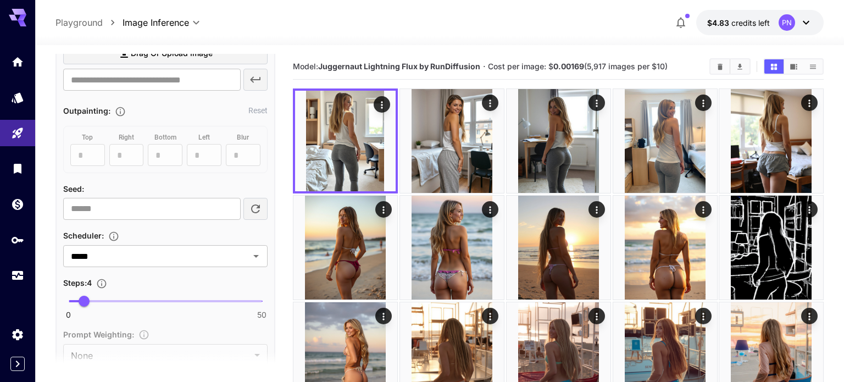
scroll to position [591, 0]
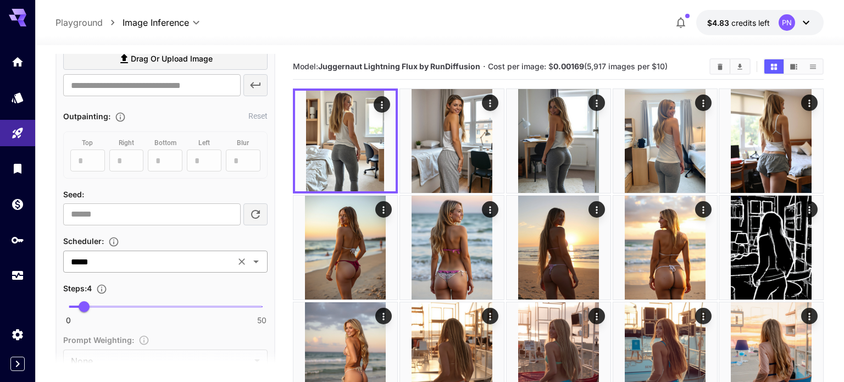
click at [113, 254] on input "*****" at bounding box center [149, 261] width 165 height 15
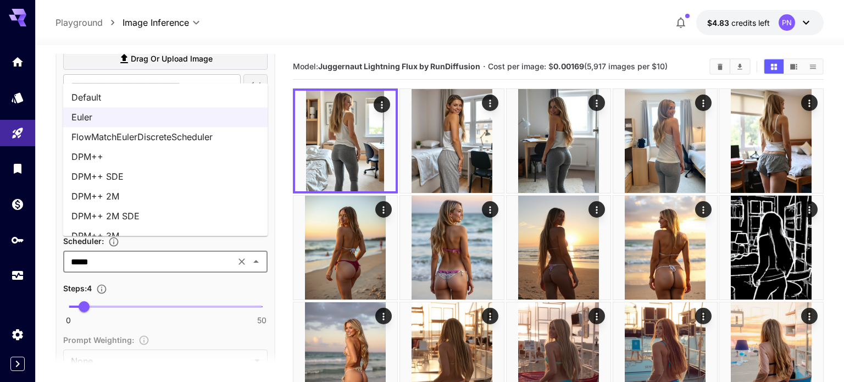
click at [146, 139] on li "FlowMatchEulerDiscreteScheduler" at bounding box center [165, 137] width 205 height 20
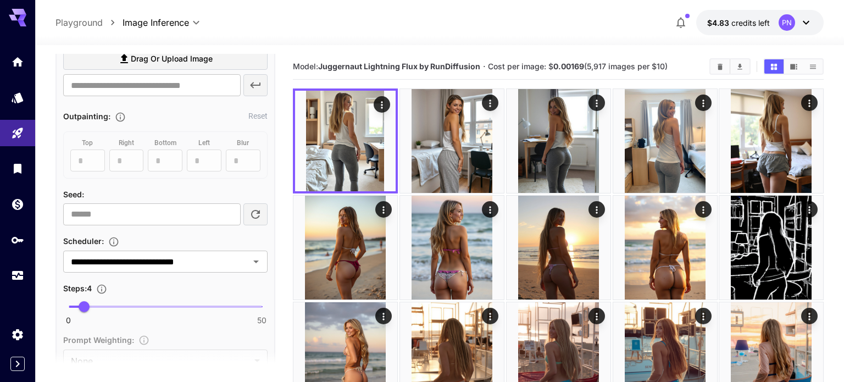
scroll to position [0, 0]
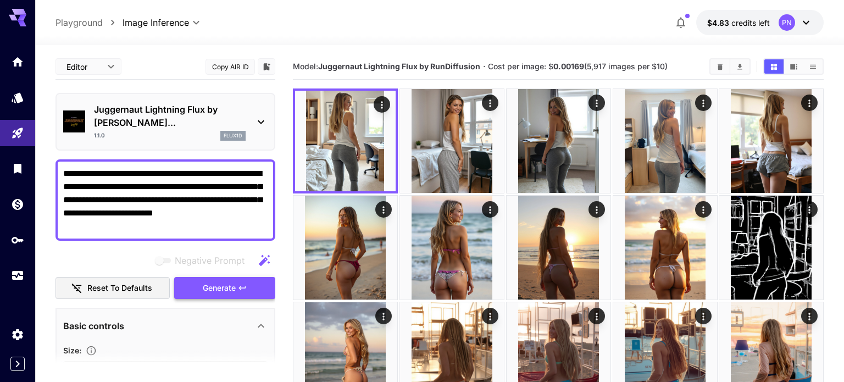
click at [194, 277] on button "Generate" at bounding box center [224, 288] width 101 height 23
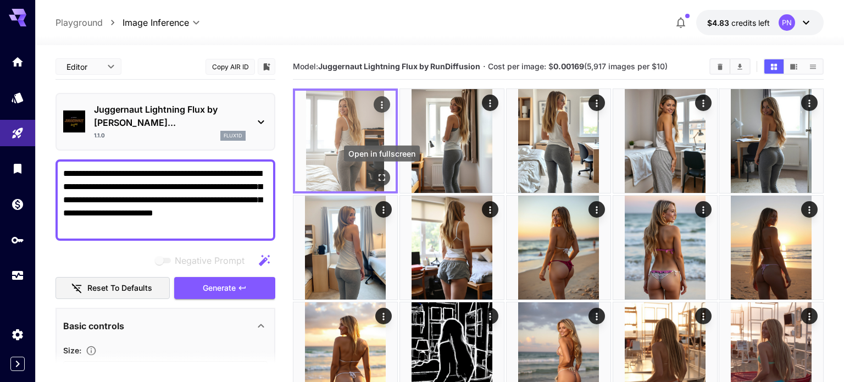
click at [383, 182] on icon "Open in fullscreen" at bounding box center [382, 177] width 11 height 11
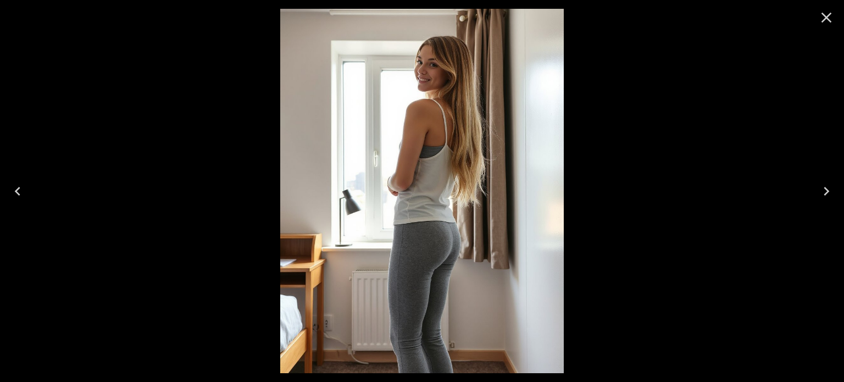
click at [826, 22] on icon "Close" at bounding box center [827, 18] width 18 height 18
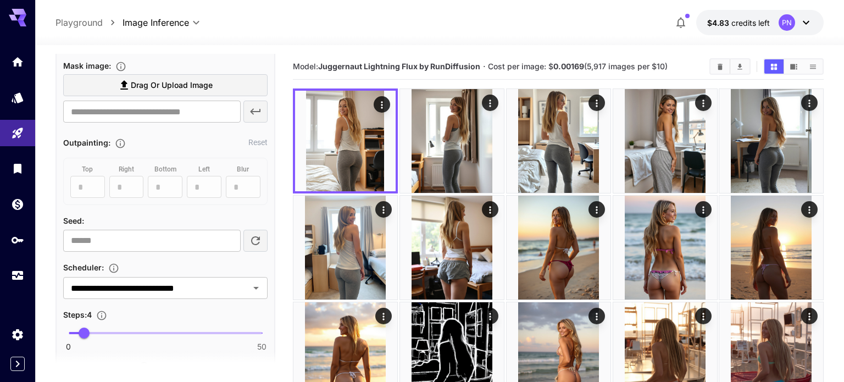
scroll to position [567, 0]
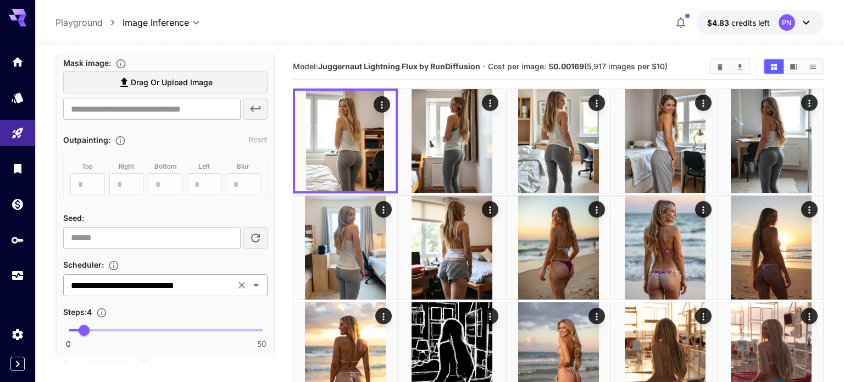
click at [133, 278] on input "**********" at bounding box center [149, 285] width 165 height 15
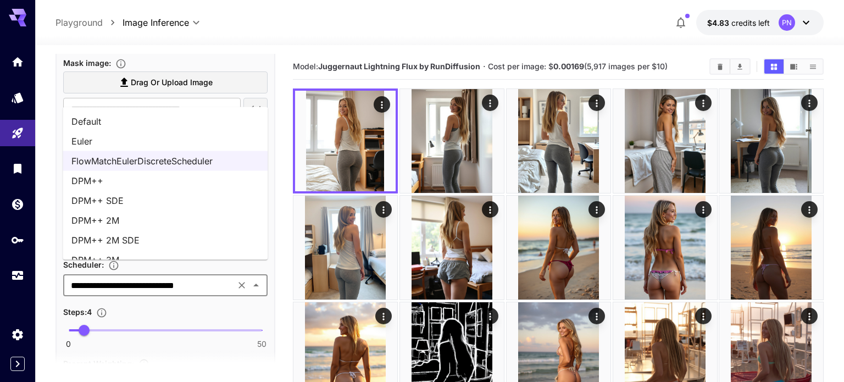
click at [126, 178] on li "DPM++" at bounding box center [165, 181] width 205 height 20
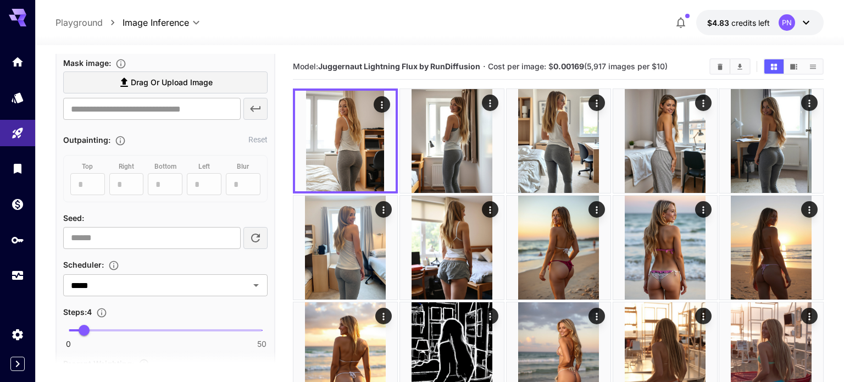
scroll to position [0, 0]
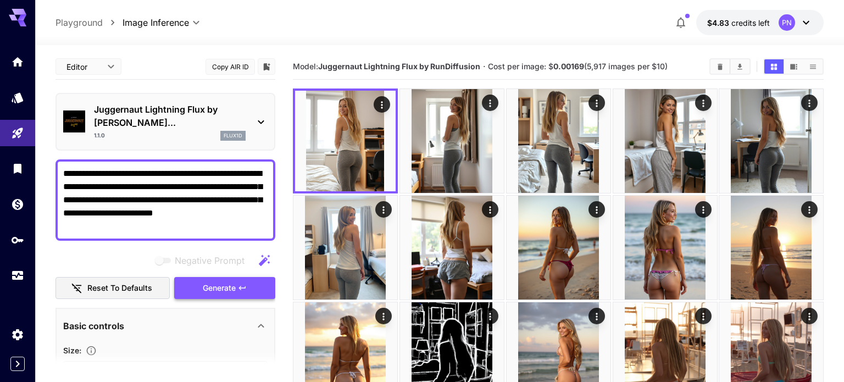
click at [213, 281] on span "Generate" at bounding box center [219, 288] width 33 height 14
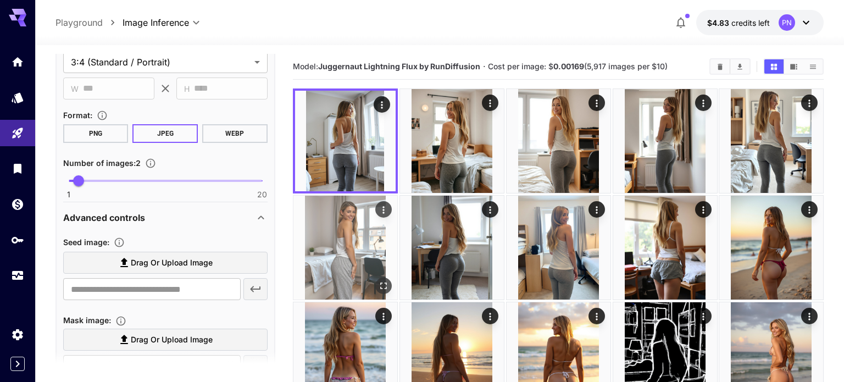
scroll to position [328, 0]
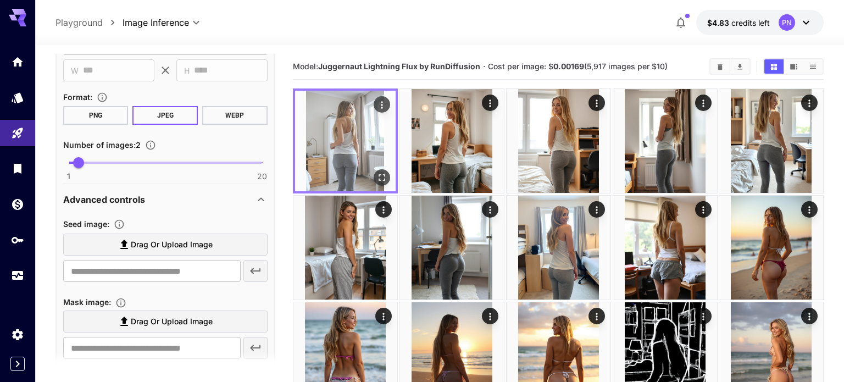
click at [382, 175] on icon "Open in fullscreen" at bounding box center [382, 177] width 11 height 11
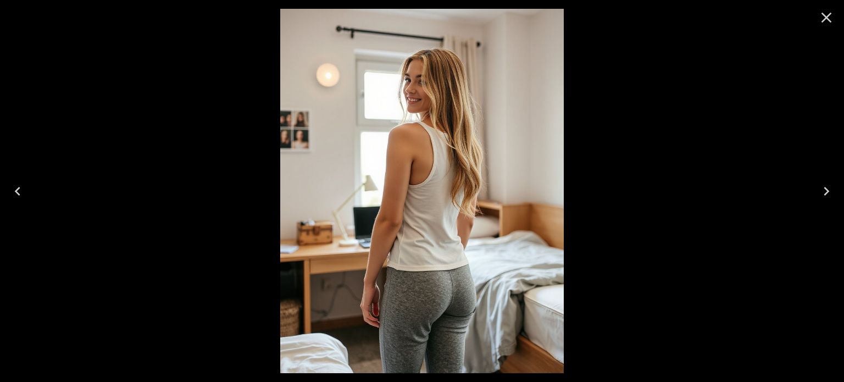
click at [490, 187] on img at bounding box center [422, 191] width 284 height 364
click at [827, 18] on icon "Close" at bounding box center [827, 18] width 10 height 10
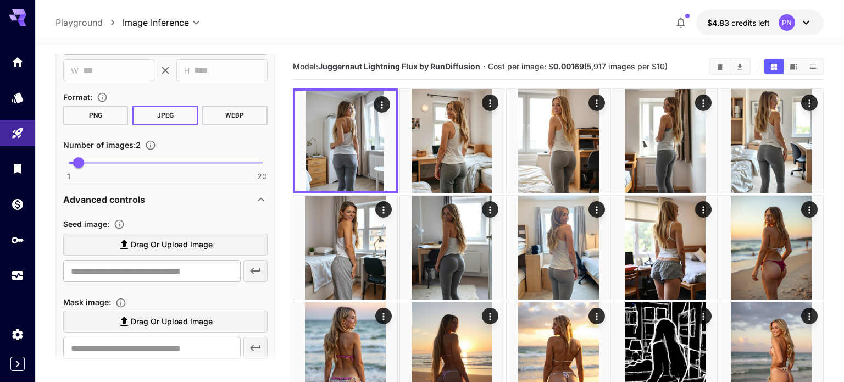
scroll to position [0, 0]
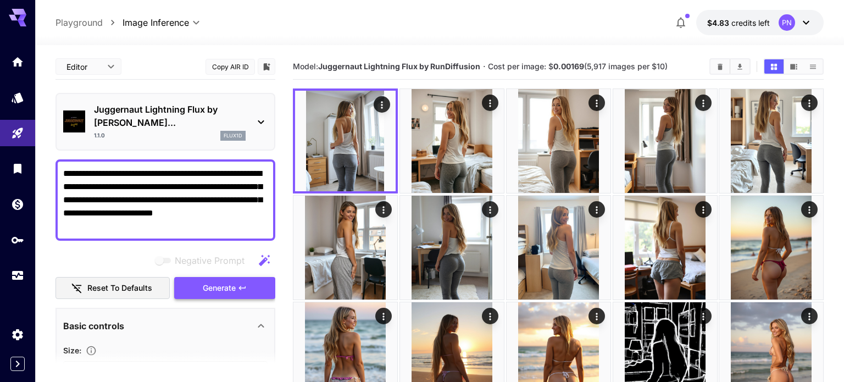
click at [204, 281] on span "Generate" at bounding box center [219, 288] width 33 height 14
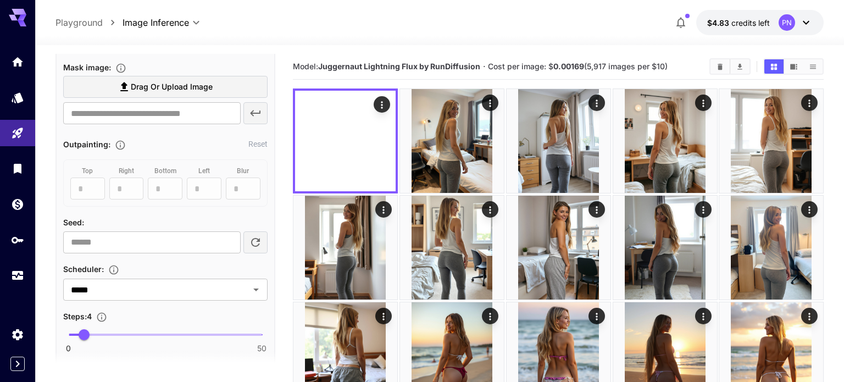
scroll to position [616, 0]
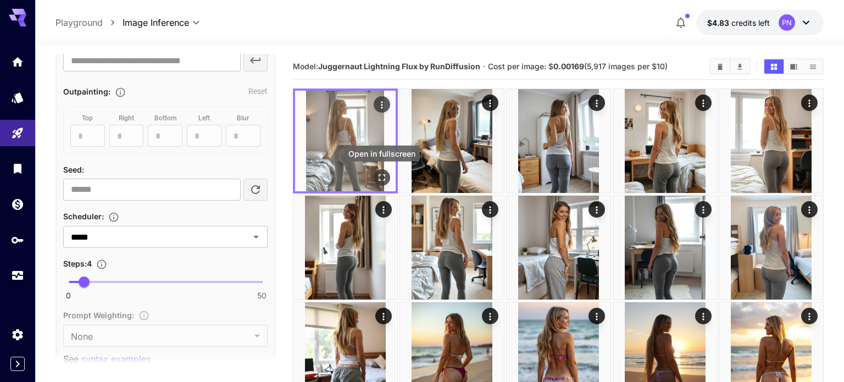
click at [382, 177] on icon "Open in fullscreen" at bounding box center [382, 177] width 11 height 11
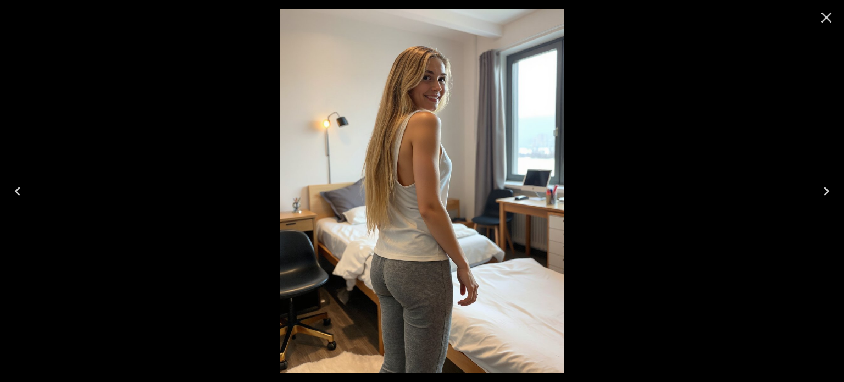
click at [829, 25] on icon "Close" at bounding box center [827, 18] width 18 height 18
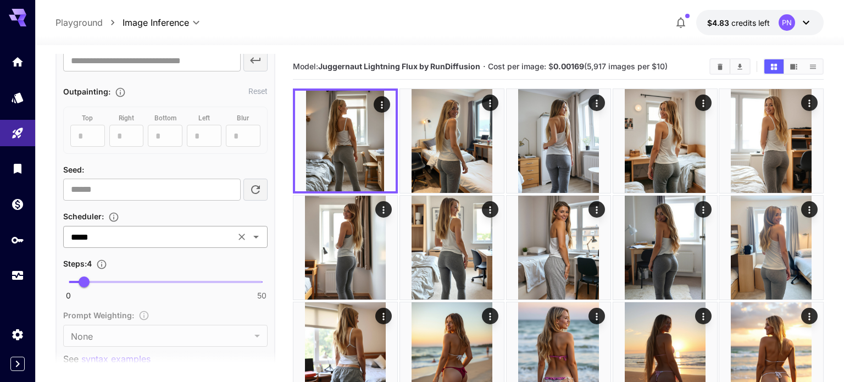
click at [151, 231] on div "***** ​" at bounding box center [165, 237] width 204 height 22
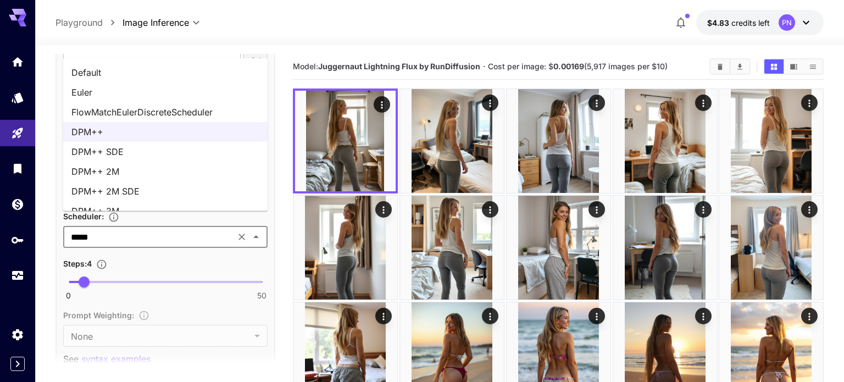
click at [127, 152] on li "DPM++ SDE" at bounding box center [165, 152] width 205 height 20
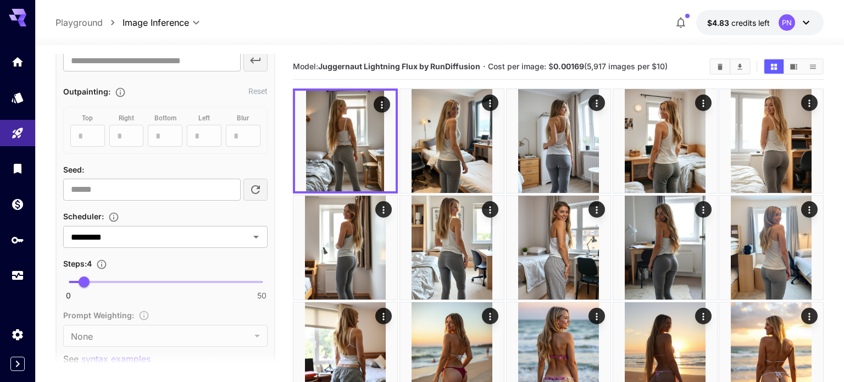
scroll to position [0, 0]
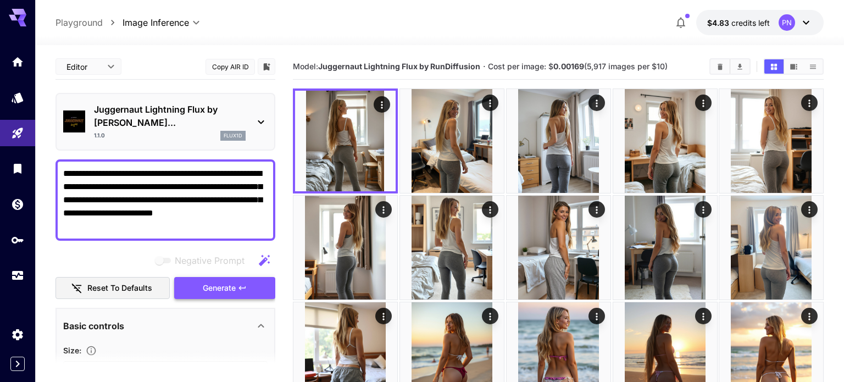
click at [193, 280] on button "Generate" at bounding box center [224, 288] width 101 height 23
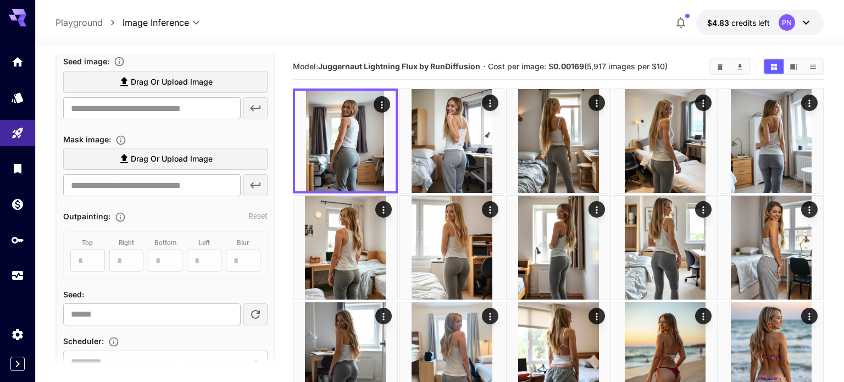
scroll to position [540, 0]
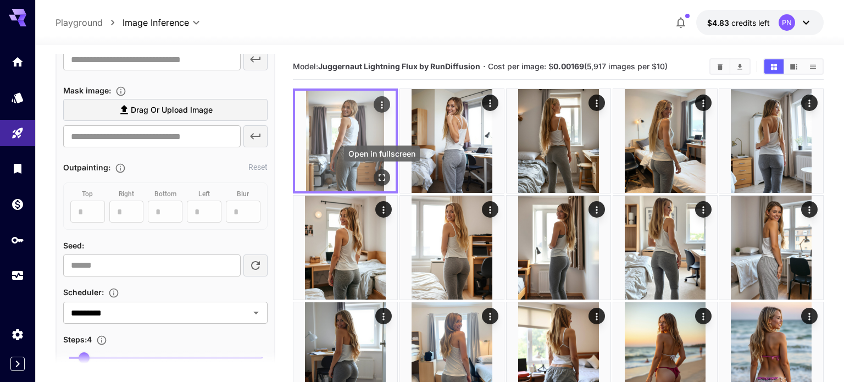
click at [384, 179] on icon "Open in fullscreen" at bounding box center [382, 177] width 7 height 7
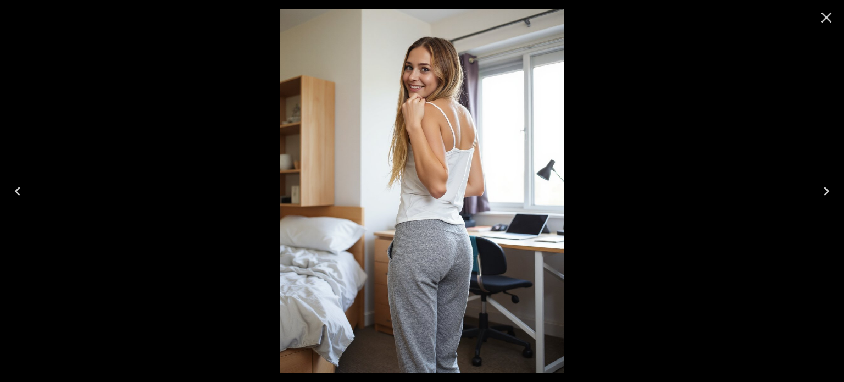
click at [828, 13] on icon "Close" at bounding box center [827, 18] width 18 height 18
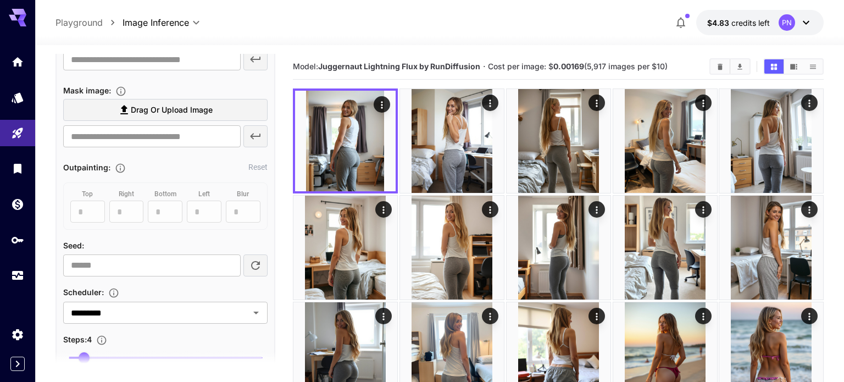
click at [131, 315] on div "Seed image : Drag or upload image ​ Mask image : Drag or upload image ​ Outpain…" at bounding box center [165, 271] width 204 height 532
click at [114, 305] on input "*********" at bounding box center [149, 312] width 165 height 15
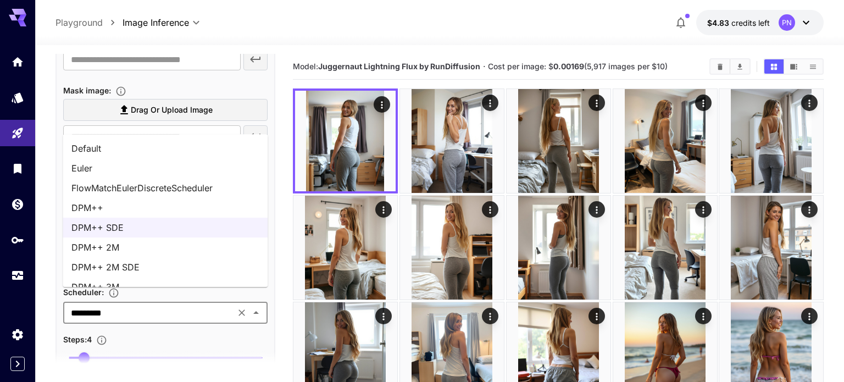
click at [104, 248] on li "DPM++ 2M" at bounding box center [165, 247] width 205 height 20
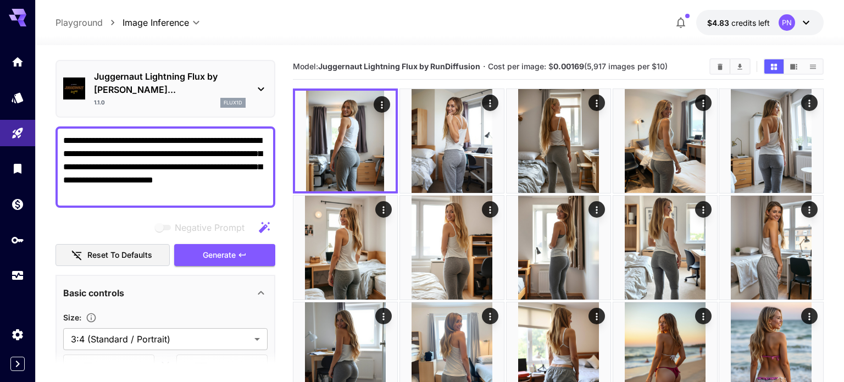
scroll to position [0, 0]
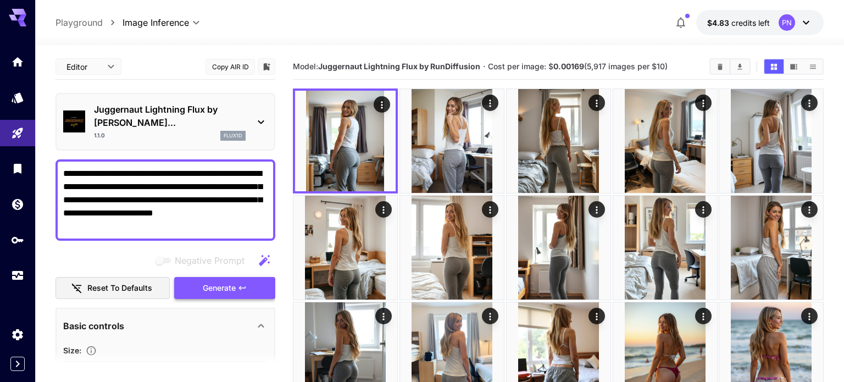
click at [186, 277] on button "Generate" at bounding box center [224, 288] width 101 height 23
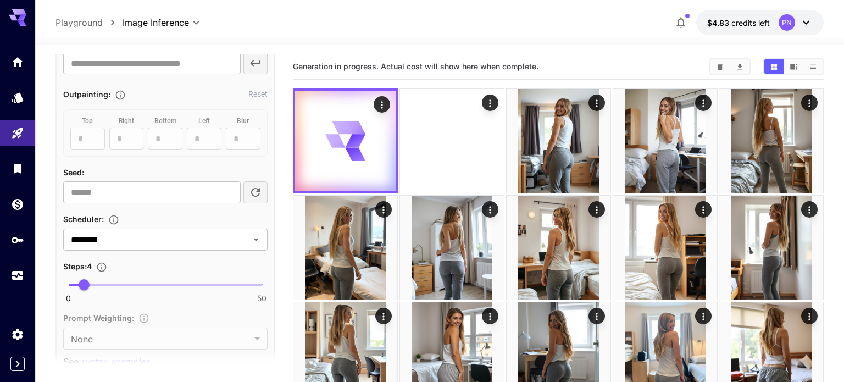
scroll to position [632, 0]
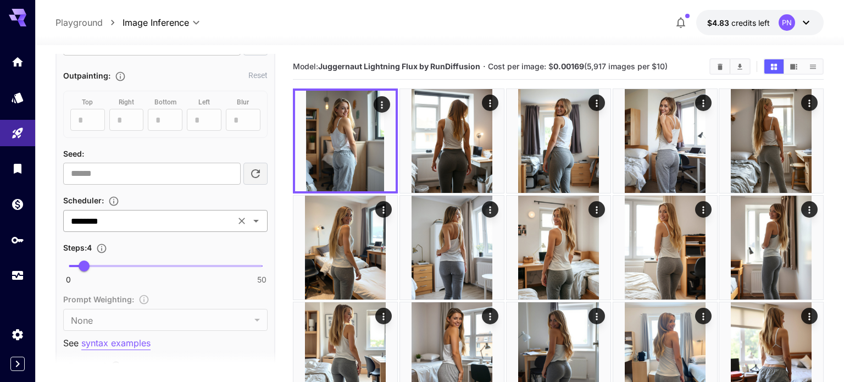
click at [153, 213] on input "********" at bounding box center [149, 220] width 165 height 15
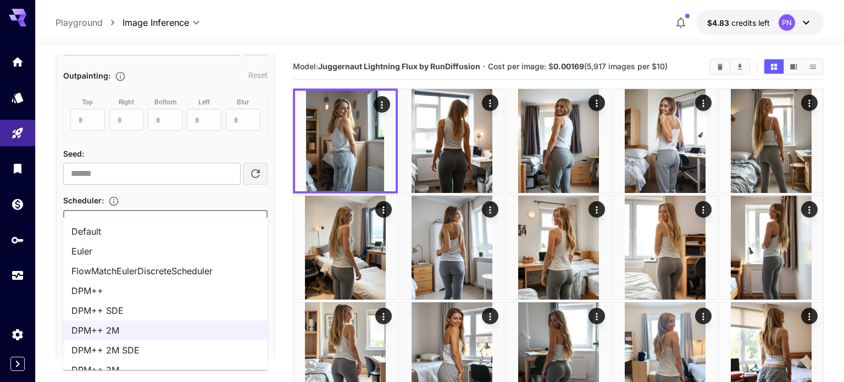
scroll to position [14, 0]
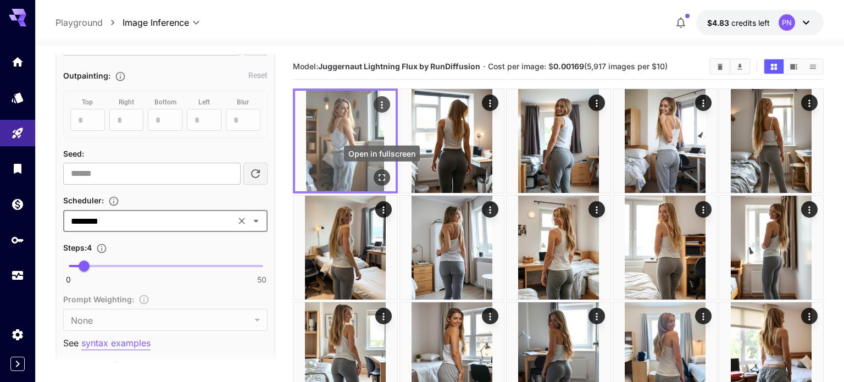
click at [386, 182] on icon "Open in fullscreen" at bounding box center [382, 177] width 11 height 11
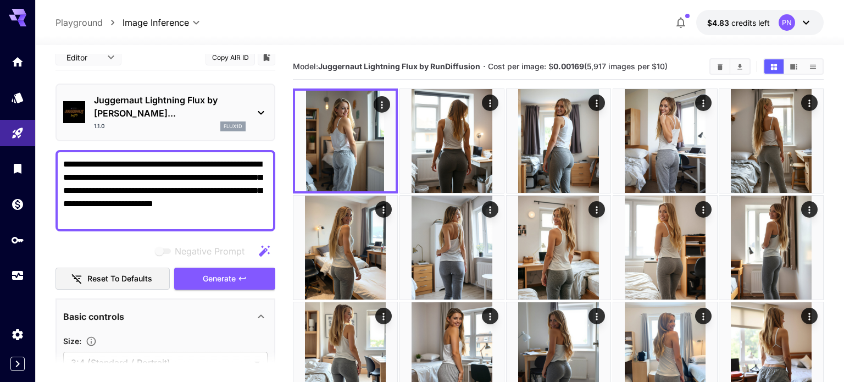
scroll to position [0, 0]
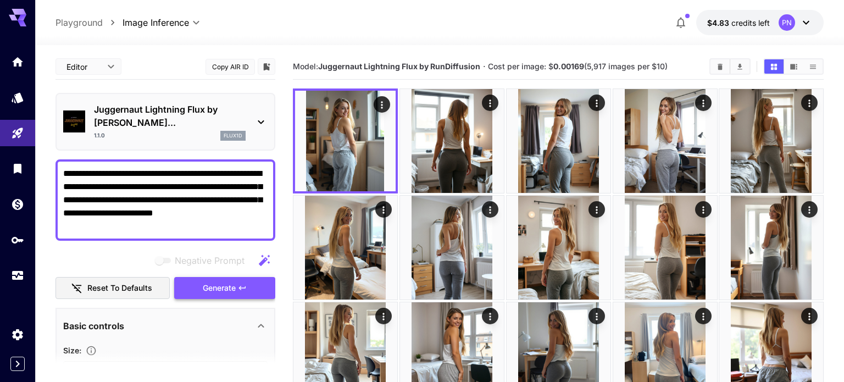
click at [218, 281] on span "Generate" at bounding box center [219, 288] width 33 height 14
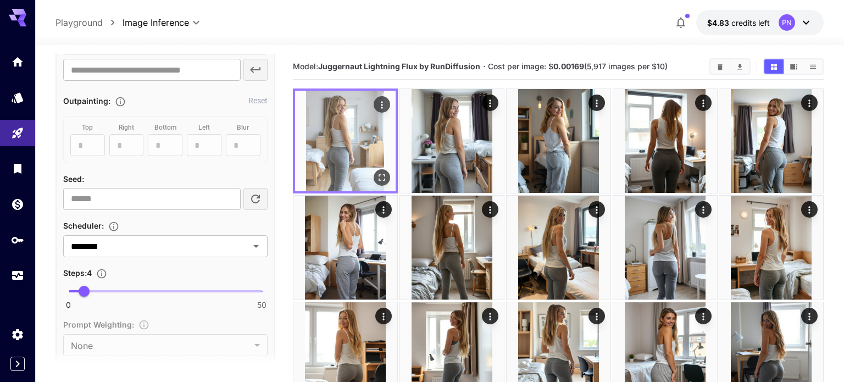
scroll to position [619, 0]
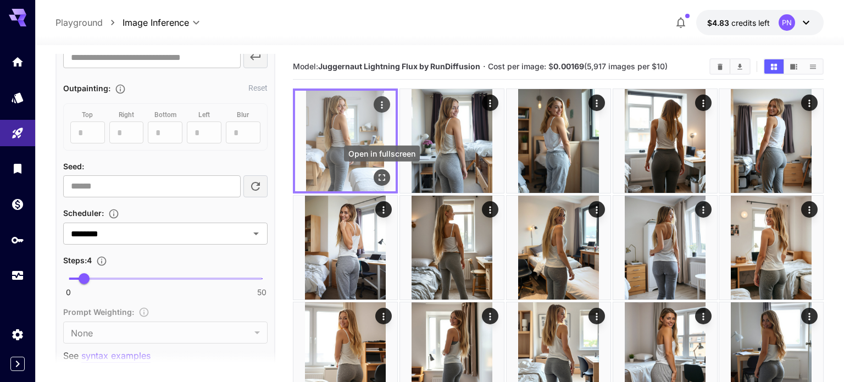
click at [384, 175] on icon "Open in fullscreen" at bounding box center [382, 177] width 7 height 7
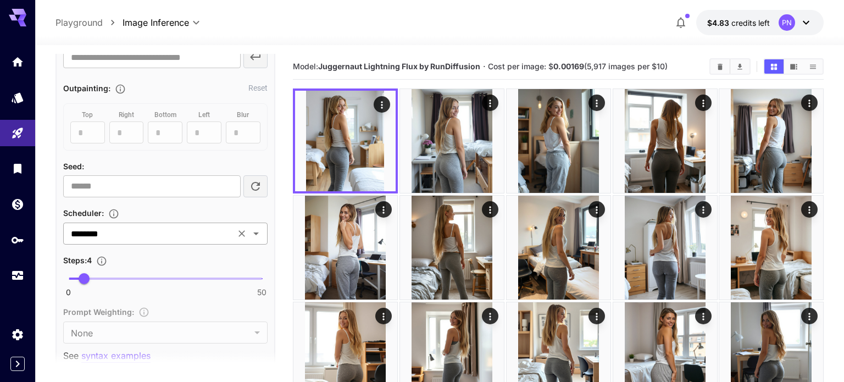
click at [176, 226] on input "********" at bounding box center [149, 233] width 165 height 15
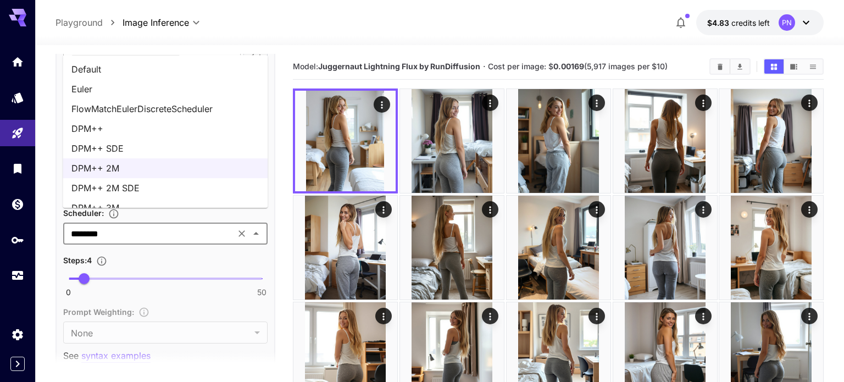
scroll to position [14, 0]
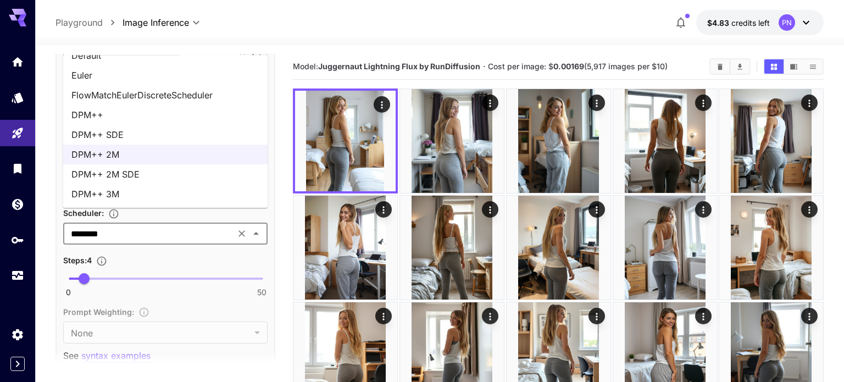
click at [152, 202] on li "DPM++ 3M" at bounding box center [165, 194] width 205 height 20
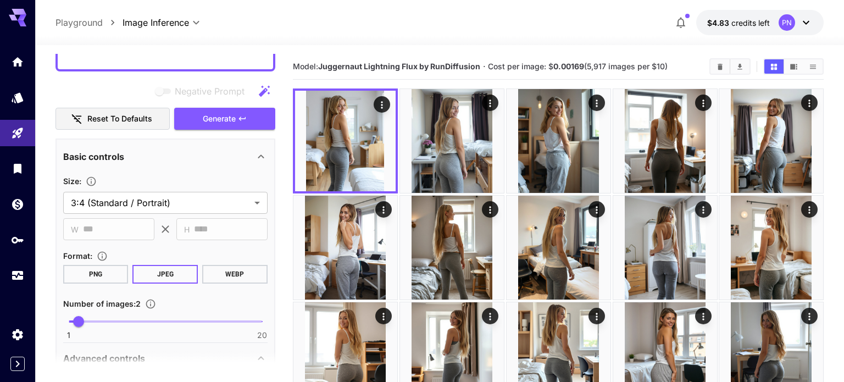
scroll to position [0, 0]
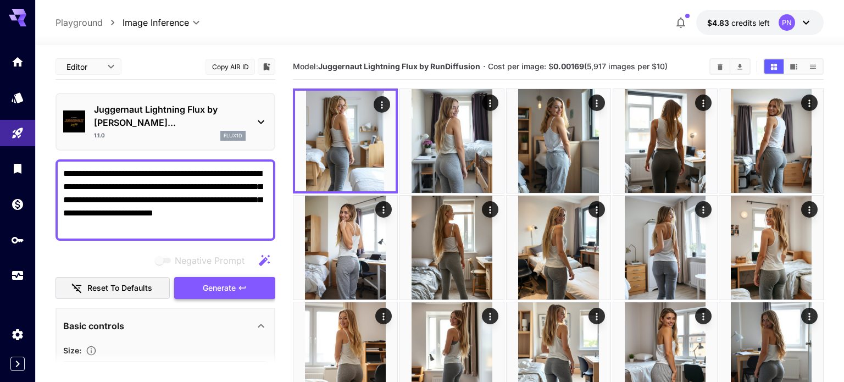
click at [215, 281] on span "Generate" at bounding box center [219, 288] width 33 height 14
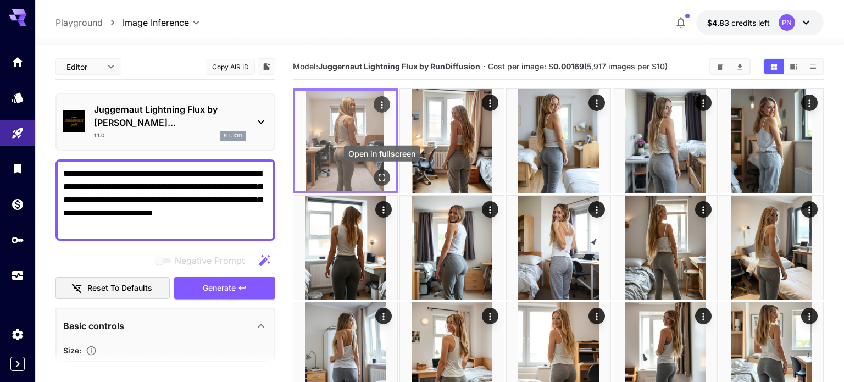
click at [380, 180] on icon "Open in fullscreen" at bounding box center [382, 177] width 7 height 7
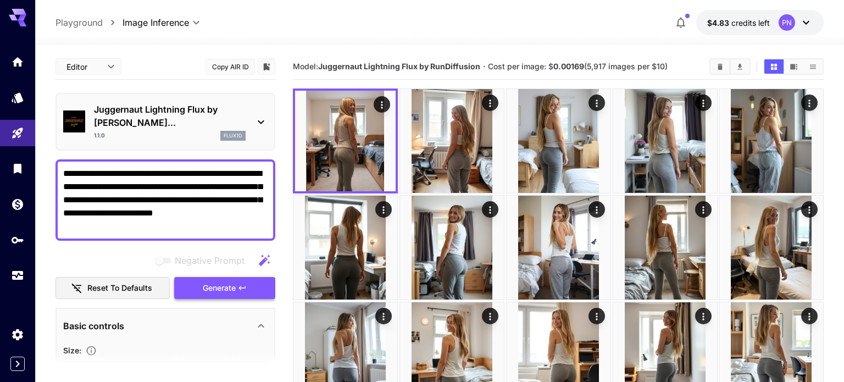
click at [220, 281] on span "Generate" at bounding box center [219, 288] width 33 height 14
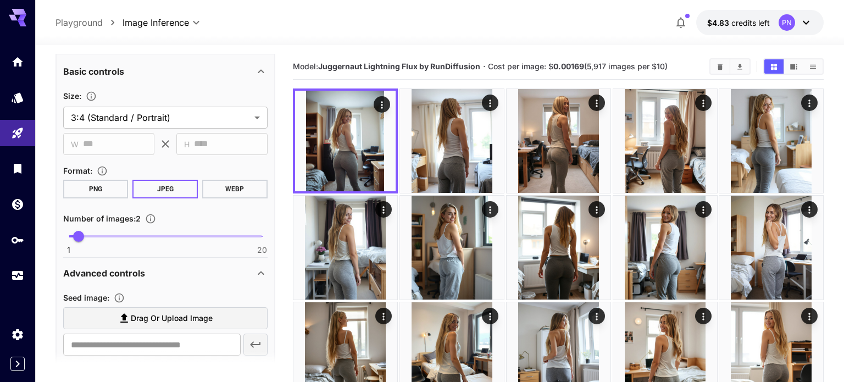
scroll to position [316, 0]
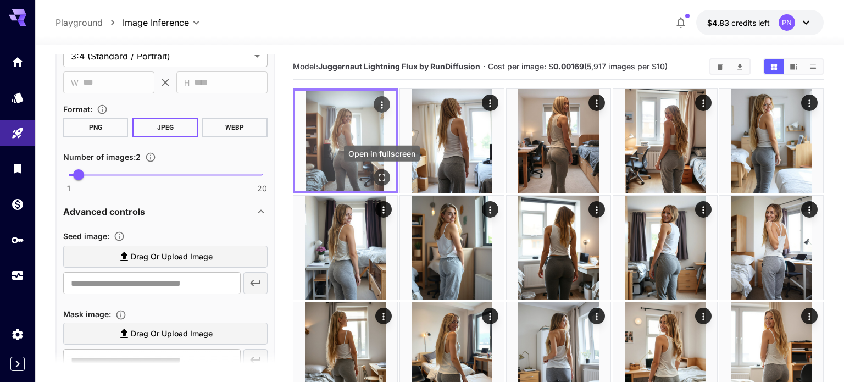
click at [384, 177] on icon "Open in fullscreen" at bounding box center [382, 177] width 11 height 11
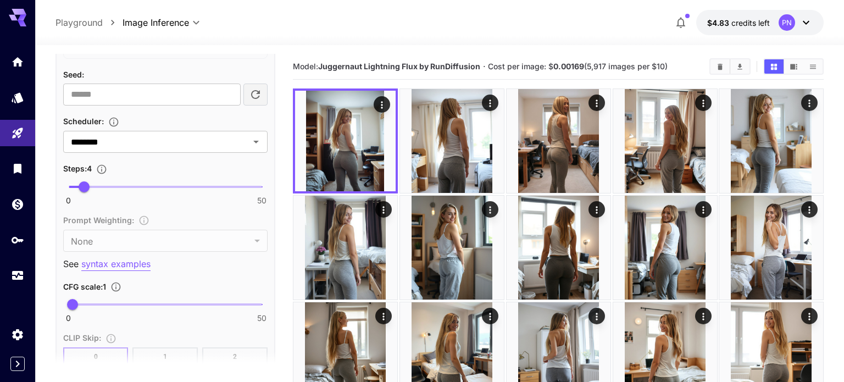
scroll to position [716, 0]
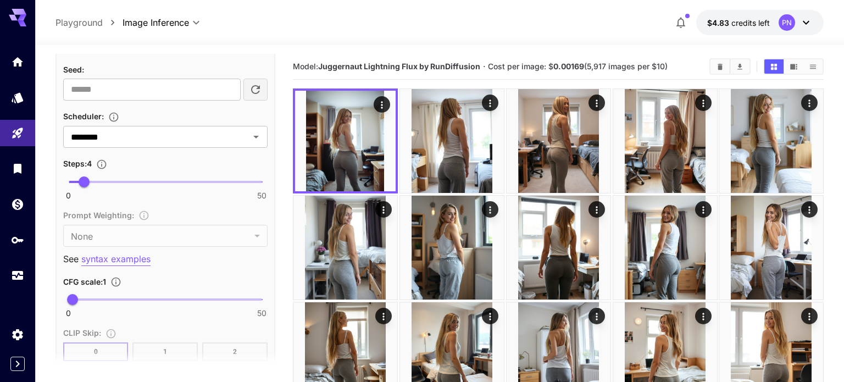
click at [88, 298] on span at bounding box center [165, 299] width 193 height 2
click at [82, 294] on span "4.8" at bounding box center [87, 299] width 11 height 11
type input "*"
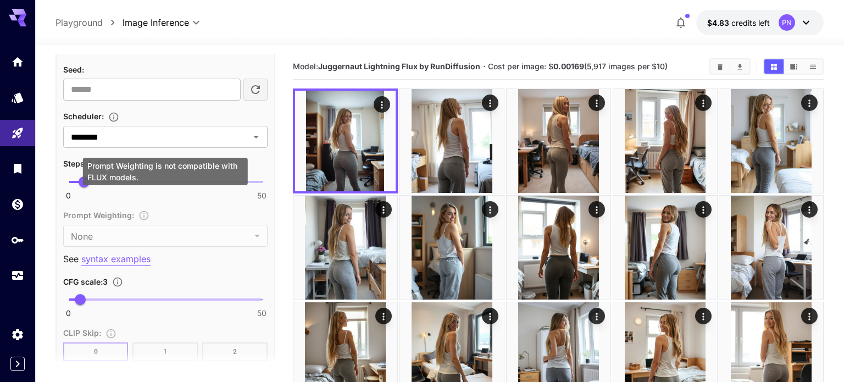
scroll to position [0, 0]
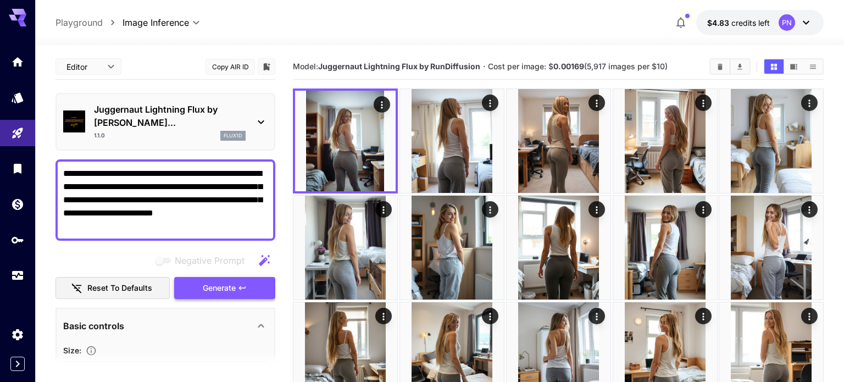
click at [235, 281] on span "Generate" at bounding box center [219, 288] width 33 height 14
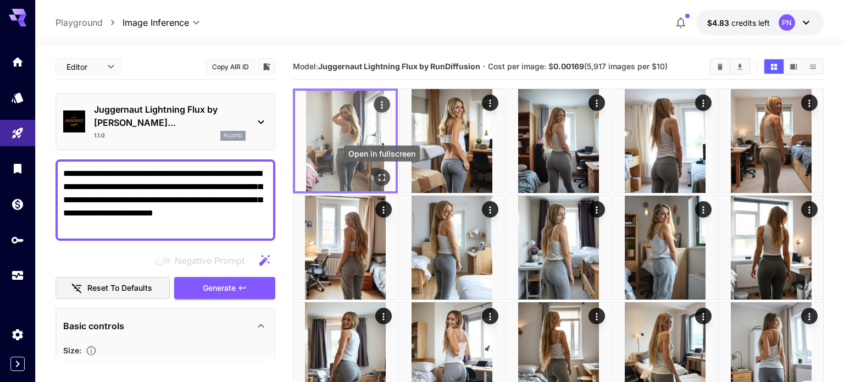
click at [377, 176] on icon "Open in fullscreen" at bounding box center [382, 177] width 11 height 11
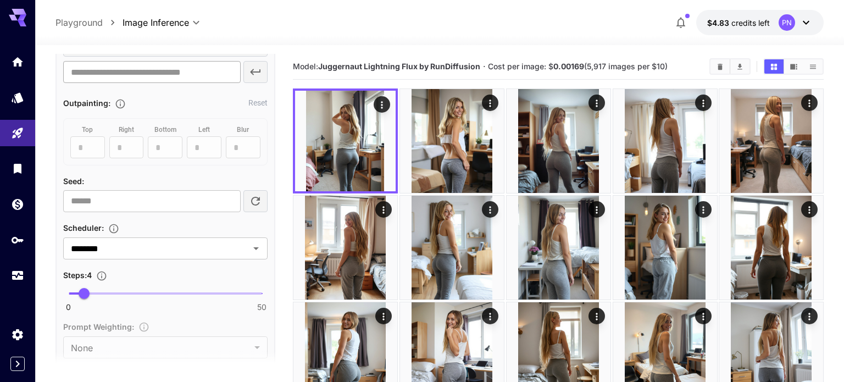
scroll to position [607, 0]
click at [129, 238] on input "********" at bounding box center [149, 245] width 165 height 15
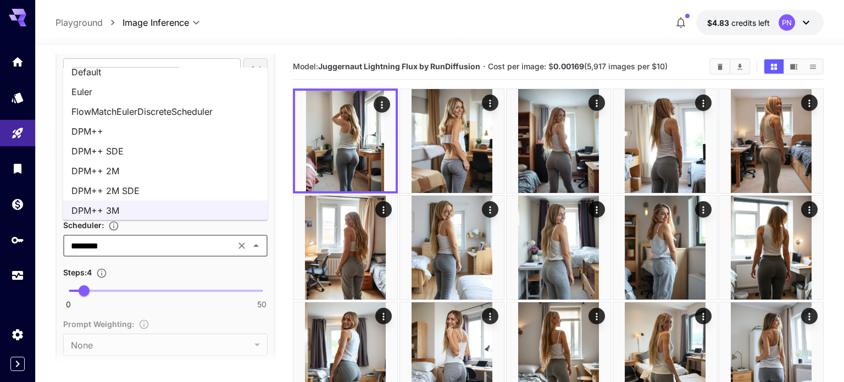
scroll to position [0, 0]
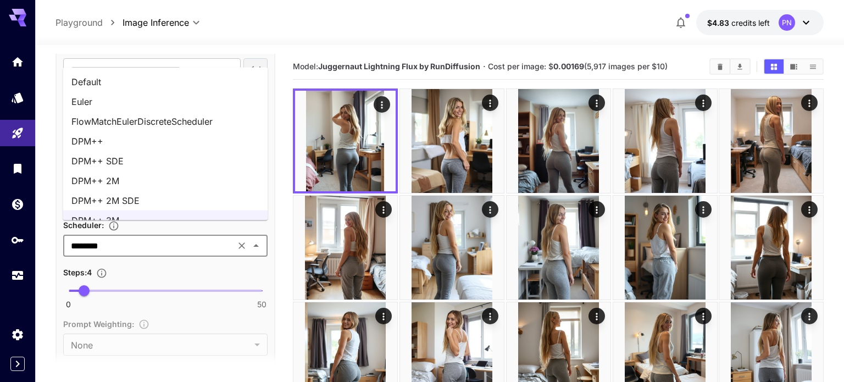
click at [134, 115] on li "FlowMatchEulerDiscreteScheduler" at bounding box center [165, 122] width 205 height 20
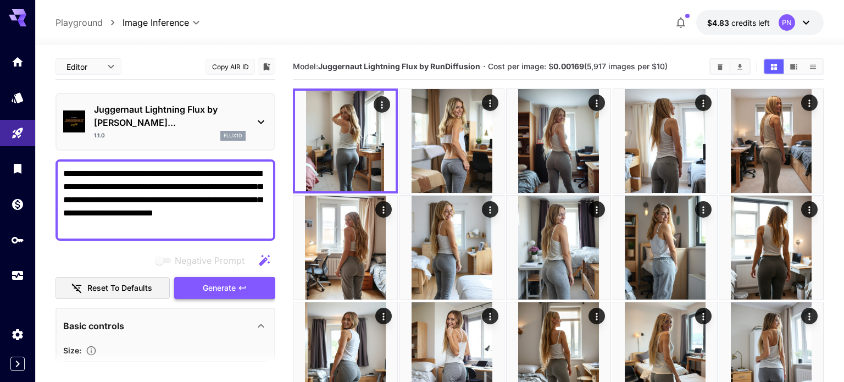
click at [197, 281] on button "Generate" at bounding box center [224, 288] width 101 height 23
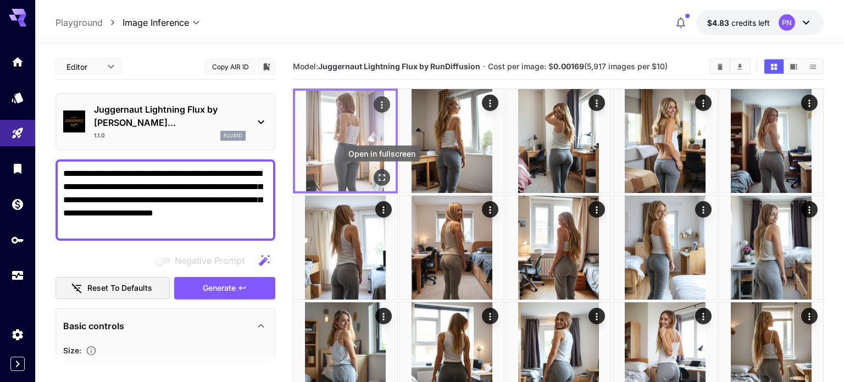
click at [383, 179] on icon "Open in fullscreen" at bounding box center [382, 177] width 11 height 11
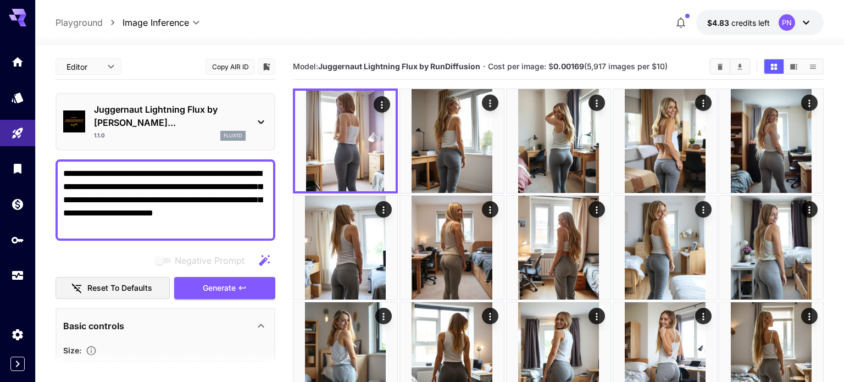
click at [218, 168] on textarea "**********" at bounding box center [165, 200] width 204 height 66
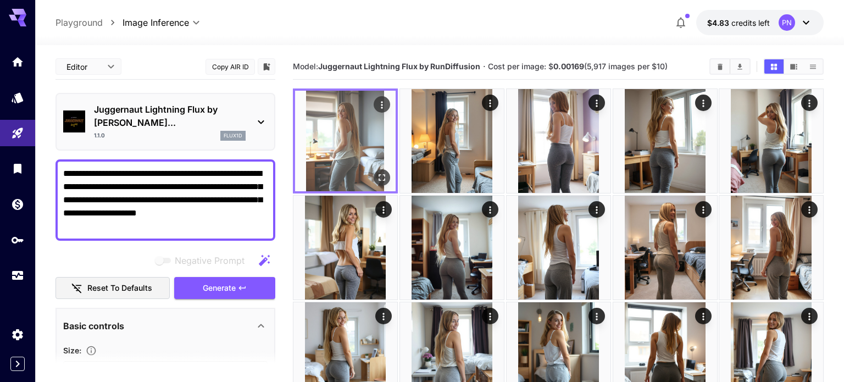
type textarea "**********"
click at [383, 178] on icon "Open in fullscreen" at bounding box center [382, 177] width 11 height 11
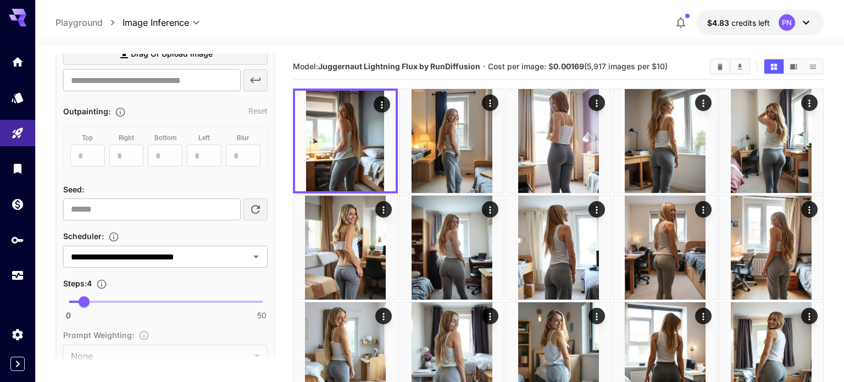
scroll to position [599, 0]
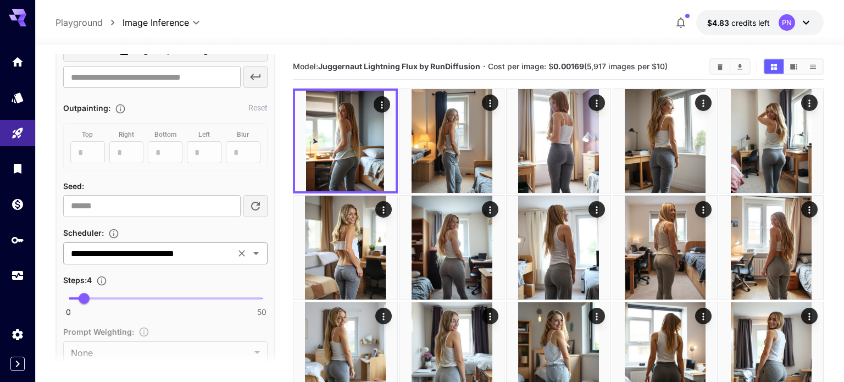
click at [158, 246] on input "**********" at bounding box center [149, 253] width 165 height 15
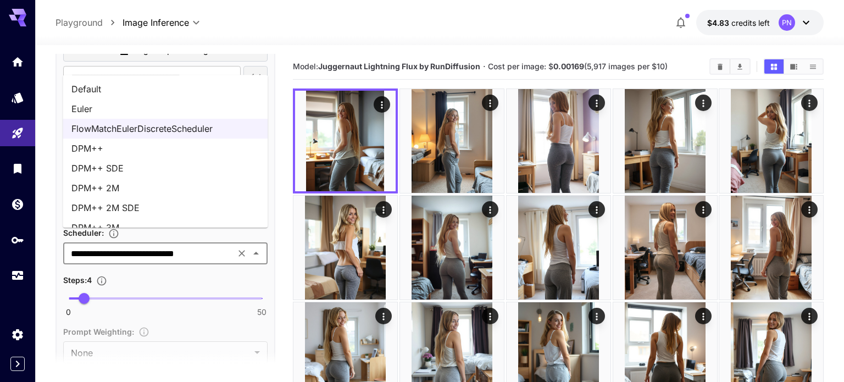
click at [144, 193] on li "DPM++ 2M" at bounding box center [165, 188] width 205 height 20
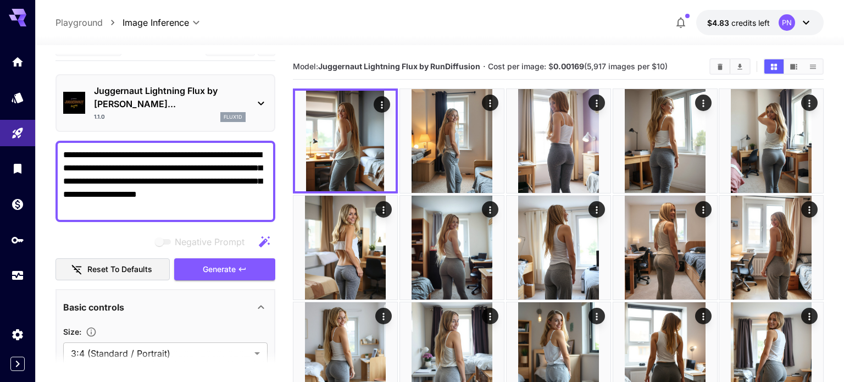
scroll to position [0, 0]
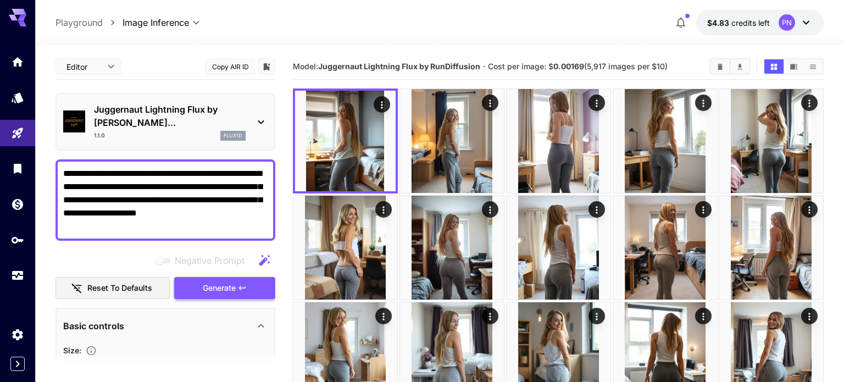
click at [206, 277] on button "Generate" at bounding box center [224, 288] width 101 height 23
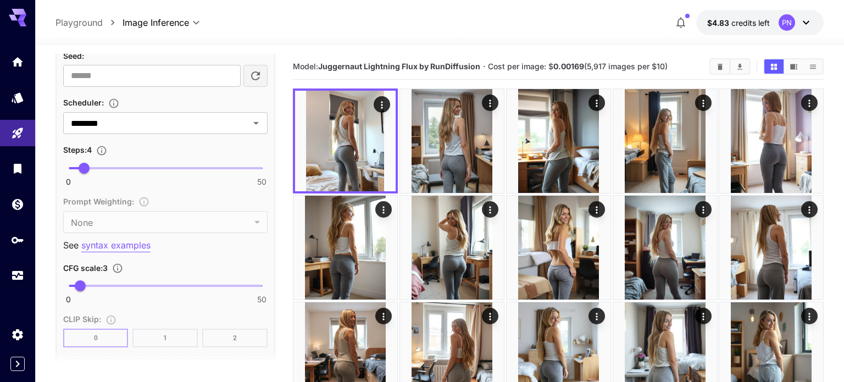
scroll to position [734, 0]
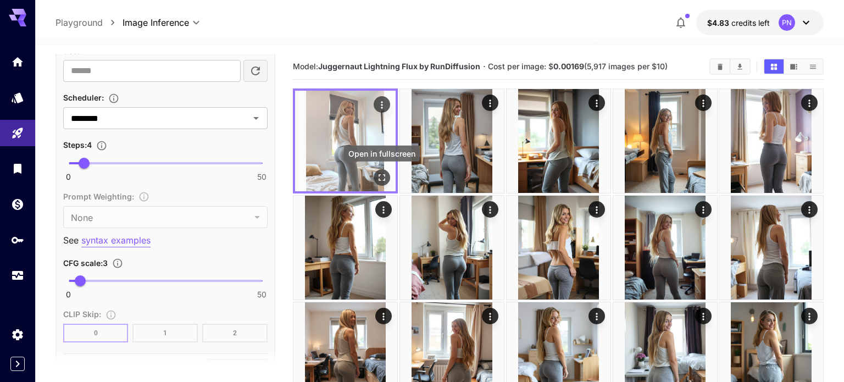
click at [378, 178] on icon "Open in fullscreen" at bounding box center [382, 177] width 11 height 11
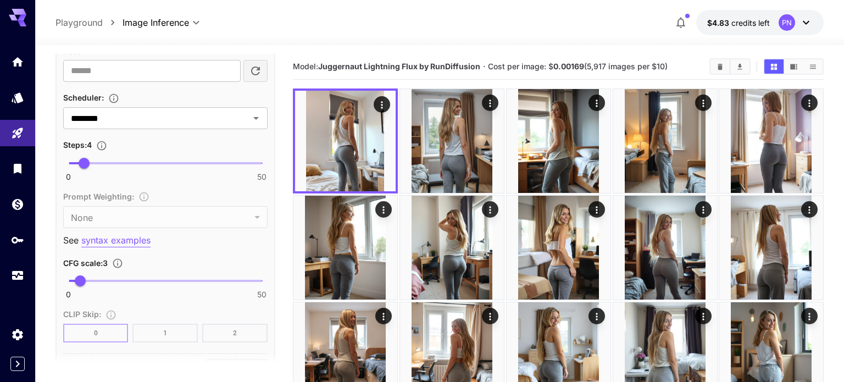
click at [104, 280] on span at bounding box center [165, 281] width 193 height 2
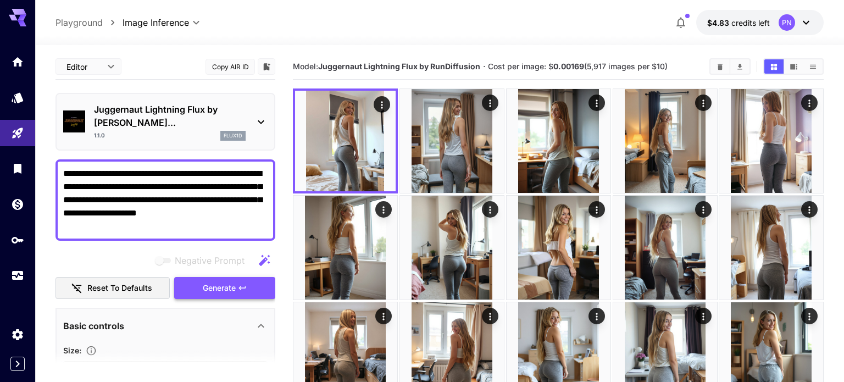
click at [217, 281] on span "Generate" at bounding box center [219, 288] width 33 height 14
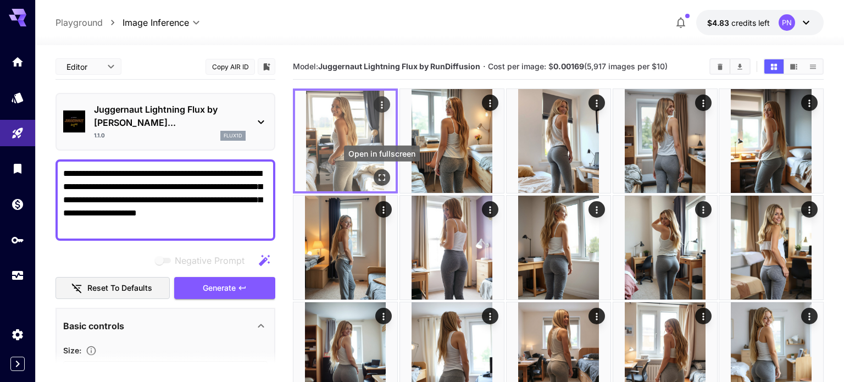
click at [383, 176] on icon "Open in fullscreen" at bounding box center [382, 177] width 11 height 11
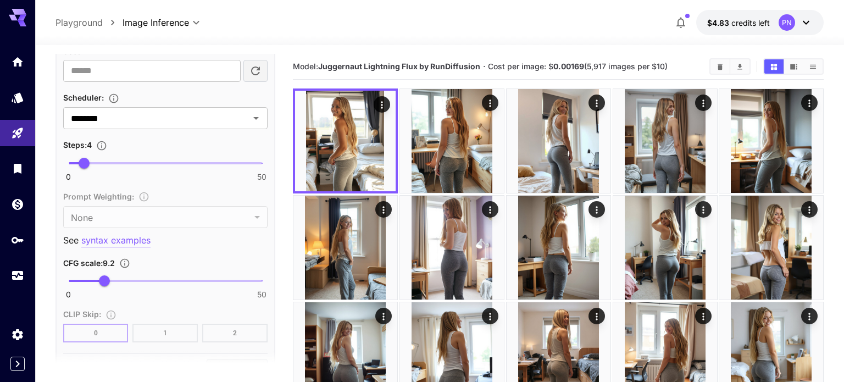
scroll to position [753, 0]
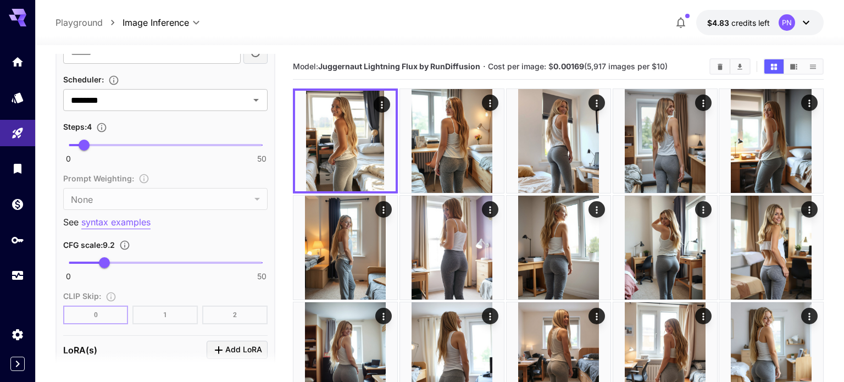
click at [174, 255] on span "0 50 9.2" at bounding box center [165, 263] width 193 height 16
type input "****"
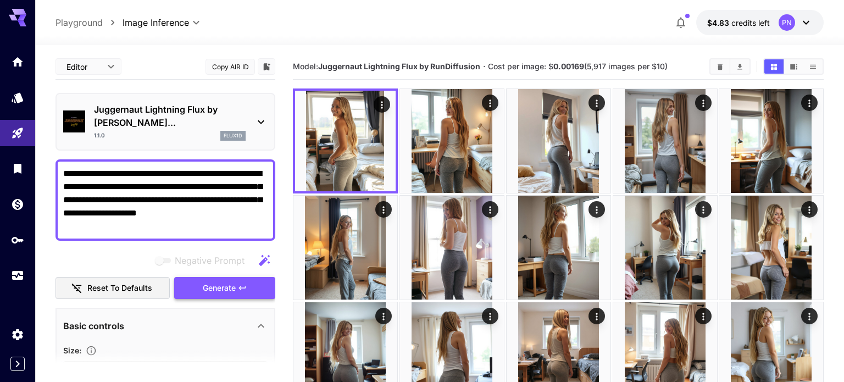
click at [230, 281] on span "Generate" at bounding box center [219, 288] width 33 height 14
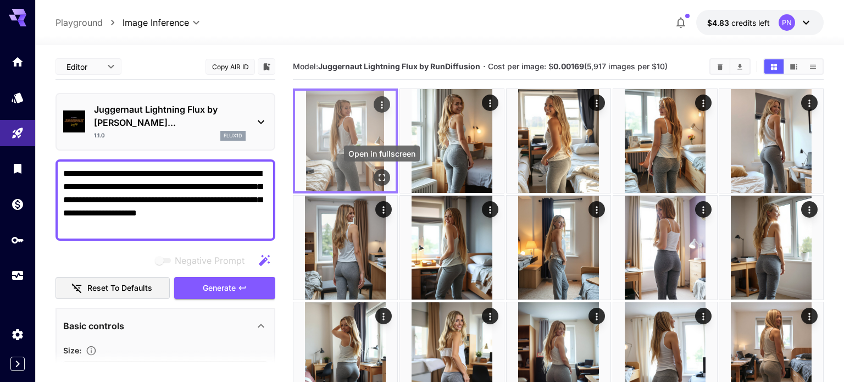
click at [380, 175] on icon "Open in fullscreen" at bounding box center [382, 177] width 11 height 11
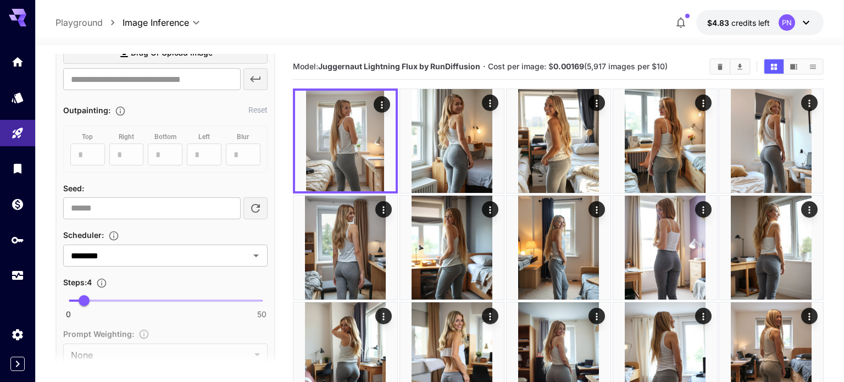
scroll to position [649, 0]
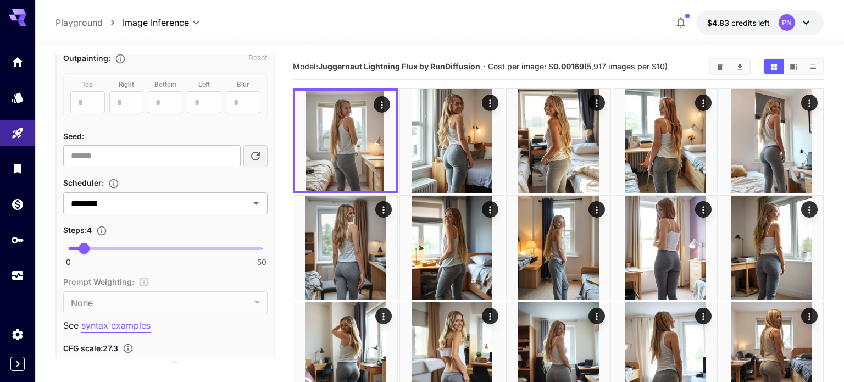
click at [101, 240] on span "0 50 4" at bounding box center [165, 248] width 193 height 16
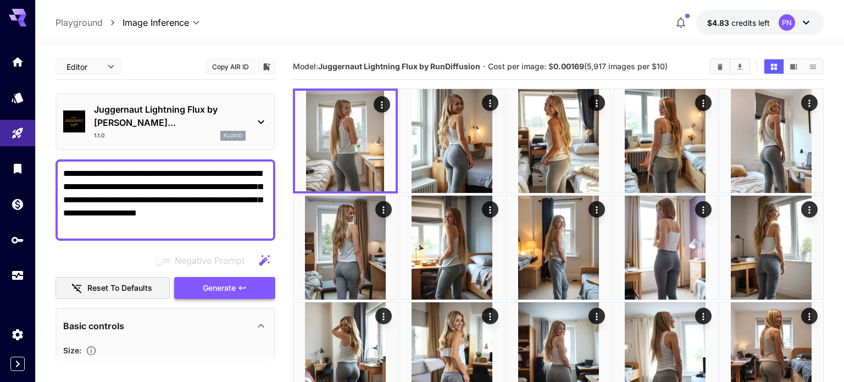
click at [206, 281] on span "Generate" at bounding box center [219, 288] width 33 height 14
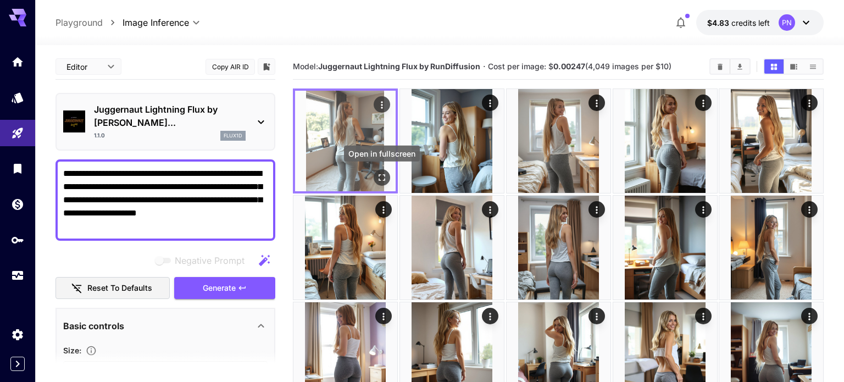
click at [383, 180] on icon "Open in fullscreen" at bounding box center [382, 177] width 7 height 7
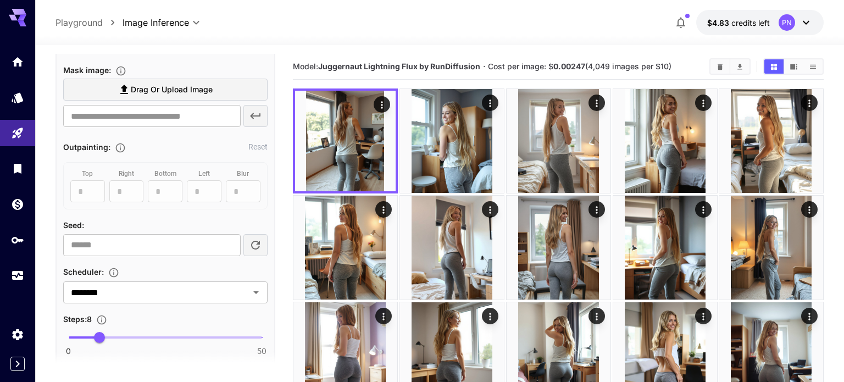
scroll to position [561, 0]
click at [105, 331] on span "8" at bounding box center [99, 336] width 11 height 11
type input "**"
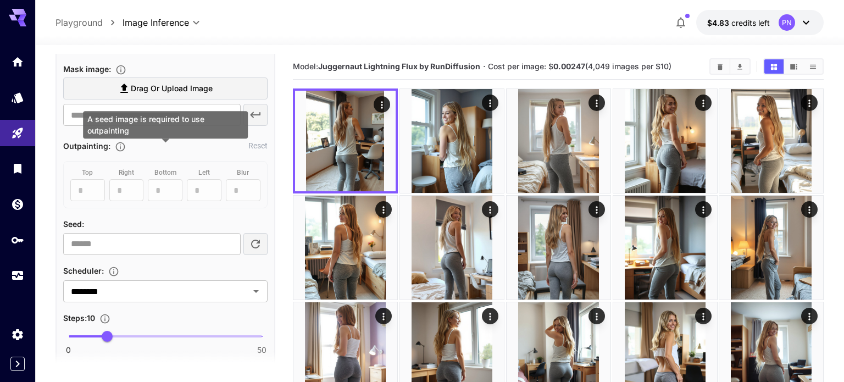
scroll to position [0, 0]
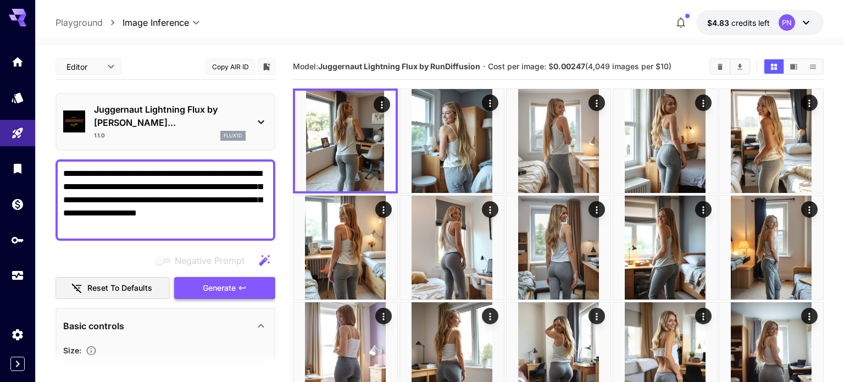
click at [220, 281] on span "Generate" at bounding box center [219, 288] width 33 height 14
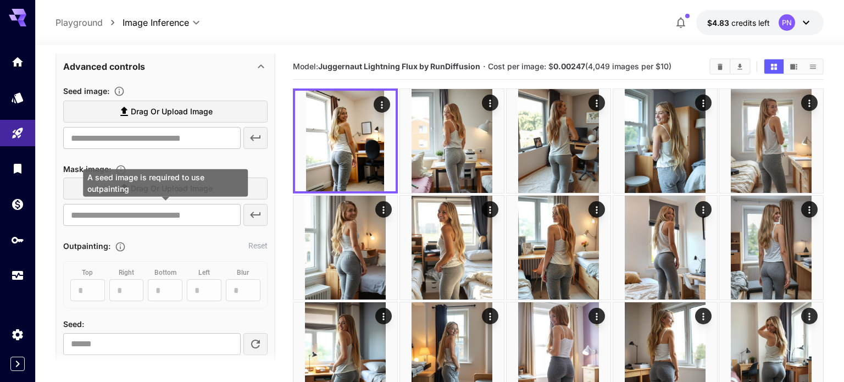
scroll to position [506, 0]
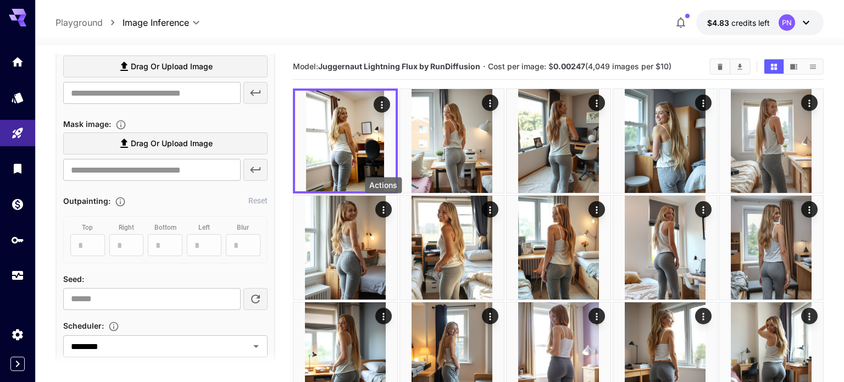
click at [385, 179] on div "Actions" at bounding box center [383, 185] width 37 height 16
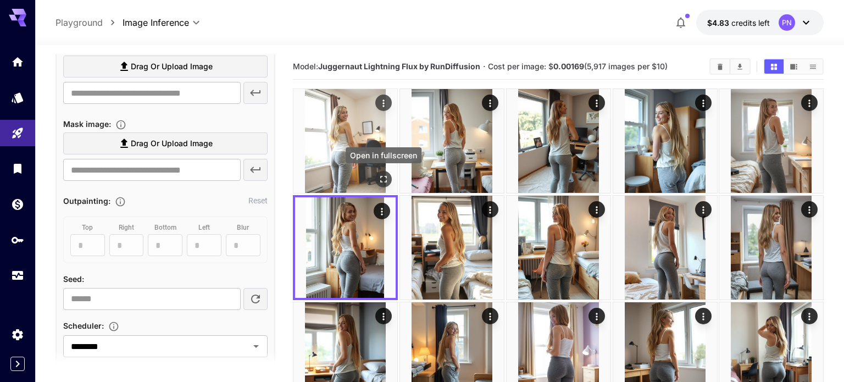
click at [380, 177] on icon "Open in fullscreen" at bounding box center [383, 179] width 11 height 11
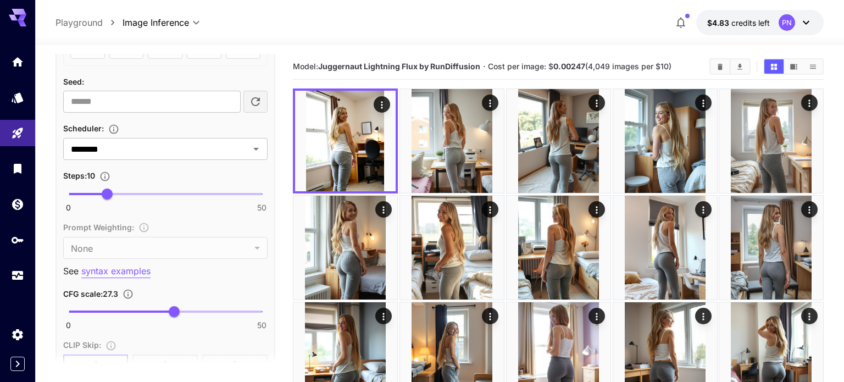
scroll to position [706, 0]
click at [167, 139] on input "********" at bounding box center [149, 146] width 165 height 15
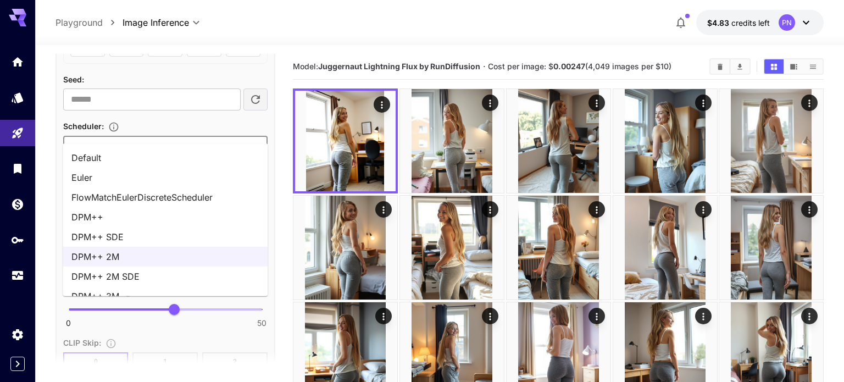
click at [126, 200] on li "FlowMatchEulerDiscreteScheduler" at bounding box center [165, 197] width 205 height 20
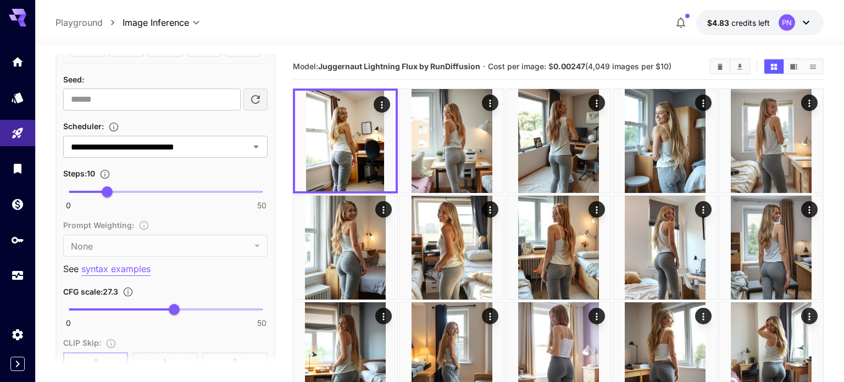
scroll to position [0, 0]
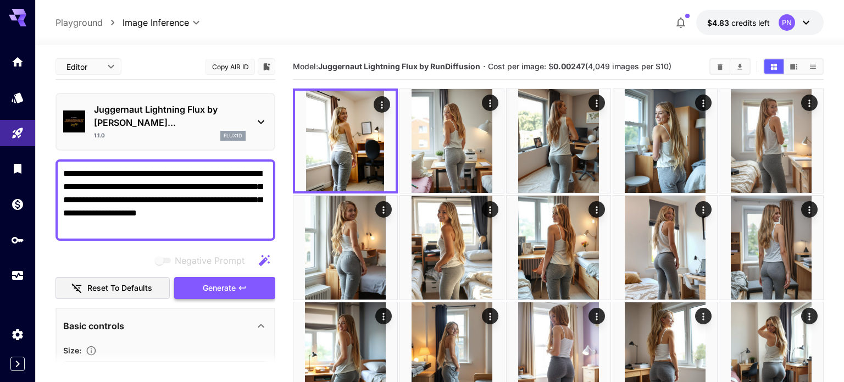
click at [194, 277] on button "Generate" at bounding box center [224, 288] width 101 height 23
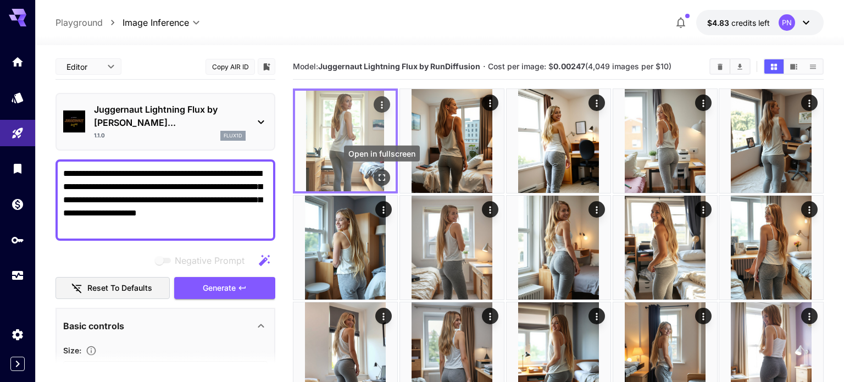
click at [379, 176] on icon "Open in fullscreen" at bounding box center [382, 177] width 11 height 11
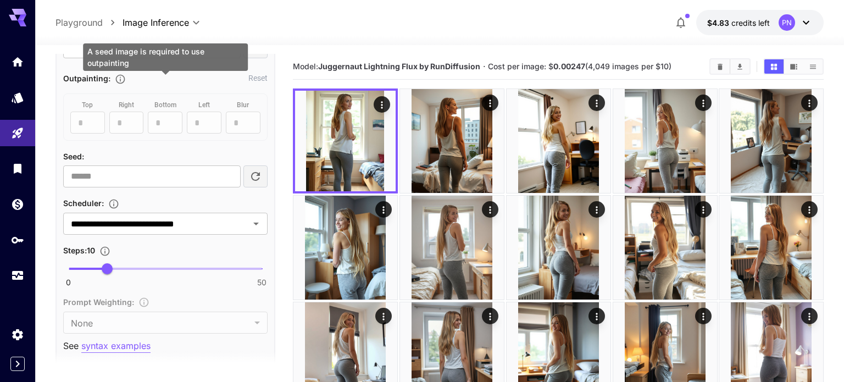
scroll to position [632, 0]
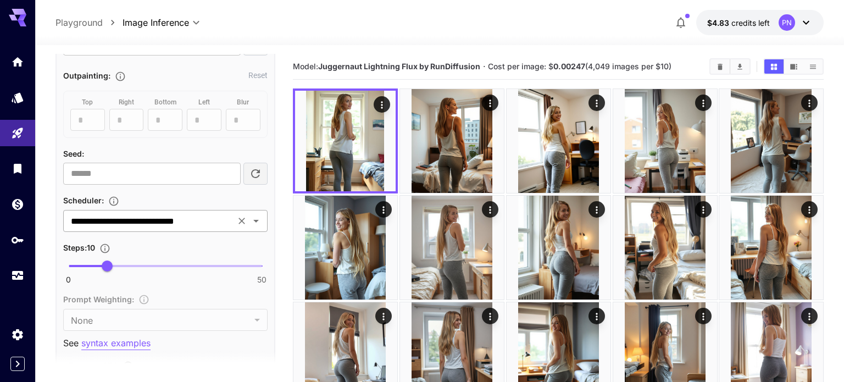
click at [143, 213] on input "**********" at bounding box center [149, 220] width 165 height 15
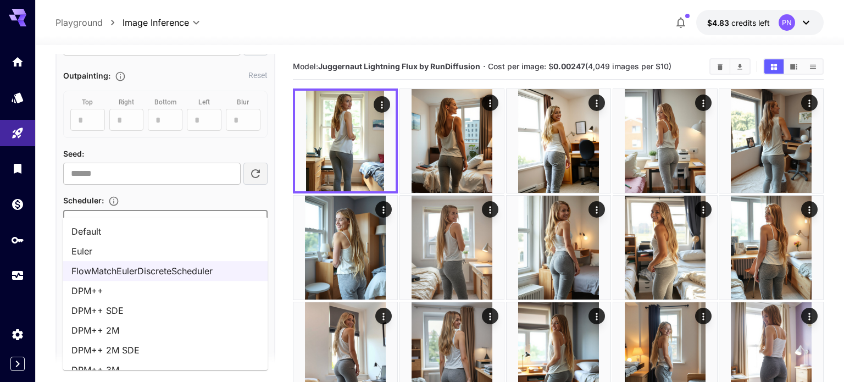
scroll to position [14, 0]
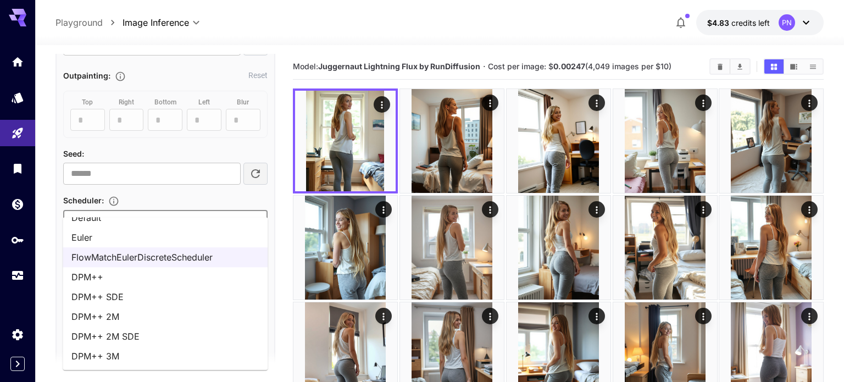
click at [116, 349] on li "DPM++ 3M" at bounding box center [165, 356] width 205 height 20
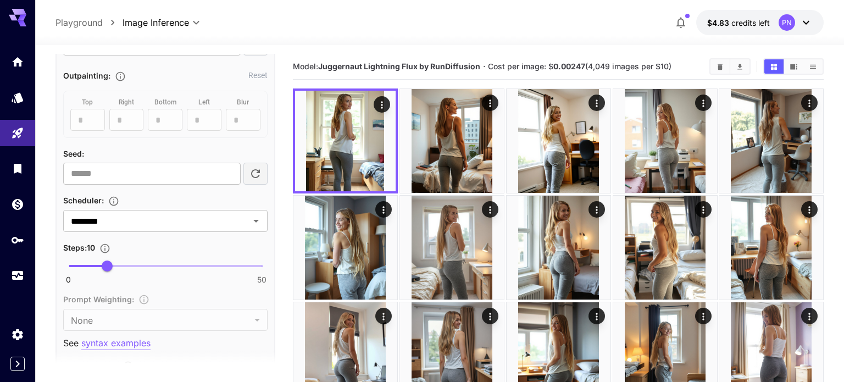
scroll to position [0, 0]
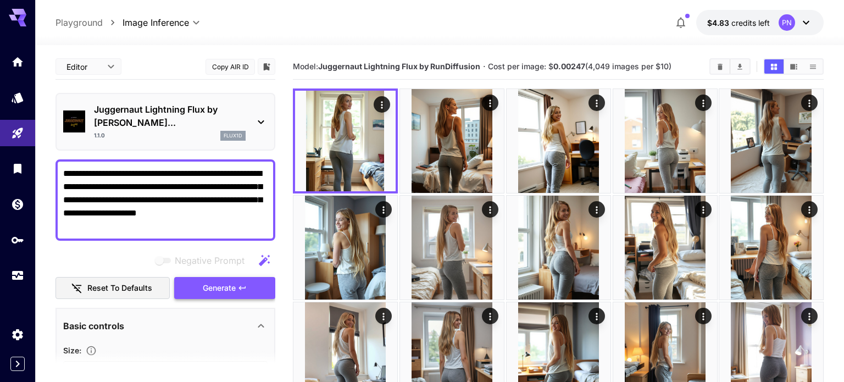
click at [220, 281] on span "Generate" at bounding box center [219, 288] width 33 height 14
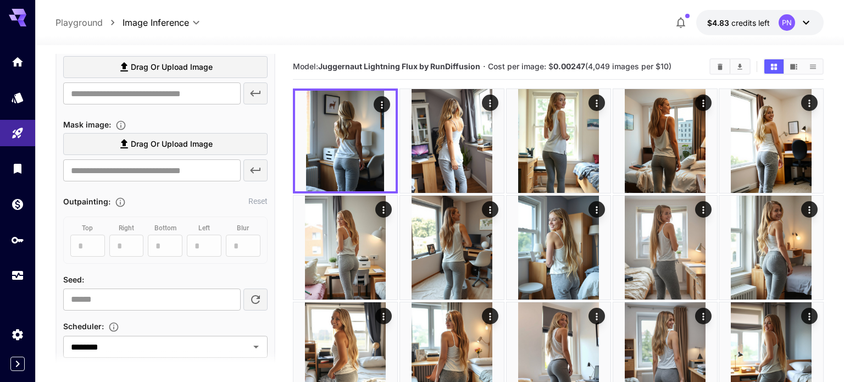
scroll to position [541, 0]
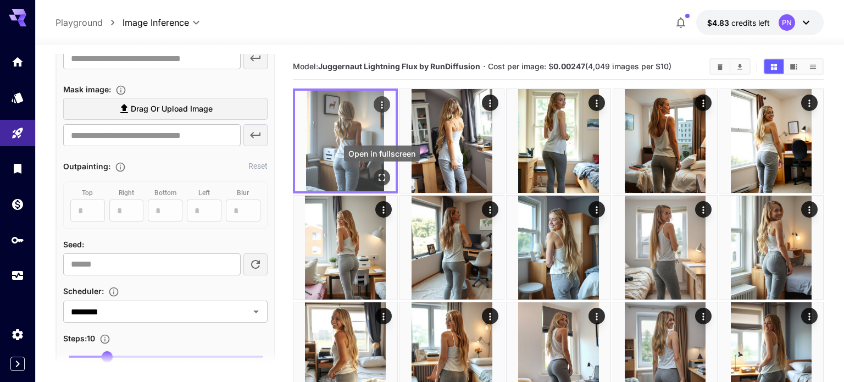
click at [386, 179] on icon "Open in fullscreen" at bounding box center [382, 177] width 11 height 11
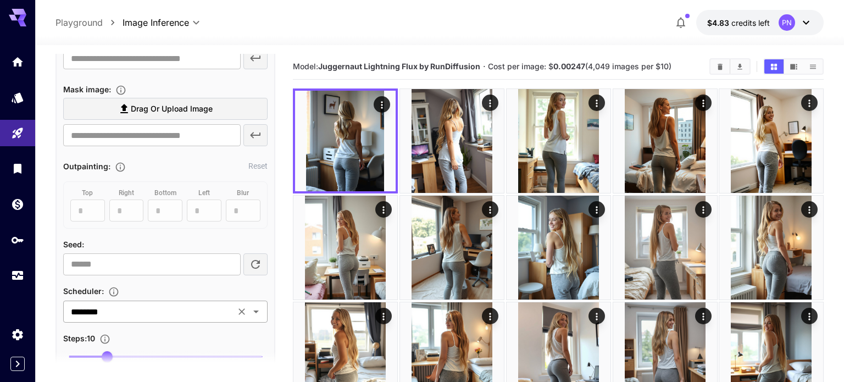
click at [118, 304] on input "********" at bounding box center [149, 311] width 165 height 15
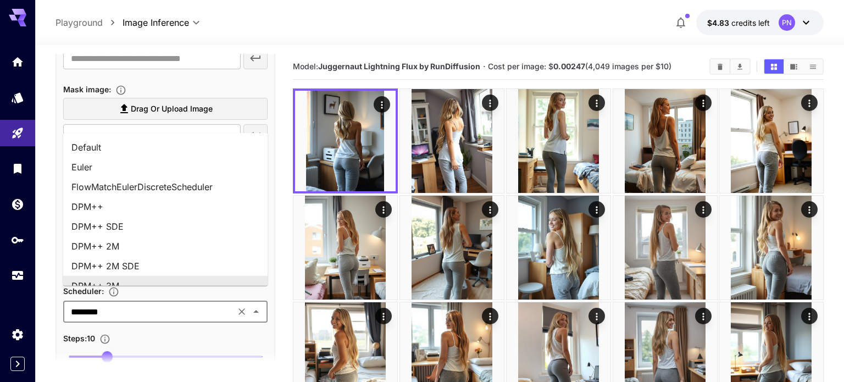
scroll to position [10, 0]
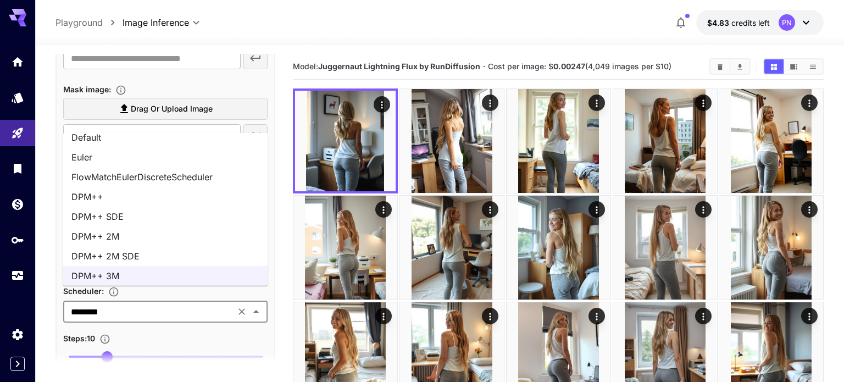
click at [152, 263] on li "DPM++ 2M SDE" at bounding box center [165, 256] width 205 height 20
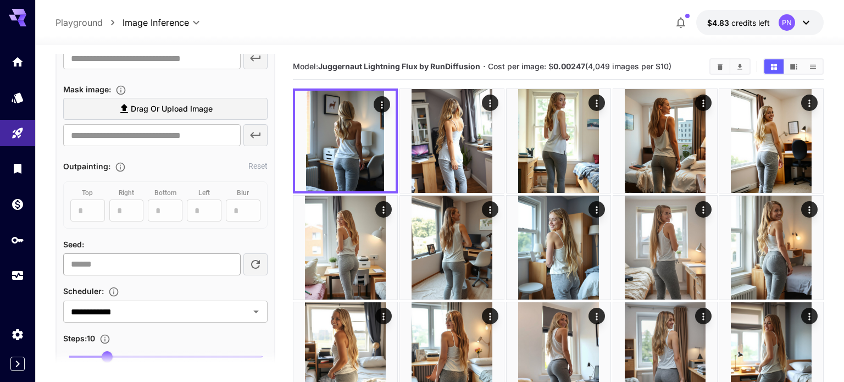
scroll to position [0, 0]
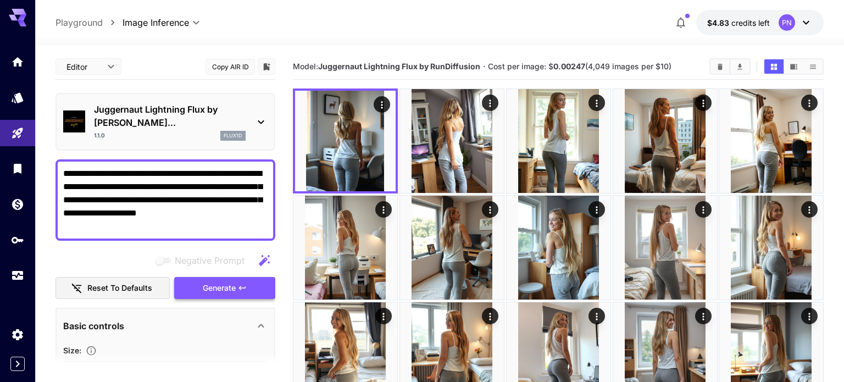
click at [203, 281] on span "Generate" at bounding box center [219, 288] width 33 height 14
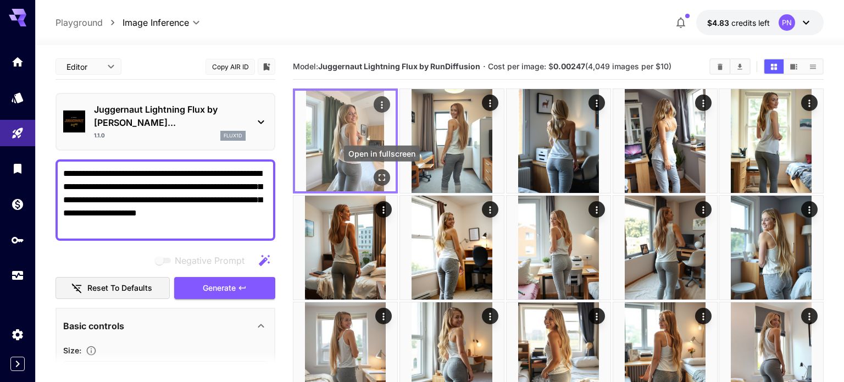
click at [381, 181] on icon "Open in fullscreen" at bounding box center [382, 177] width 11 height 11
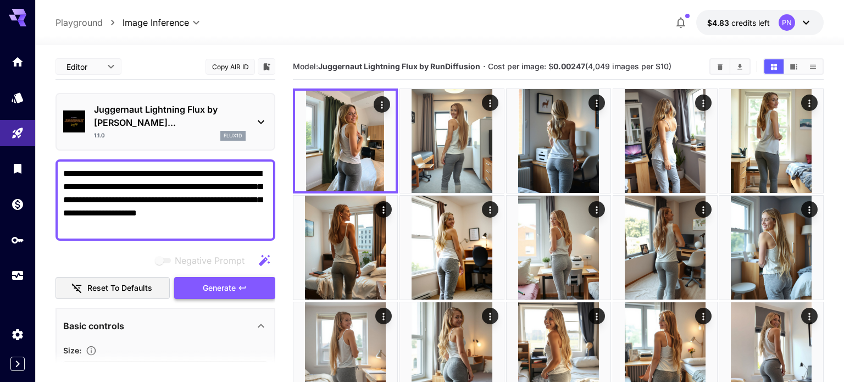
click at [247, 277] on button "Generate" at bounding box center [224, 288] width 101 height 23
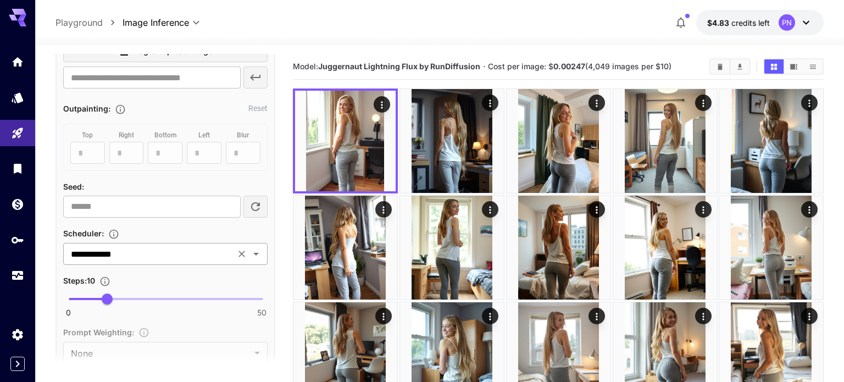
scroll to position [600, 0]
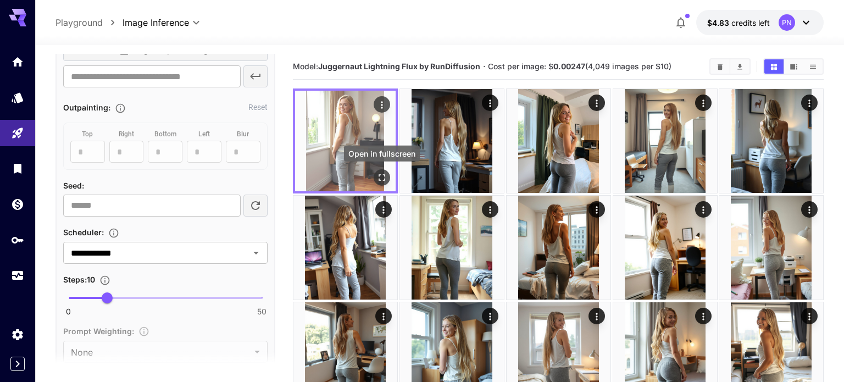
click at [384, 179] on icon "Open in fullscreen" at bounding box center [382, 177] width 11 height 11
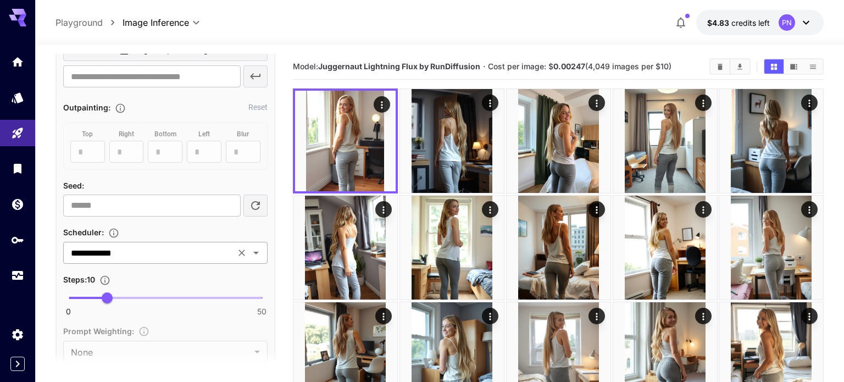
click at [156, 245] on input "**********" at bounding box center [149, 252] width 165 height 15
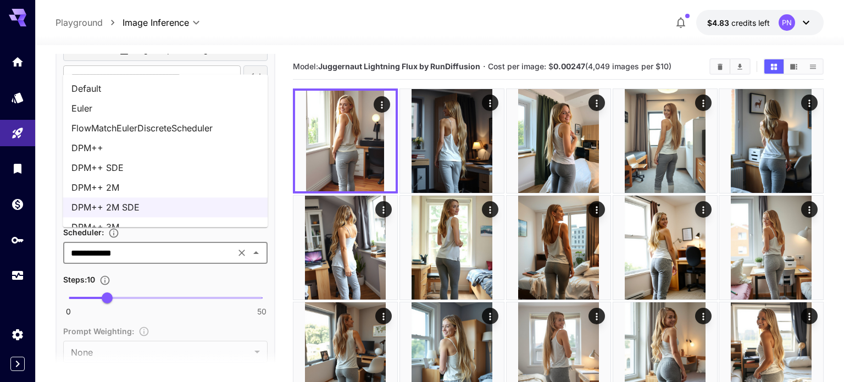
click at [142, 112] on li "Euler" at bounding box center [165, 108] width 205 height 20
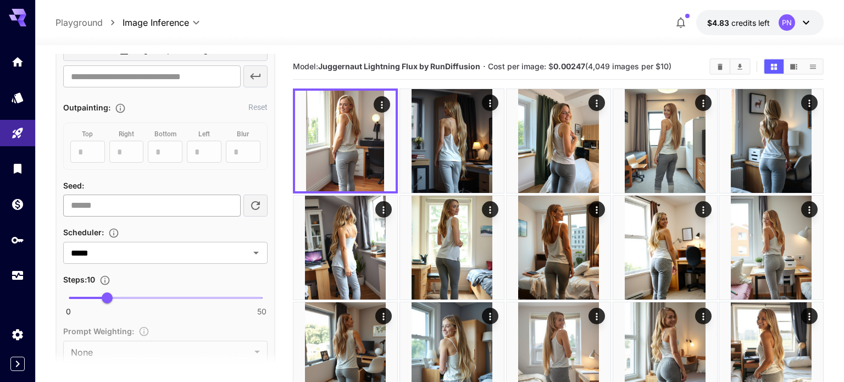
scroll to position [0, 0]
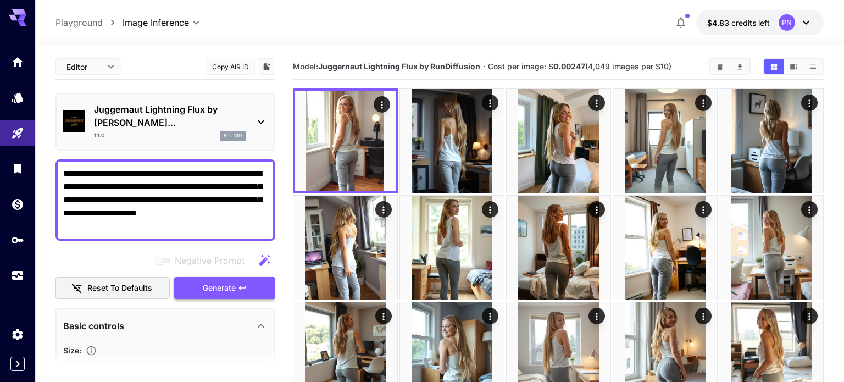
click at [213, 281] on span "Generate" at bounding box center [219, 288] width 33 height 14
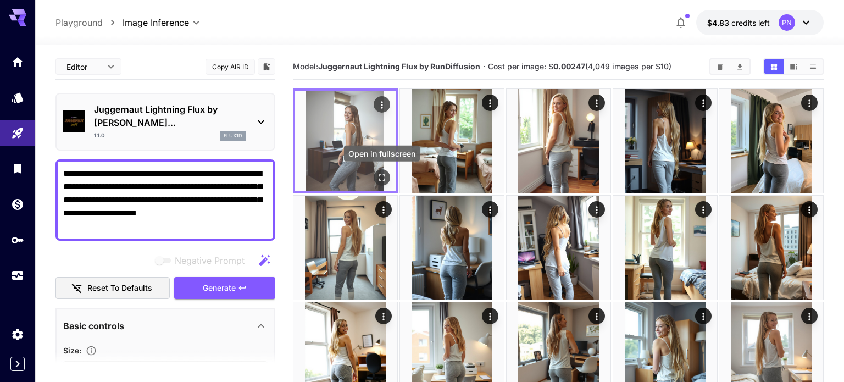
click at [385, 178] on icon "Open in fullscreen" at bounding box center [382, 177] width 11 height 11
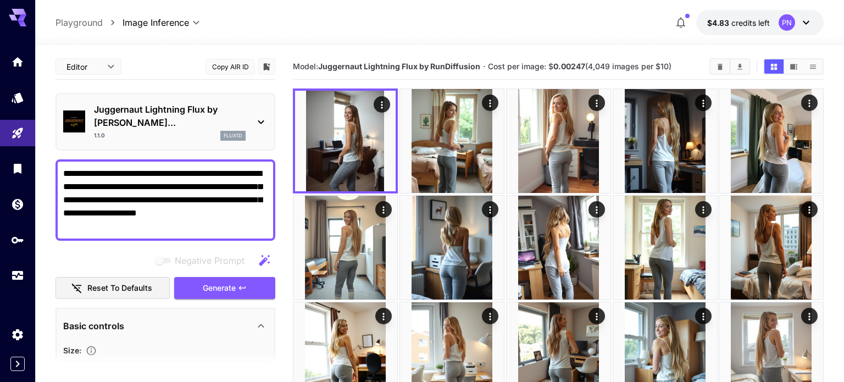
click at [110, 174] on textarea "**********" at bounding box center [165, 200] width 204 height 66
paste textarea "**********"
type textarea "**********"
click at [200, 277] on button "Generate" at bounding box center [224, 288] width 101 height 23
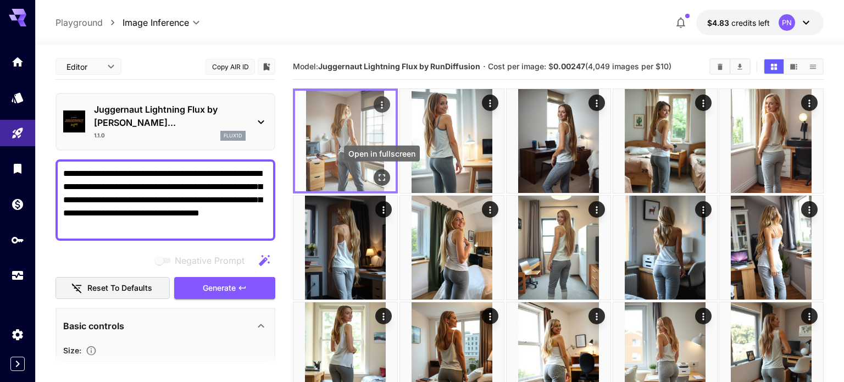
click at [381, 177] on icon "Open in fullscreen" at bounding box center [382, 177] width 11 height 11
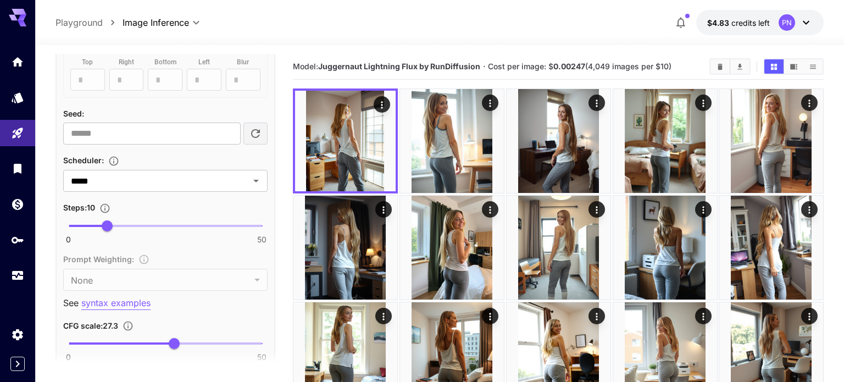
scroll to position [674, 0]
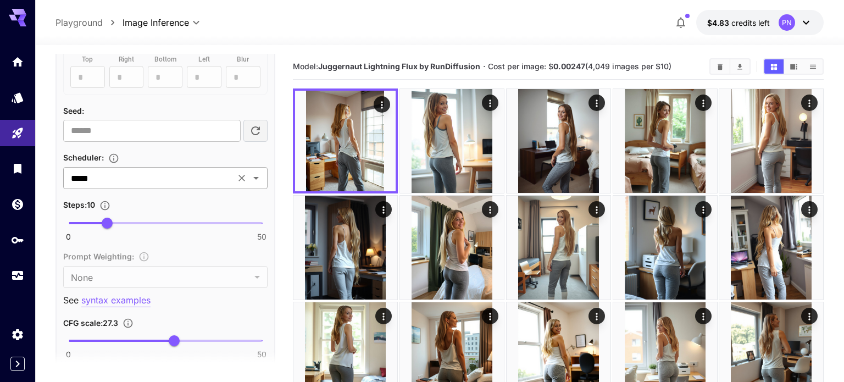
click at [157, 170] on input "*****" at bounding box center [149, 177] width 165 height 15
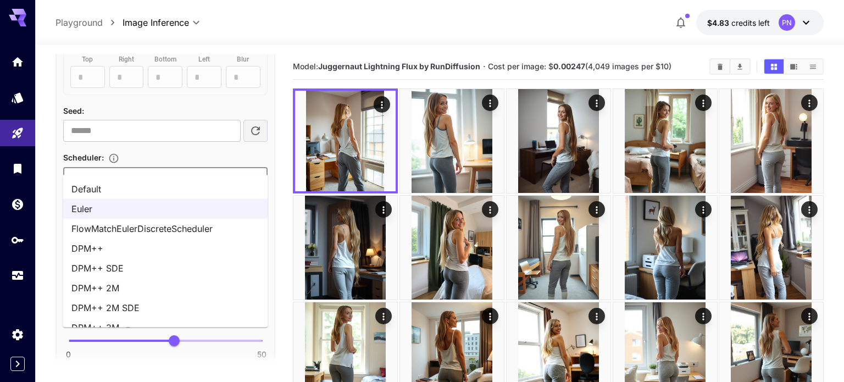
scroll to position [14, 0]
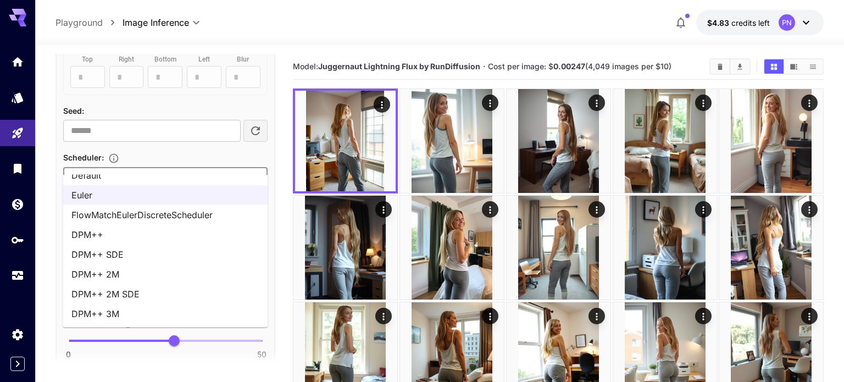
click at [141, 219] on li "FlowMatchEulerDiscreteScheduler" at bounding box center [165, 215] width 205 height 20
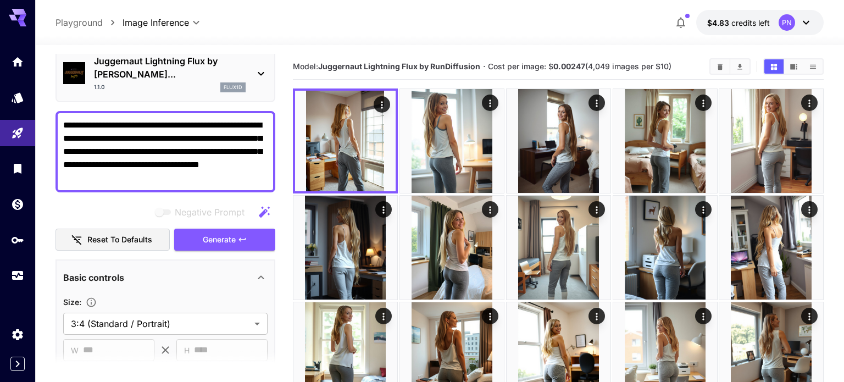
scroll to position [0, 0]
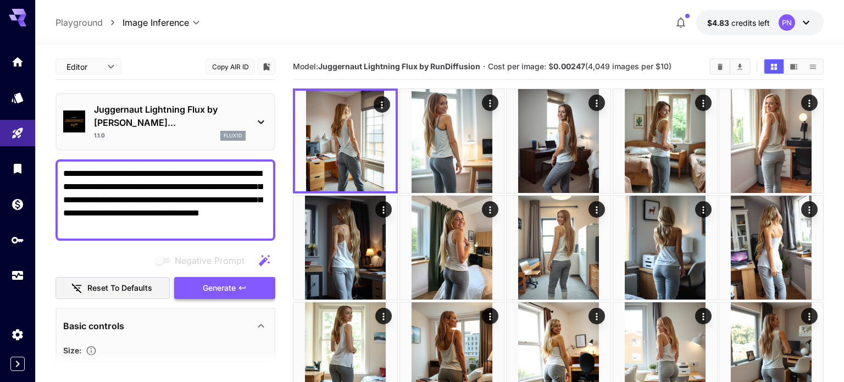
click at [217, 281] on button "Generate" at bounding box center [224, 288] width 101 height 23
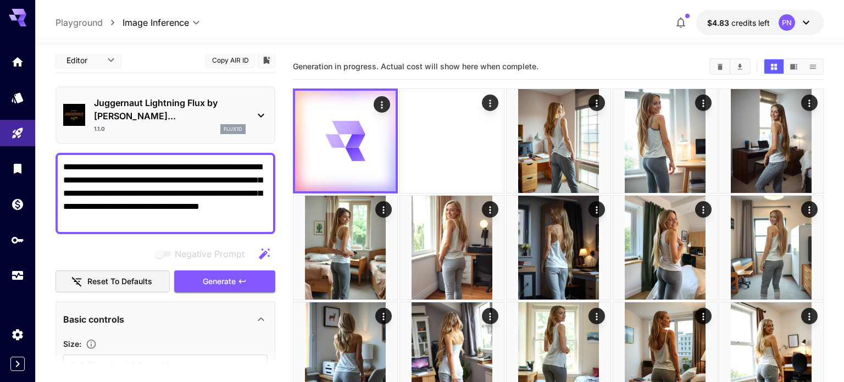
scroll to position [11, 0]
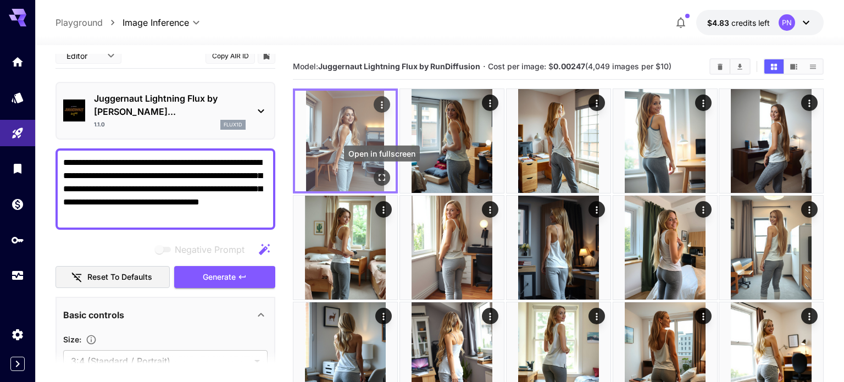
click at [387, 181] on icon "Open in fullscreen" at bounding box center [382, 177] width 11 height 11
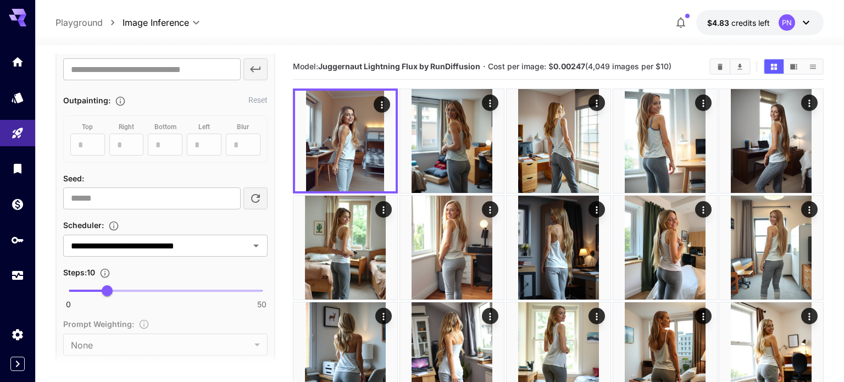
scroll to position [609, 0]
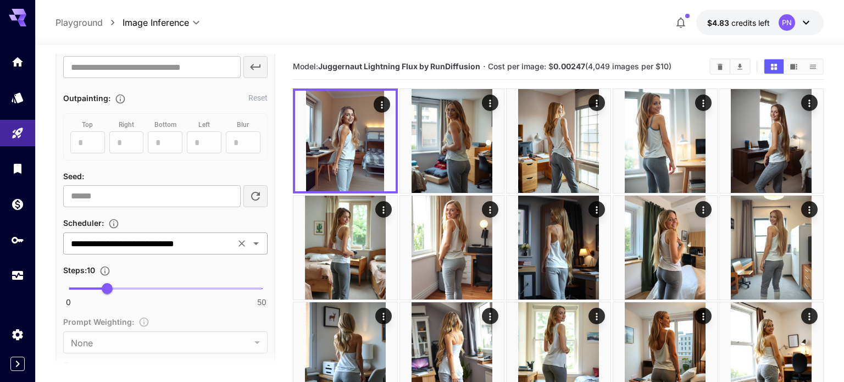
click at [141, 236] on input "**********" at bounding box center [149, 243] width 165 height 15
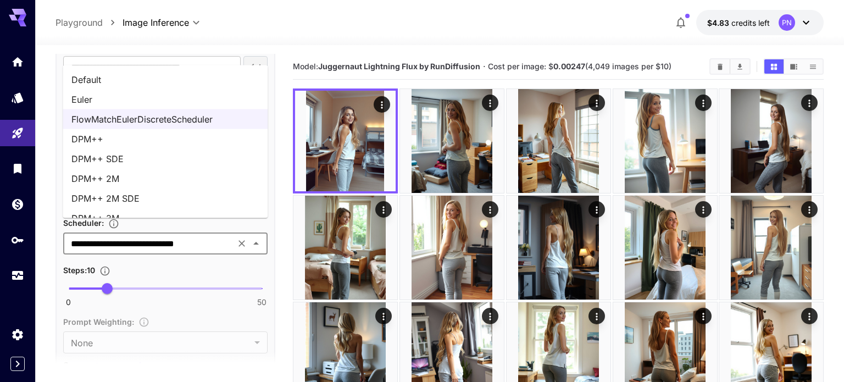
scroll to position [14, 0]
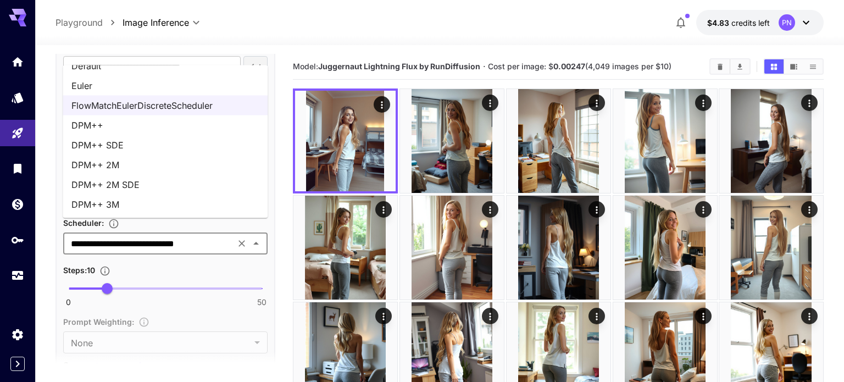
click at [126, 204] on li "DPM++ 3M" at bounding box center [165, 205] width 205 height 20
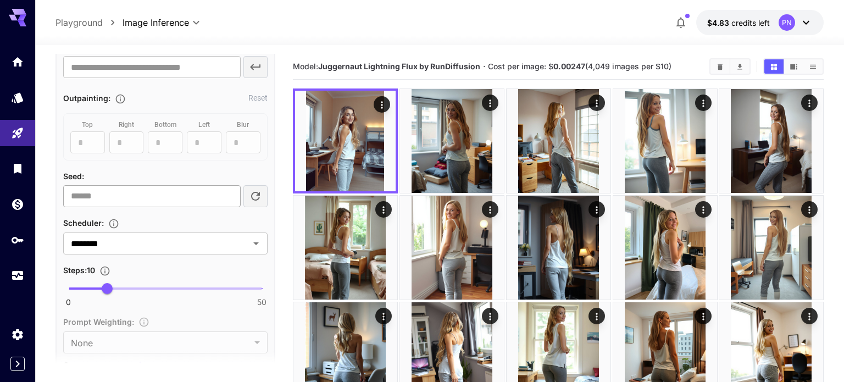
scroll to position [0, 0]
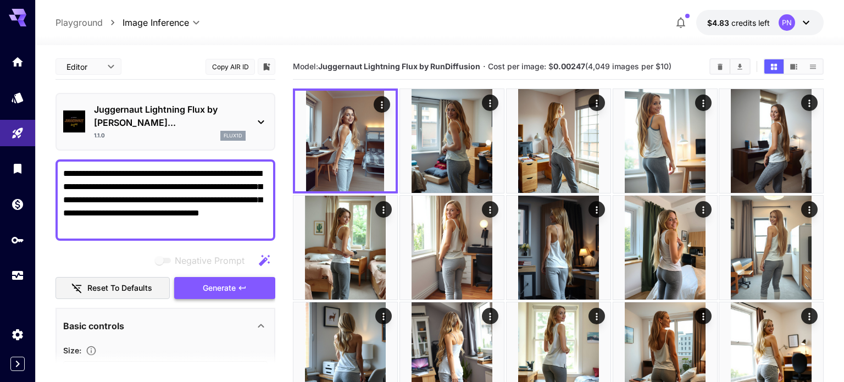
click at [213, 281] on span "Generate" at bounding box center [219, 288] width 33 height 14
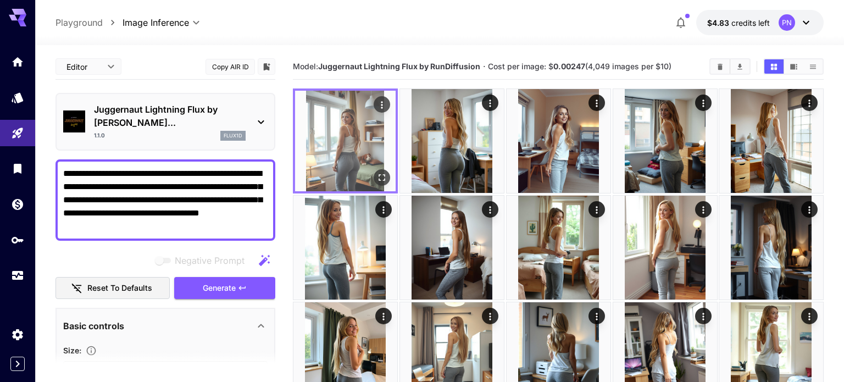
click at [378, 176] on icon "Open in fullscreen" at bounding box center [382, 177] width 11 height 11
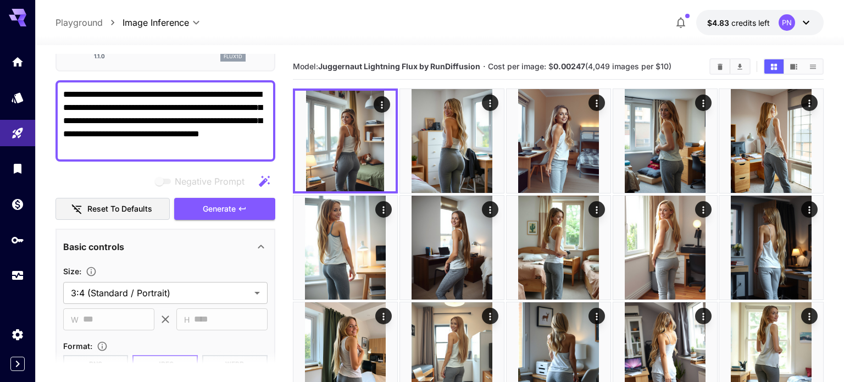
scroll to position [81, 0]
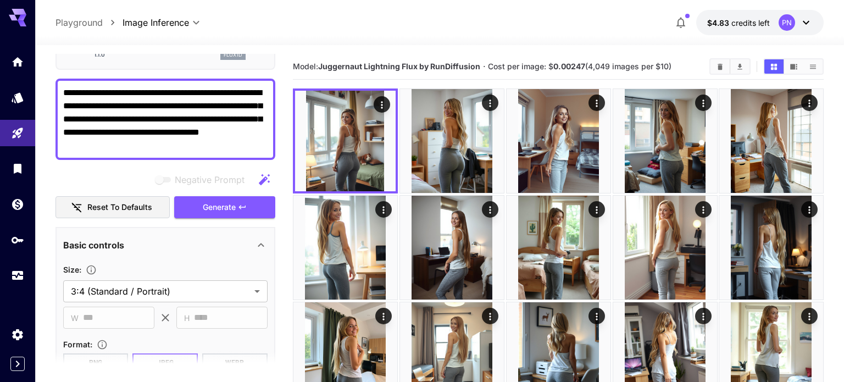
click at [196, 86] on textarea "**********" at bounding box center [165, 119] width 204 height 66
paste textarea "**********"
paste textarea
click at [224, 201] on span "Generate" at bounding box center [219, 208] width 33 height 14
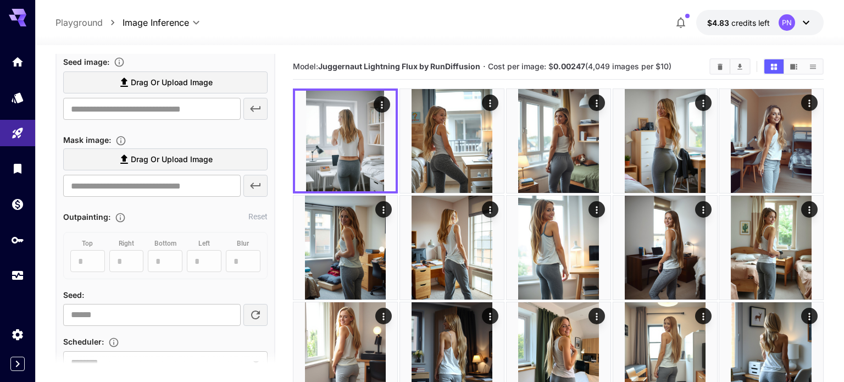
scroll to position [549, 0]
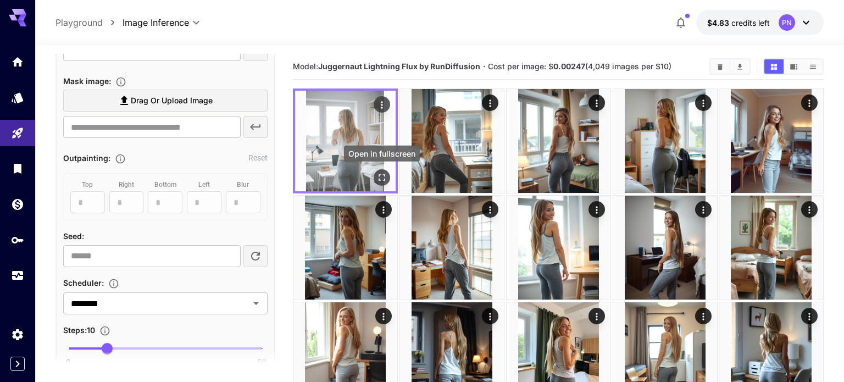
click at [377, 175] on icon "Open in fullscreen" at bounding box center [382, 177] width 11 height 11
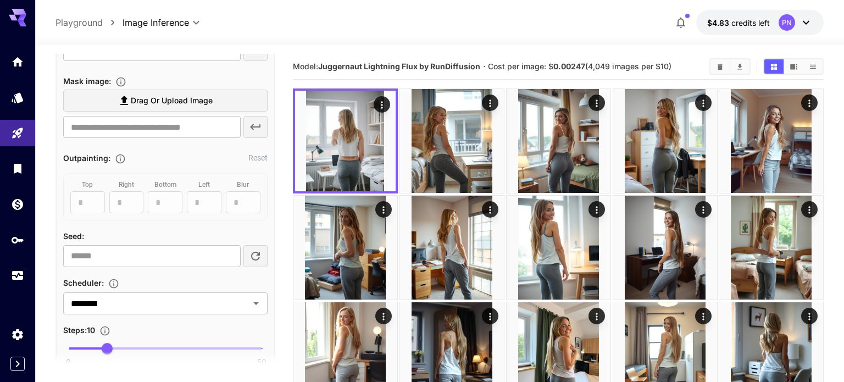
scroll to position [558, 0]
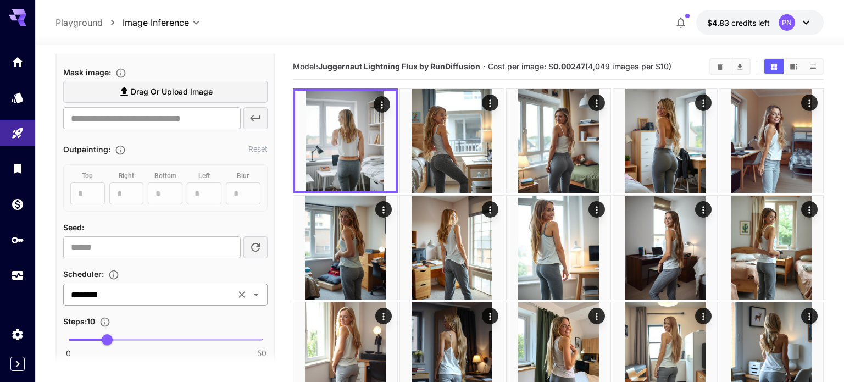
click at [126, 287] on input "********" at bounding box center [149, 294] width 165 height 15
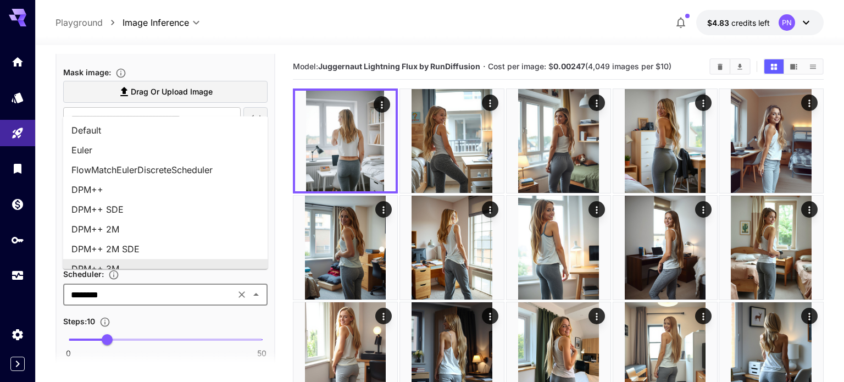
scroll to position [10, 0]
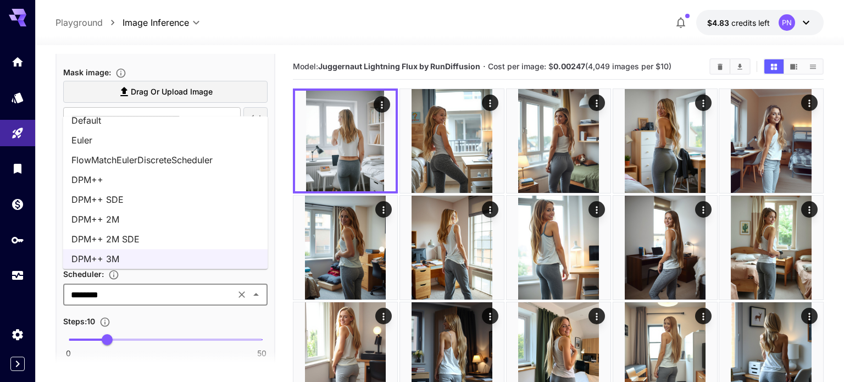
click at [178, 162] on li "FlowMatchEulerDiscreteScheduler" at bounding box center [165, 160] width 205 height 20
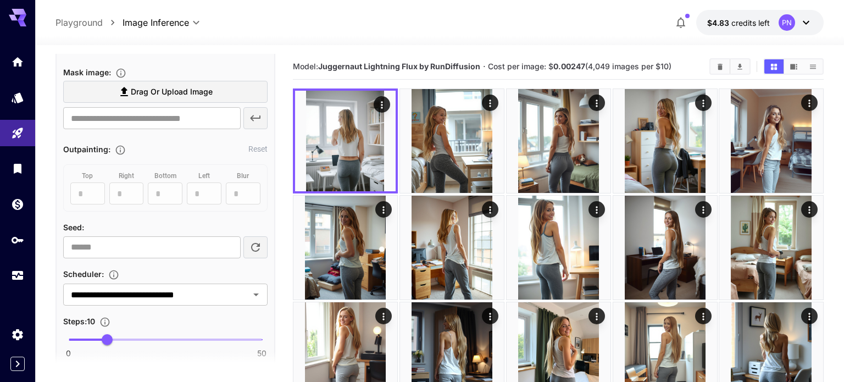
scroll to position [0, 0]
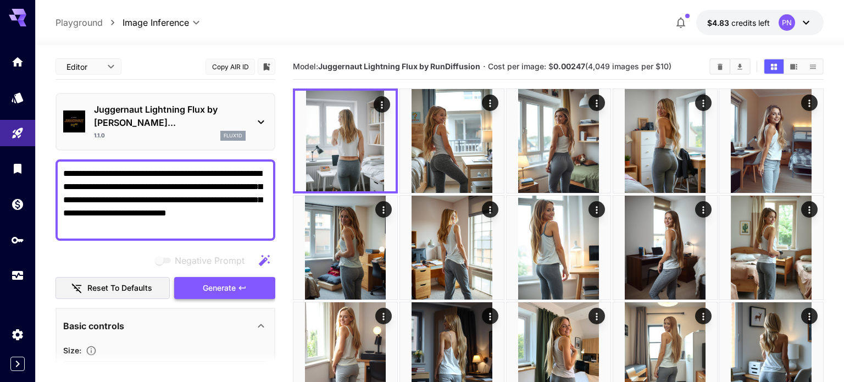
click at [210, 281] on span "Generate" at bounding box center [219, 288] width 33 height 14
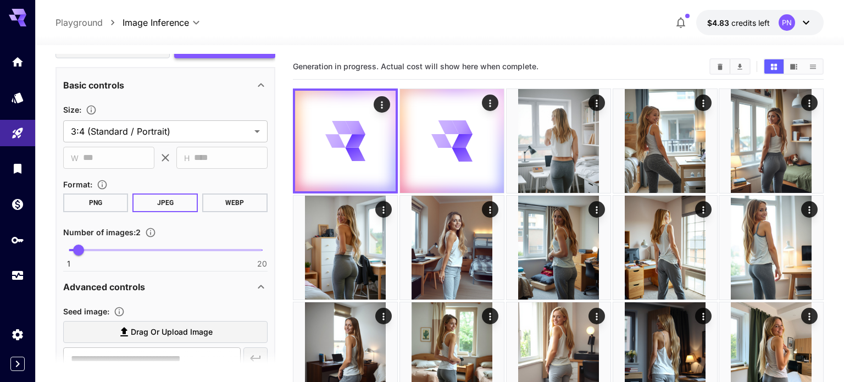
scroll to position [386, 0]
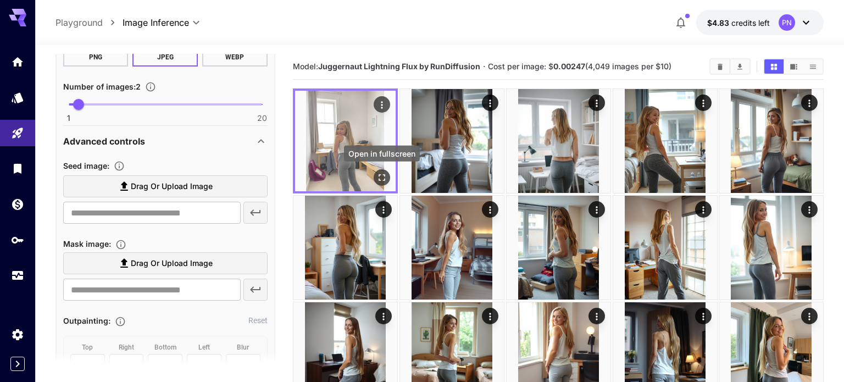
click at [388, 174] on button "Open in fullscreen" at bounding box center [382, 177] width 16 height 16
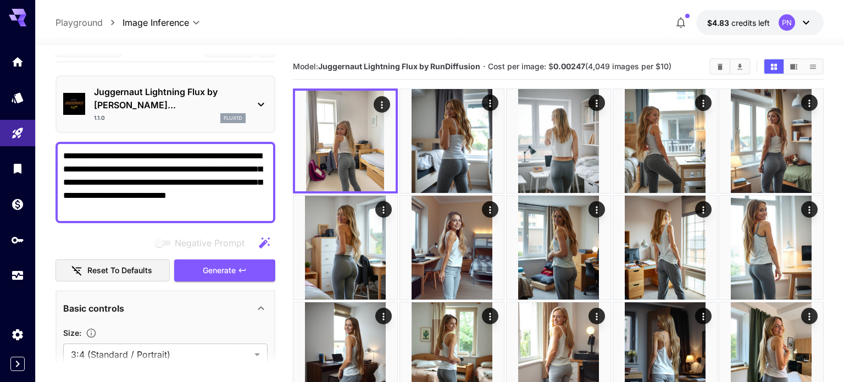
scroll to position [17, 0]
click at [251, 150] on textarea "**********" at bounding box center [165, 183] width 204 height 66
type textarea "**********"
click at [250, 260] on button "Generate" at bounding box center [224, 271] width 101 height 23
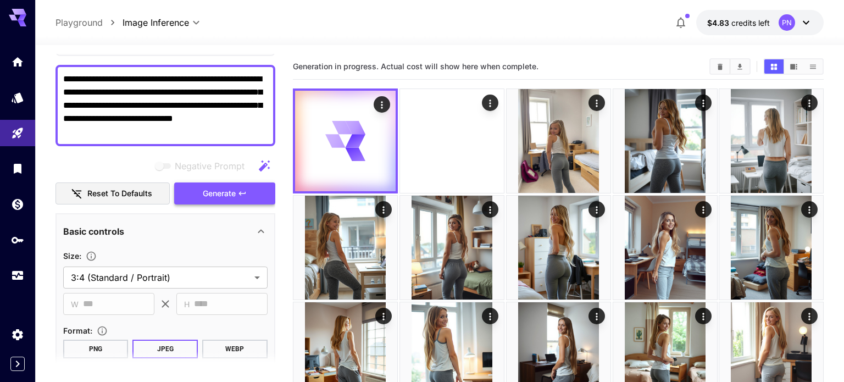
scroll to position [237, 0]
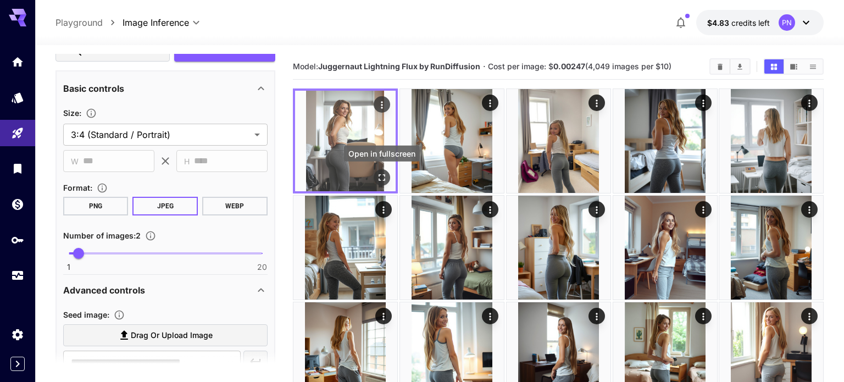
click at [384, 180] on icon "Open in fullscreen" at bounding box center [382, 177] width 7 height 7
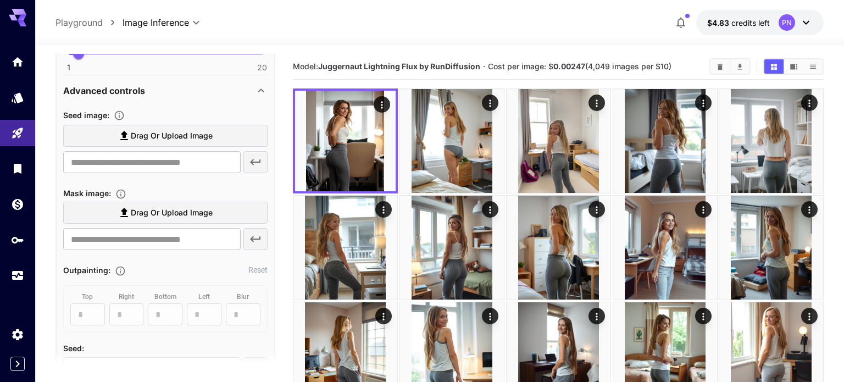
scroll to position [589, 0]
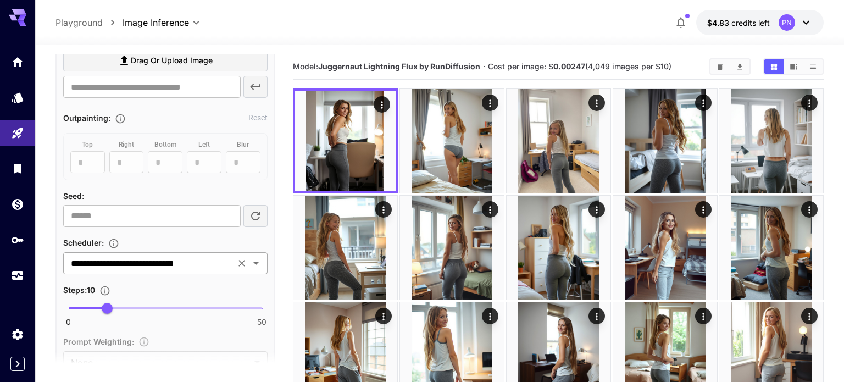
click at [144, 256] on input "**********" at bounding box center [149, 263] width 165 height 15
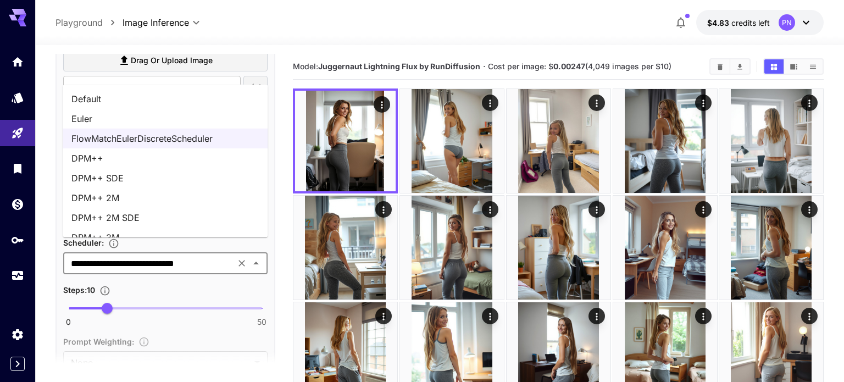
click at [137, 124] on li "Euler" at bounding box center [165, 119] width 205 height 20
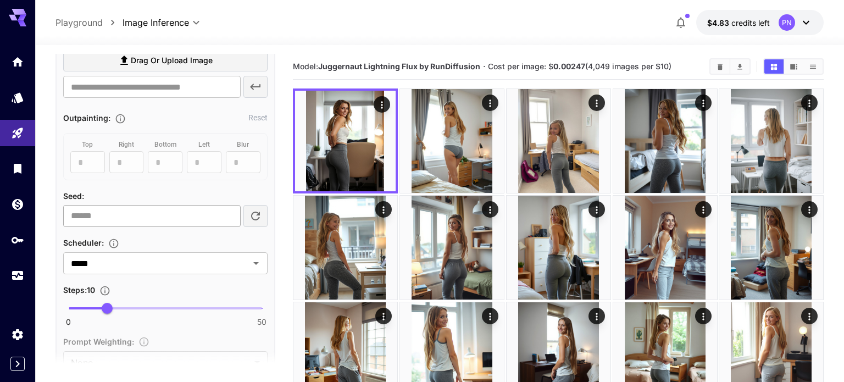
scroll to position [0, 0]
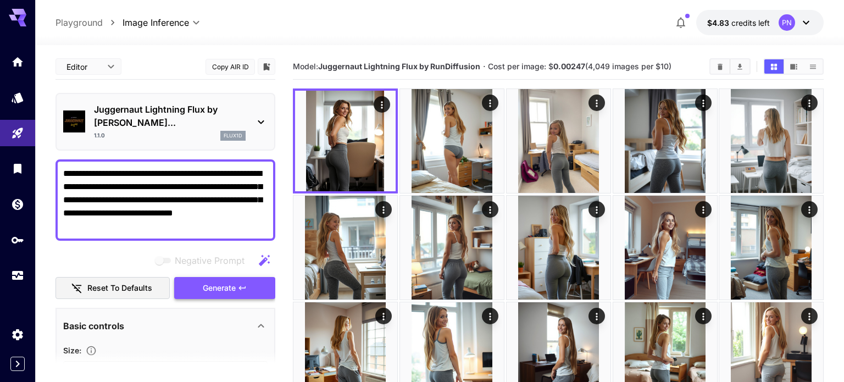
click at [218, 281] on span "Generate" at bounding box center [219, 288] width 33 height 14
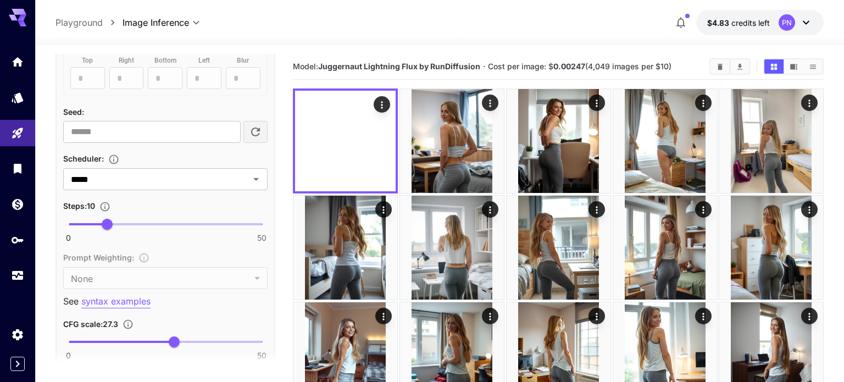
scroll to position [678, 0]
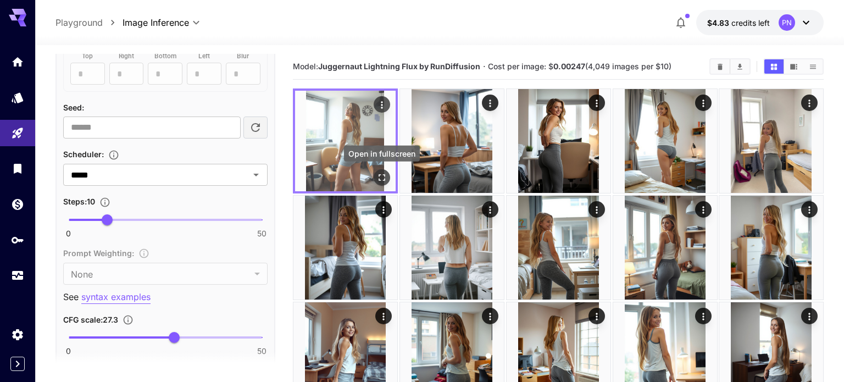
click at [379, 175] on icon "Open in fullscreen" at bounding box center [382, 177] width 7 height 7
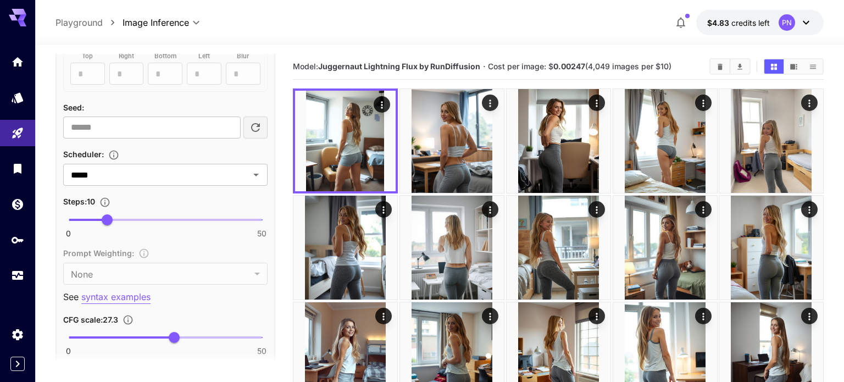
click at [80, 212] on span "0 50 10" at bounding box center [165, 220] width 193 height 16
type input "*"
type input "*******"
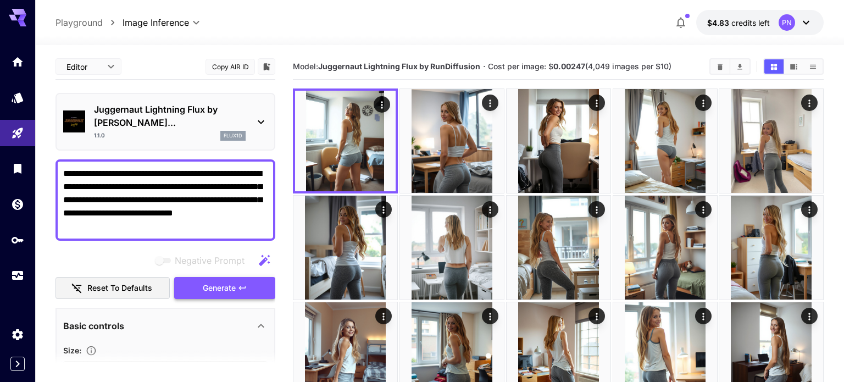
click at [193, 277] on button "Generate" at bounding box center [224, 288] width 101 height 23
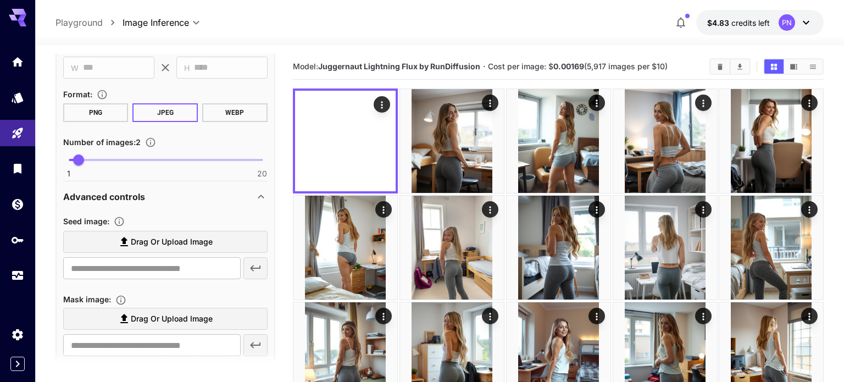
scroll to position [408, 0]
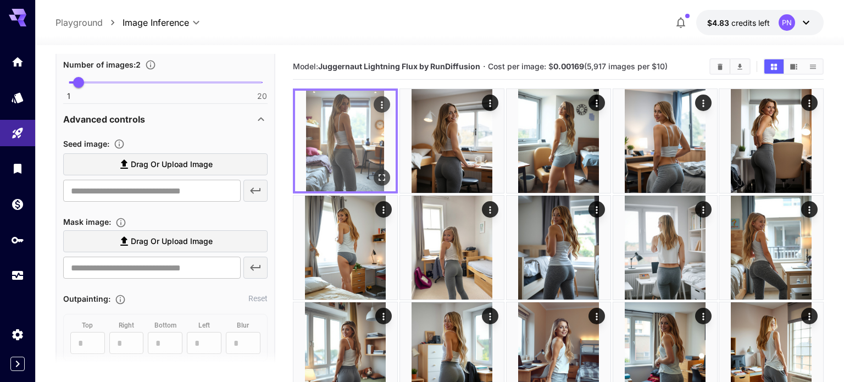
click at [384, 177] on icon "Open in fullscreen" at bounding box center [382, 177] width 11 height 11
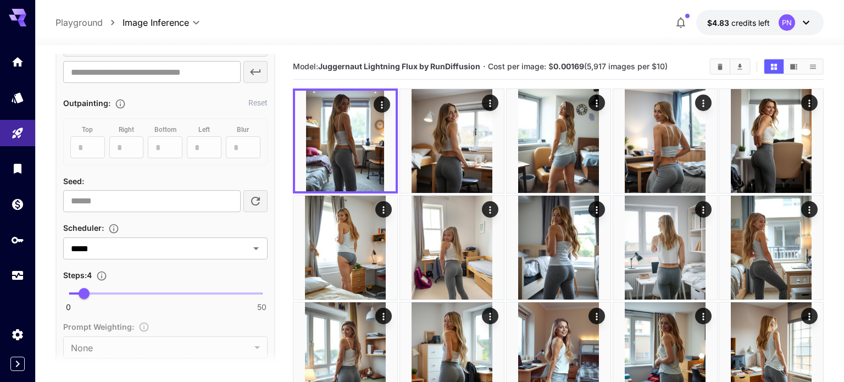
scroll to position [605, 0]
click at [79, 287] on span "4" at bounding box center [84, 292] width 11 height 11
type input "*"
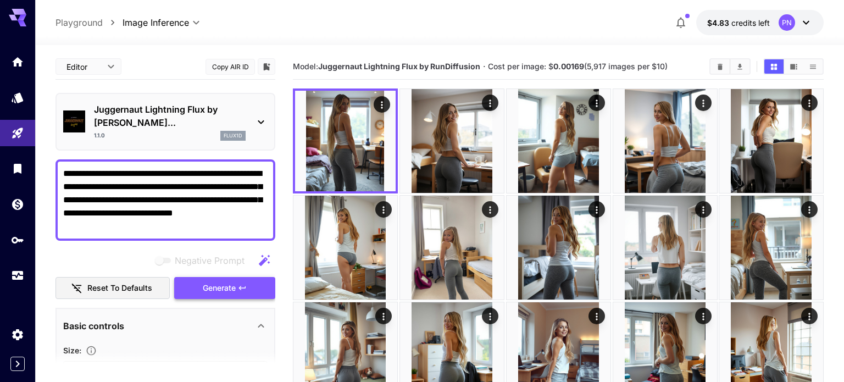
click at [213, 281] on span "Generate" at bounding box center [219, 288] width 33 height 14
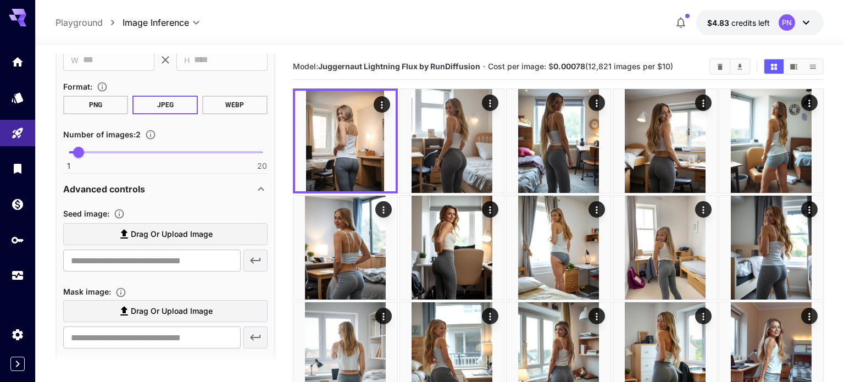
scroll to position [361, 0]
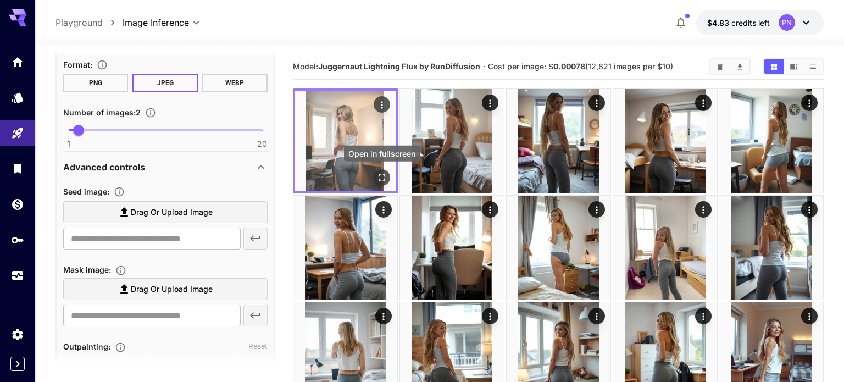
click at [382, 176] on icon "Open in fullscreen" at bounding box center [382, 177] width 11 height 11
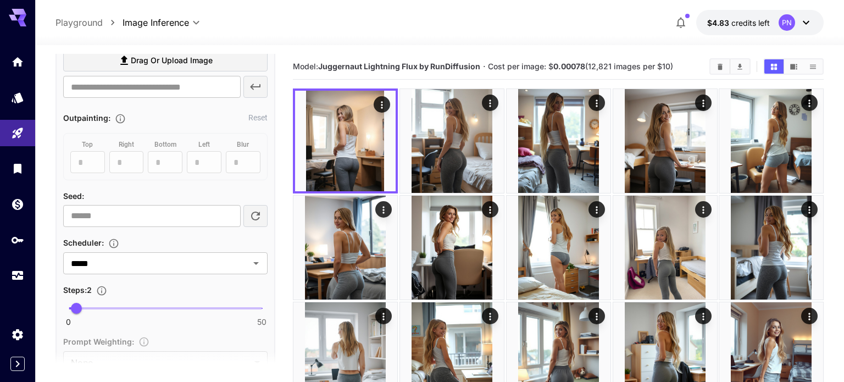
scroll to position [620, 0]
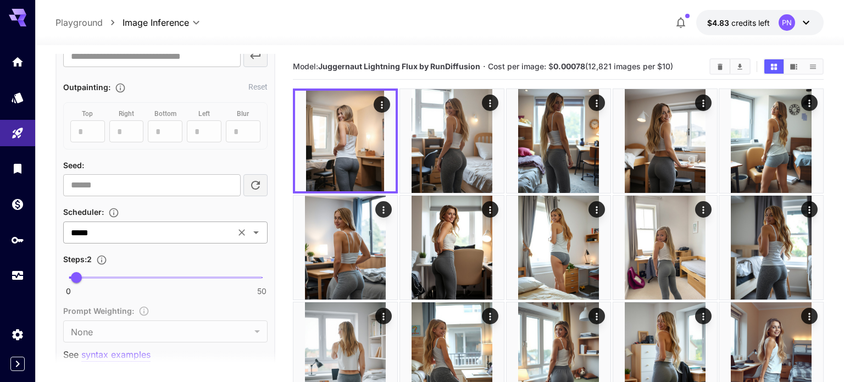
click at [129, 226] on div "***** ​" at bounding box center [165, 233] width 204 height 22
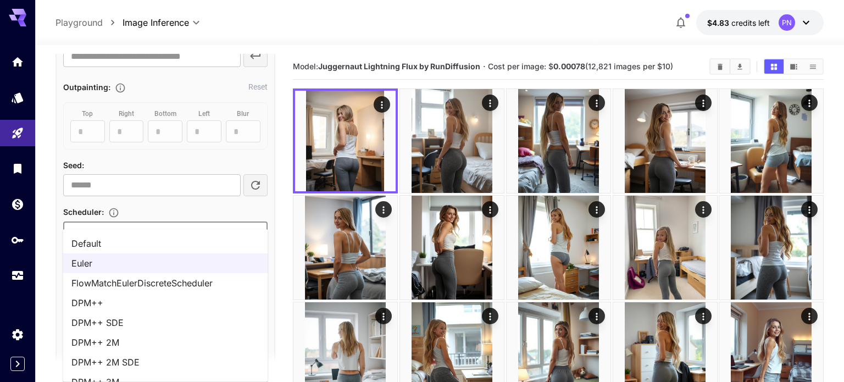
click at [108, 281] on li "FlowMatchEulerDiscreteScheduler" at bounding box center [165, 283] width 205 height 20
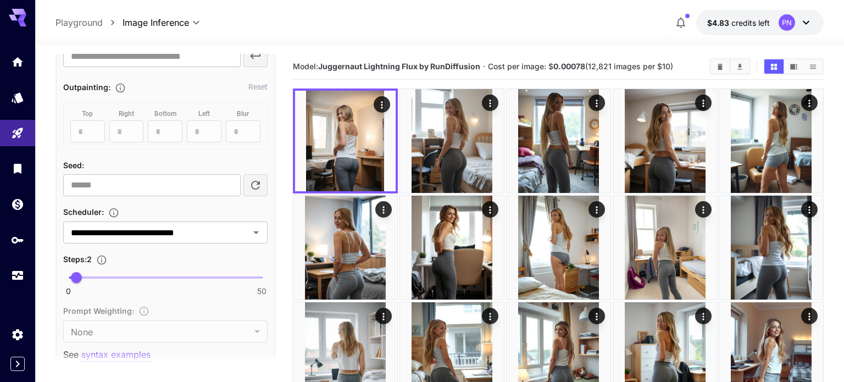
scroll to position [0, 0]
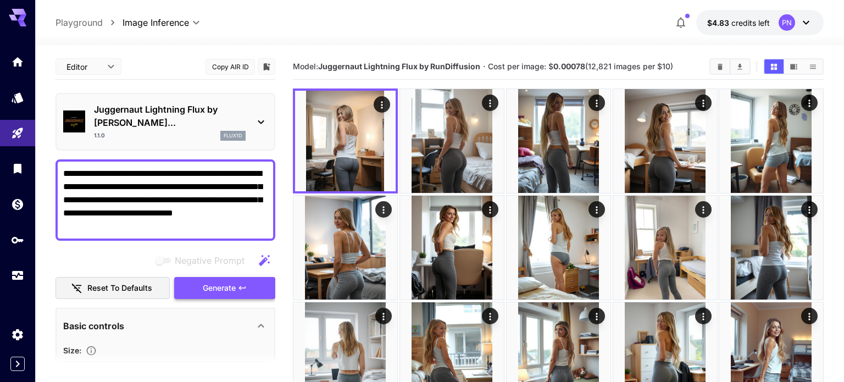
click at [231, 277] on button "Generate" at bounding box center [224, 288] width 101 height 23
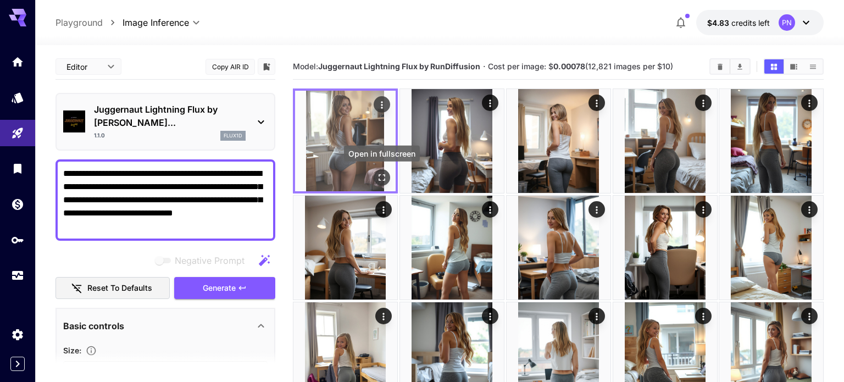
click at [380, 179] on icon "Open in fullscreen" at bounding box center [382, 177] width 11 height 11
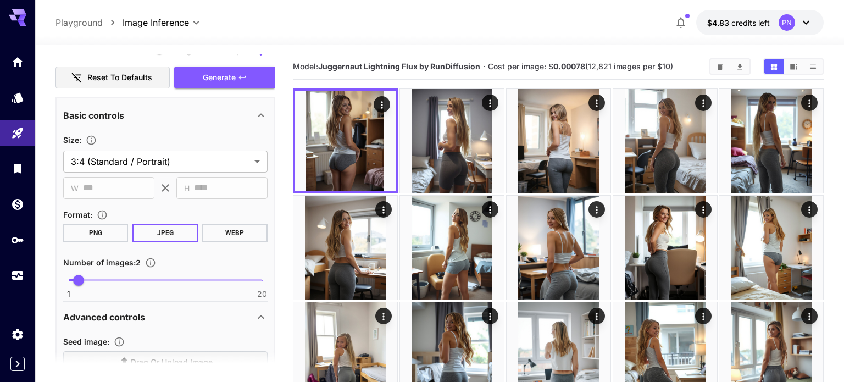
scroll to position [213, 0]
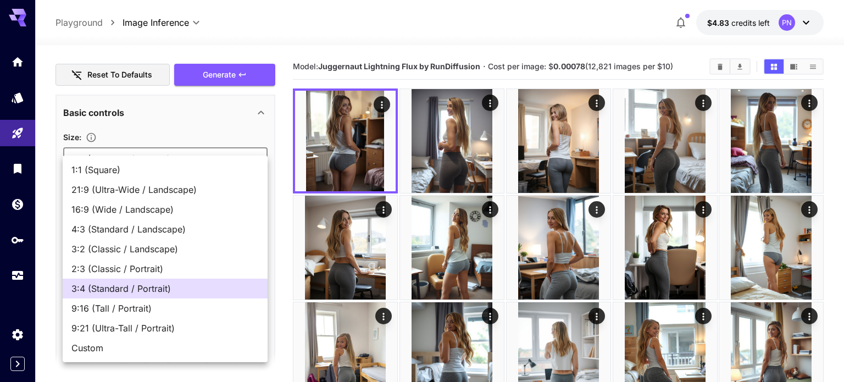
click at [102, 340] on li "Custom" at bounding box center [165, 348] width 205 height 20
type input "******"
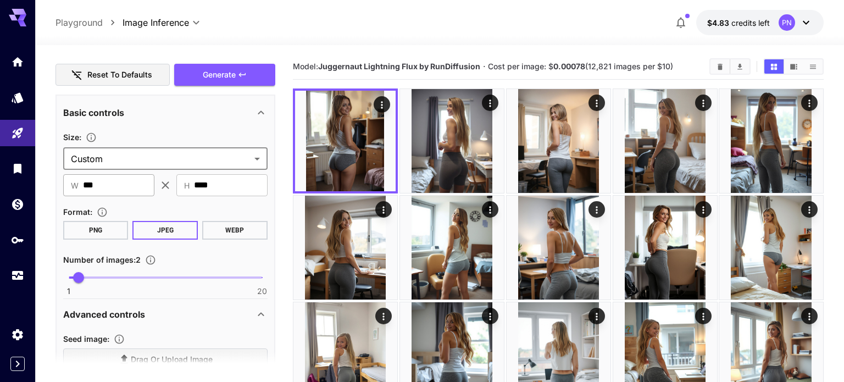
click at [87, 174] on input "***" at bounding box center [118, 185] width 71 height 22
click at [213, 176] on input "****" at bounding box center [231, 185] width 74 height 22
type input "****"
click at [217, 205] on div "Format :" at bounding box center [165, 211] width 204 height 13
type input "****"
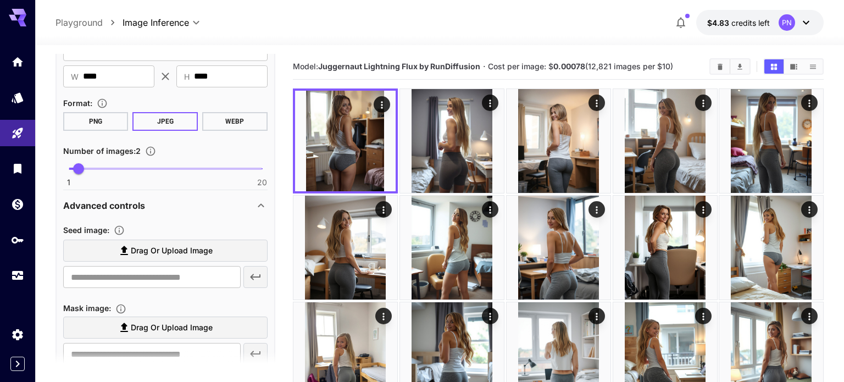
scroll to position [0, 0]
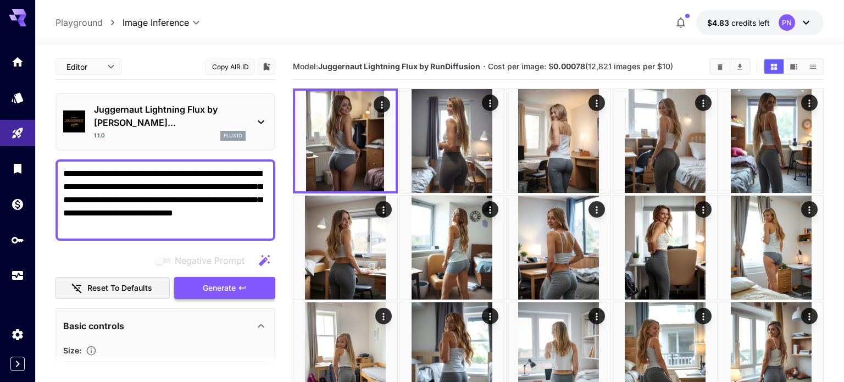
click at [196, 277] on button "Generate" at bounding box center [224, 288] width 101 height 23
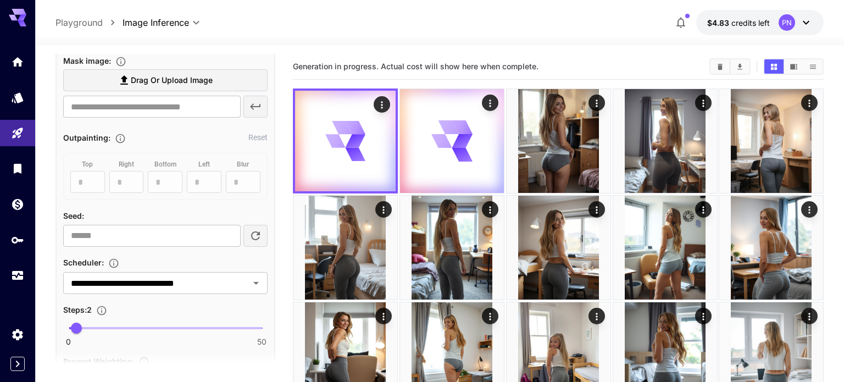
scroll to position [571, 0]
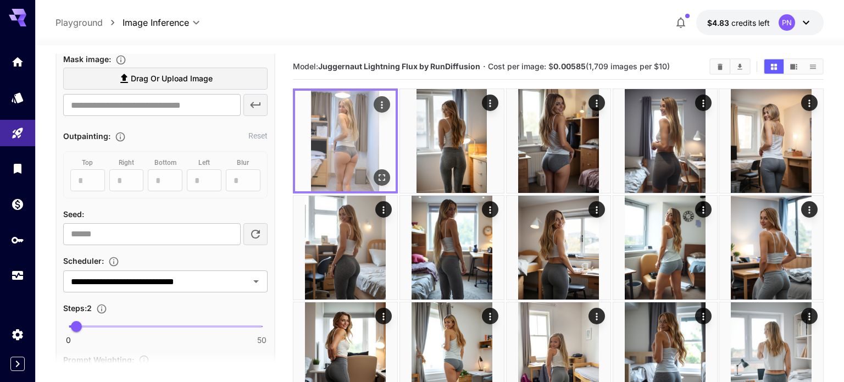
click at [385, 175] on icon "Open in fullscreen" at bounding box center [382, 177] width 11 height 11
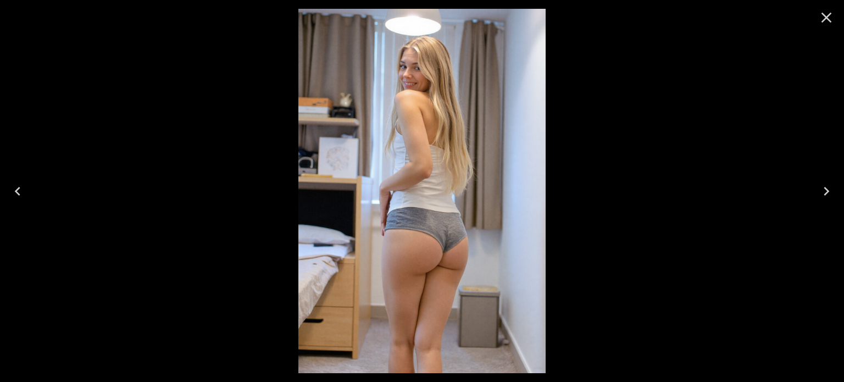
click at [406, 177] on img at bounding box center [421, 191] width 247 height 364
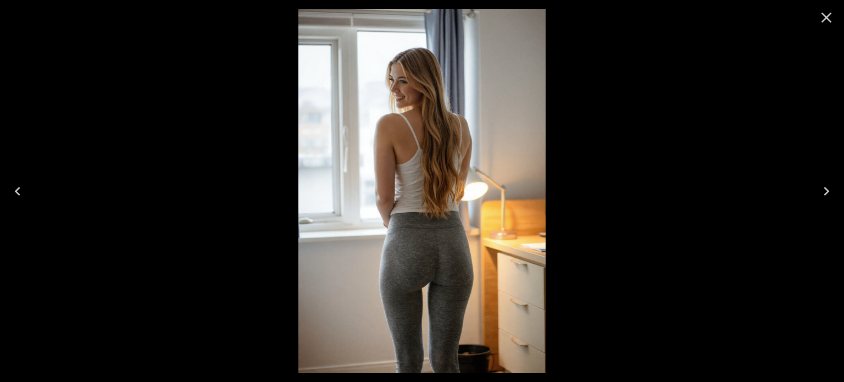
click at [426, 192] on img at bounding box center [421, 191] width 247 height 364
click at [828, 16] on icon "Close" at bounding box center [827, 18] width 10 height 10
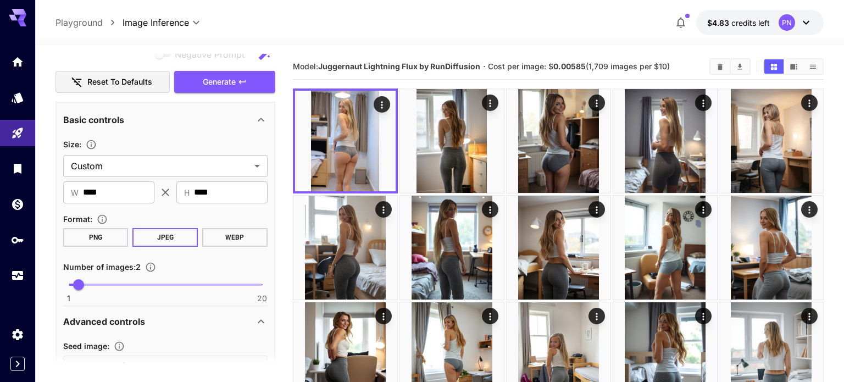
scroll to position [204, 0]
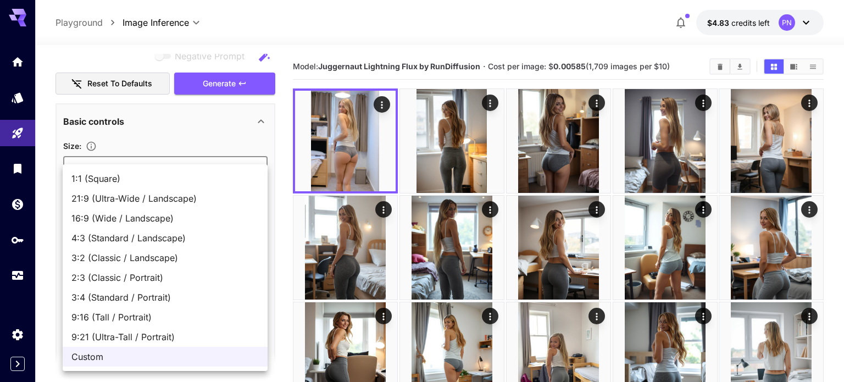
click at [139, 184] on span "1:1 (Square)" at bounding box center [164, 178] width 187 height 13
type input "**********"
type input "****"
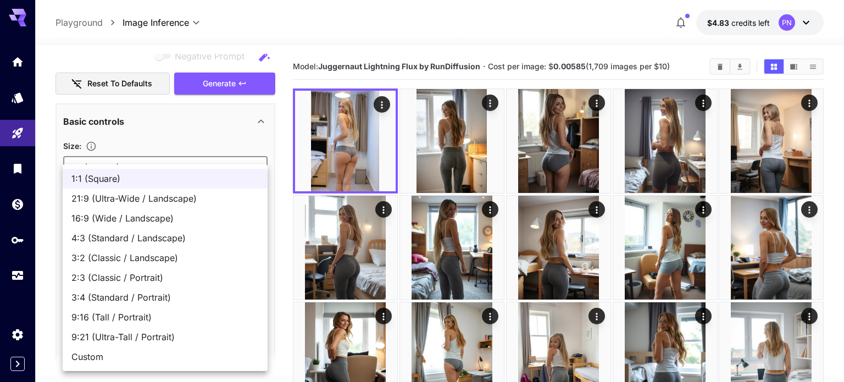
click at [125, 302] on span "3:4 (Standard / Portrait)" at bounding box center [164, 297] width 187 height 13
type input "**********"
type input "***"
type input "****"
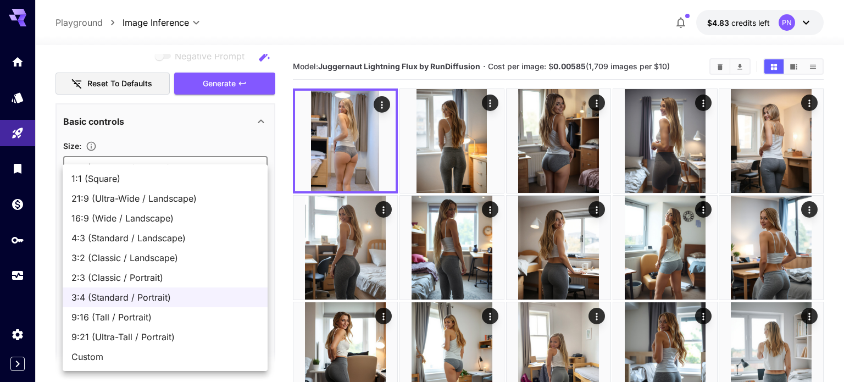
click at [113, 350] on span "Custom" at bounding box center [164, 356] width 187 height 13
type input "******"
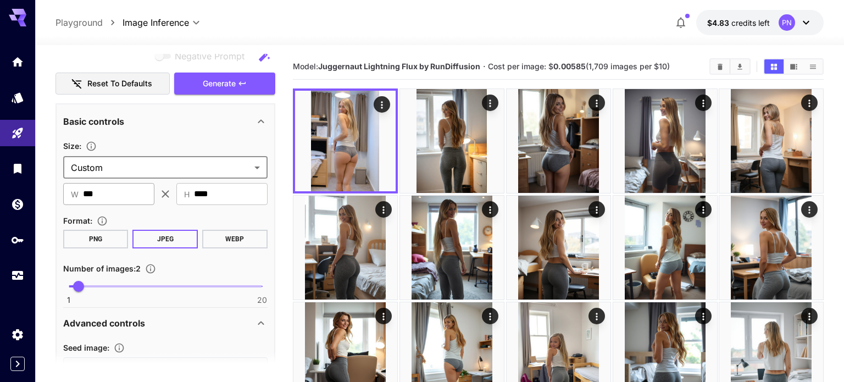
click at [113, 185] on input "***" at bounding box center [118, 194] width 71 height 22
click at [224, 183] on input "****" at bounding box center [231, 194] width 74 height 22
type input "****"
click at [202, 183] on input "****" at bounding box center [231, 194] width 74 height 22
click at [168, 189] on div "​ W **** ​ ​ H **** ​" at bounding box center [165, 194] width 204 height 22
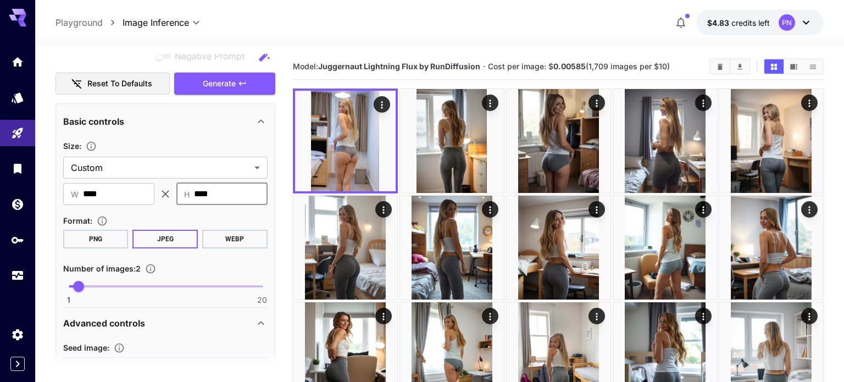
type input "****"
click at [239, 79] on icon "button" at bounding box center [242, 83] width 9 height 9
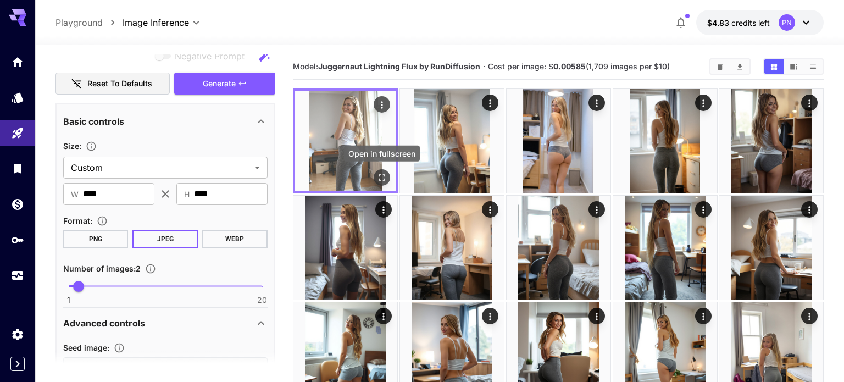
click at [389, 180] on button "Open in fullscreen" at bounding box center [382, 177] width 16 height 16
